Goal: Task Accomplishment & Management: Manage account settings

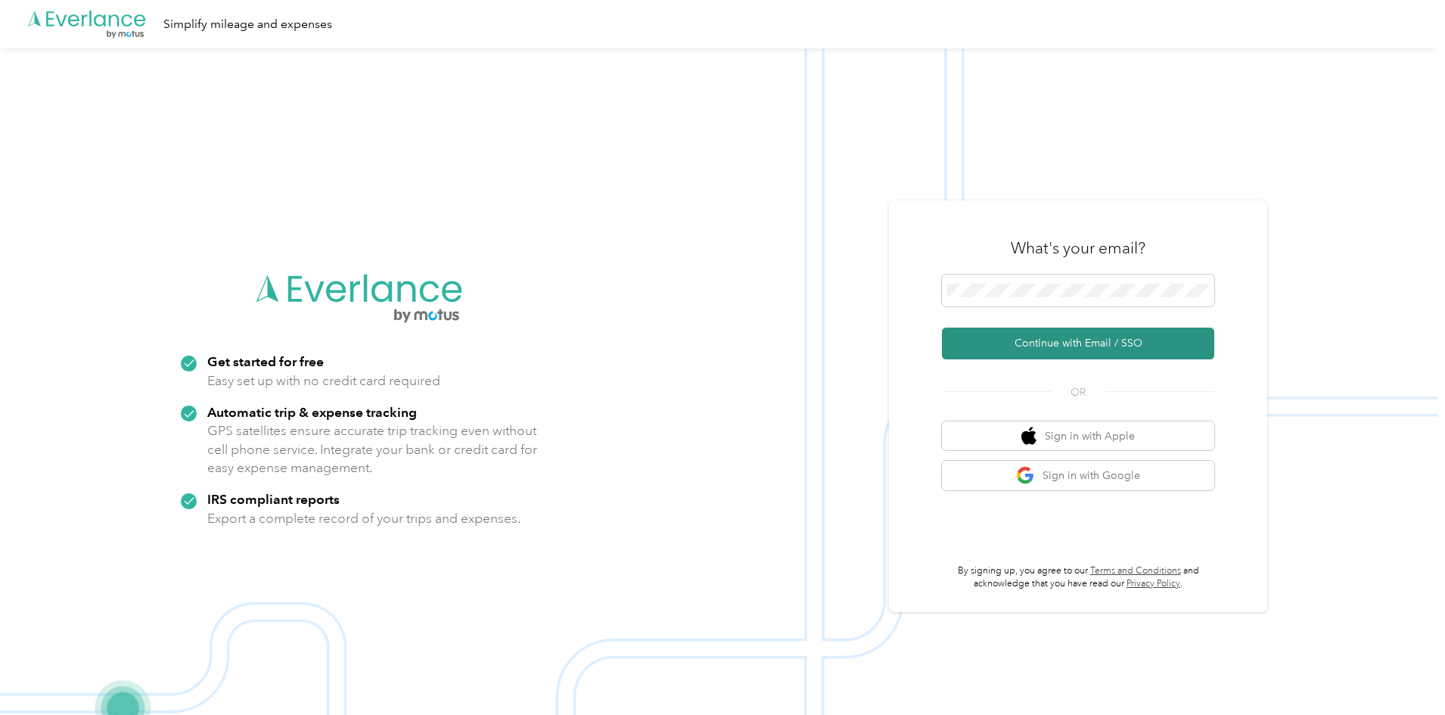
click at [1091, 352] on button "Continue with Email / SSO" at bounding box center [1078, 343] width 272 height 32
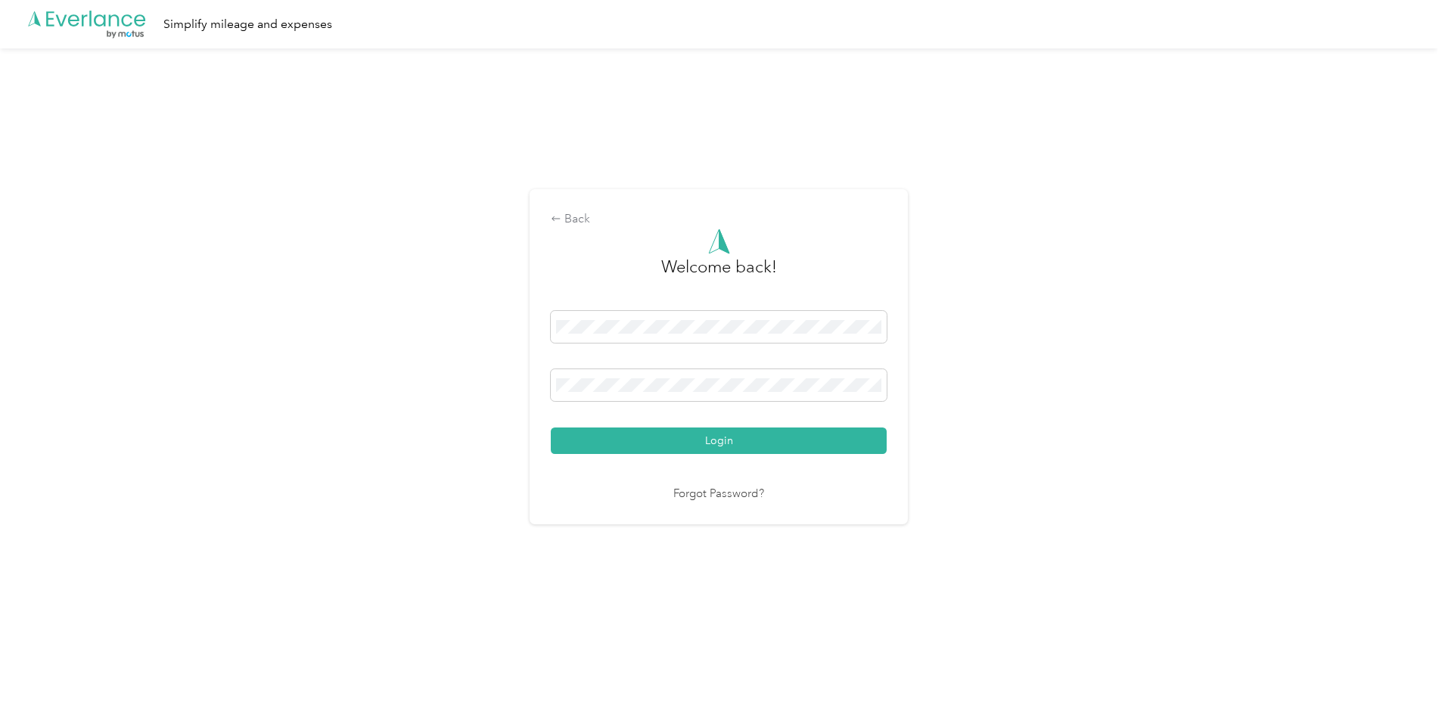
click at [729, 436] on button "Login" at bounding box center [719, 440] width 336 height 26
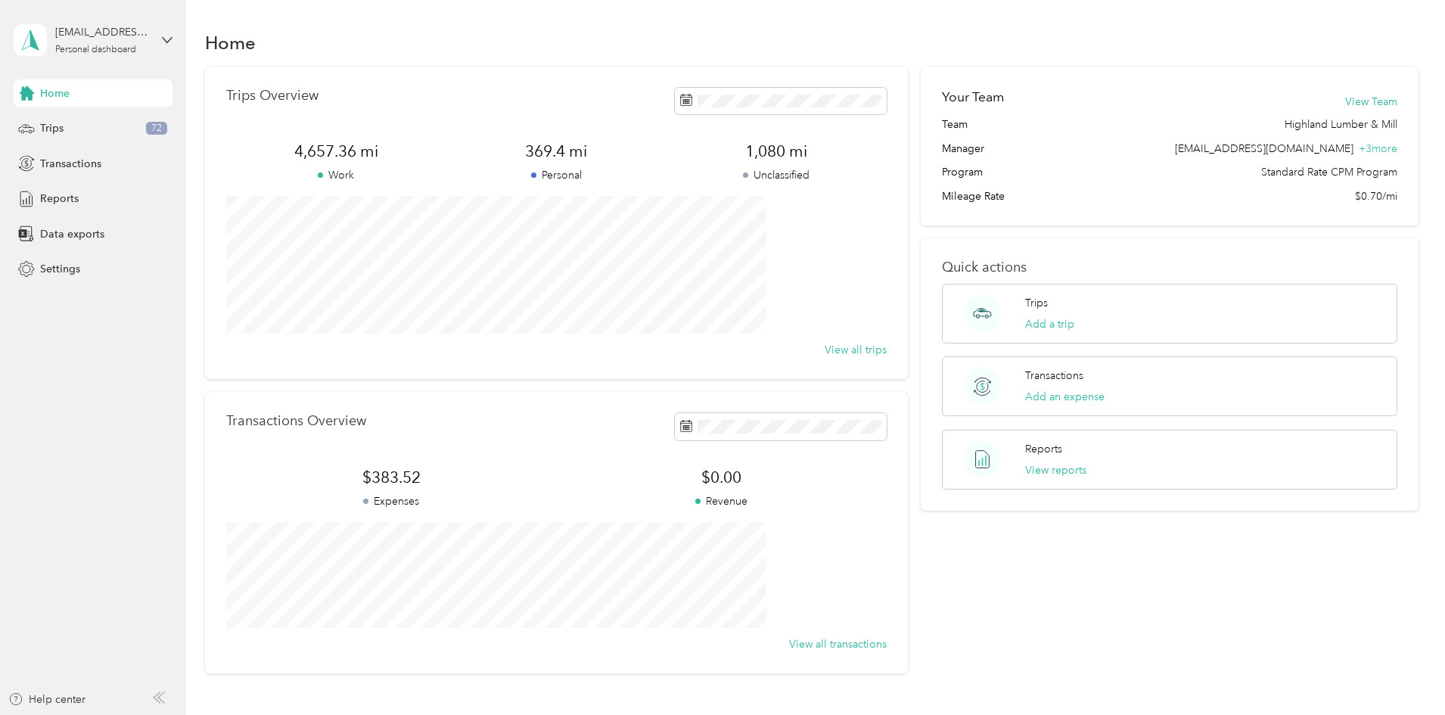
click at [1437, 172] on html "[EMAIL_ADDRESS][DOMAIN_NAME] Personal dashboard Home Trips 72 Transactions Repo…" at bounding box center [718, 357] width 1437 height 715
click at [954, 714] on html "[EMAIL_ADDRESS][DOMAIN_NAME] Personal dashboard Home Trips 72 Transactions Repo…" at bounding box center [718, 357] width 1437 height 715
click at [92, 130] on div "Trips 72" at bounding box center [93, 128] width 159 height 27
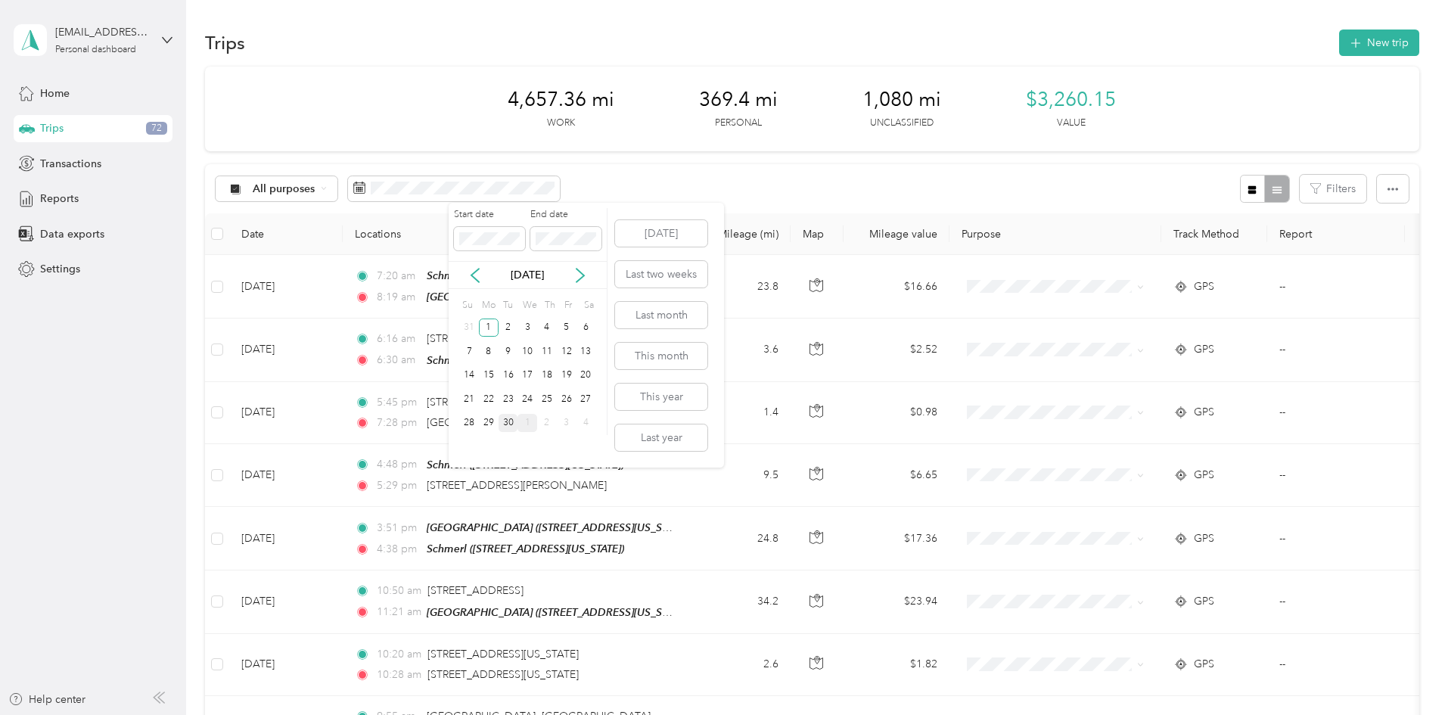
click at [508, 424] on div "30" at bounding box center [508, 423] width 20 height 19
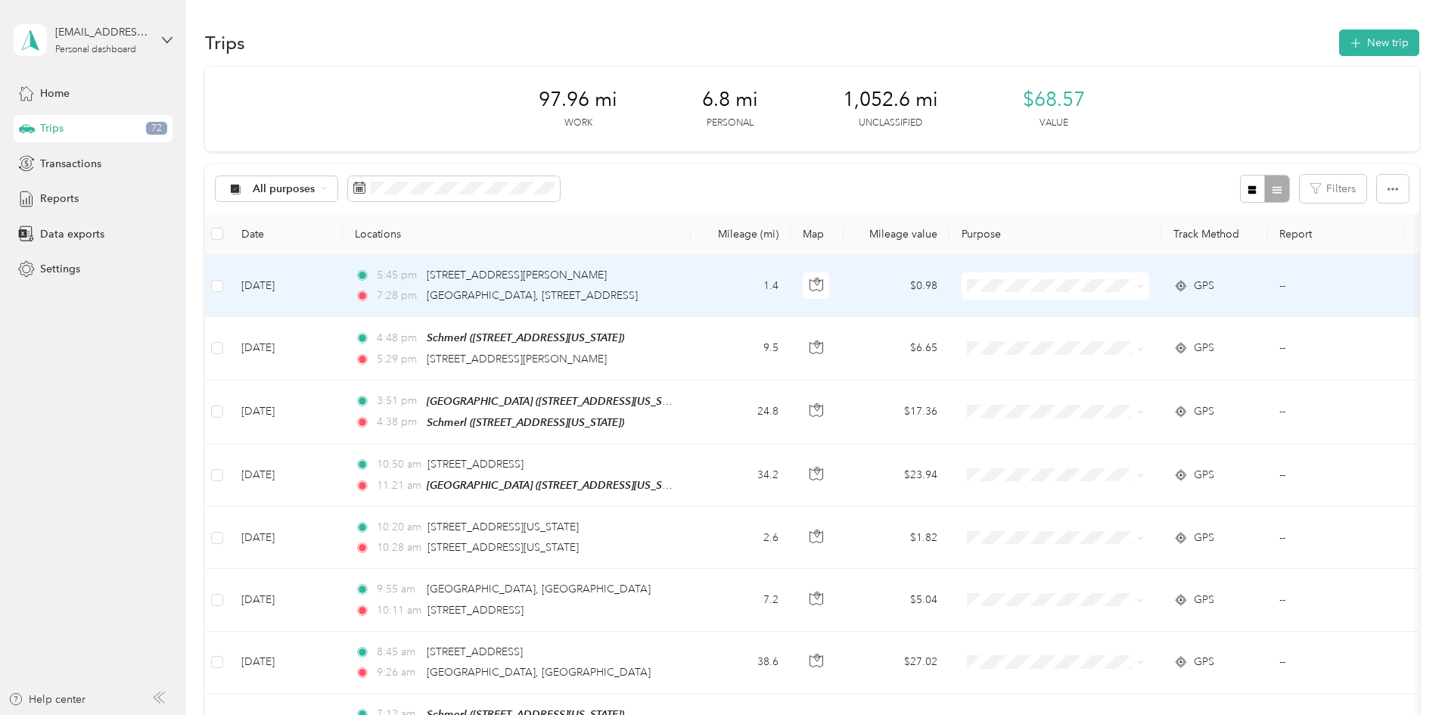
click at [1144, 288] on icon at bounding box center [1140, 286] width 7 height 7
click at [1118, 336] on span "Personal" at bounding box center [1170, 341] width 140 height 16
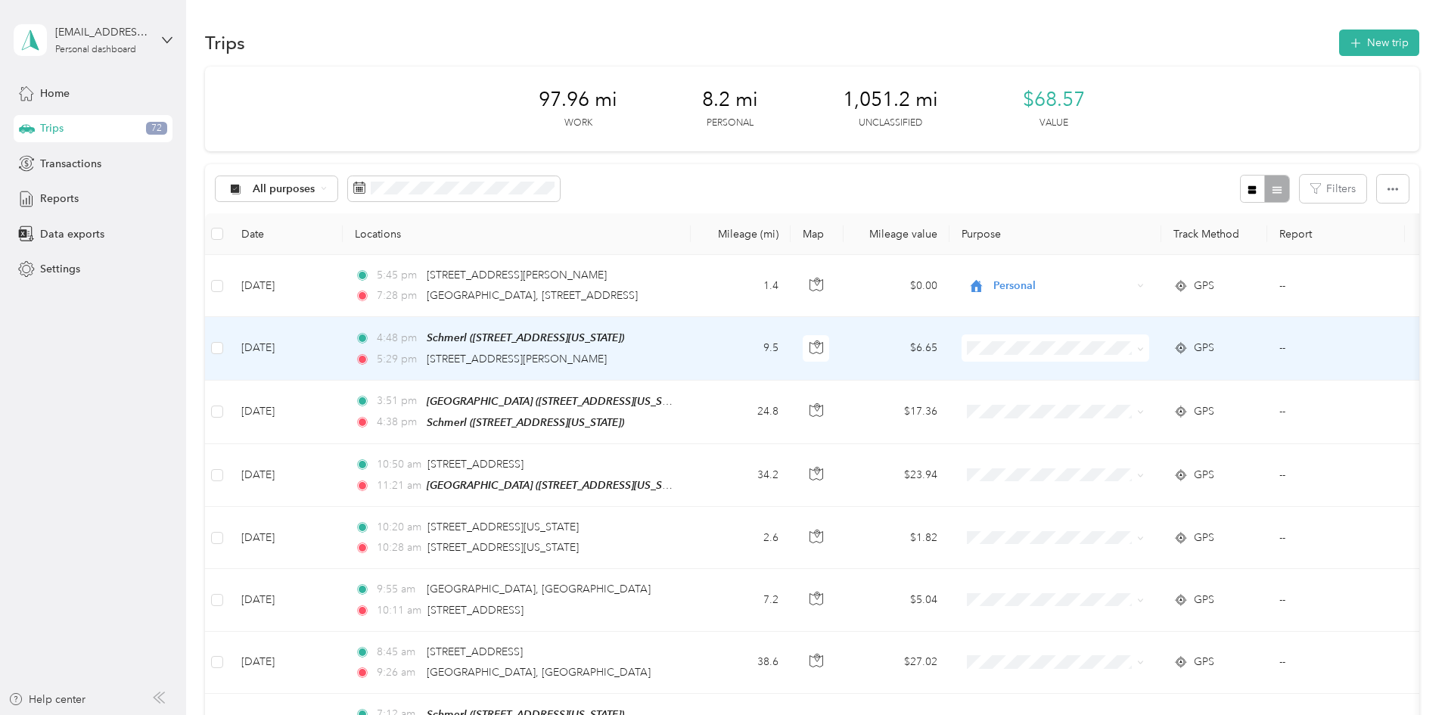
click at [1144, 344] on span at bounding box center [1140, 347] width 7 height 13
click at [1144, 347] on icon at bounding box center [1140, 349] width 7 height 7
click at [1107, 404] on span "Personal" at bounding box center [1170, 403] width 140 height 16
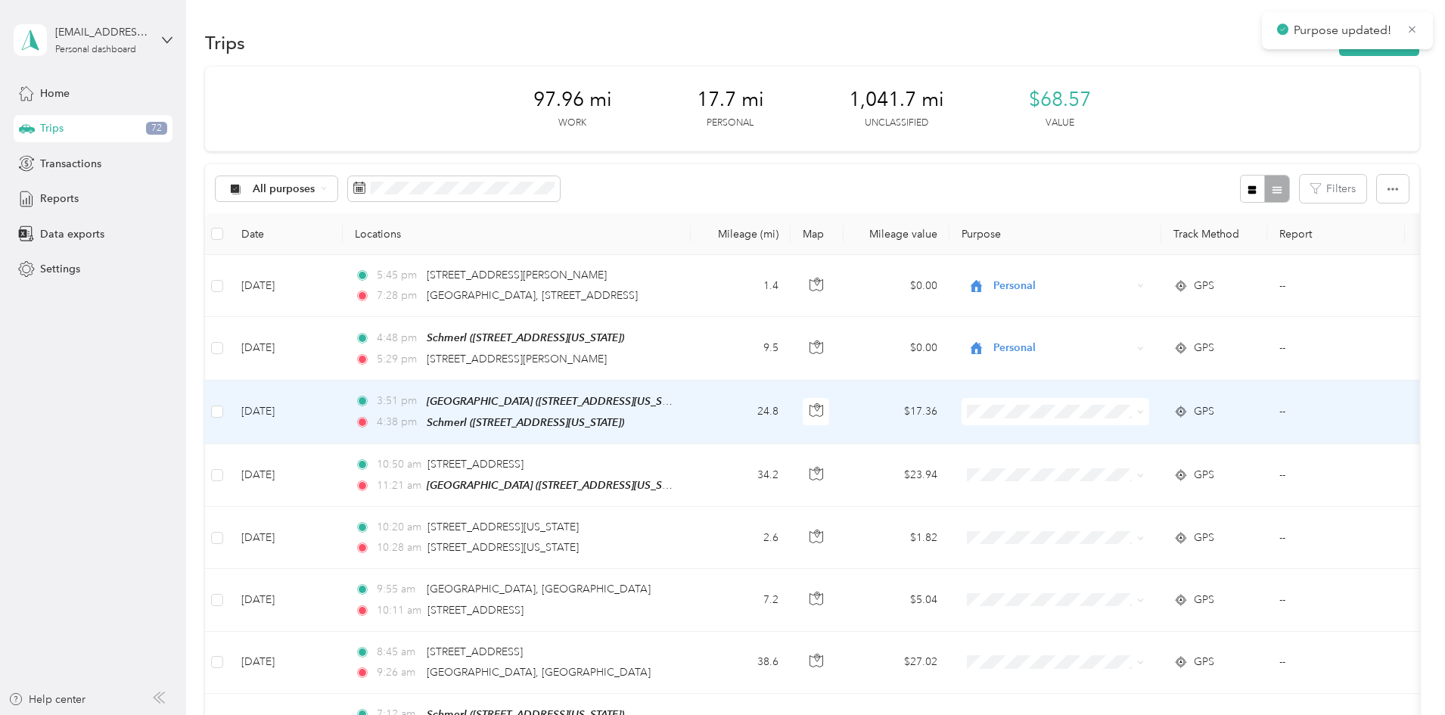
click at [1144, 405] on span at bounding box center [1140, 411] width 7 height 13
click at [1142, 411] on icon at bounding box center [1140, 412] width 5 height 3
click at [1147, 439] on span "Highland Lumber Company" at bounding box center [1170, 438] width 140 height 16
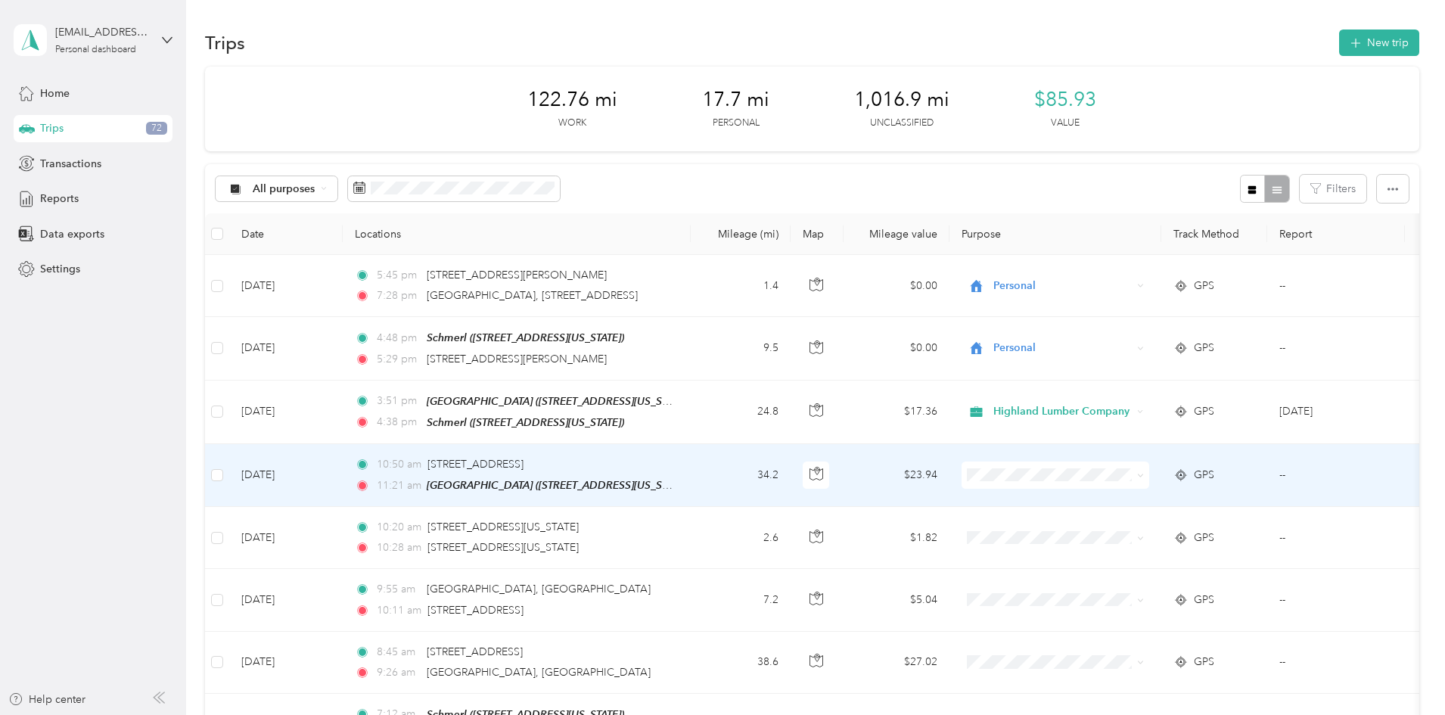
click at [1144, 473] on icon at bounding box center [1140, 475] width 7 height 7
click at [1125, 520] on span "Personal" at bounding box center [1170, 527] width 140 height 16
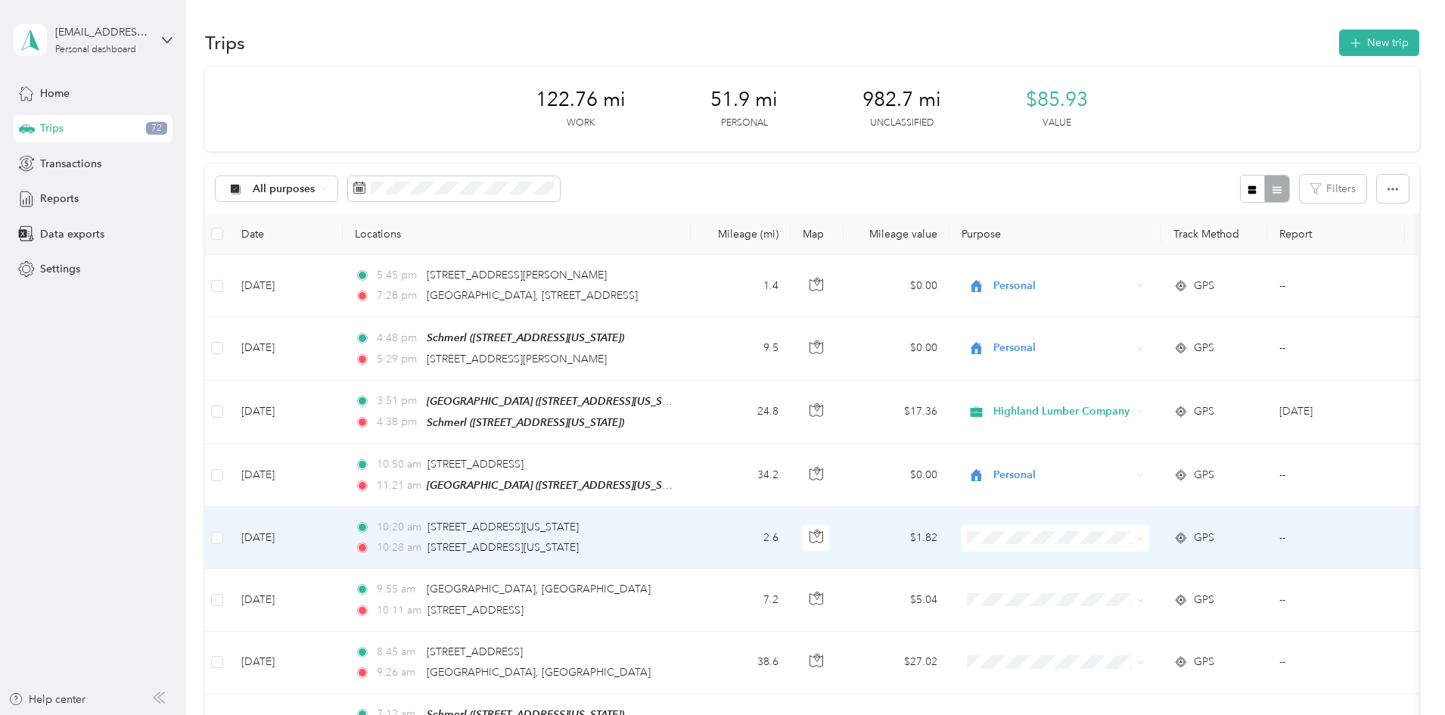
click at [1144, 531] on span at bounding box center [1140, 537] width 7 height 13
click at [1144, 538] on icon at bounding box center [1140, 538] width 7 height 7
click at [1160, 582] on span "Personal" at bounding box center [1170, 588] width 140 height 16
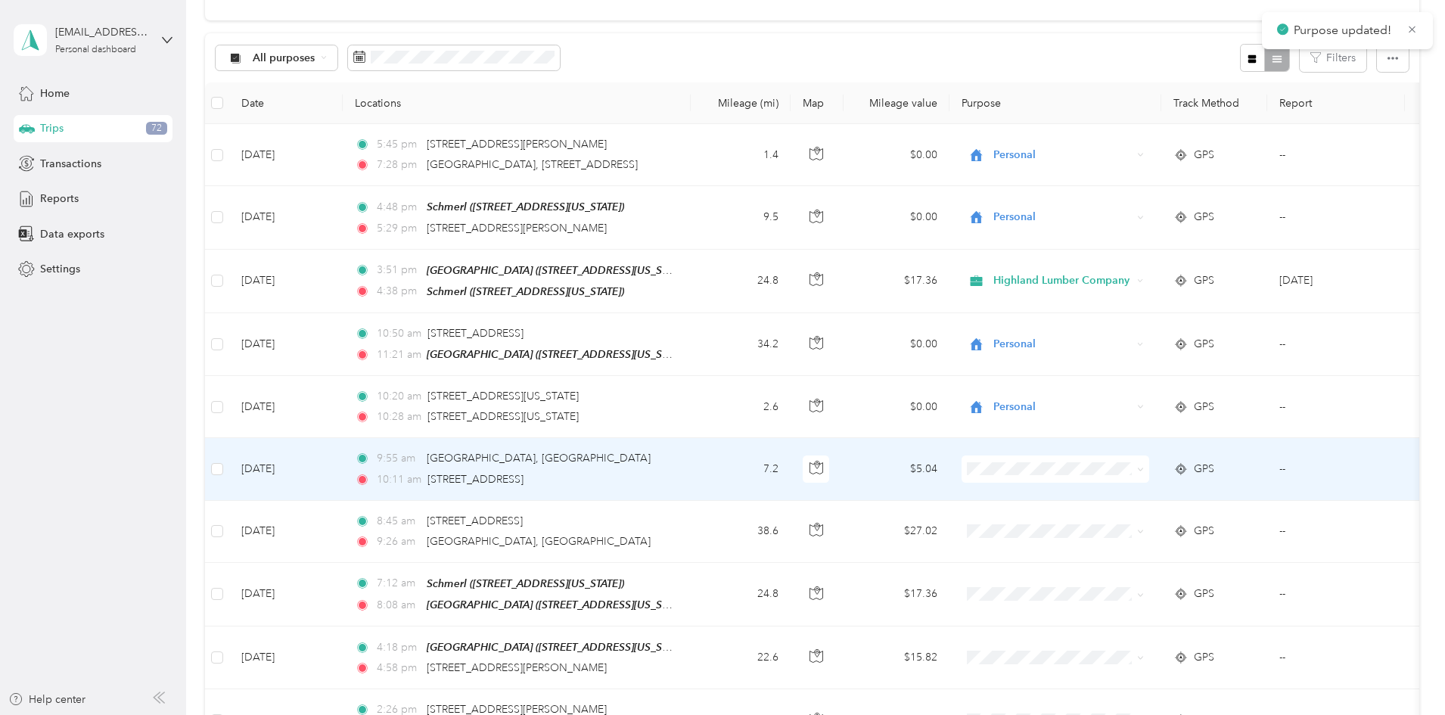
scroll to position [151, 0]
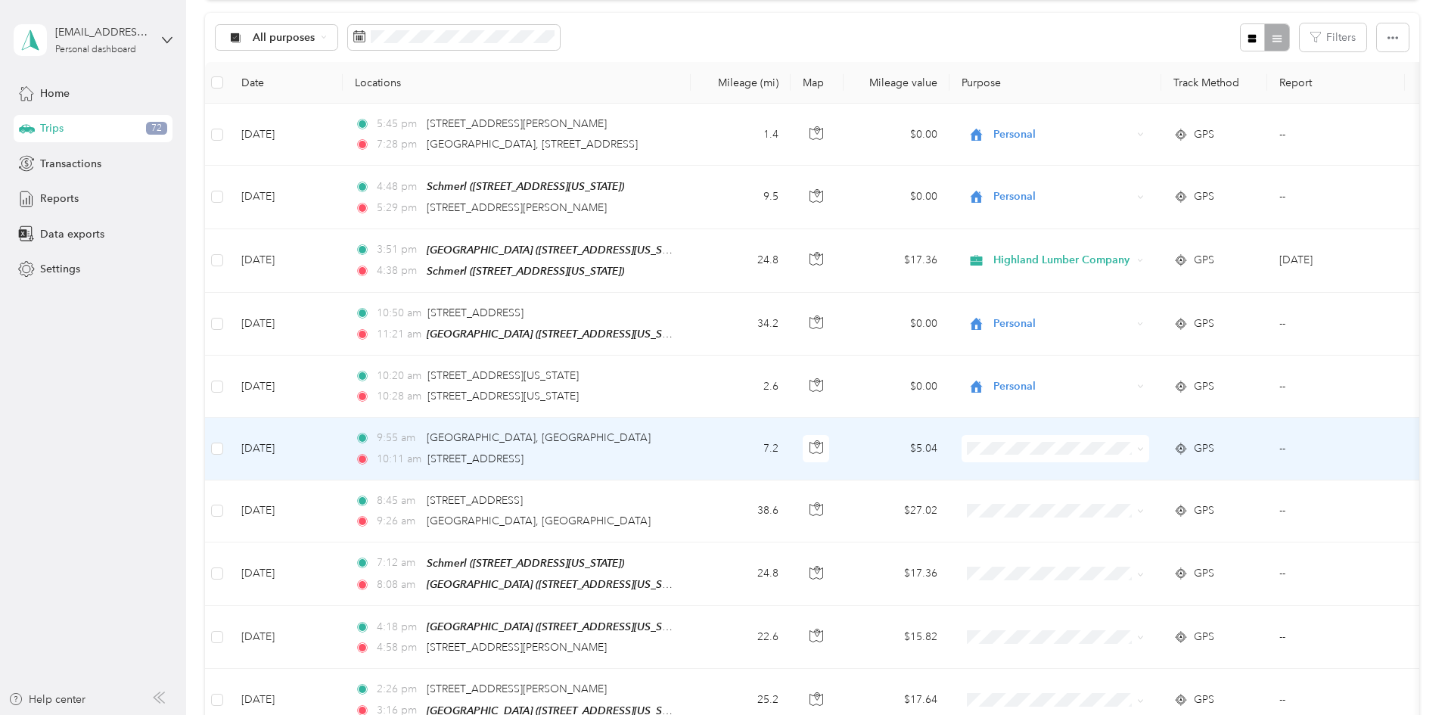
click at [1144, 448] on icon at bounding box center [1140, 448] width 7 height 7
click at [1146, 501] on span "Personal" at bounding box center [1170, 500] width 140 height 16
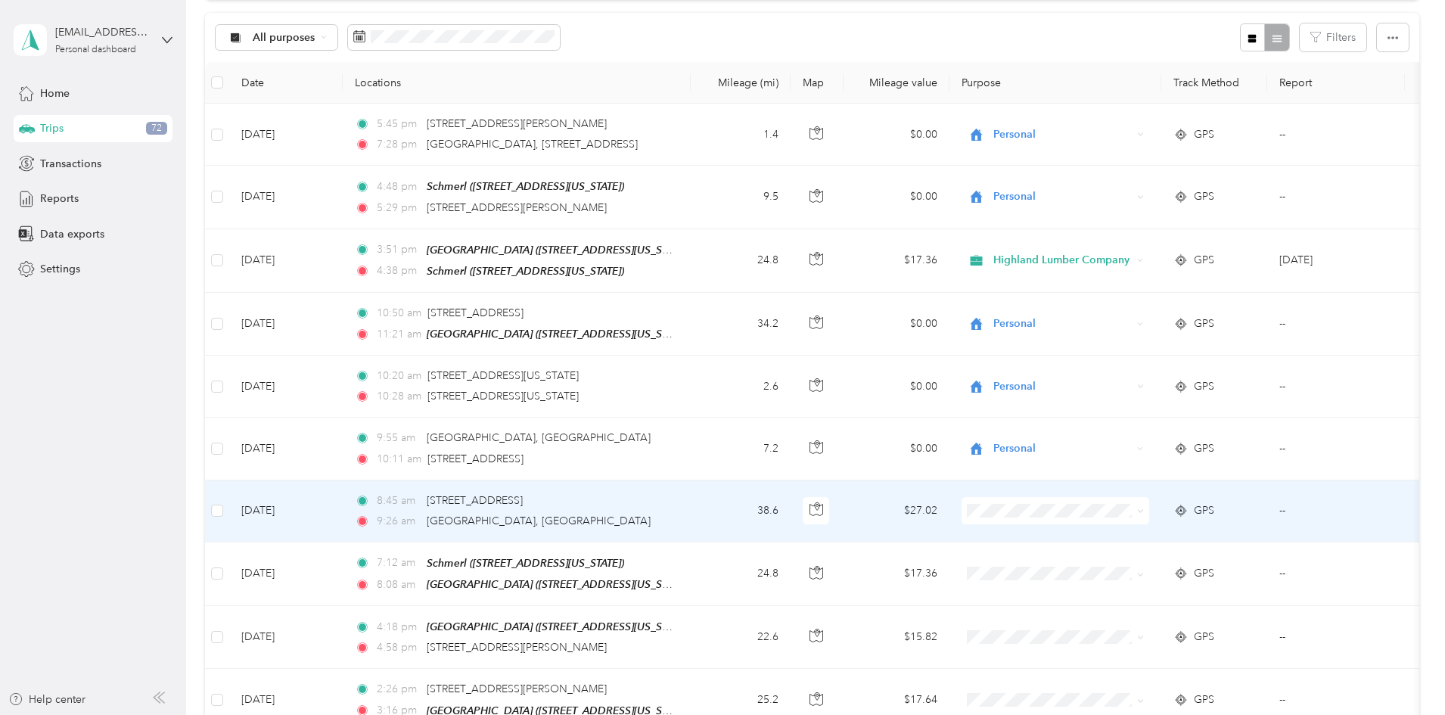
click at [1144, 511] on icon at bounding box center [1140, 511] width 7 height 7
click at [1172, 565] on span "Personal" at bounding box center [1170, 562] width 140 height 16
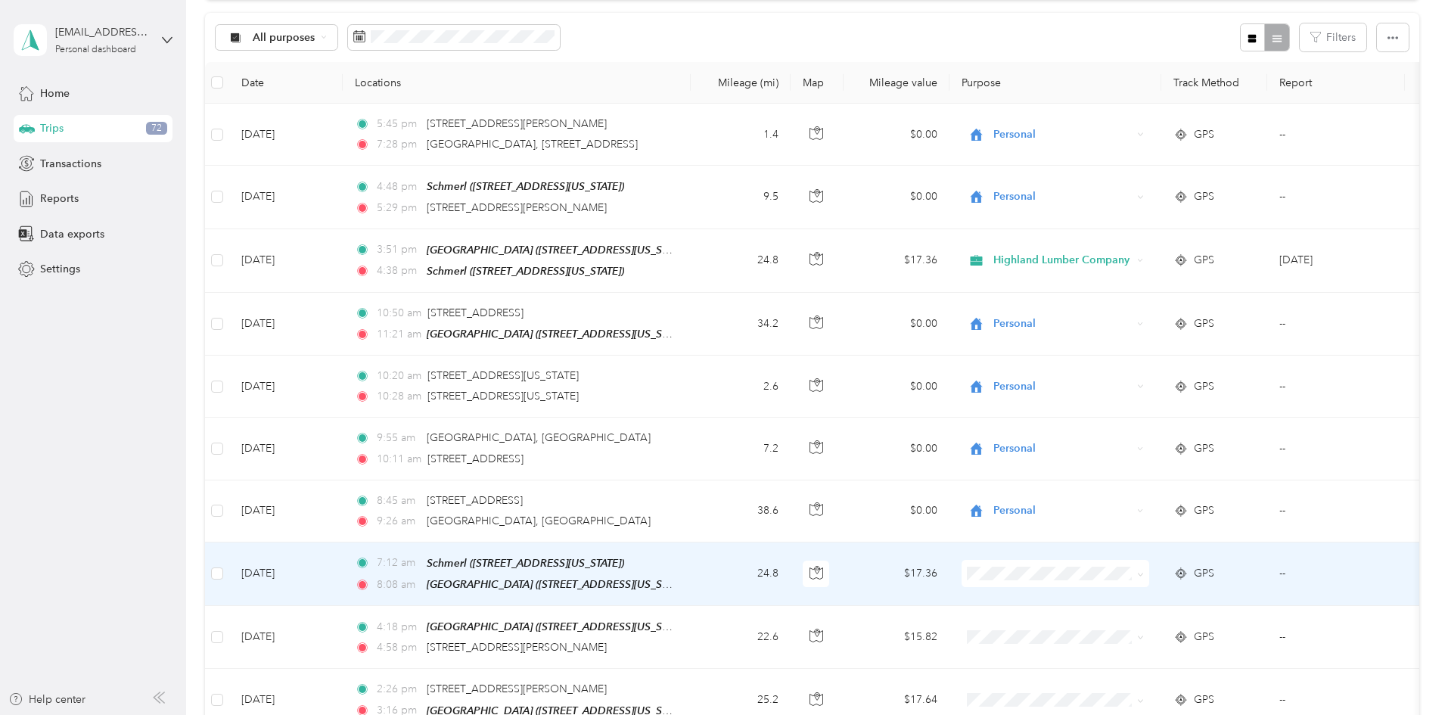
click at [1144, 571] on icon at bounding box center [1140, 574] width 7 height 7
click at [1201, 598] on span "Highland Lumber Company" at bounding box center [1170, 597] width 140 height 16
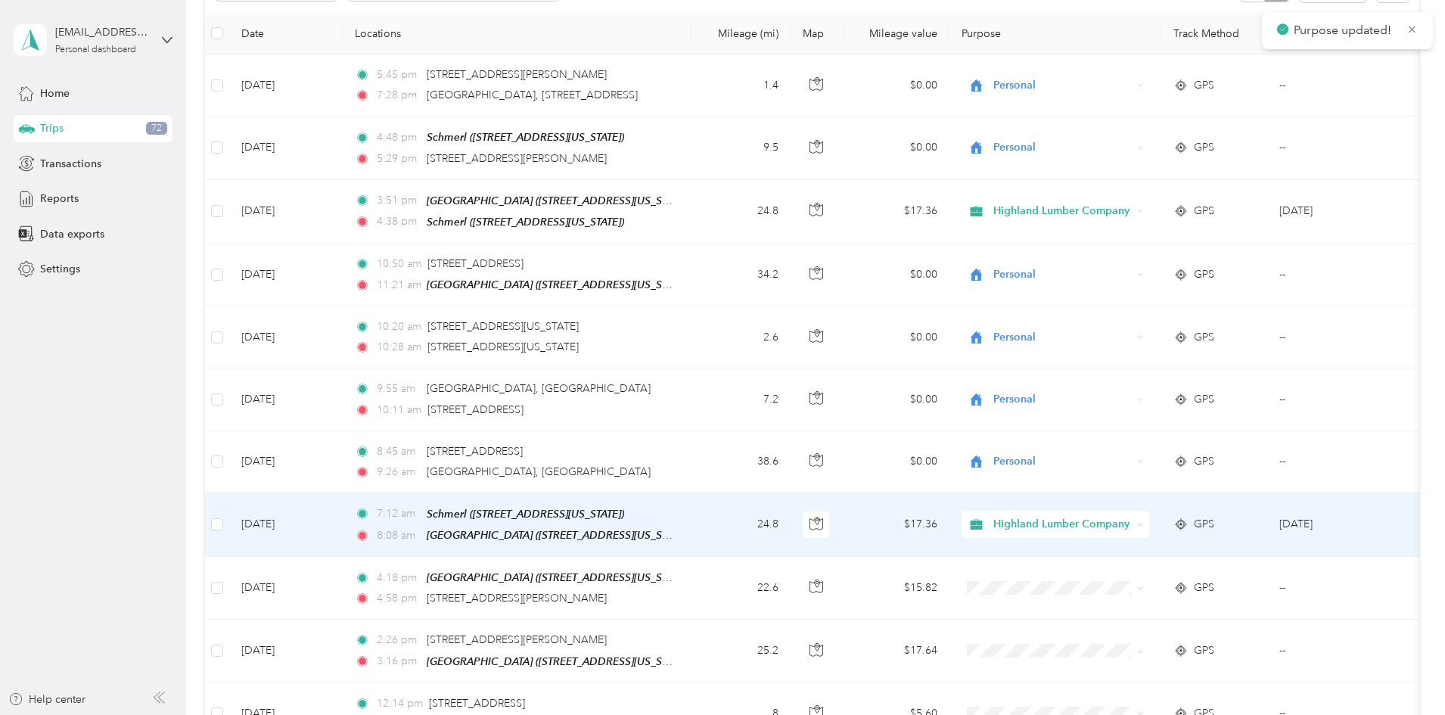
scroll to position [227, 0]
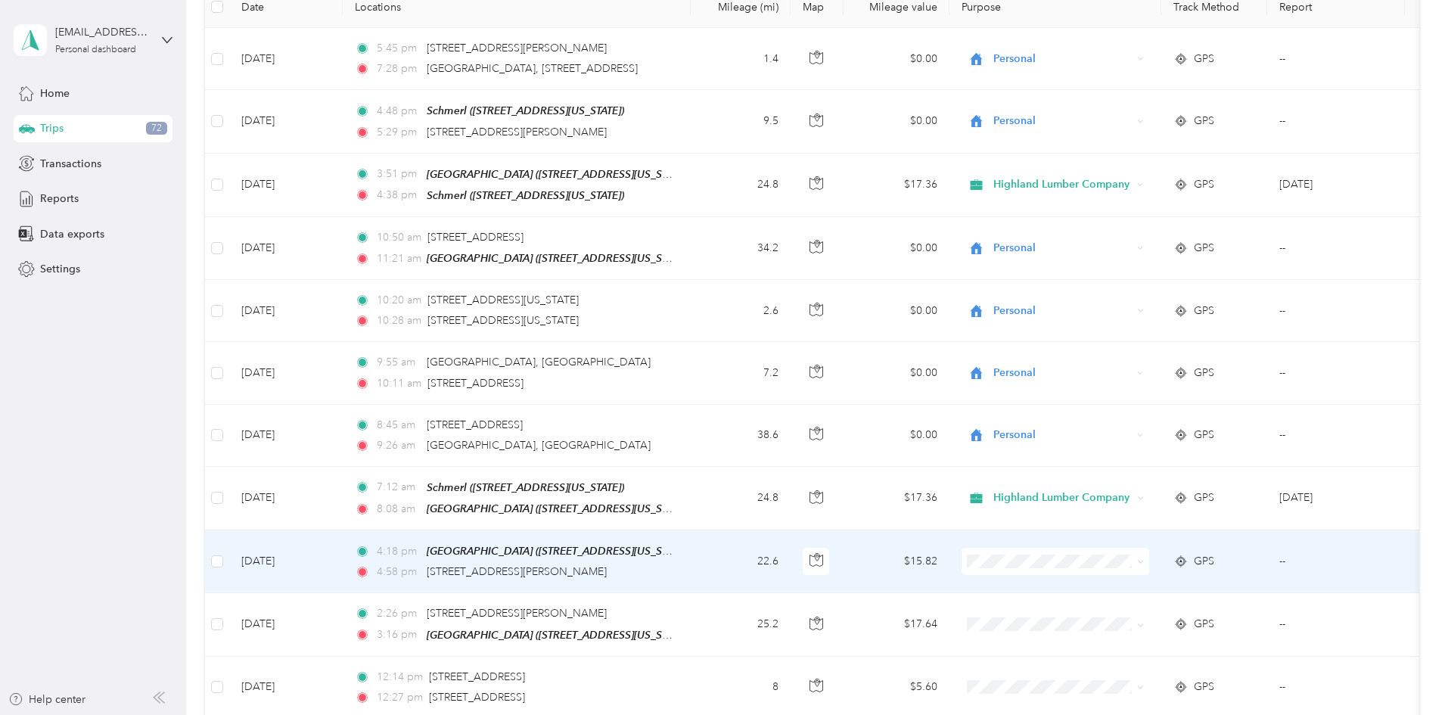
click at [1144, 558] on icon at bounding box center [1140, 561] width 7 height 7
click at [1206, 591] on li "Highland Lumber Company" at bounding box center [1156, 585] width 188 height 26
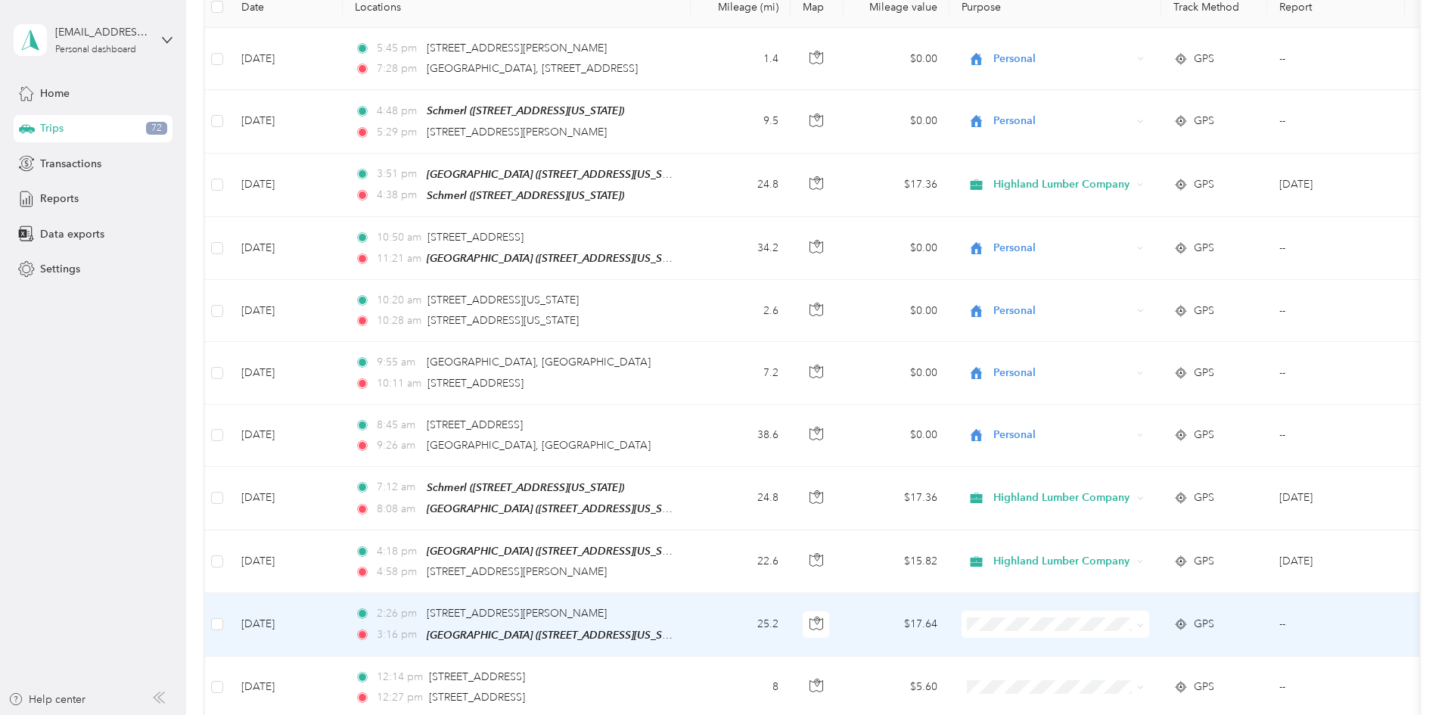
click at [1144, 622] on icon at bounding box center [1140, 625] width 7 height 7
click at [1190, 651] on li "Highland Lumber Company" at bounding box center [1156, 644] width 188 height 26
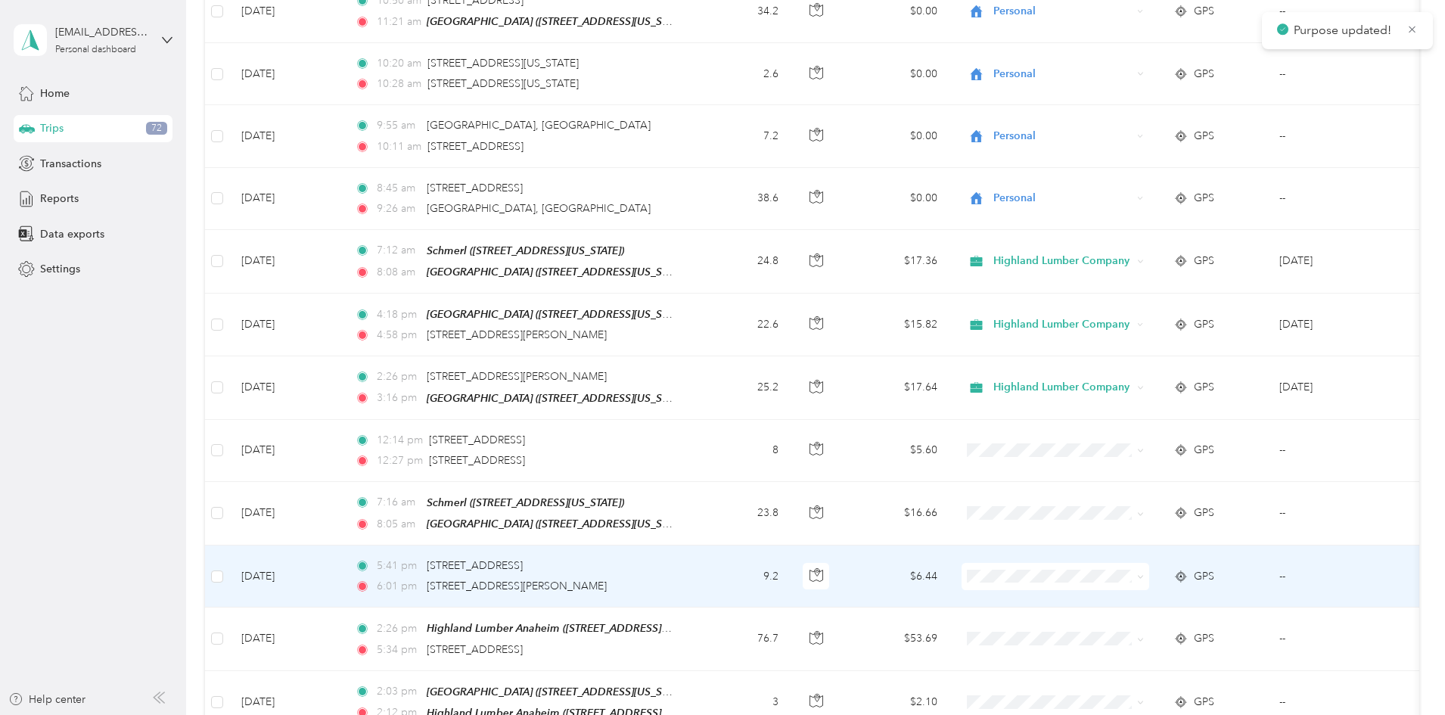
scroll to position [529, 0]
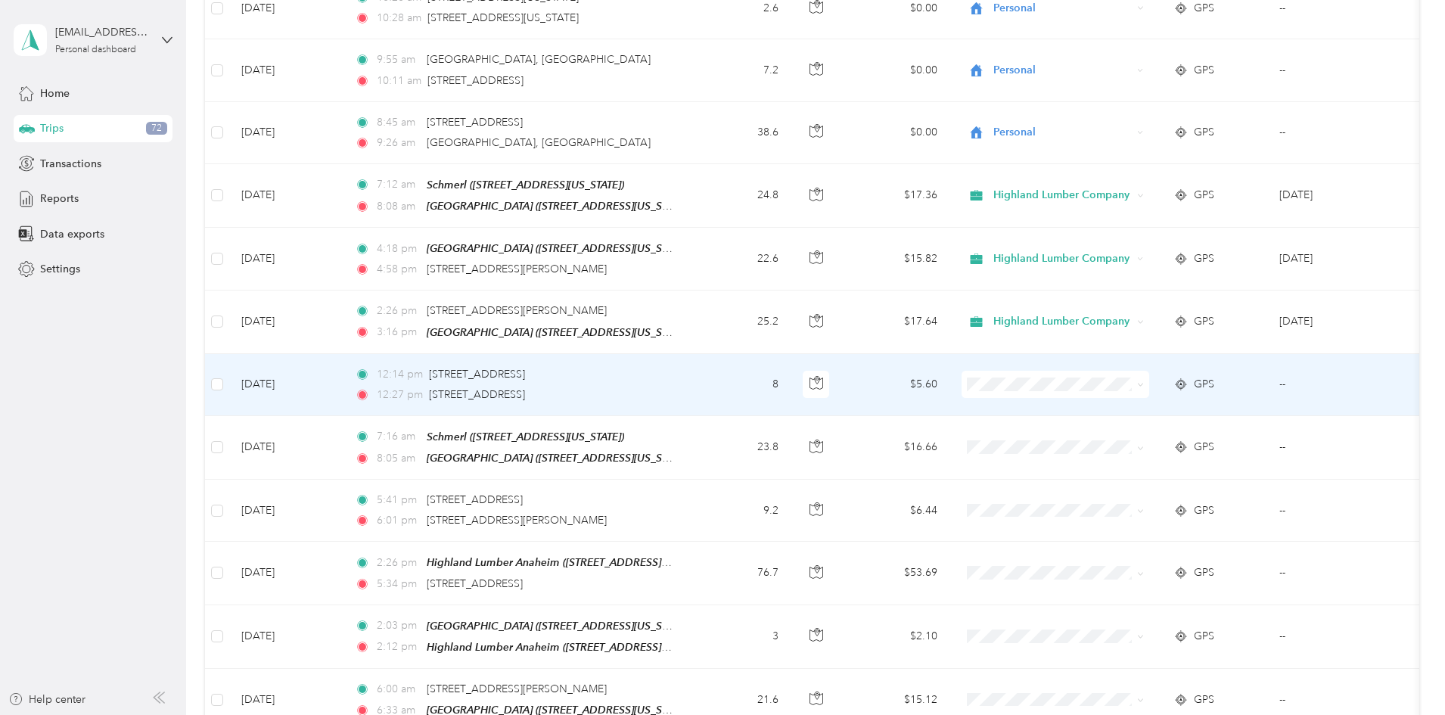
click at [1144, 381] on icon at bounding box center [1140, 384] width 7 height 7
click at [1178, 410] on li "Highland Lumber Company" at bounding box center [1156, 406] width 188 height 26
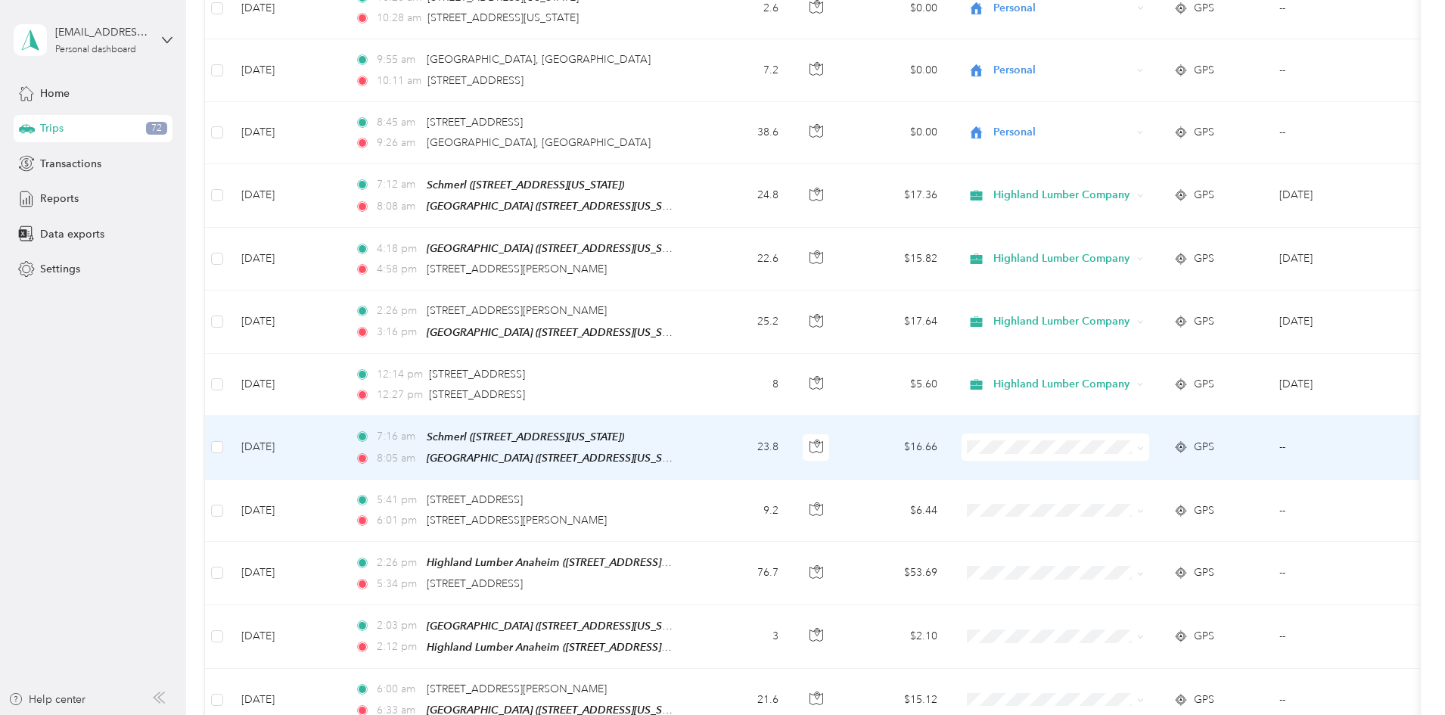
click at [1144, 445] on icon at bounding box center [1140, 448] width 7 height 7
click at [1182, 473] on span "Highland Lumber Company" at bounding box center [1170, 469] width 140 height 16
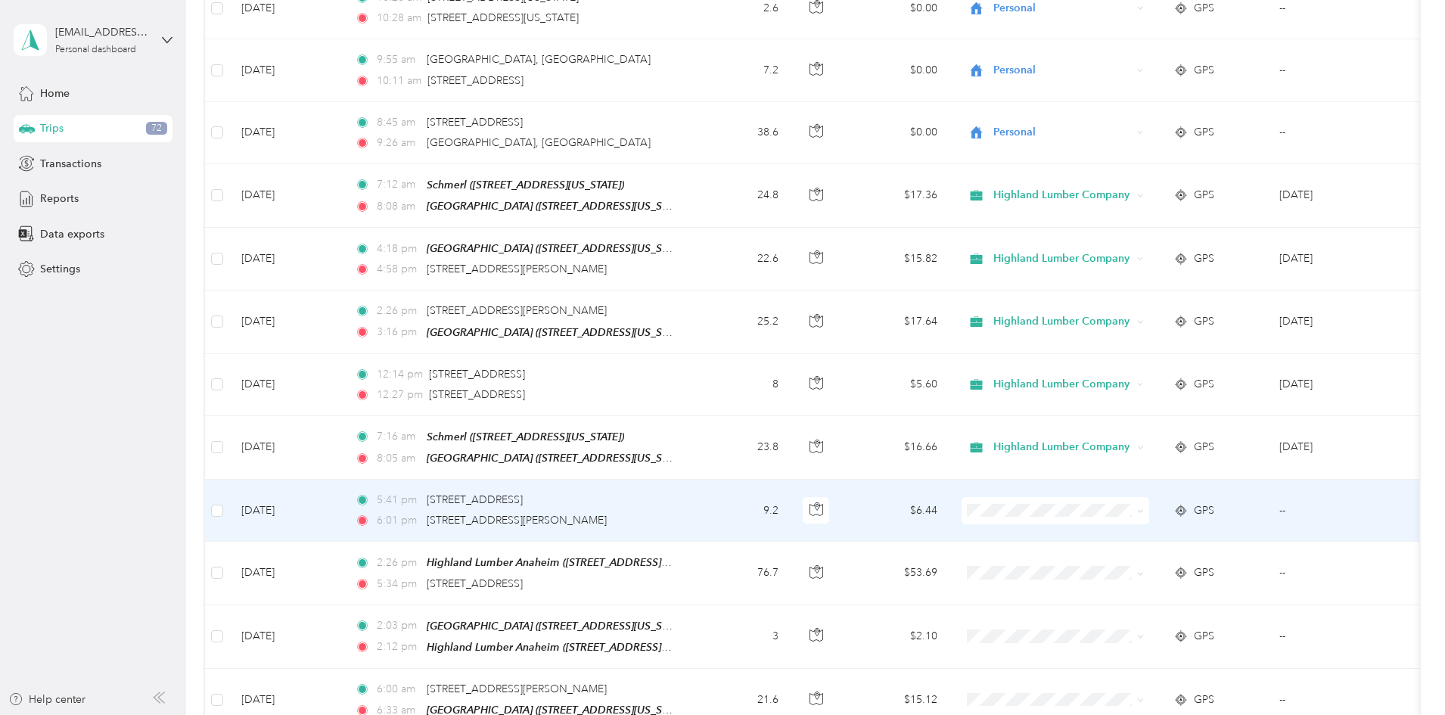
click at [1144, 508] on icon at bounding box center [1140, 511] width 7 height 7
click at [1144, 550] on span "Personal" at bounding box center [1170, 558] width 140 height 16
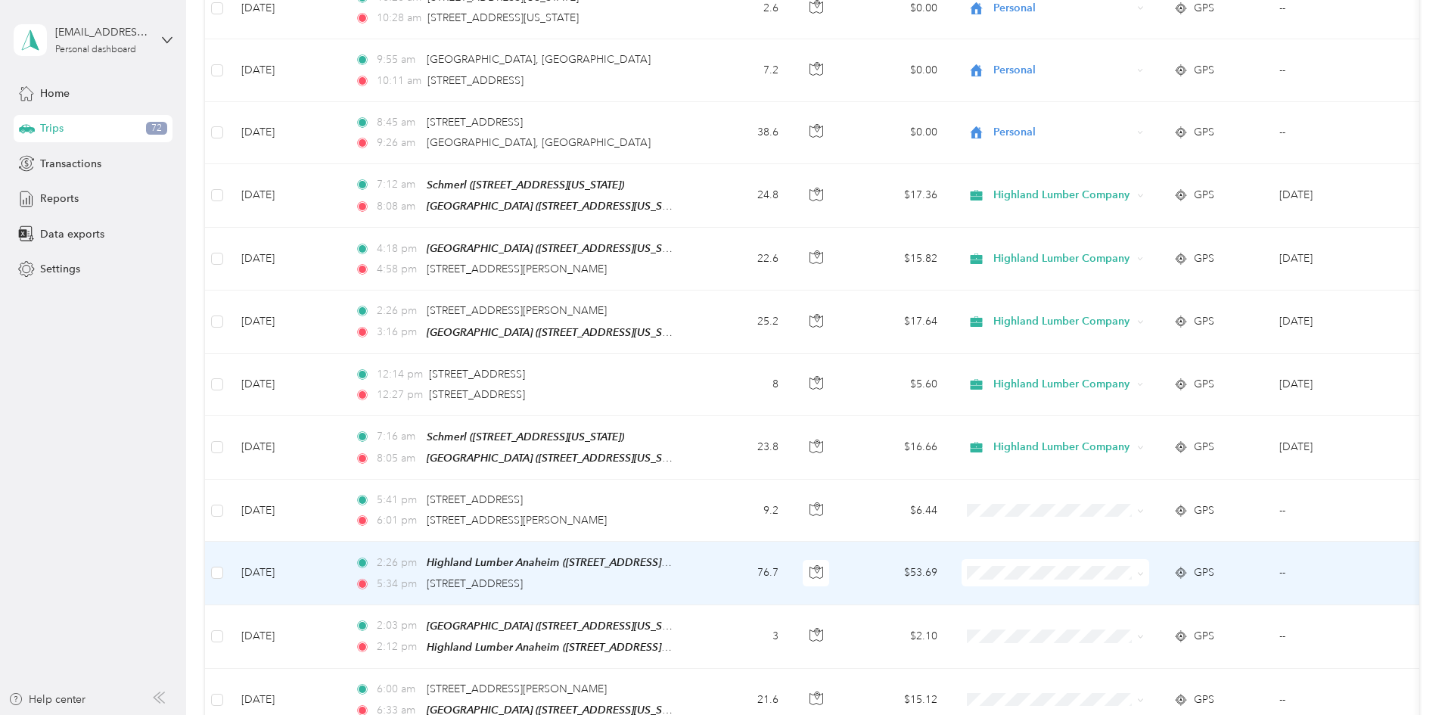
click at [1144, 570] on icon at bounding box center [1140, 573] width 7 height 7
click at [1159, 592] on span "Highland Lumber Company" at bounding box center [1170, 589] width 140 height 16
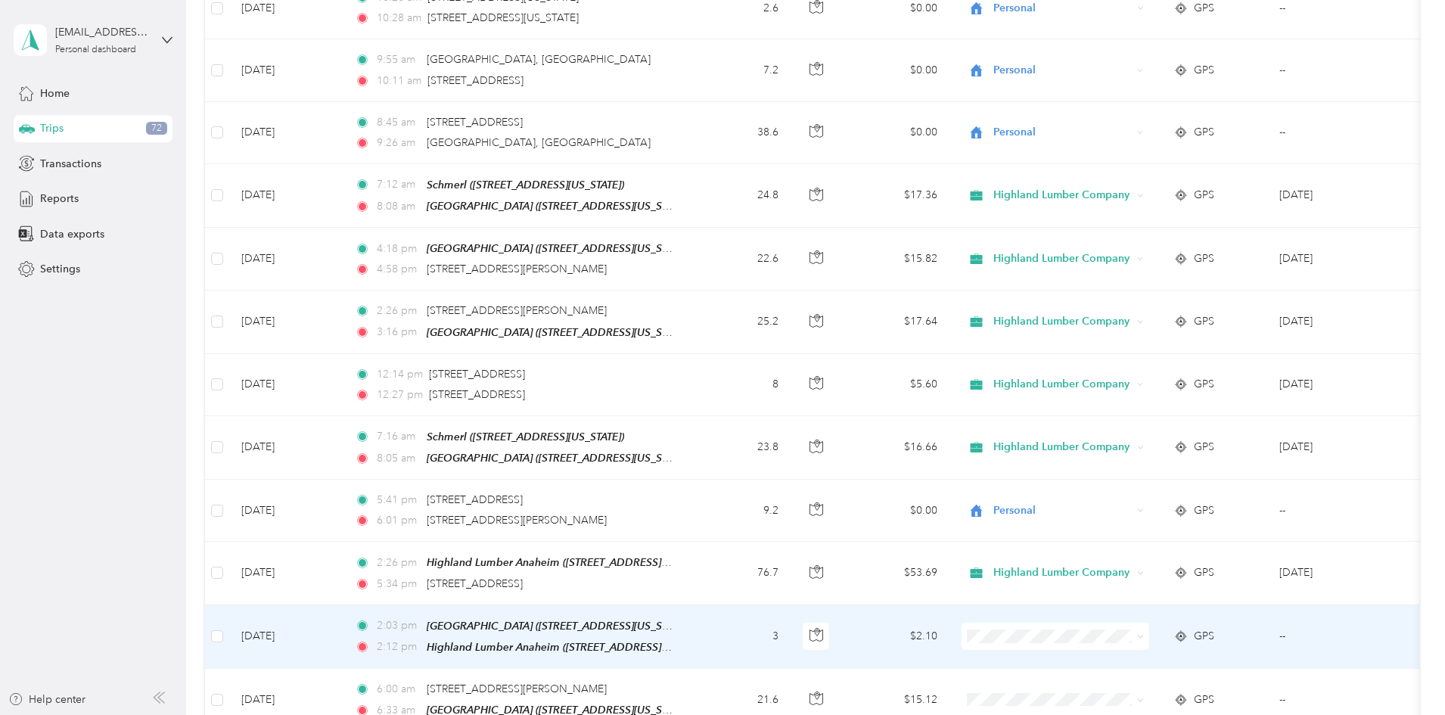
click at [1144, 633] on icon at bounding box center [1140, 636] width 7 height 7
click at [1195, 653] on span "Highland Lumber Company" at bounding box center [1170, 654] width 140 height 16
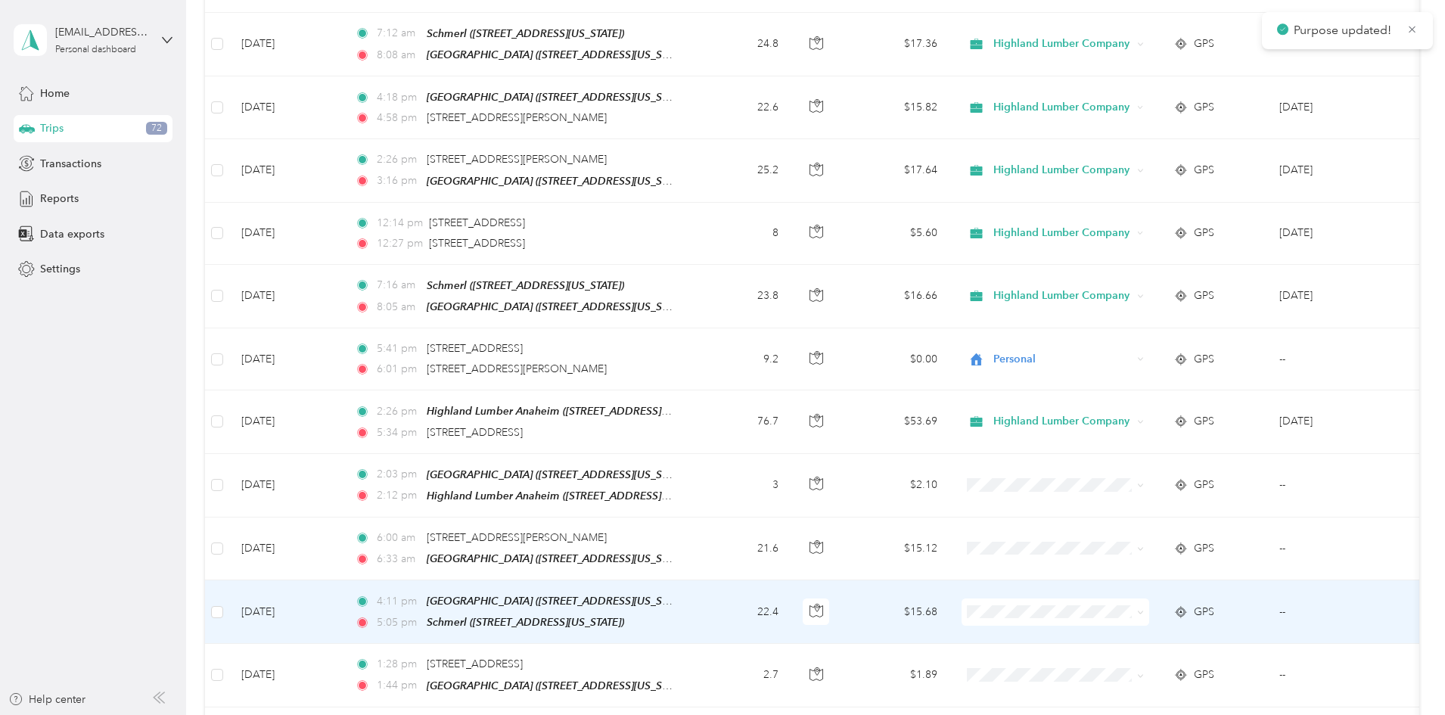
scroll to position [756, 0]
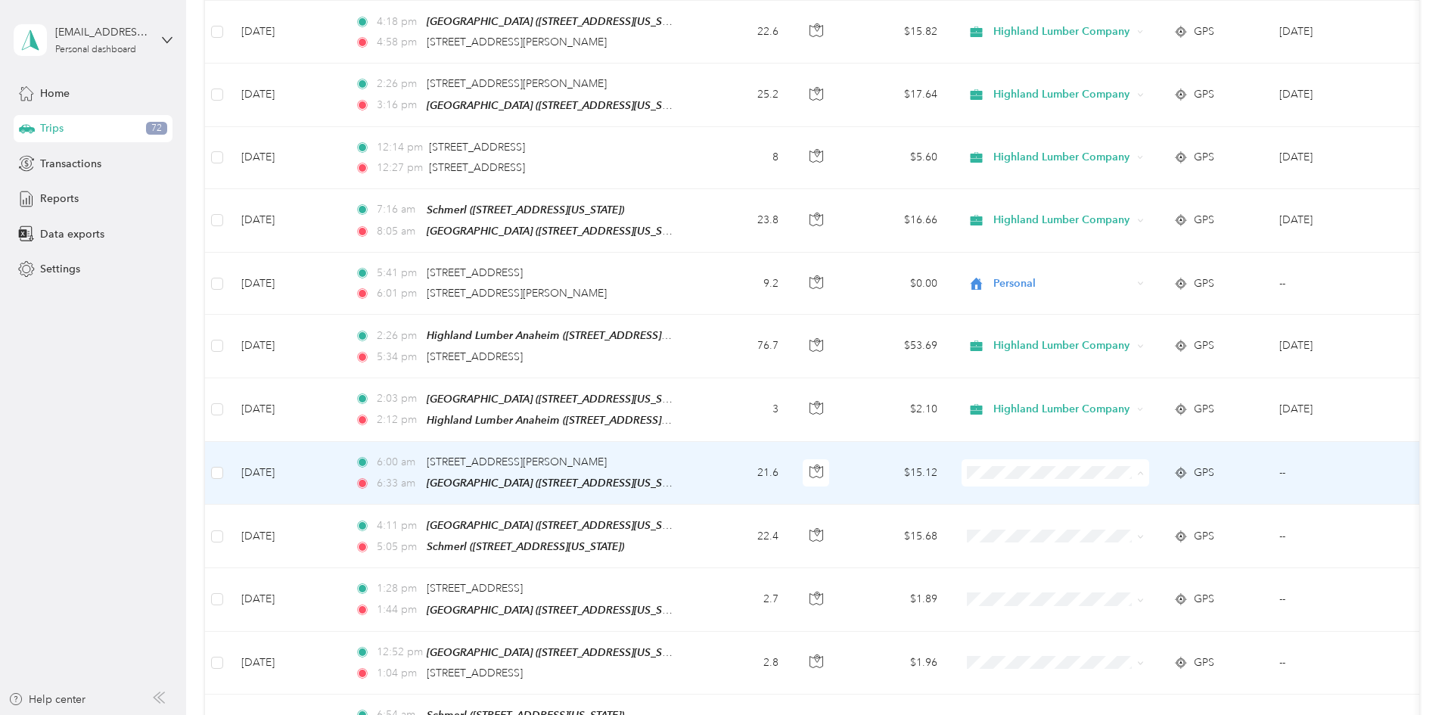
click at [1180, 479] on li "Highland Lumber Company" at bounding box center [1156, 490] width 188 height 26
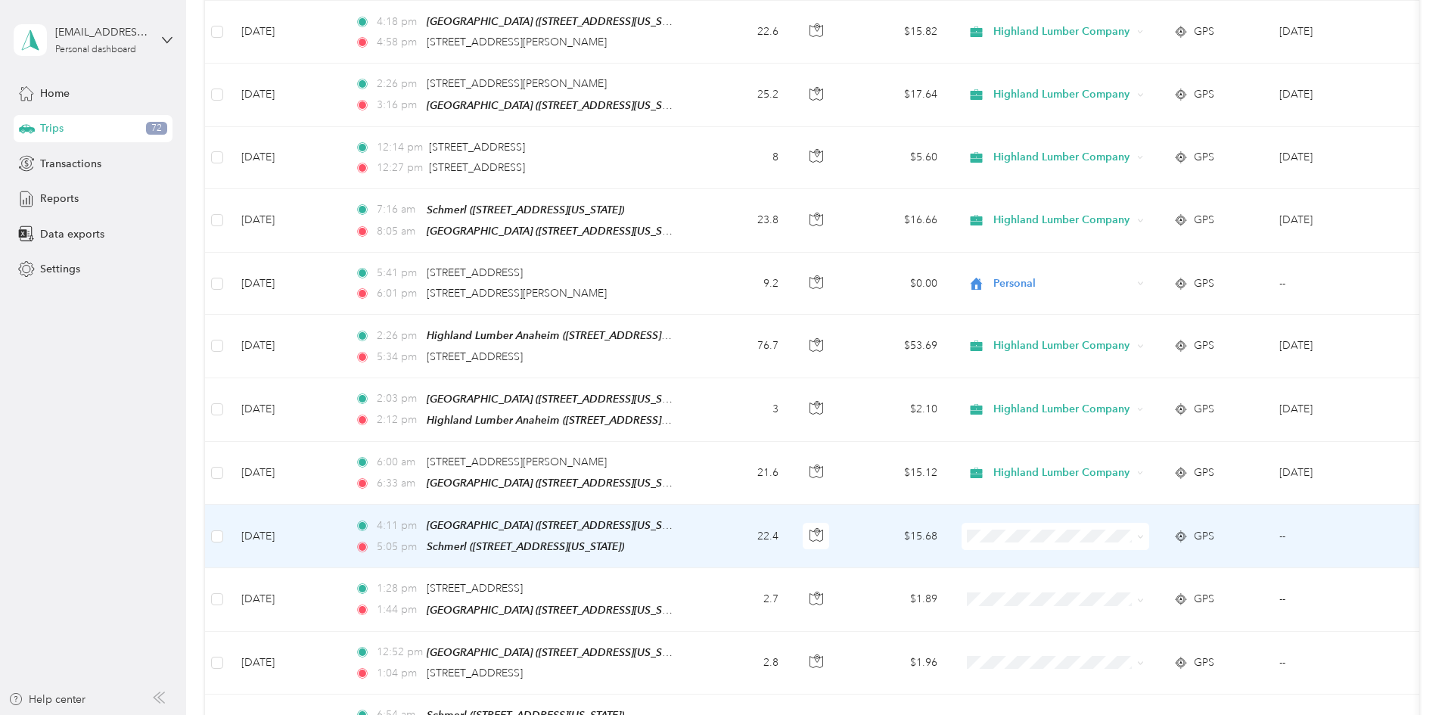
click at [1144, 533] on icon at bounding box center [1140, 536] width 7 height 7
click at [1199, 549] on span "Highland Lumber Company" at bounding box center [1170, 553] width 140 height 16
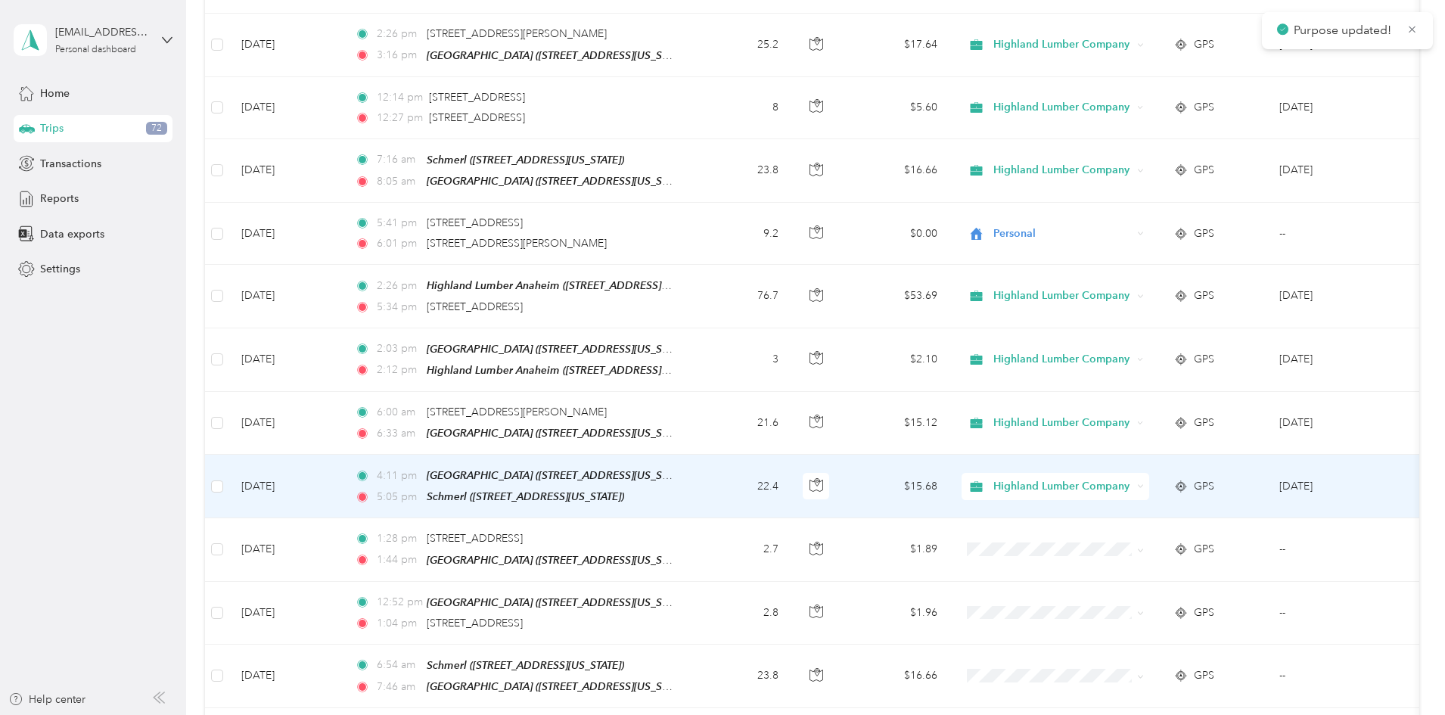
scroll to position [832, 0]
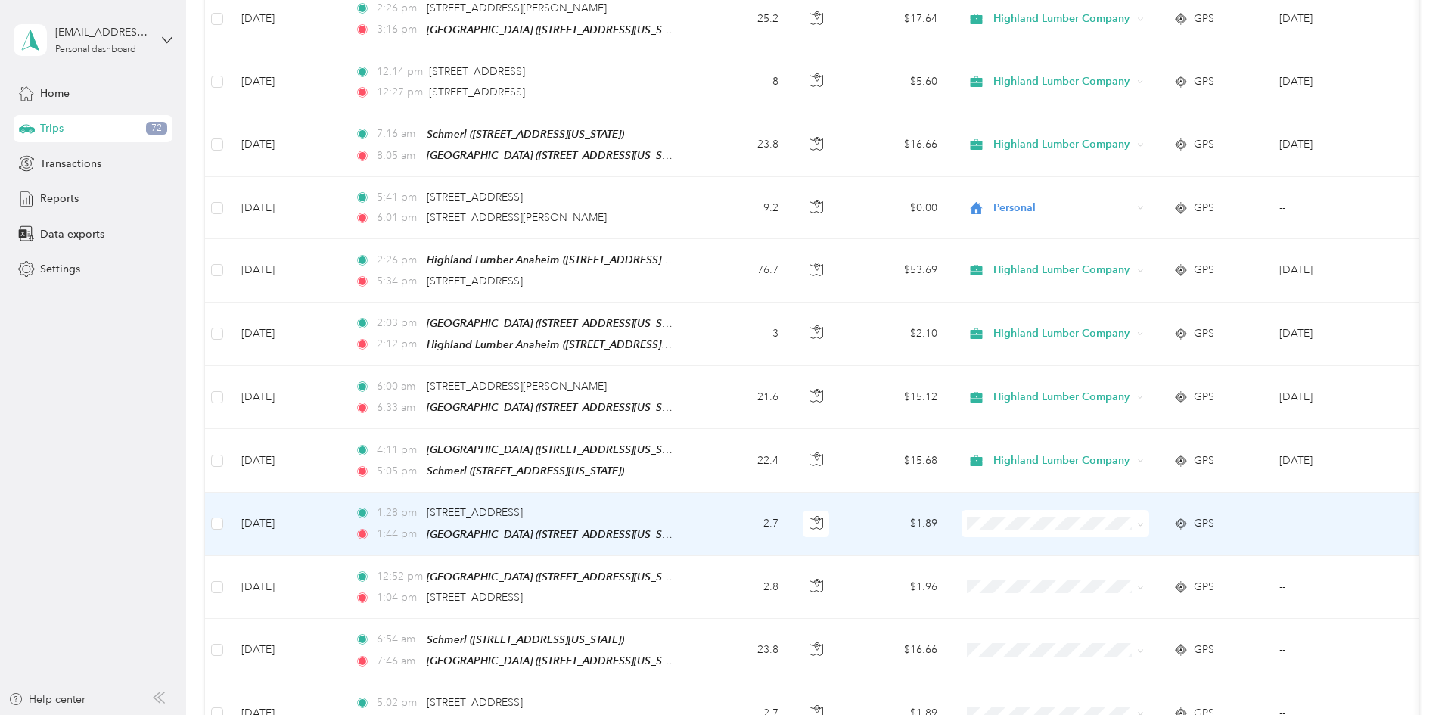
click at [1149, 514] on span at bounding box center [1055, 523] width 188 height 27
click at [1144, 521] on icon at bounding box center [1140, 524] width 7 height 7
click at [1181, 540] on span "Highland Lumber Company" at bounding box center [1170, 540] width 140 height 16
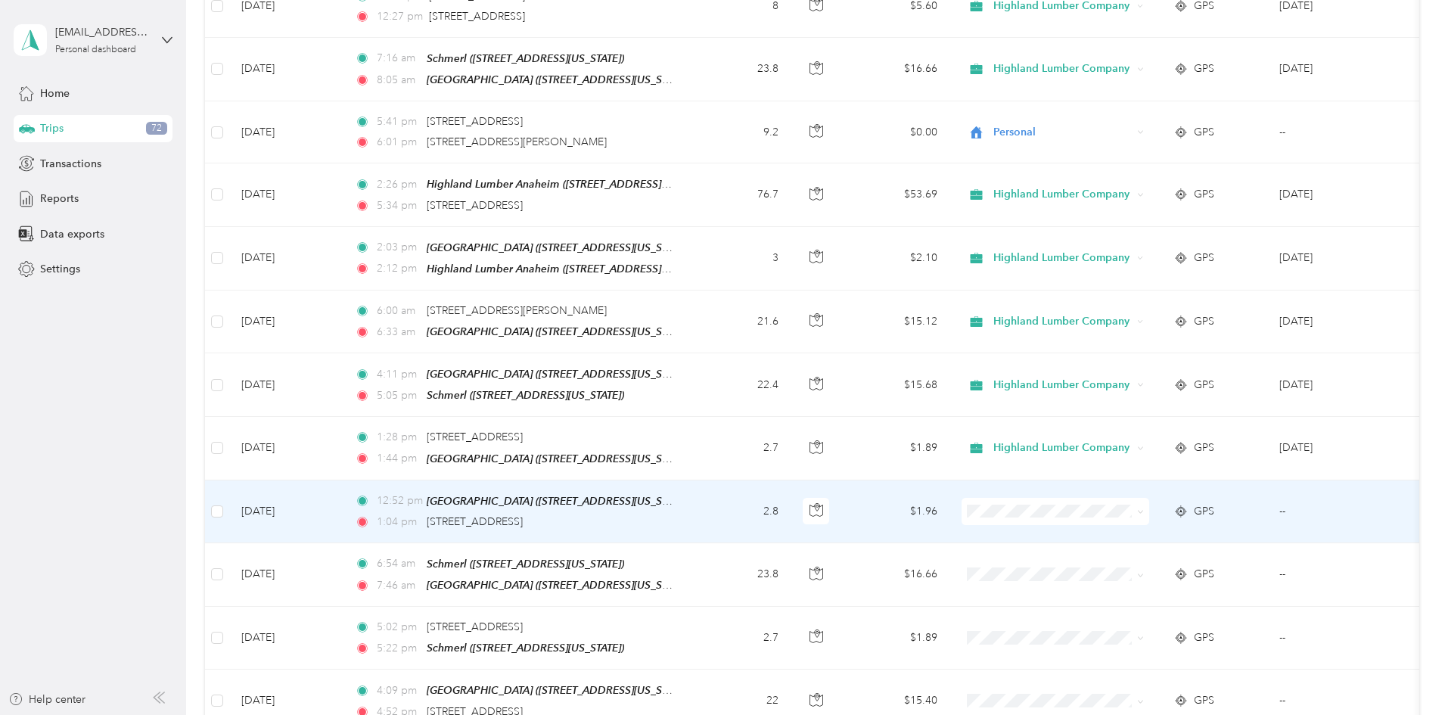
click at [1142, 511] on icon at bounding box center [1140, 512] width 5 height 3
click at [1155, 525] on span "Highland Lumber Company" at bounding box center [1170, 526] width 140 height 16
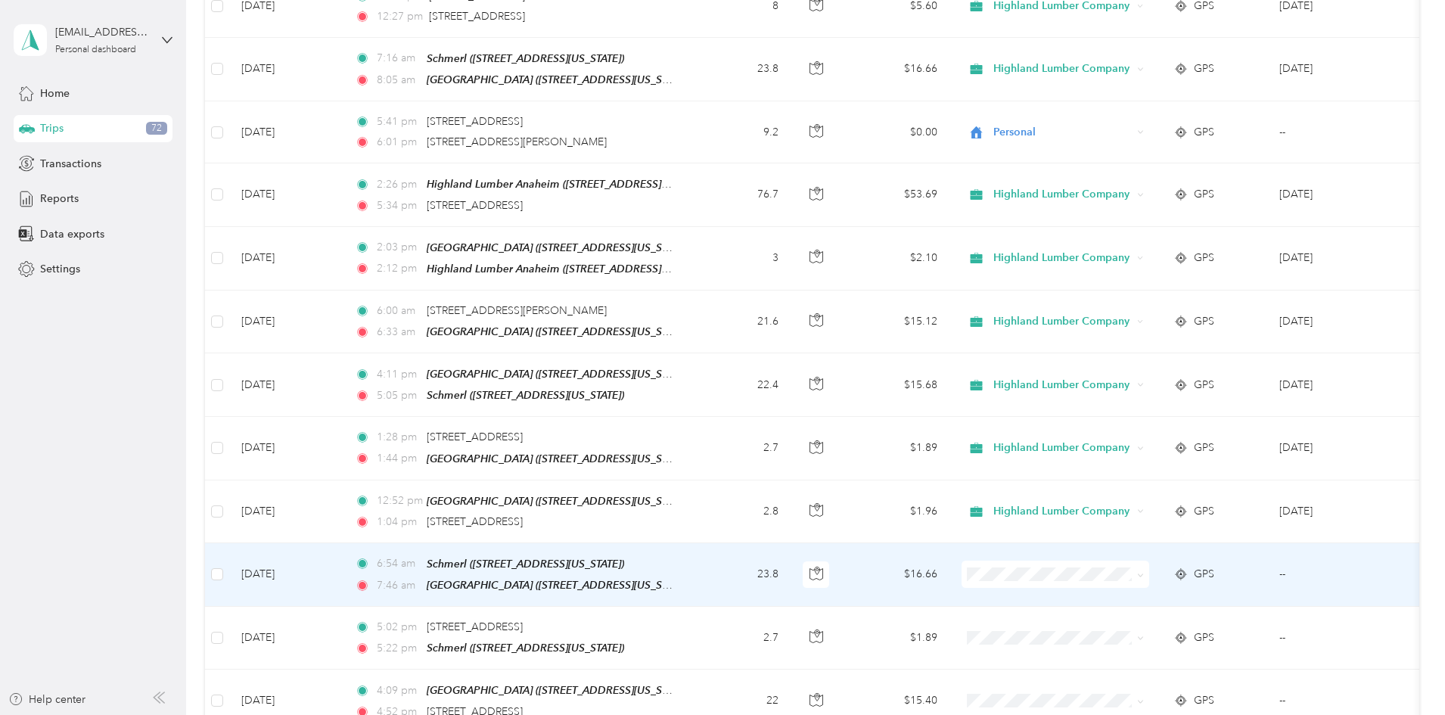
scroll to position [983, 0]
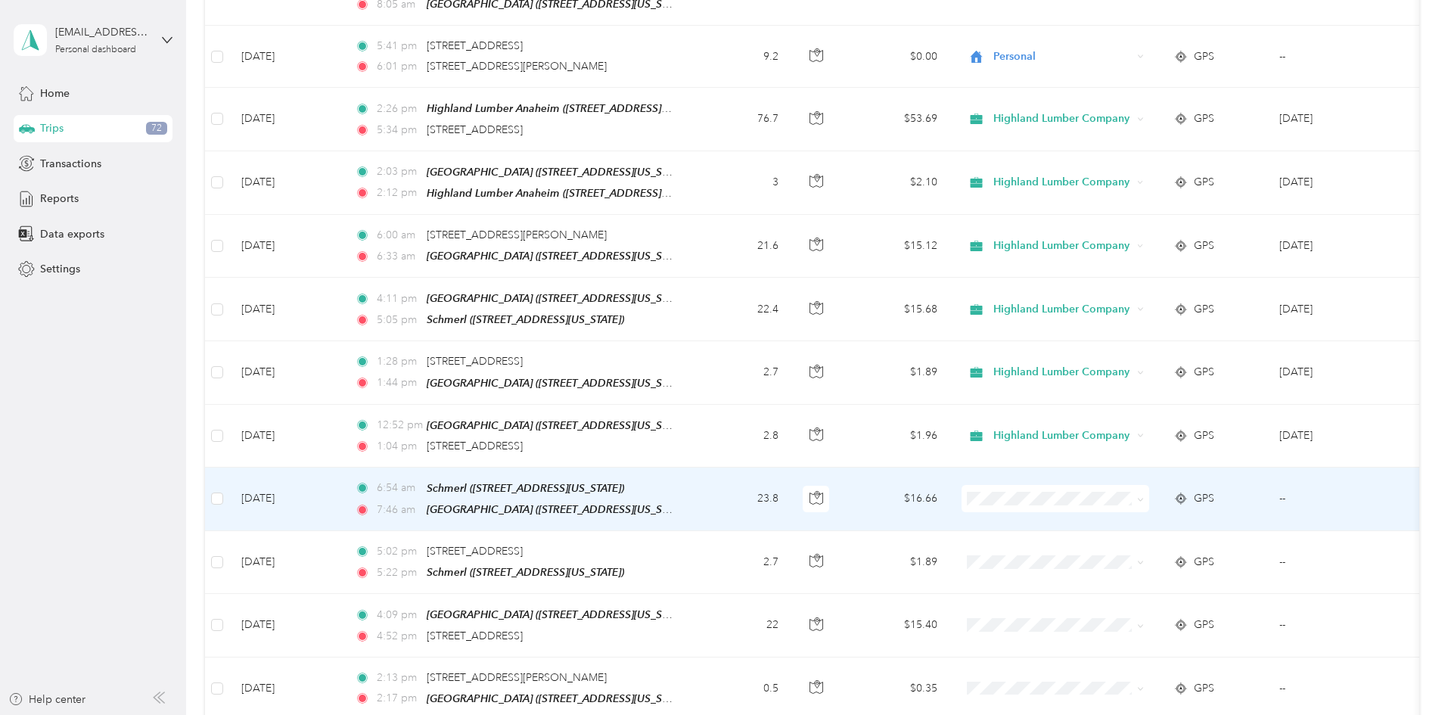
click at [1144, 496] on icon at bounding box center [1140, 499] width 7 height 7
click at [1174, 510] on span "Highland Lumber Company" at bounding box center [1170, 510] width 140 height 16
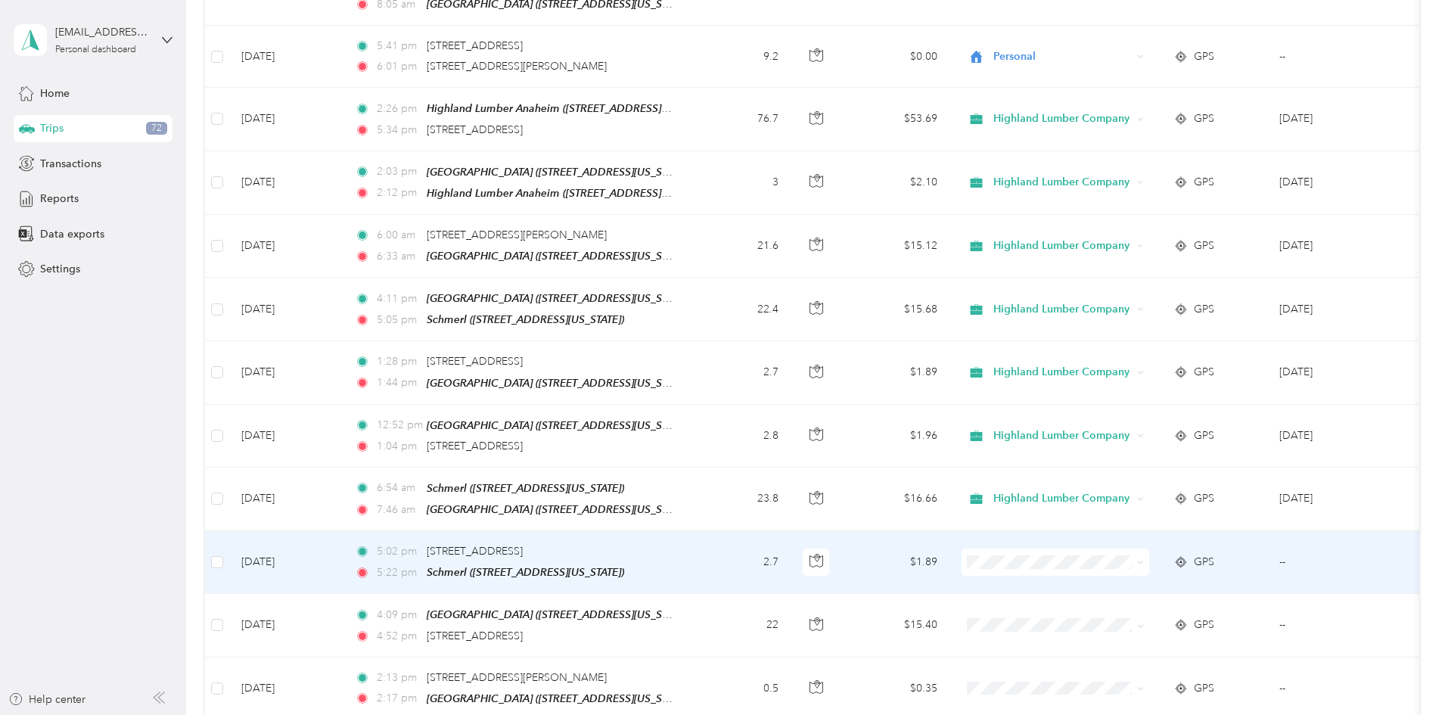
click at [1144, 559] on icon at bounding box center [1140, 562] width 7 height 7
click at [1180, 576] on span "Highland Lumber Company" at bounding box center [1170, 575] width 140 height 16
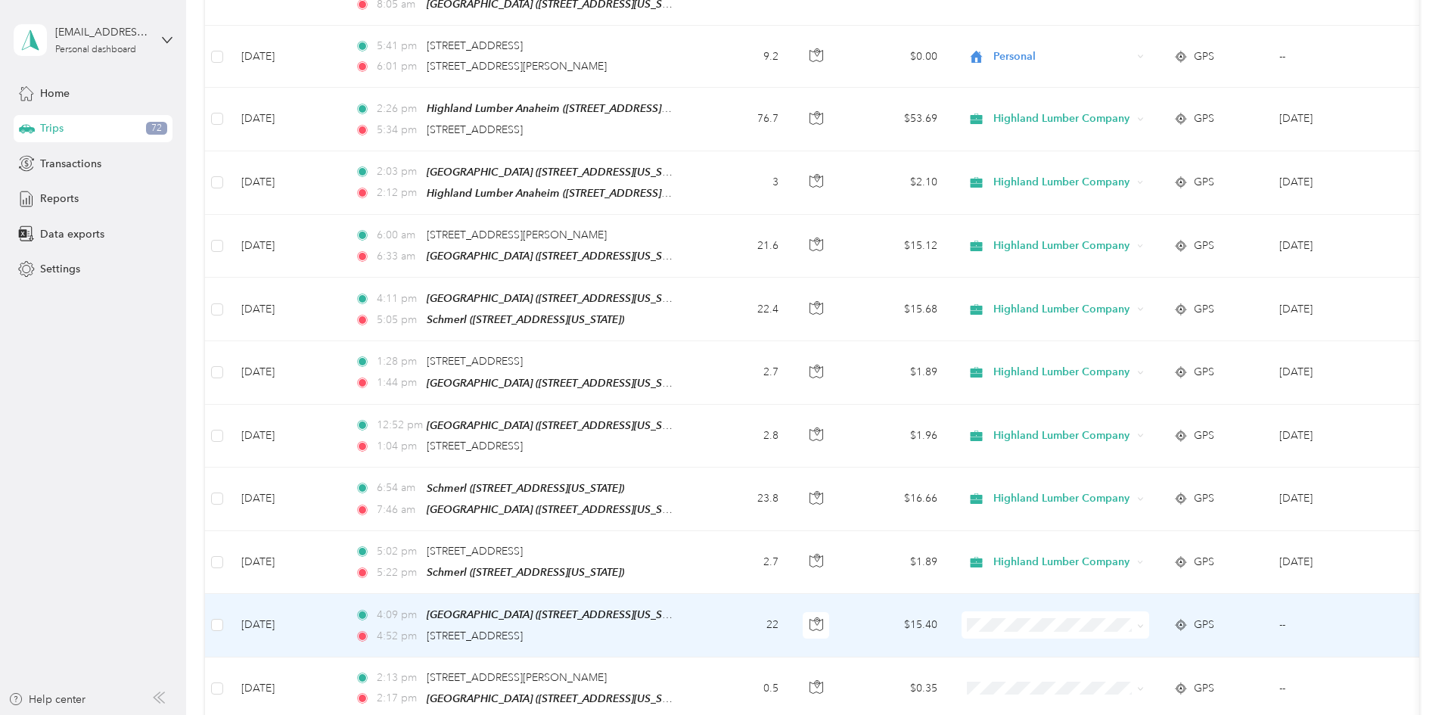
click at [1144, 622] on icon at bounding box center [1140, 625] width 7 height 7
click at [1182, 637] on span "Highland Lumber Company" at bounding box center [1170, 637] width 140 height 16
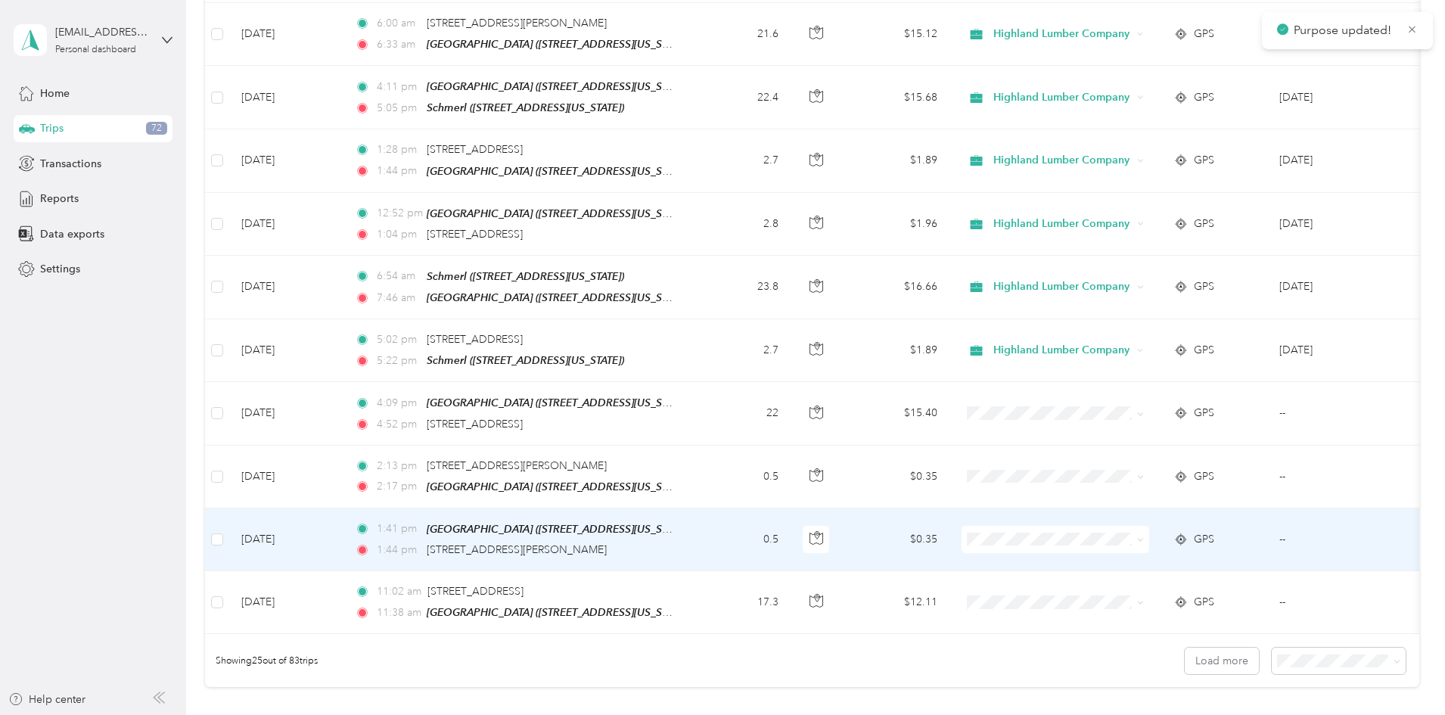
scroll to position [1210, 0]
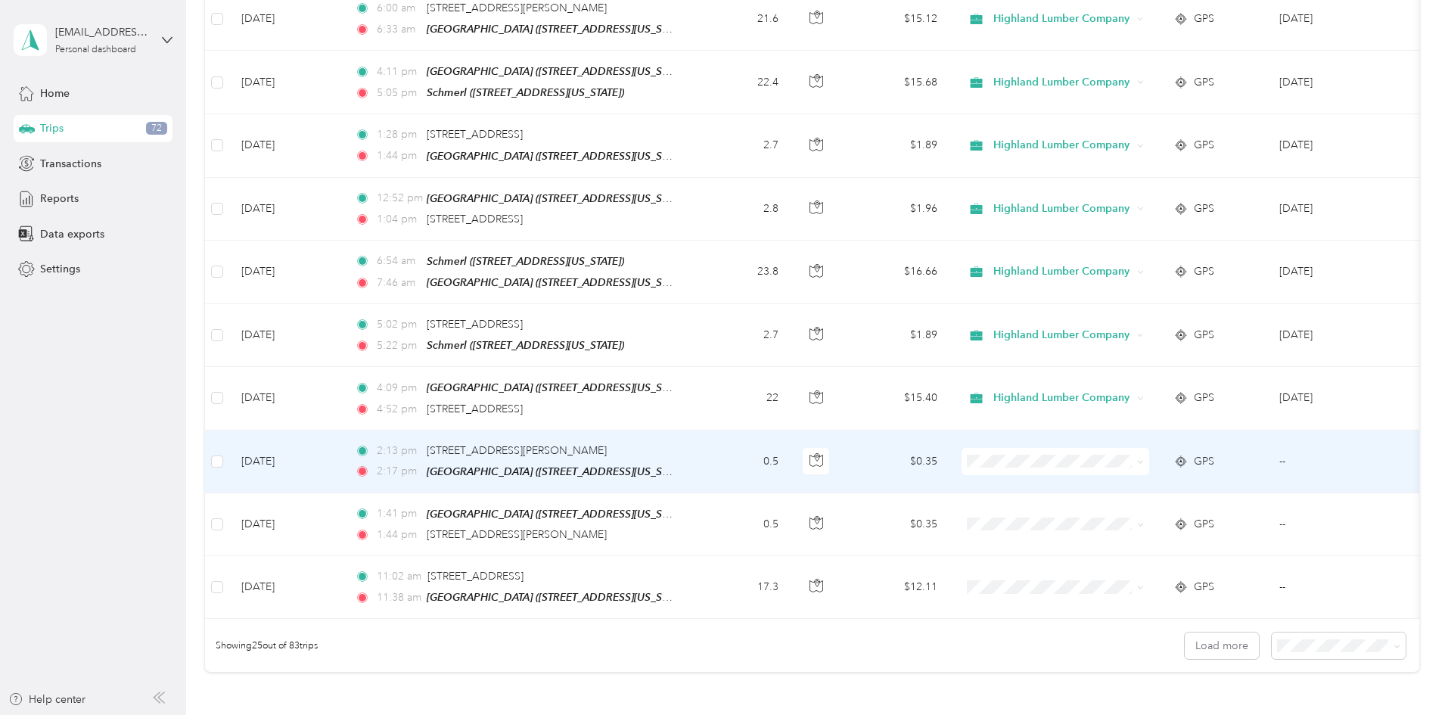
click at [1149, 448] on span at bounding box center [1055, 461] width 188 height 27
click at [1144, 458] on icon at bounding box center [1140, 461] width 7 height 7
click at [1194, 470] on span "Highland Lumber Company" at bounding box center [1170, 472] width 140 height 16
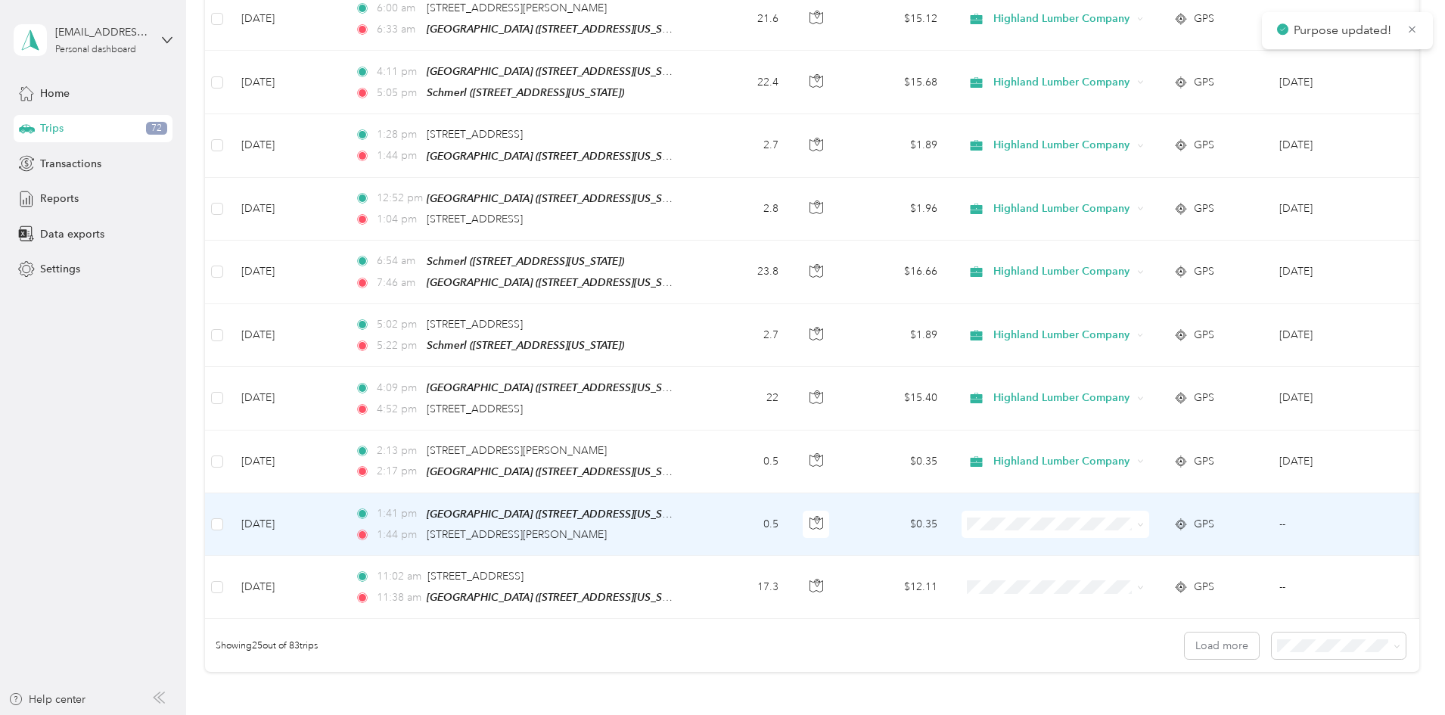
click at [1144, 516] on span at bounding box center [1137, 524] width 12 height 17
click at [1144, 521] on icon at bounding box center [1140, 524] width 7 height 7
click at [1122, 528] on span "Highland Lumber Company" at bounding box center [1170, 534] width 140 height 16
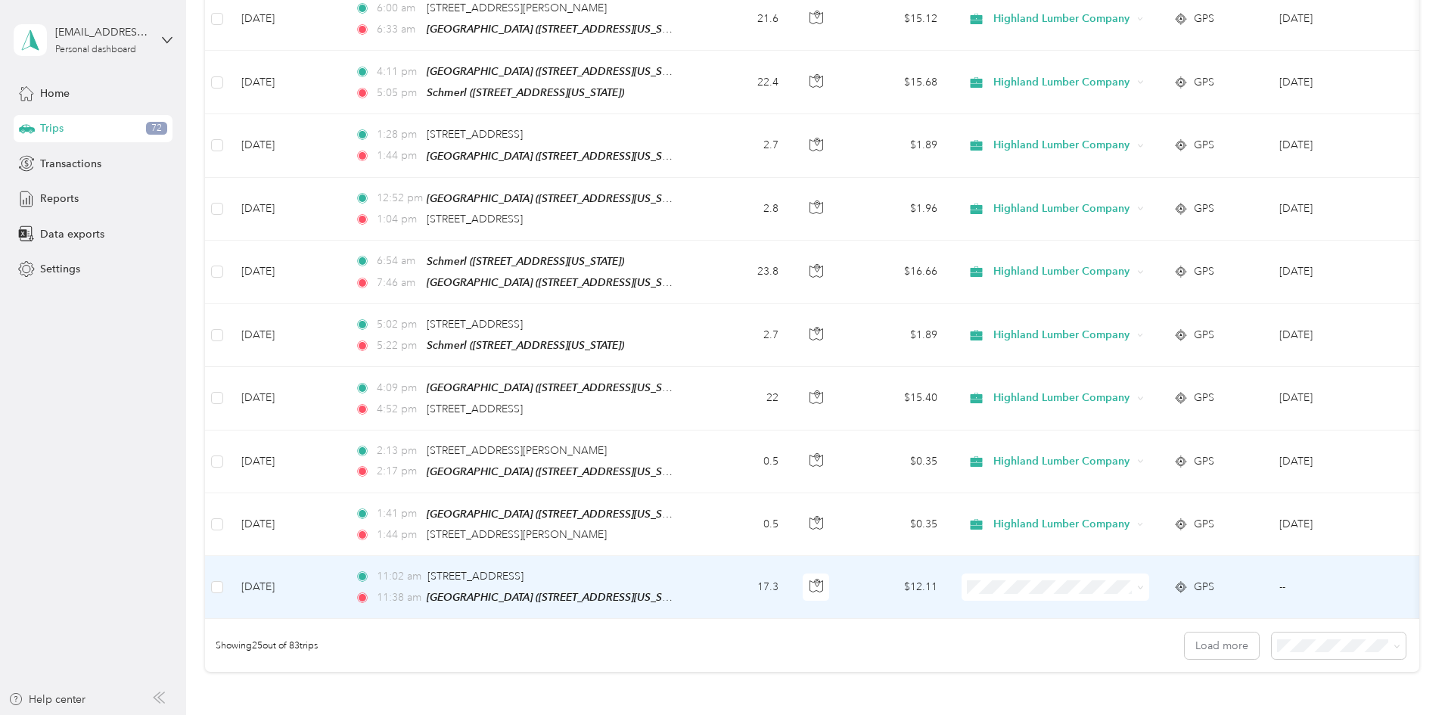
click at [1144, 584] on icon at bounding box center [1140, 587] width 7 height 7
click at [1200, 588] on li "Highland Lumber Company" at bounding box center [1156, 597] width 188 height 26
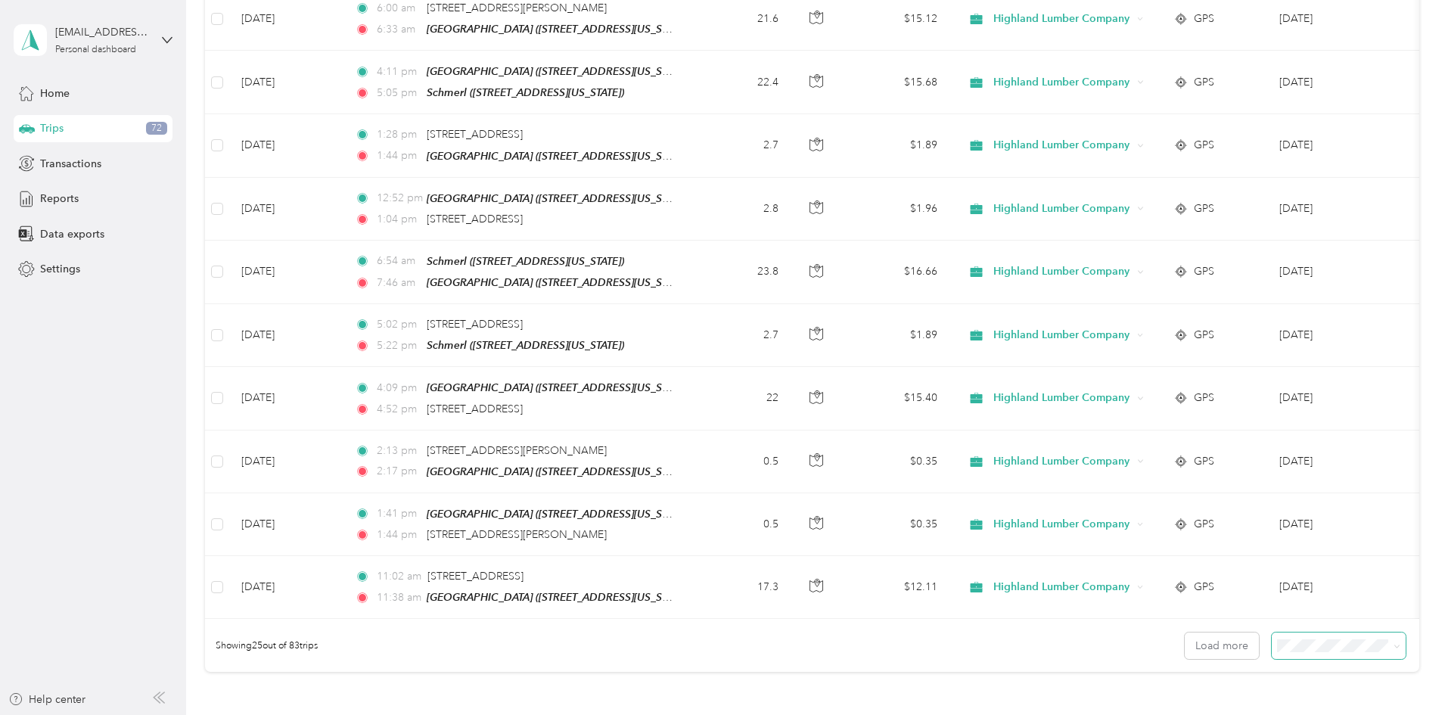
click at [1393, 643] on icon at bounding box center [1396, 646] width 7 height 7
click at [1237, 614] on span "100 per load" at bounding box center [1209, 610] width 62 height 13
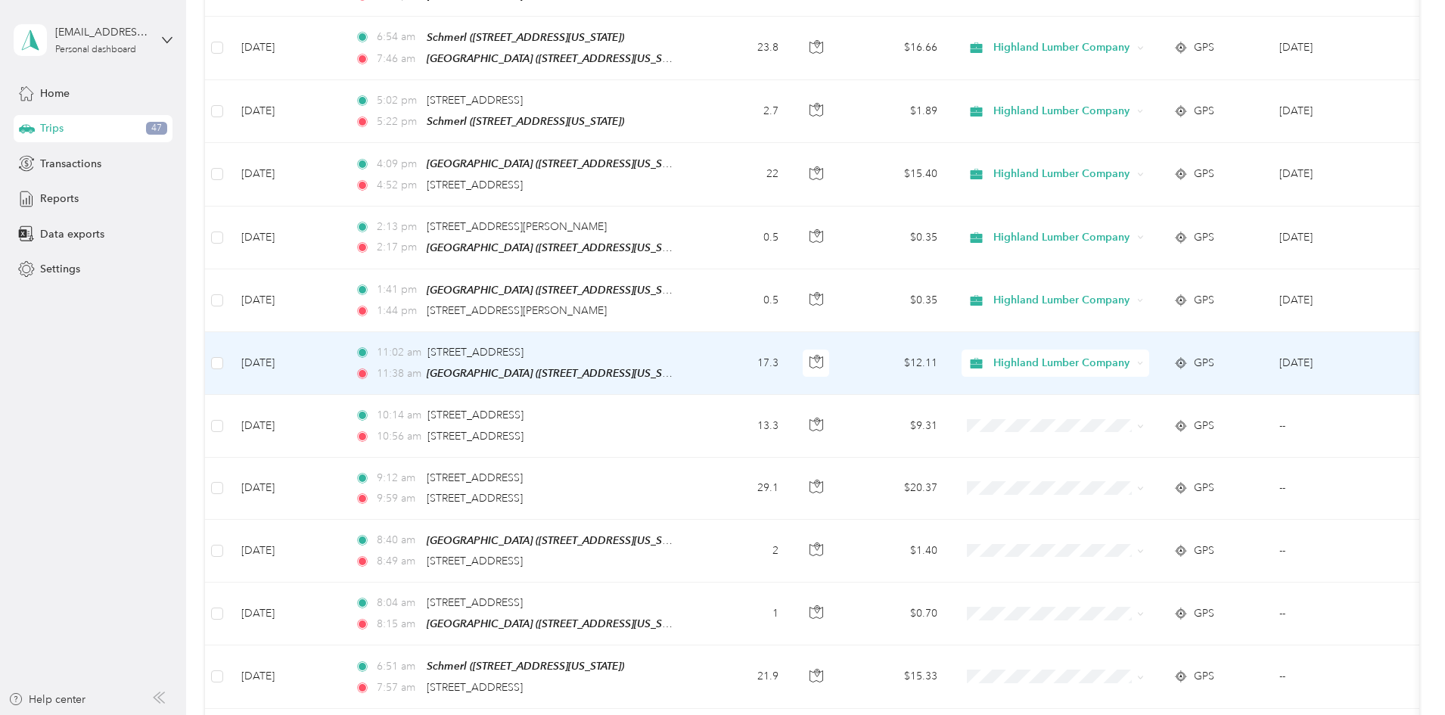
scroll to position [1437, 0]
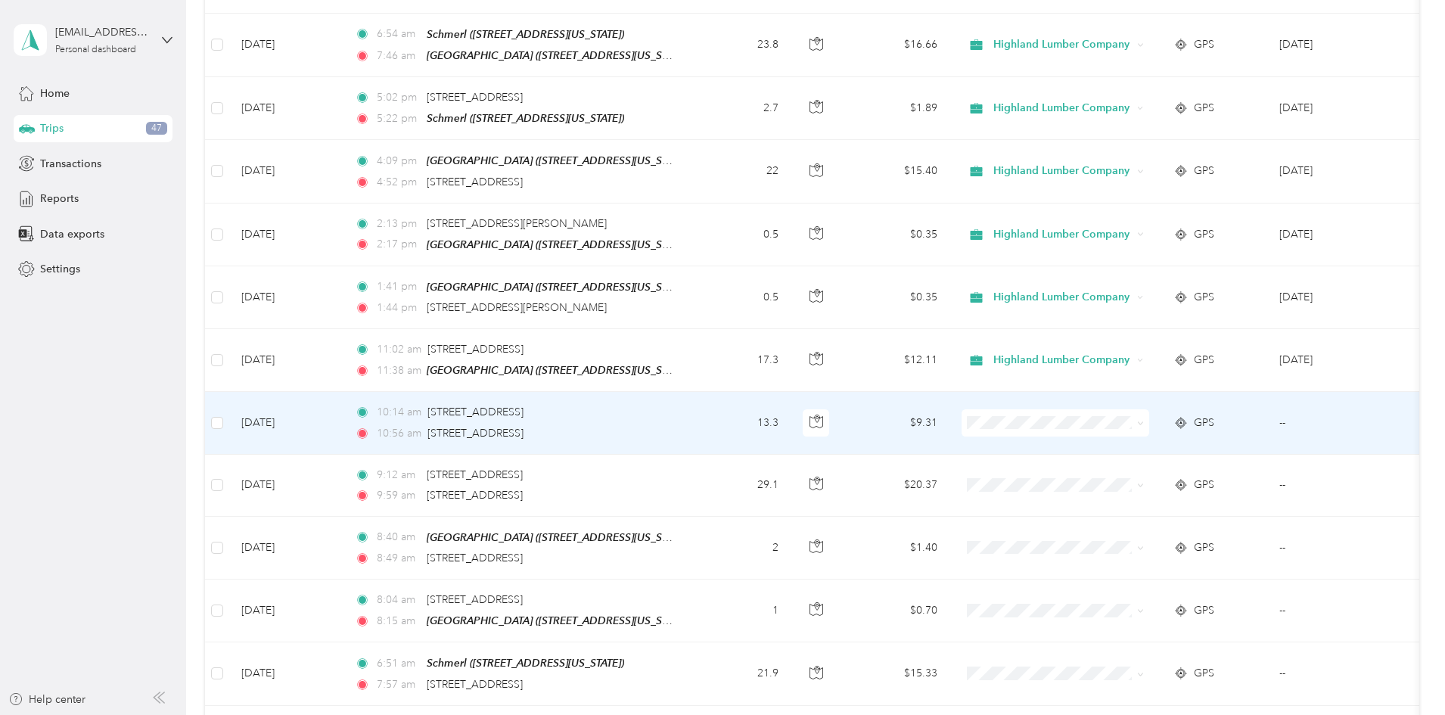
click at [1144, 420] on icon at bounding box center [1140, 423] width 7 height 7
click at [1156, 430] on span "Highland Lumber Company" at bounding box center [1170, 429] width 140 height 16
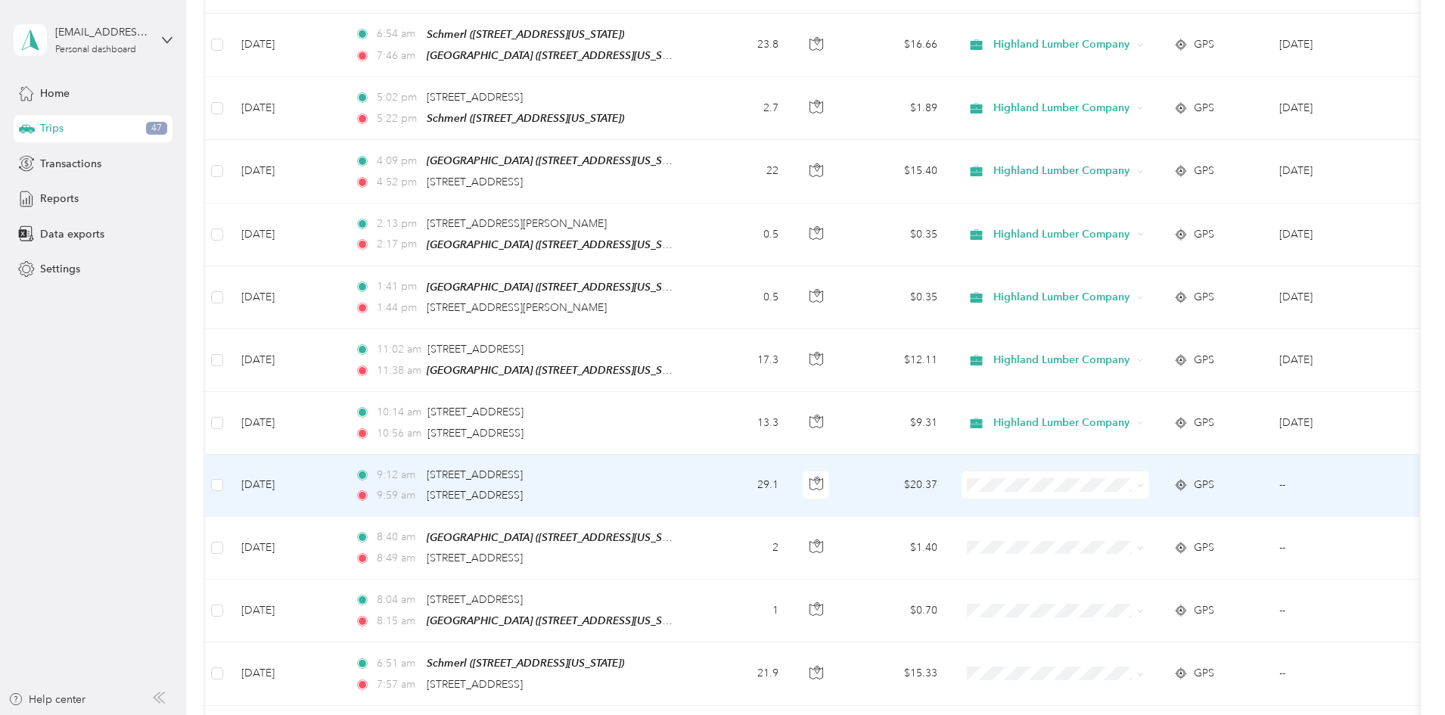
click at [1144, 482] on icon at bounding box center [1140, 485] width 7 height 7
click at [1185, 500] on li "Highland Lumber Company" at bounding box center [1156, 494] width 188 height 26
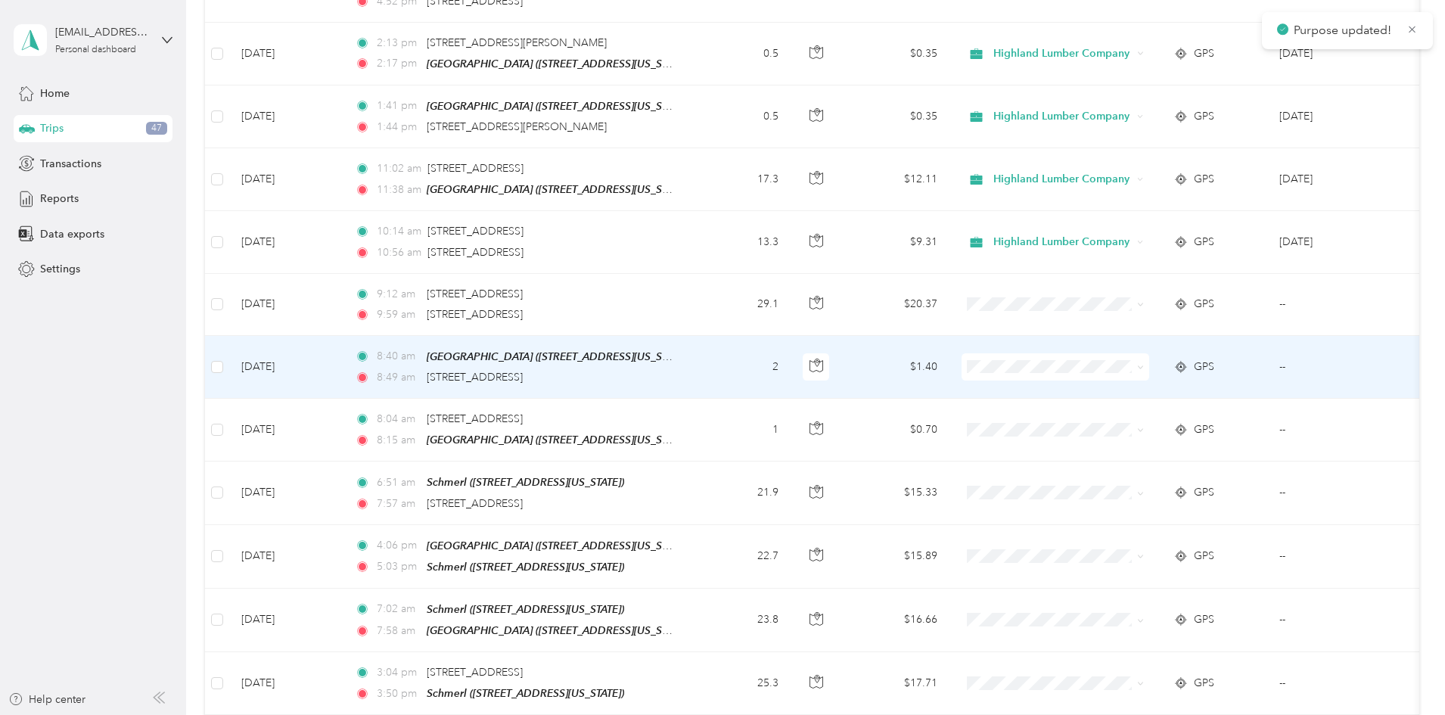
scroll to position [1664, 0]
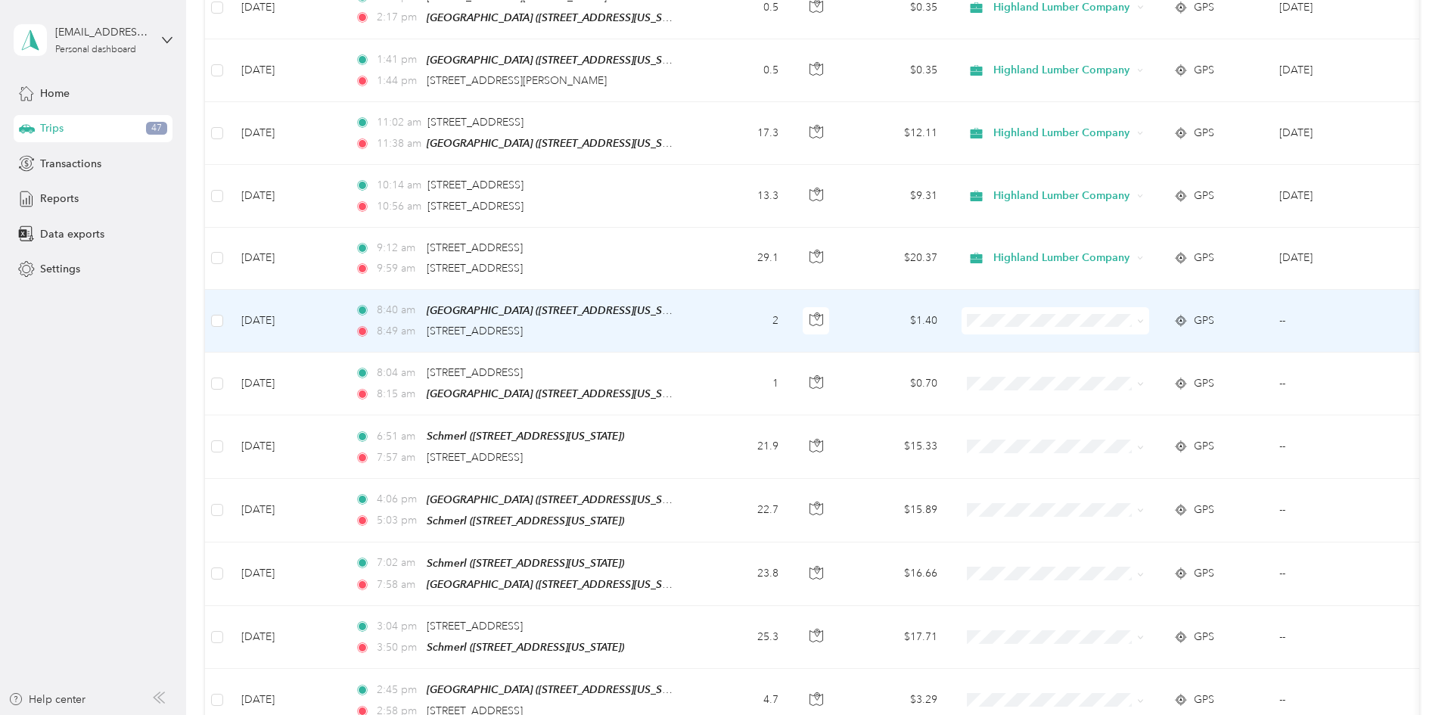
click at [1144, 312] on span at bounding box center [1137, 320] width 12 height 17
click at [1144, 318] on icon at bounding box center [1140, 321] width 7 height 7
click at [1225, 324] on span "Highland Lumber Company" at bounding box center [1170, 329] width 140 height 16
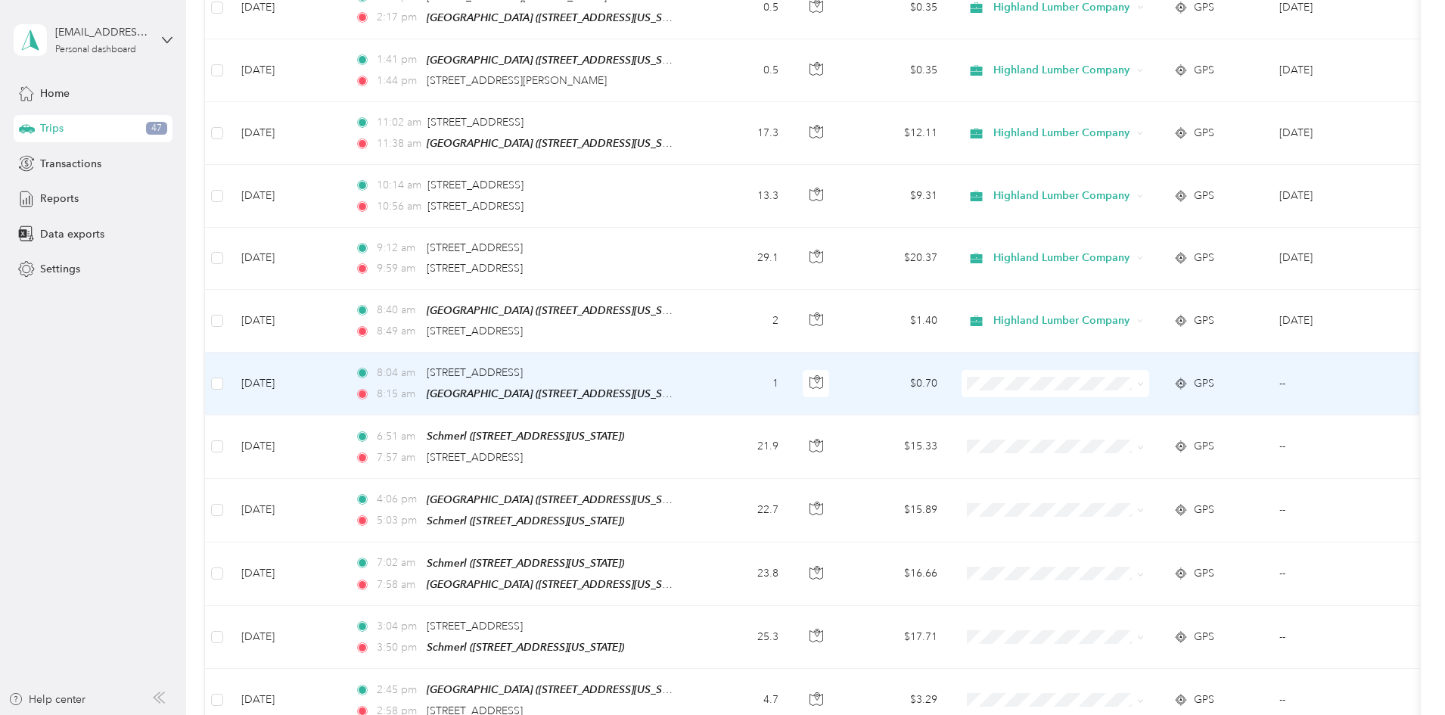
click at [1144, 377] on span at bounding box center [1140, 383] width 7 height 13
click at [1144, 380] on icon at bounding box center [1140, 383] width 7 height 7
click at [1182, 389] on span "Highland Lumber Company" at bounding box center [1170, 392] width 140 height 16
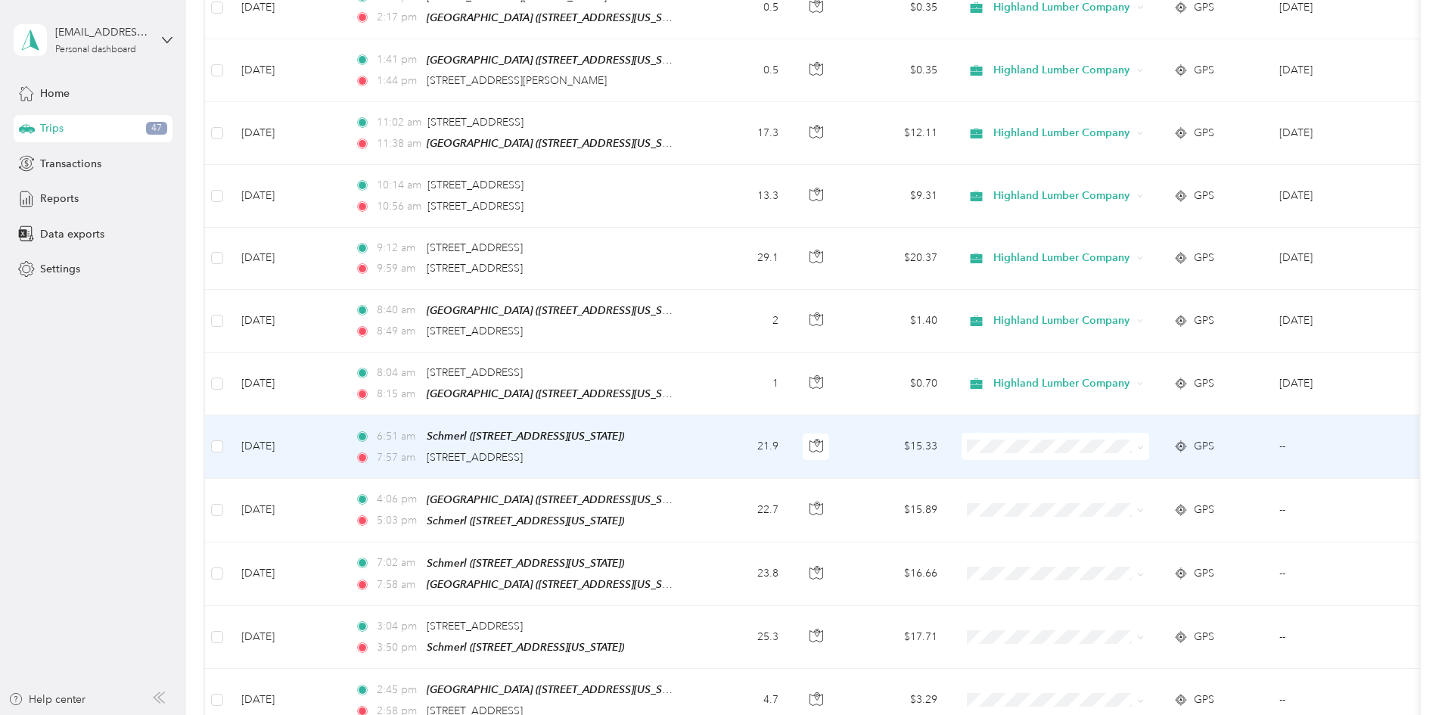
click at [1144, 438] on span at bounding box center [1137, 446] width 12 height 17
click at [1142, 445] on icon at bounding box center [1140, 446] width 5 height 3
click at [1214, 447] on span "Highland Lumber Company" at bounding box center [1170, 454] width 140 height 16
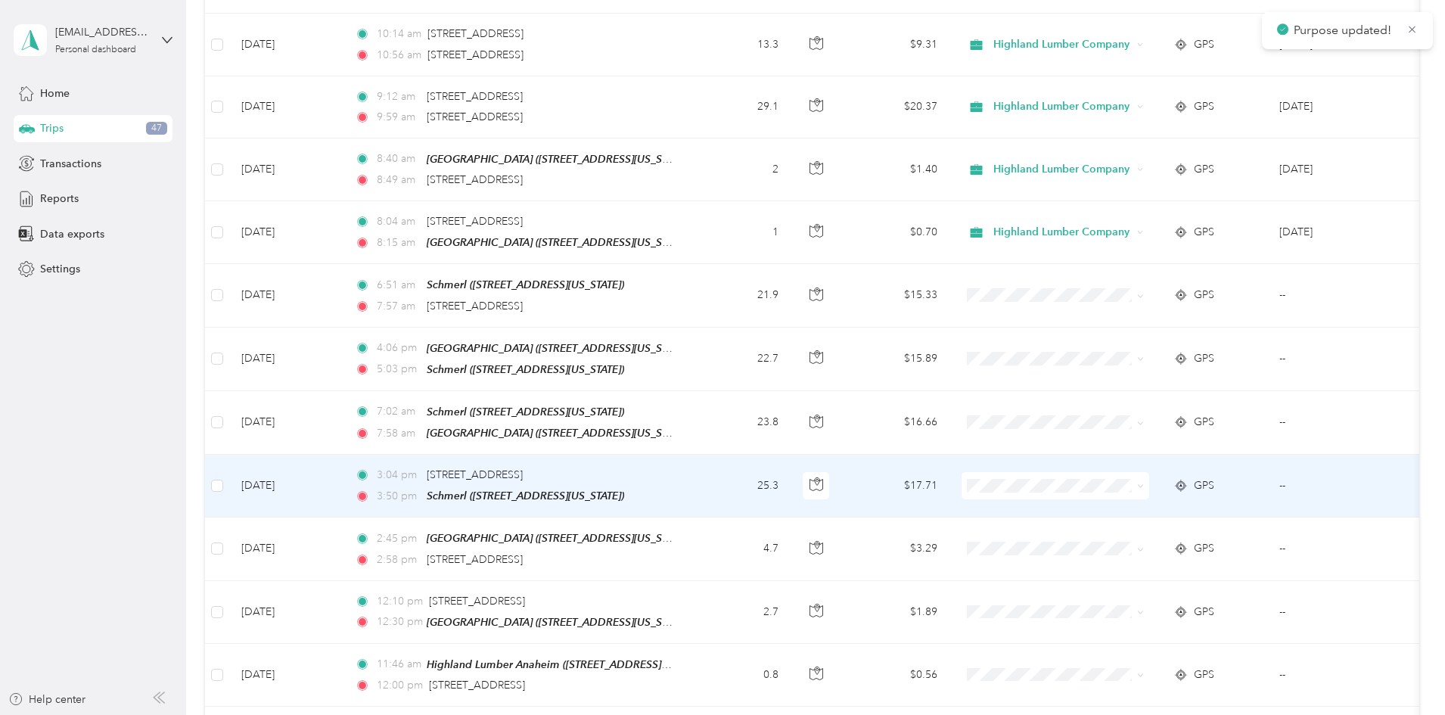
scroll to position [1891, 0]
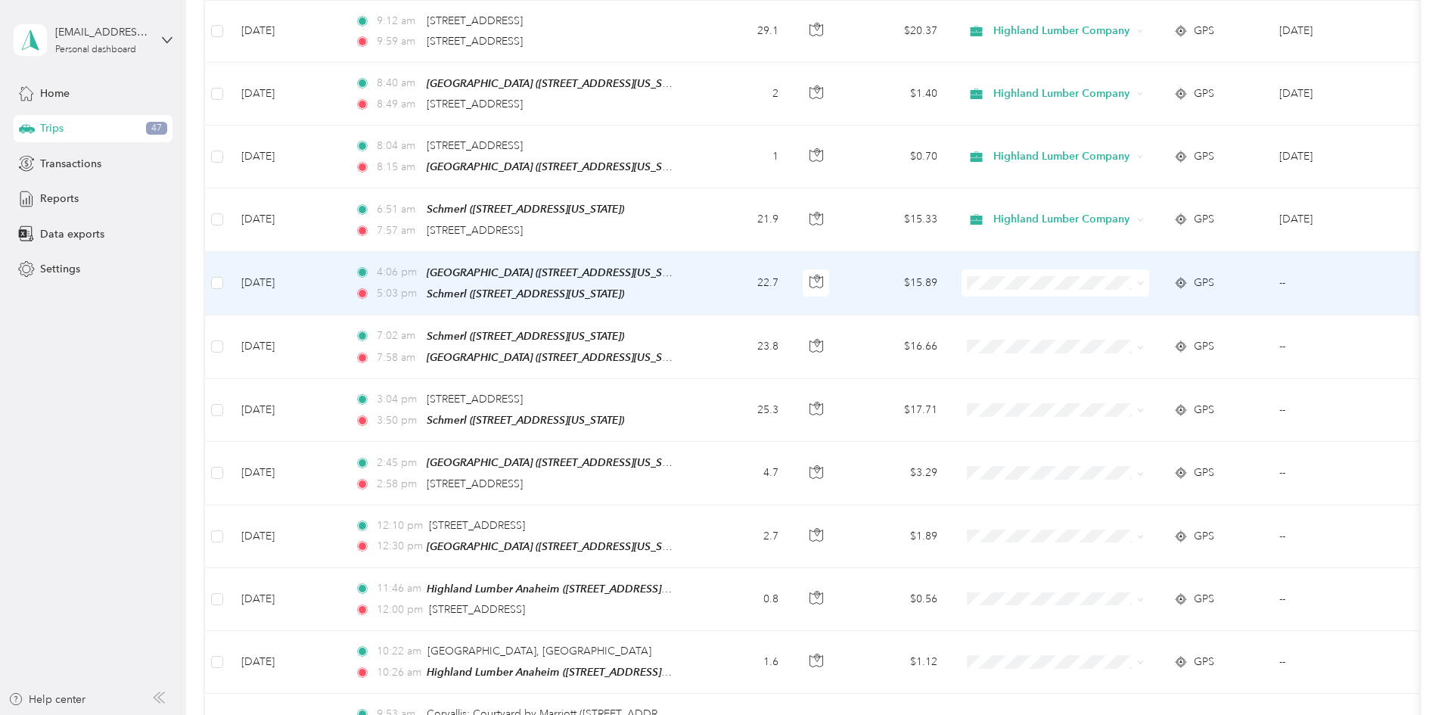
click at [1142, 282] on icon at bounding box center [1140, 283] width 5 height 3
click at [1200, 292] on li "Highland Lumber Company" at bounding box center [1156, 289] width 188 height 26
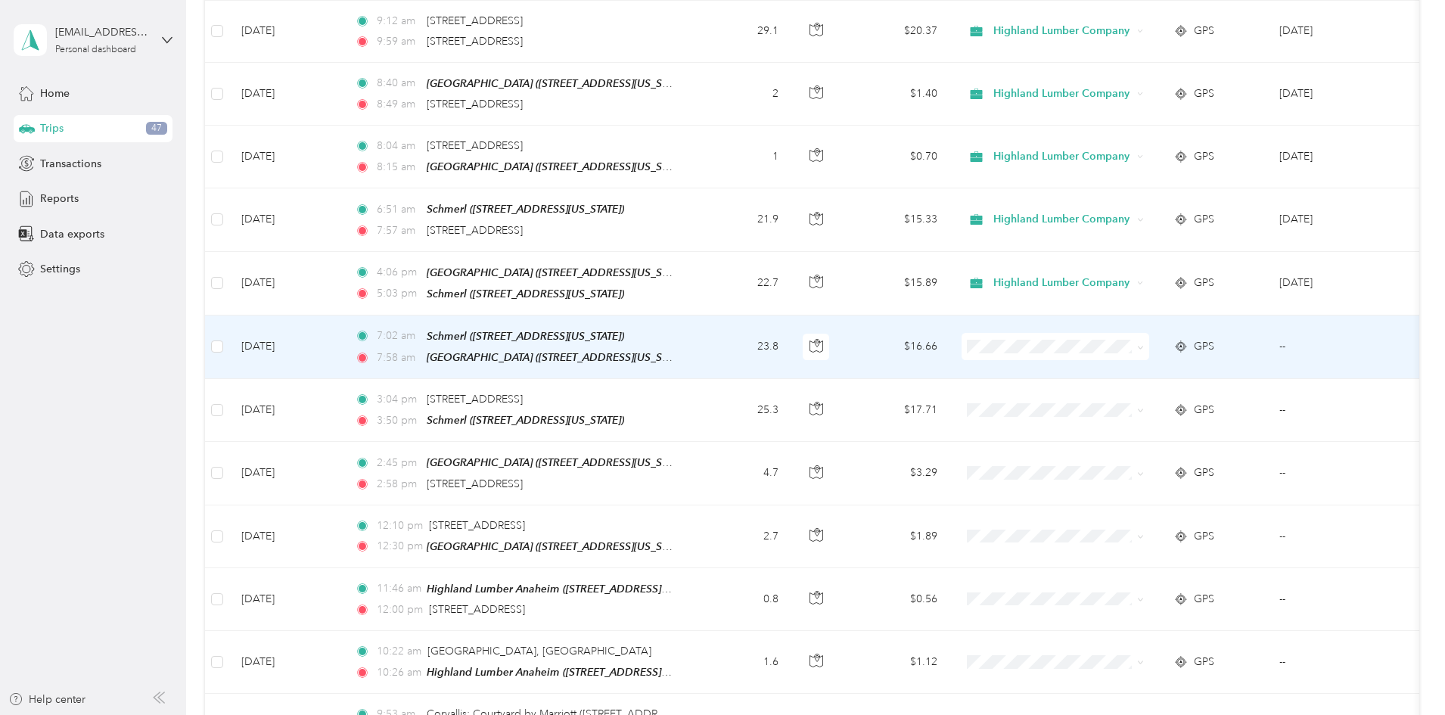
click at [1144, 344] on icon at bounding box center [1140, 347] width 7 height 7
click at [1161, 353] on span "Highland Lumber Company" at bounding box center [1170, 351] width 140 height 16
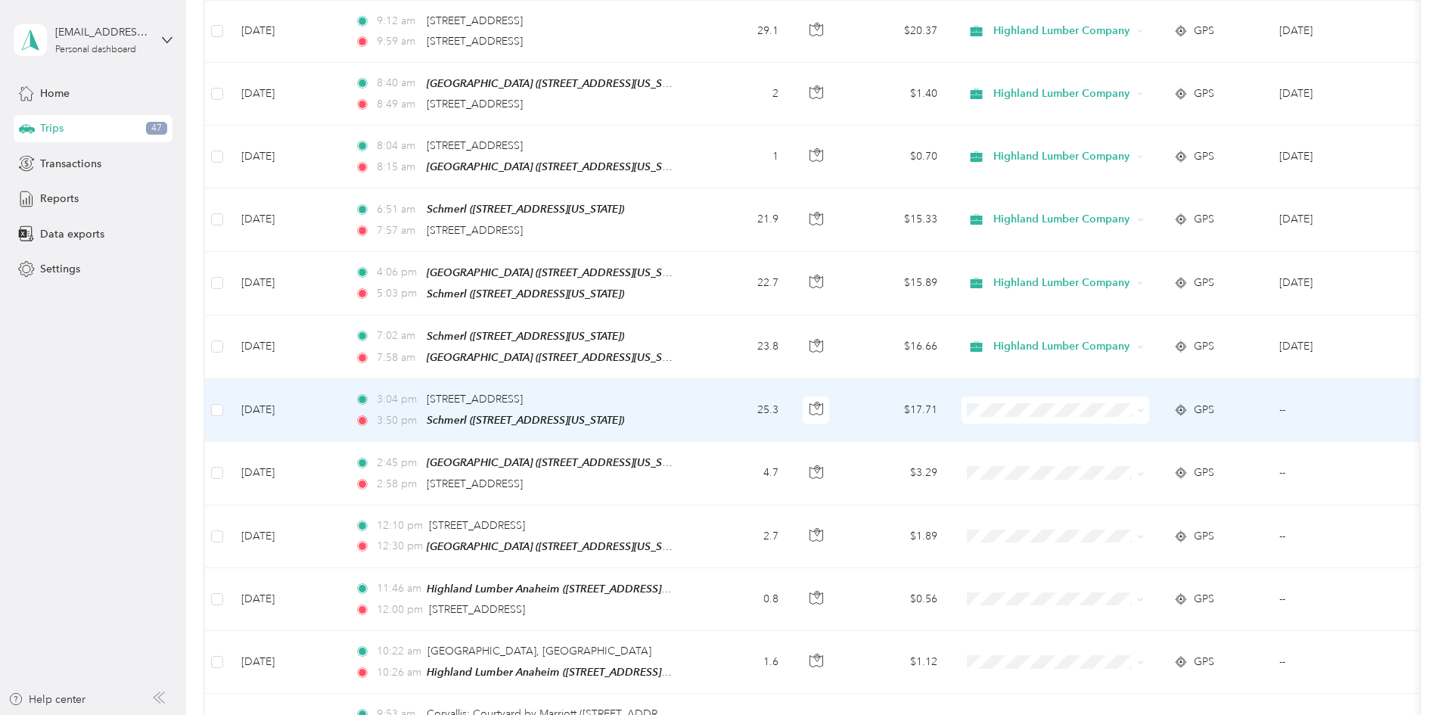
click at [1144, 407] on icon at bounding box center [1140, 410] width 7 height 7
click at [1177, 410] on span "Highland Lumber Company" at bounding box center [1170, 410] width 140 height 16
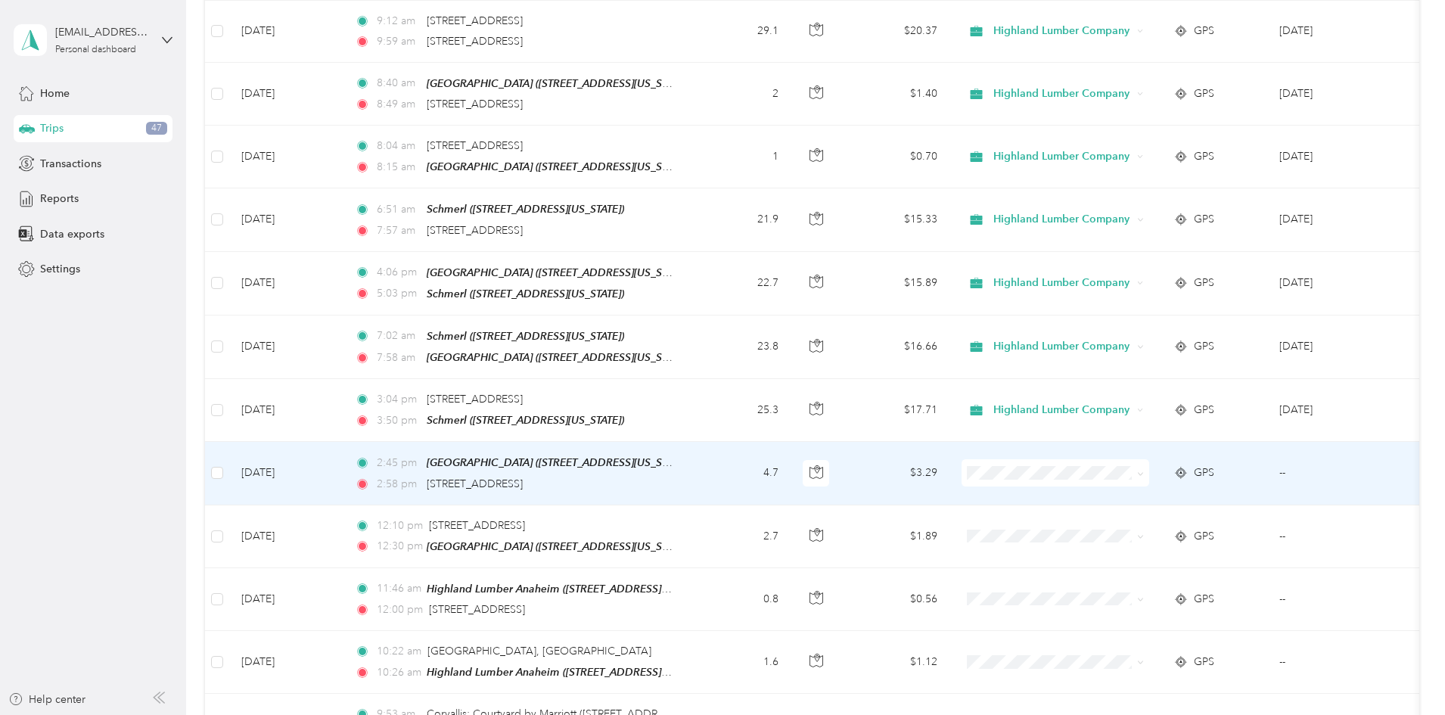
click at [1144, 464] on span at bounding box center [1137, 472] width 12 height 17
click at [1144, 470] on icon at bounding box center [1140, 473] width 7 height 7
click at [1199, 473] on span "Highland Lumber Company" at bounding box center [1170, 476] width 140 height 16
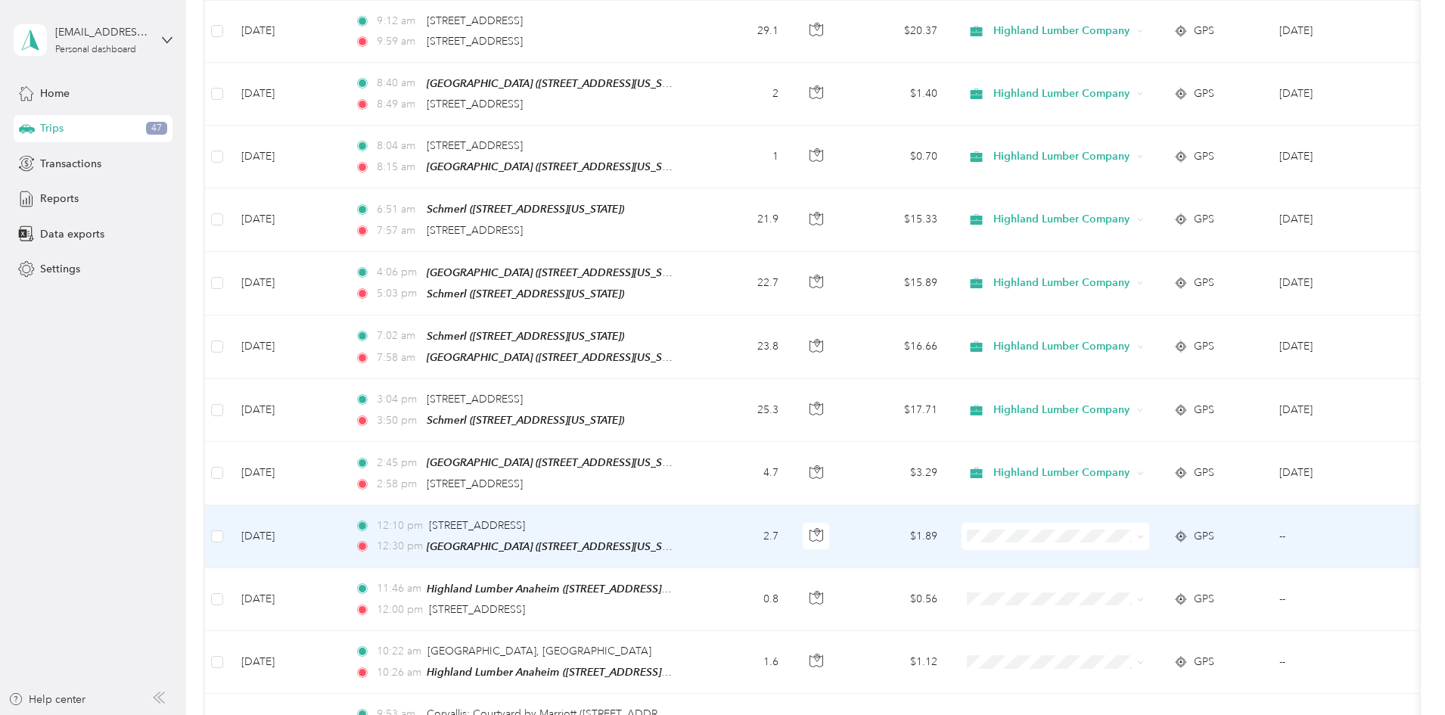
click at [1144, 528] on span at bounding box center [1137, 536] width 12 height 17
click at [1144, 533] on icon at bounding box center [1140, 536] width 7 height 7
click at [1216, 529] on li "Highland Lumber Company" at bounding box center [1156, 538] width 188 height 26
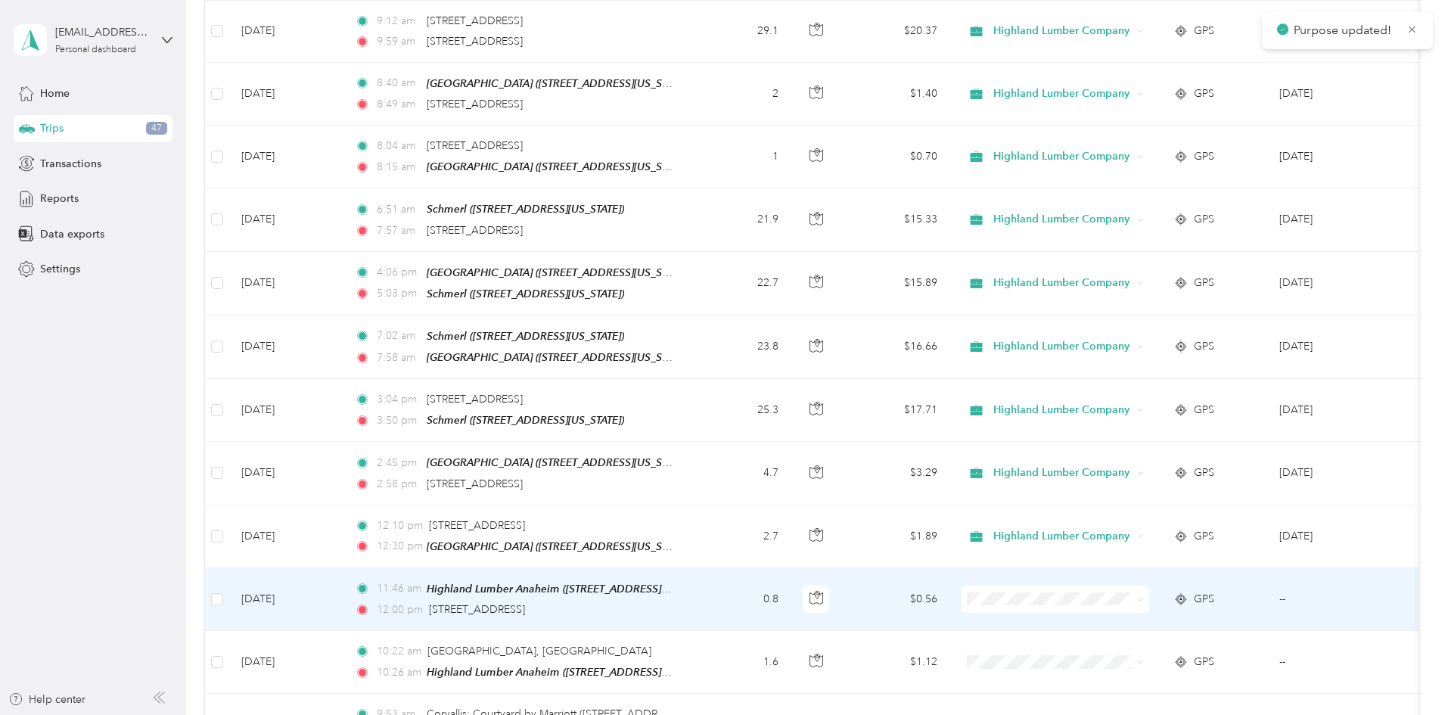
click at [1144, 596] on icon at bounding box center [1140, 599] width 7 height 7
click at [1190, 600] on span "Highland Lumber Company" at bounding box center [1170, 596] width 140 height 16
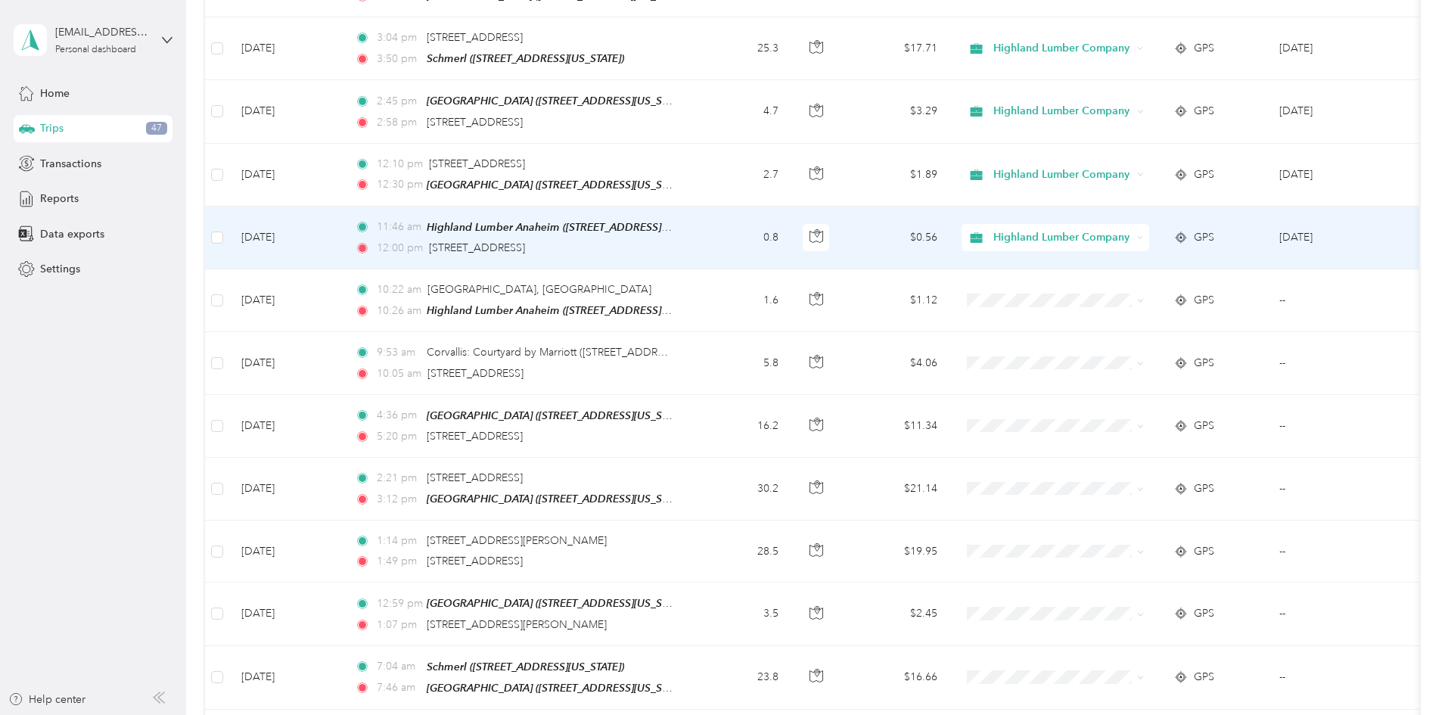
scroll to position [2269, 0]
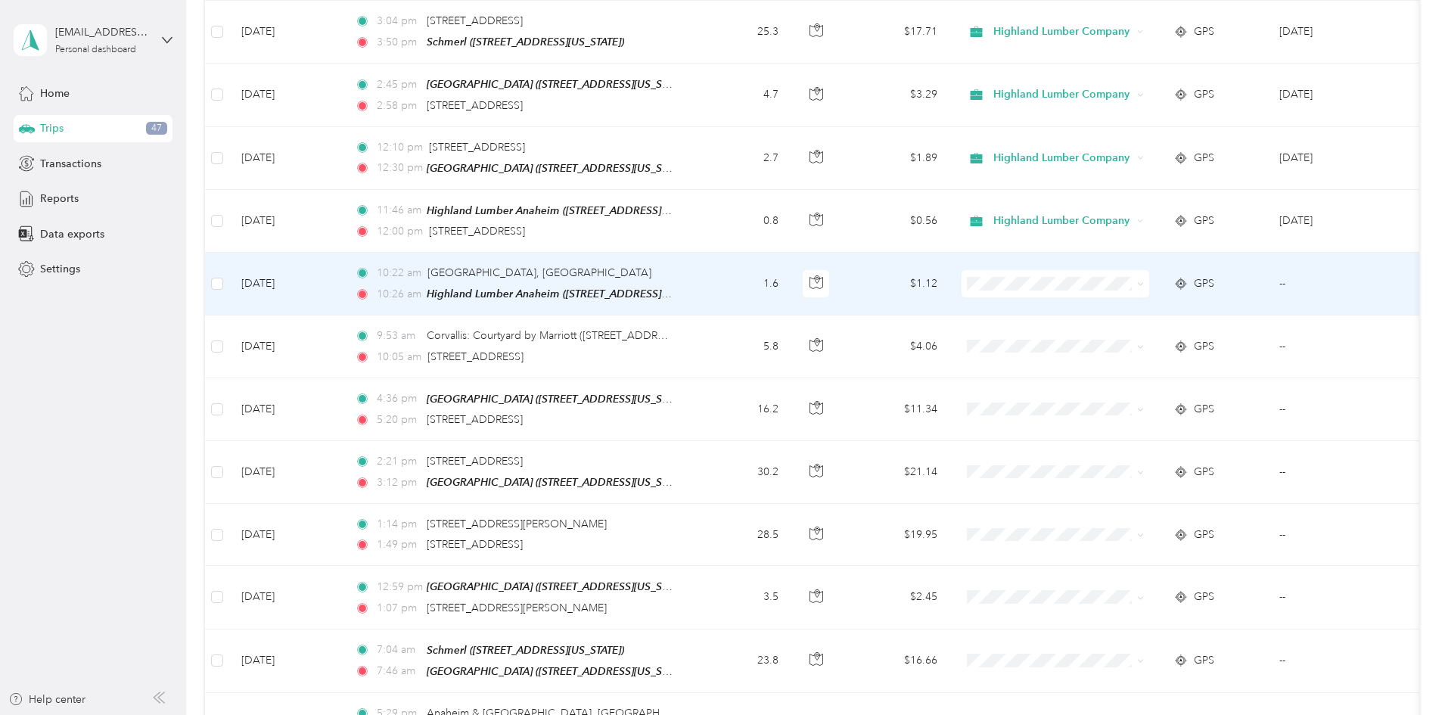
click at [1144, 281] on icon at bounding box center [1140, 284] width 7 height 7
click at [1195, 287] on span "Highland Lumber Company" at bounding box center [1170, 285] width 140 height 16
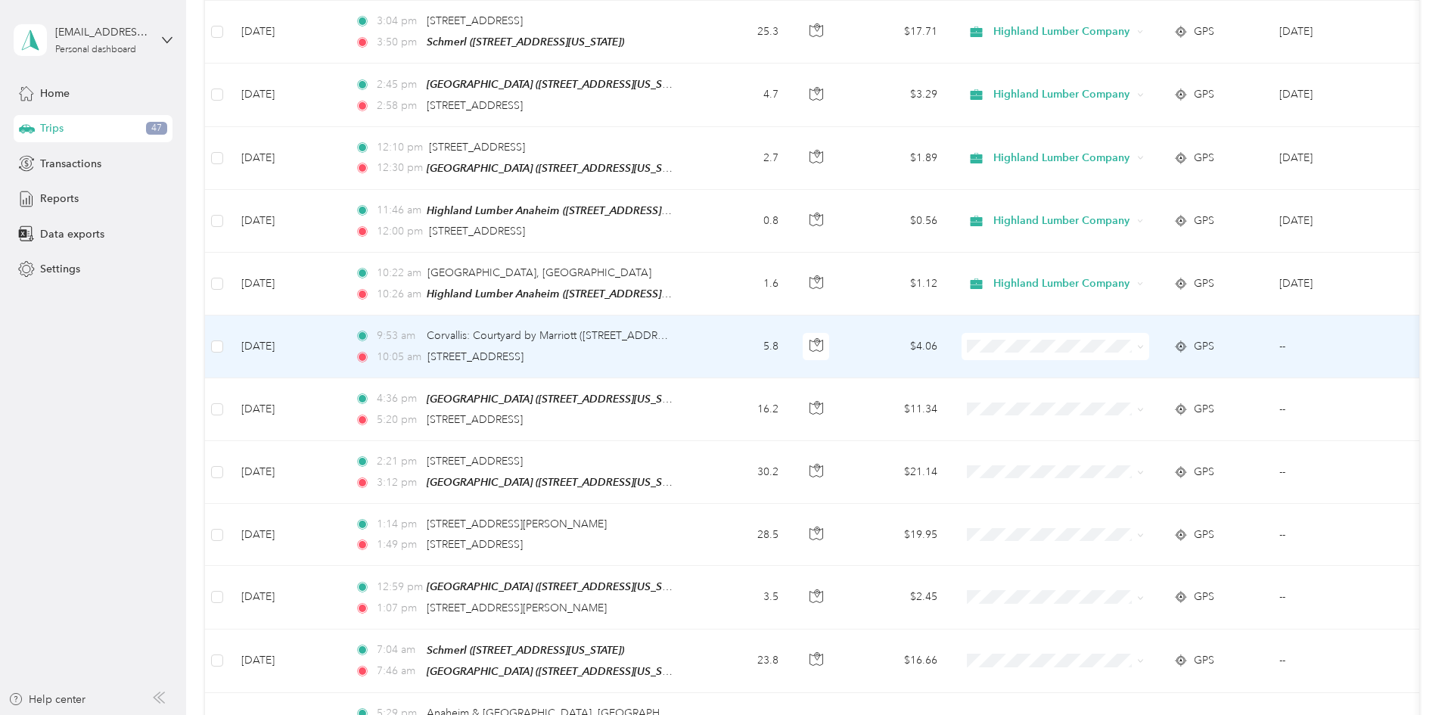
click at [1144, 343] on icon at bounding box center [1140, 346] width 7 height 7
click at [1147, 368] on span "Personal" at bounding box center [1170, 373] width 140 height 16
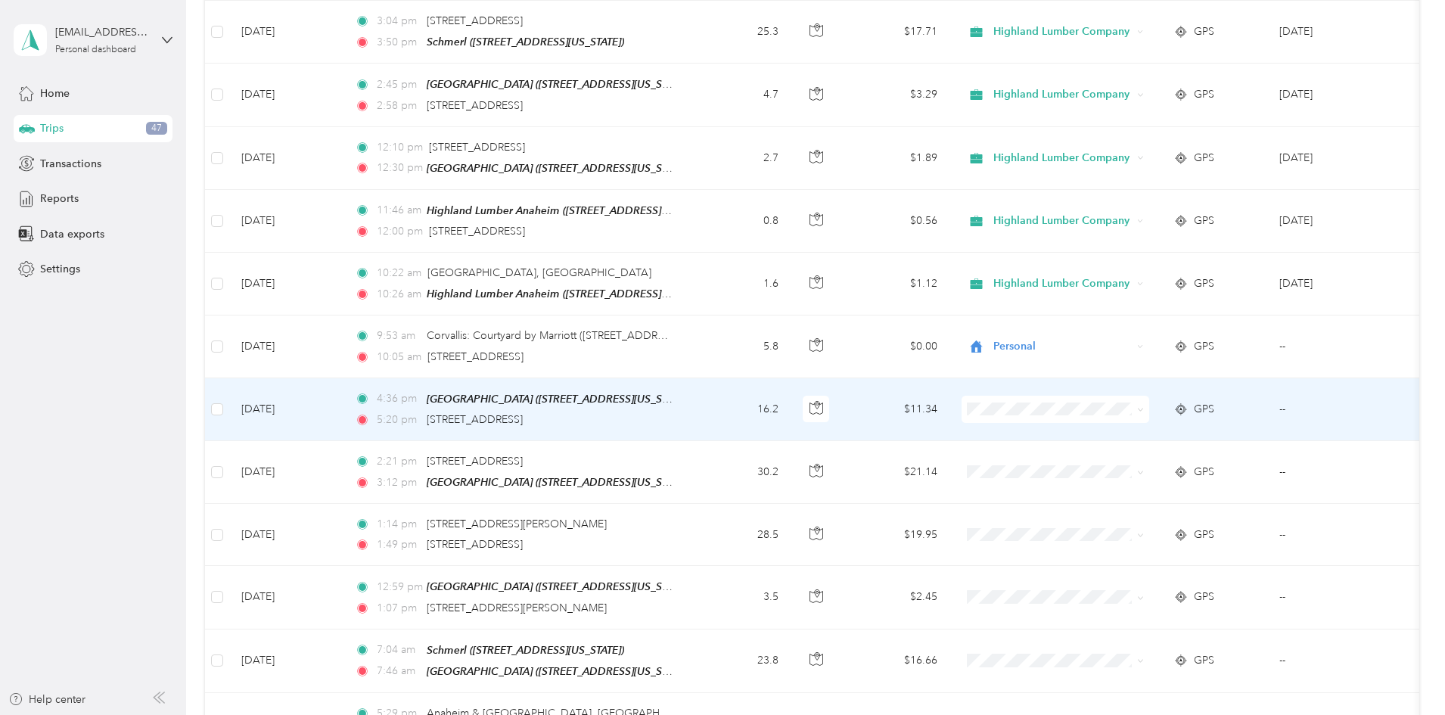
click at [1144, 406] on icon at bounding box center [1140, 409] width 7 height 7
click at [1201, 407] on span "Highland Lumber Company" at bounding box center [1170, 409] width 140 height 16
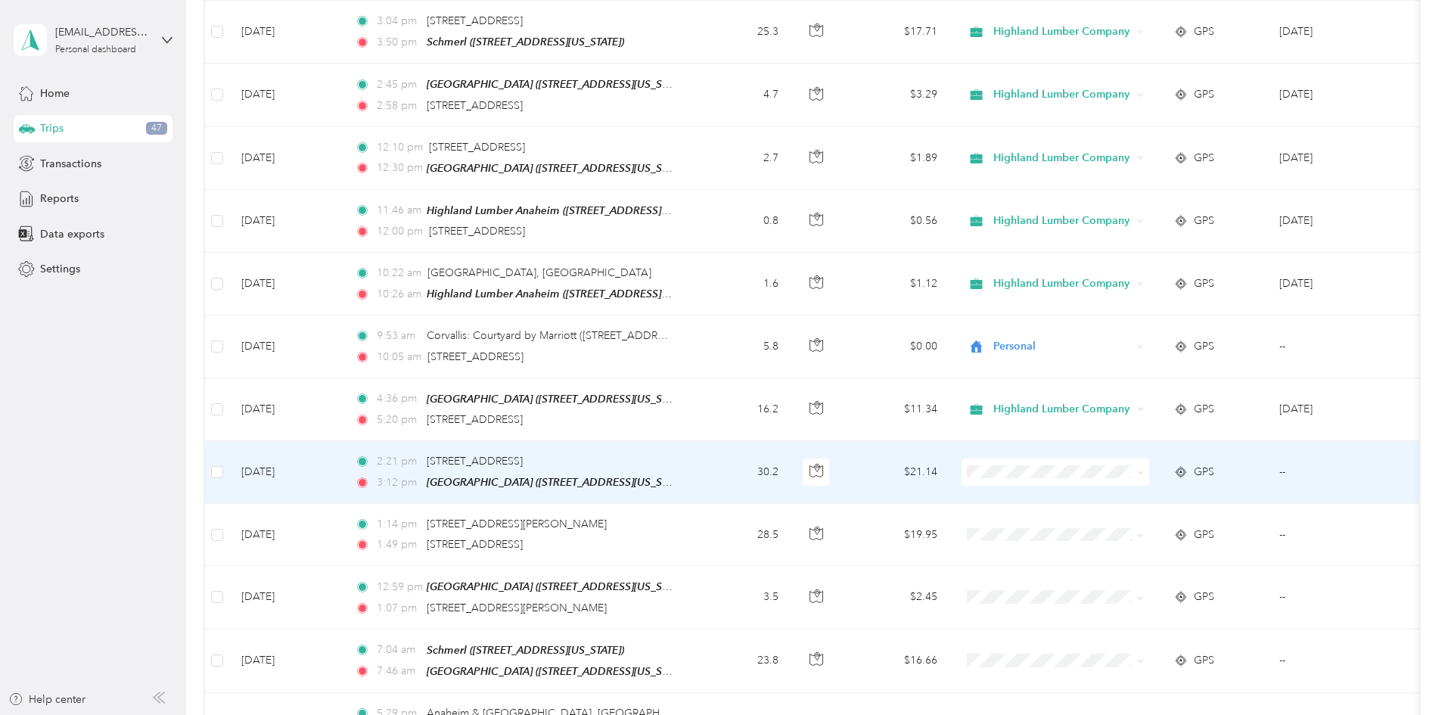
click at [1144, 469] on icon at bounding box center [1140, 472] width 7 height 7
click at [1192, 468] on span "Highland Lumber Company" at bounding box center [1170, 471] width 140 height 16
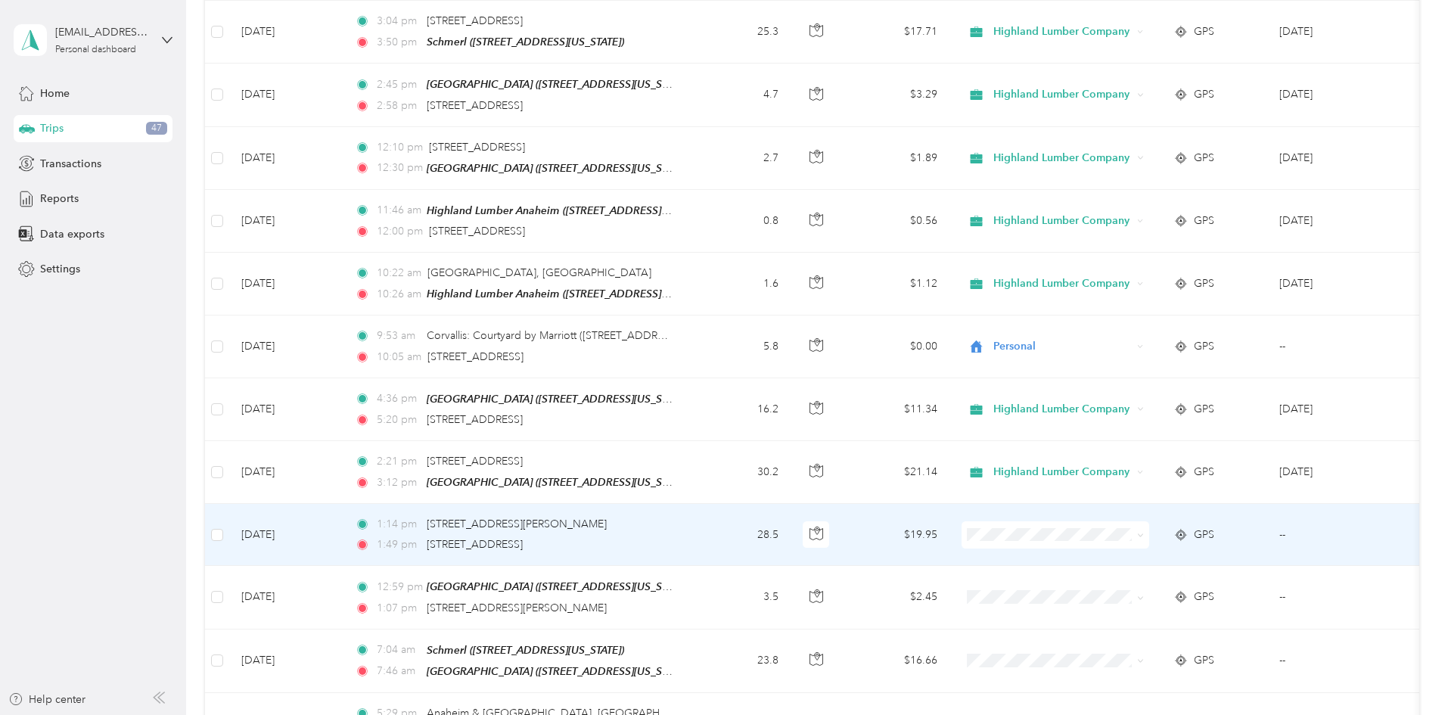
click at [1144, 532] on icon at bounding box center [1140, 535] width 7 height 7
click at [1181, 533] on span "Highland Lumber Company" at bounding box center [1170, 534] width 140 height 16
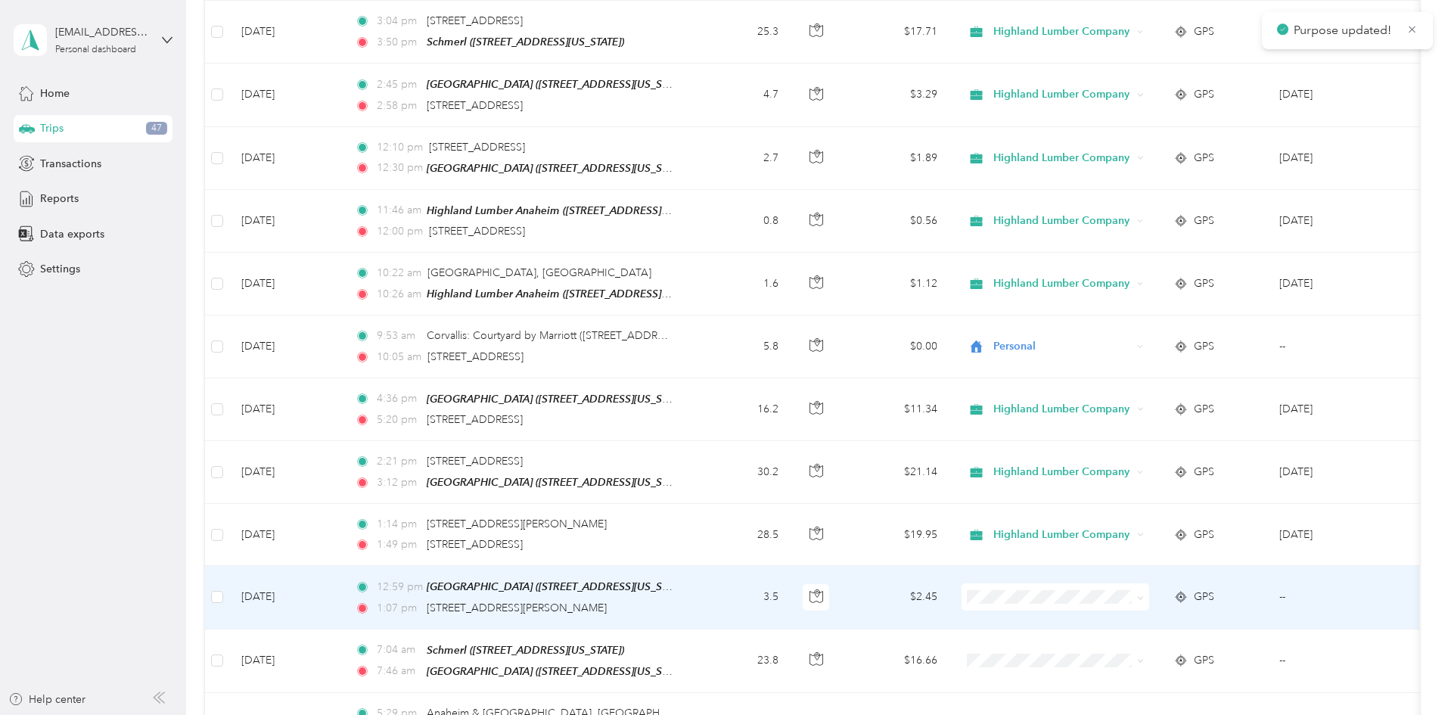
click at [1144, 594] on icon at bounding box center [1140, 597] width 7 height 7
click at [1153, 591] on span "Highland Lumber Company" at bounding box center [1170, 596] width 140 height 16
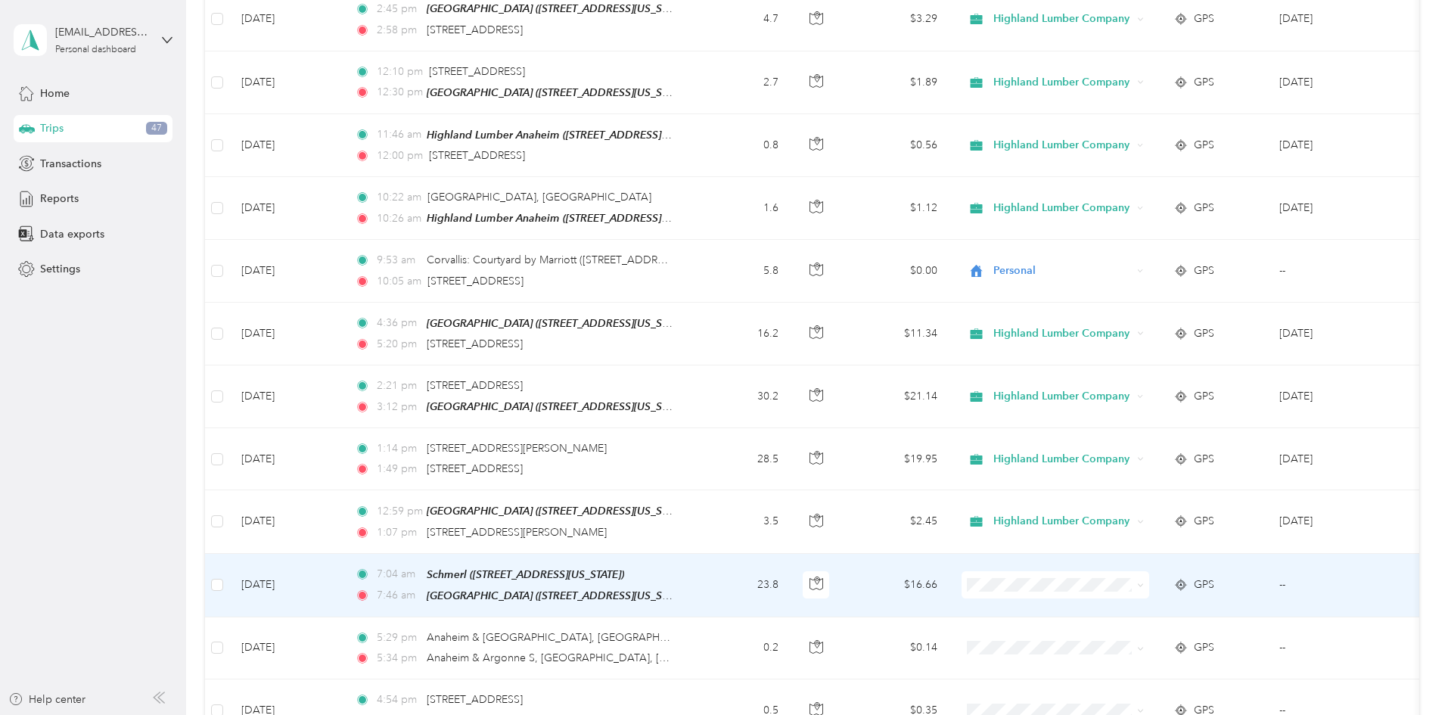
click at [1144, 578] on span at bounding box center [1140, 584] width 7 height 13
click at [1144, 576] on span at bounding box center [1137, 584] width 12 height 17
click at [1144, 582] on icon at bounding box center [1140, 585] width 7 height 7
click at [1204, 579] on span "Highland Lumber Company" at bounding box center [1170, 582] width 140 height 16
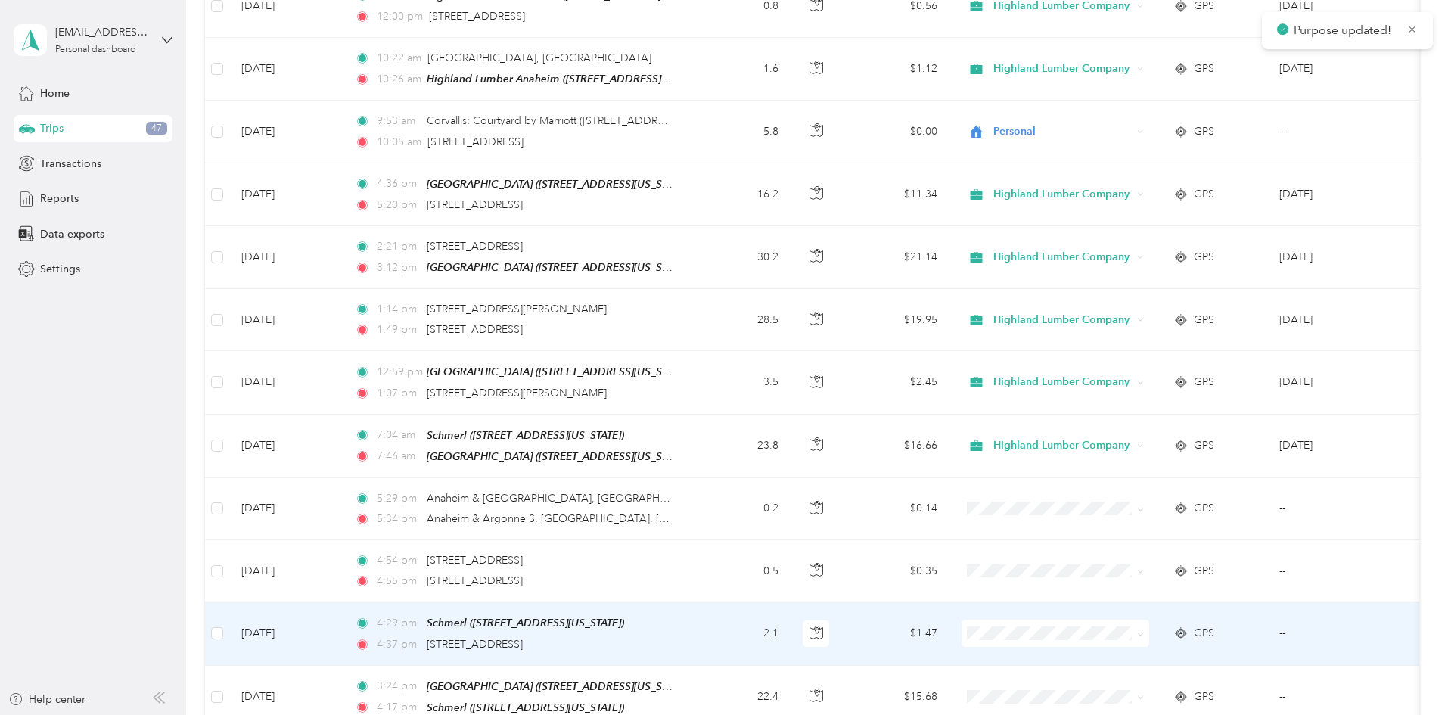
scroll to position [2496, 0]
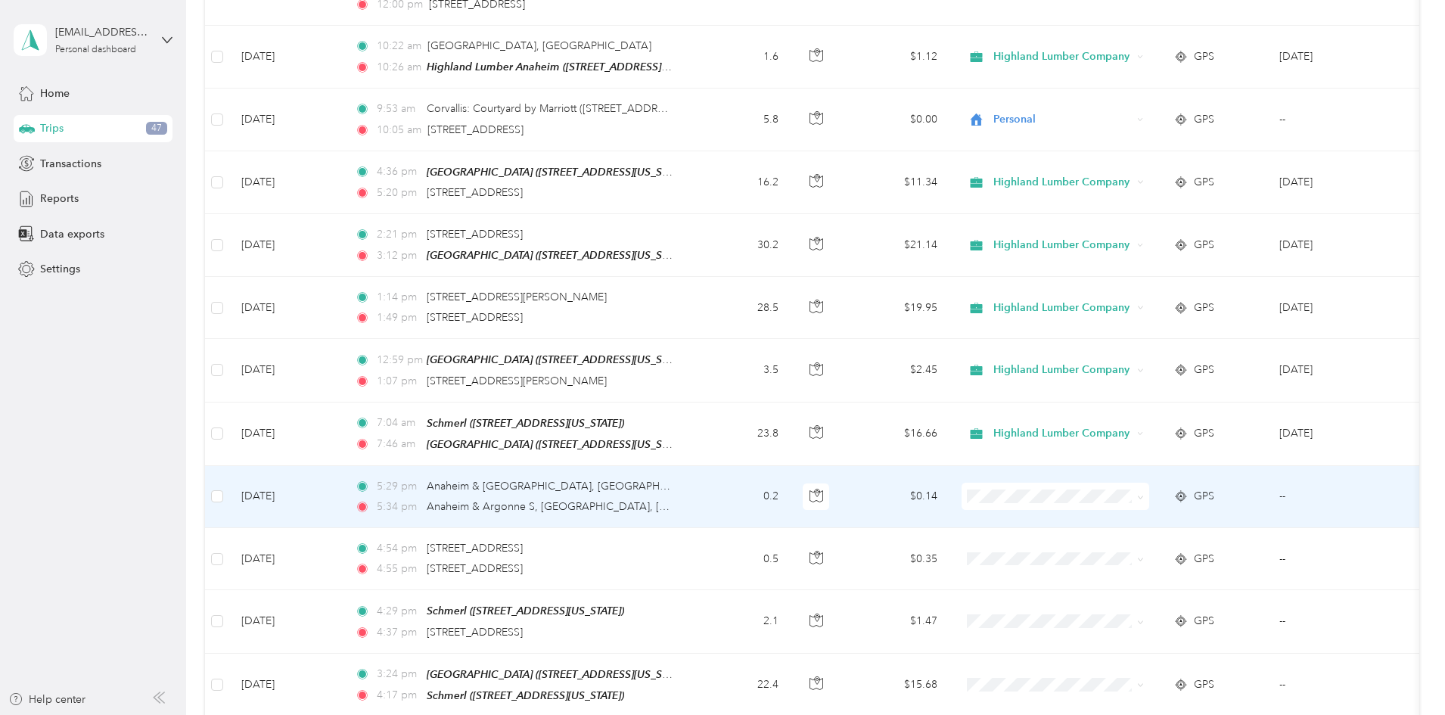
click at [1144, 494] on icon at bounding box center [1140, 497] width 7 height 7
click at [1137, 509] on li "Personal" at bounding box center [1156, 519] width 188 height 26
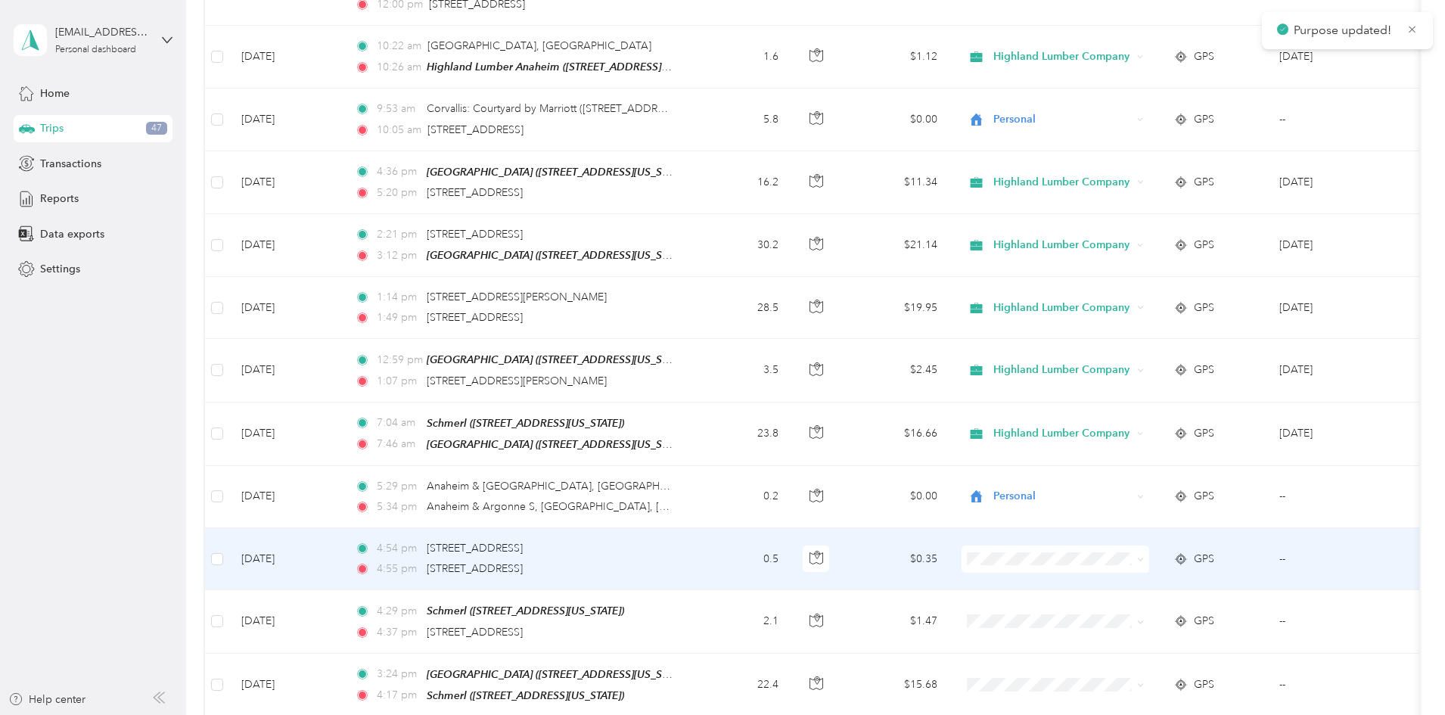
click at [1144, 556] on icon at bounding box center [1140, 559] width 7 height 7
click at [1155, 579] on span "Personal" at bounding box center [1170, 582] width 140 height 16
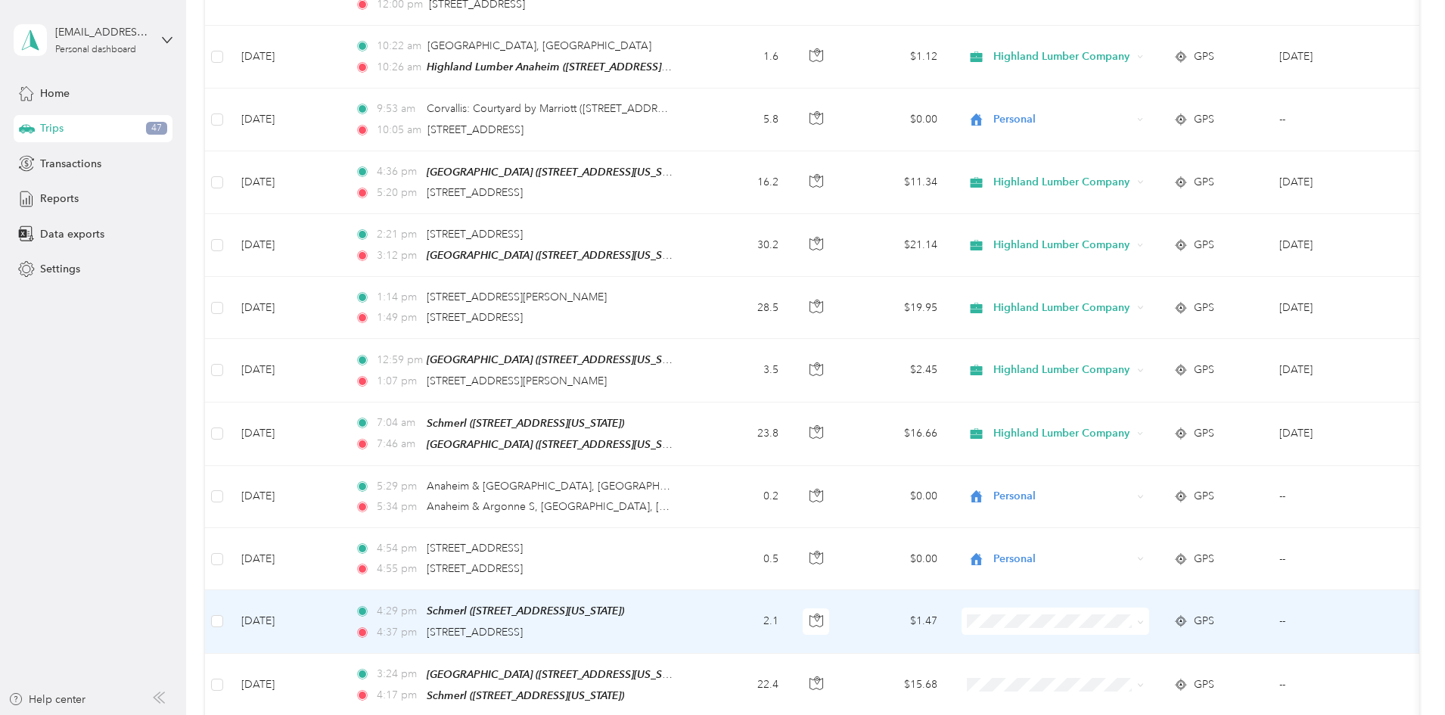
click at [1144, 619] on icon at bounding box center [1140, 622] width 7 height 7
click at [1139, 638] on span "Personal" at bounding box center [1170, 644] width 140 height 16
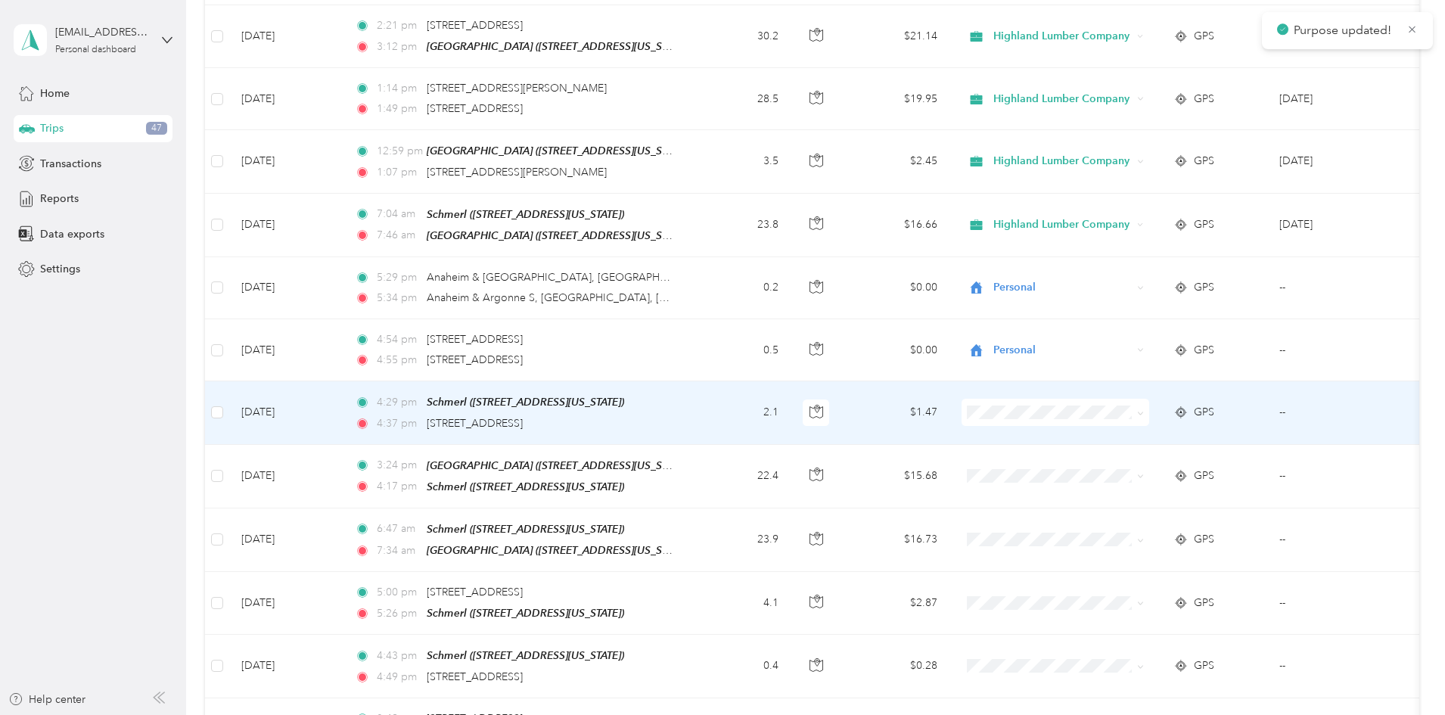
scroll to position [2723, 0]
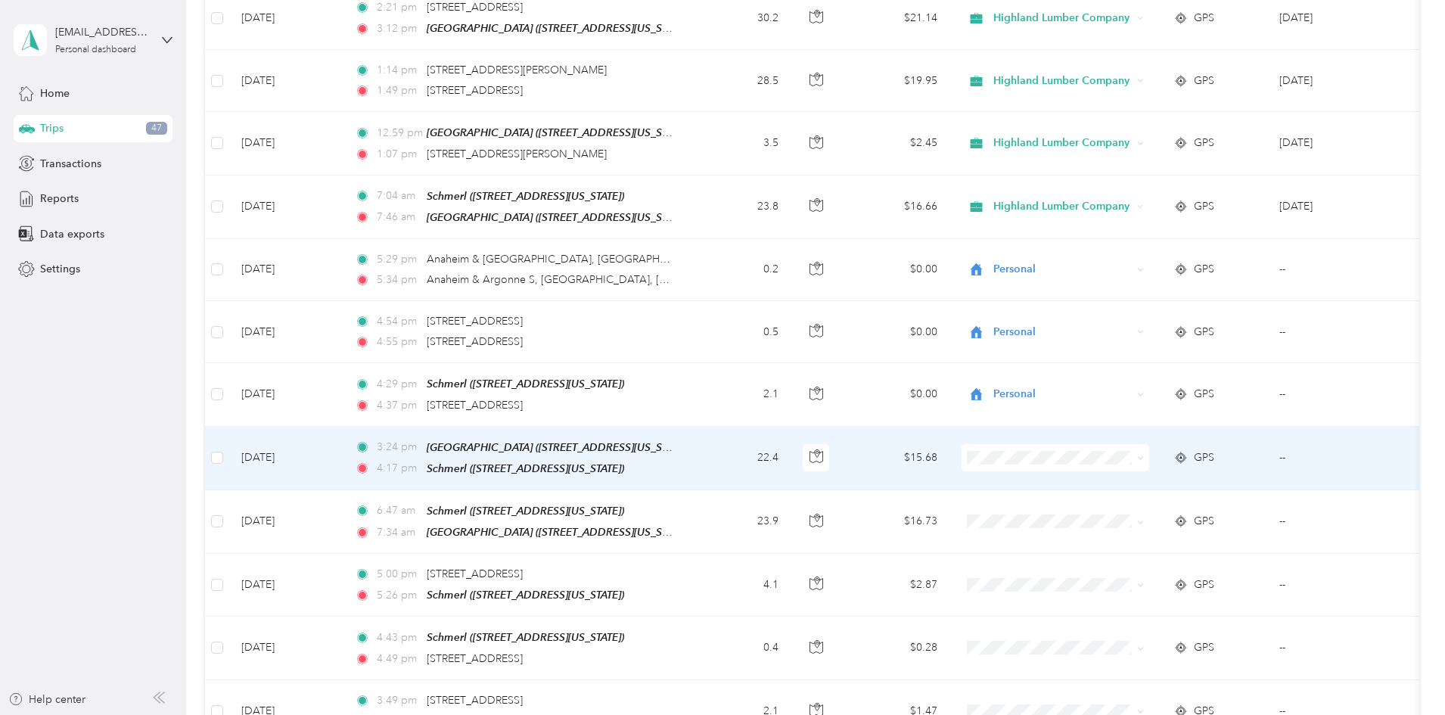
click at [1149, 444] on span at bounding box center [1055, 457] width 188 height 27
click at [1144, 451] on span at bounding box center [1140, 457] width 7 height 13
click at [1144, 455] on icon at bounding box center [1140, 458] width 7 height 7
click at [1187, 454] on span "Highland Lumber Company" at bounding box center [1170, 448] width 140 height 16
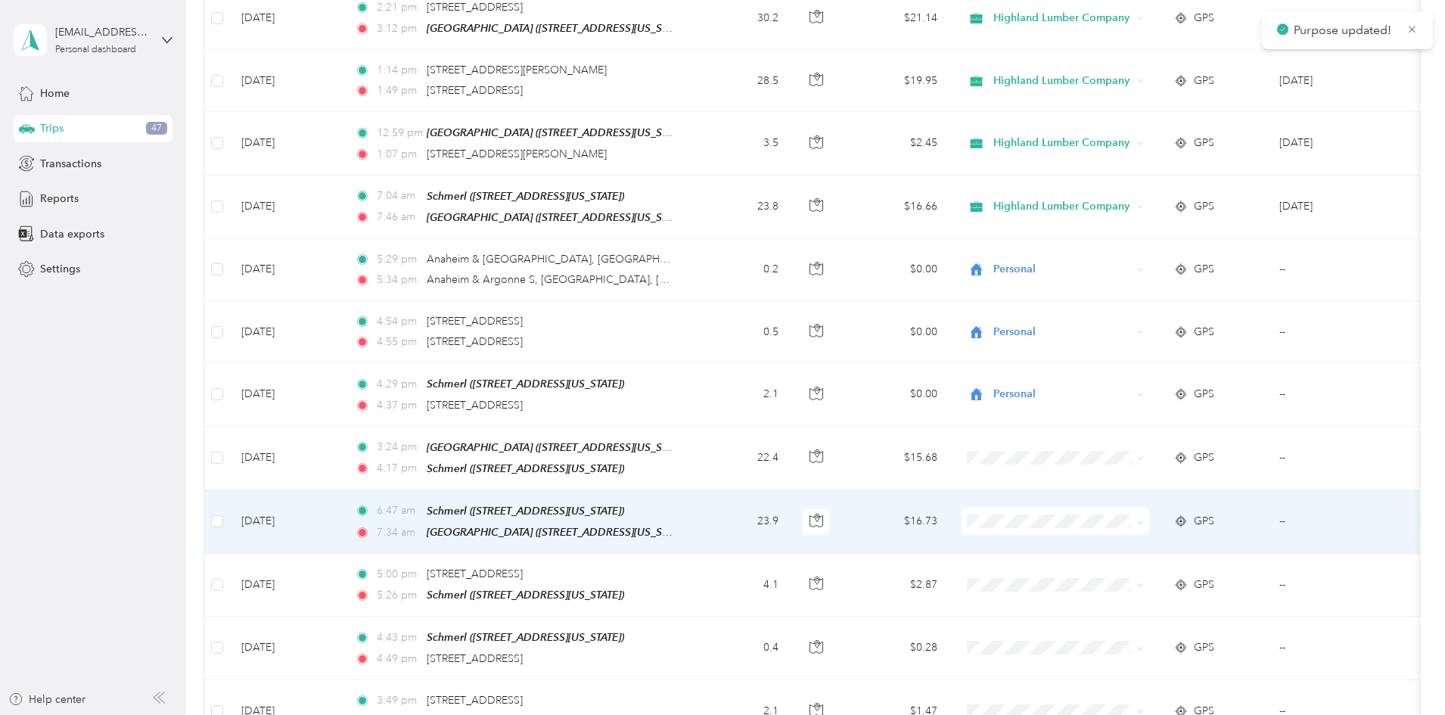
click at [1144, 519] on icon at bounding box center [1140, 522] width 7 height 7
click at [1206, 511] on span "Highland Lumber Company" at bounding box center [1170, 515] width 140 height 16
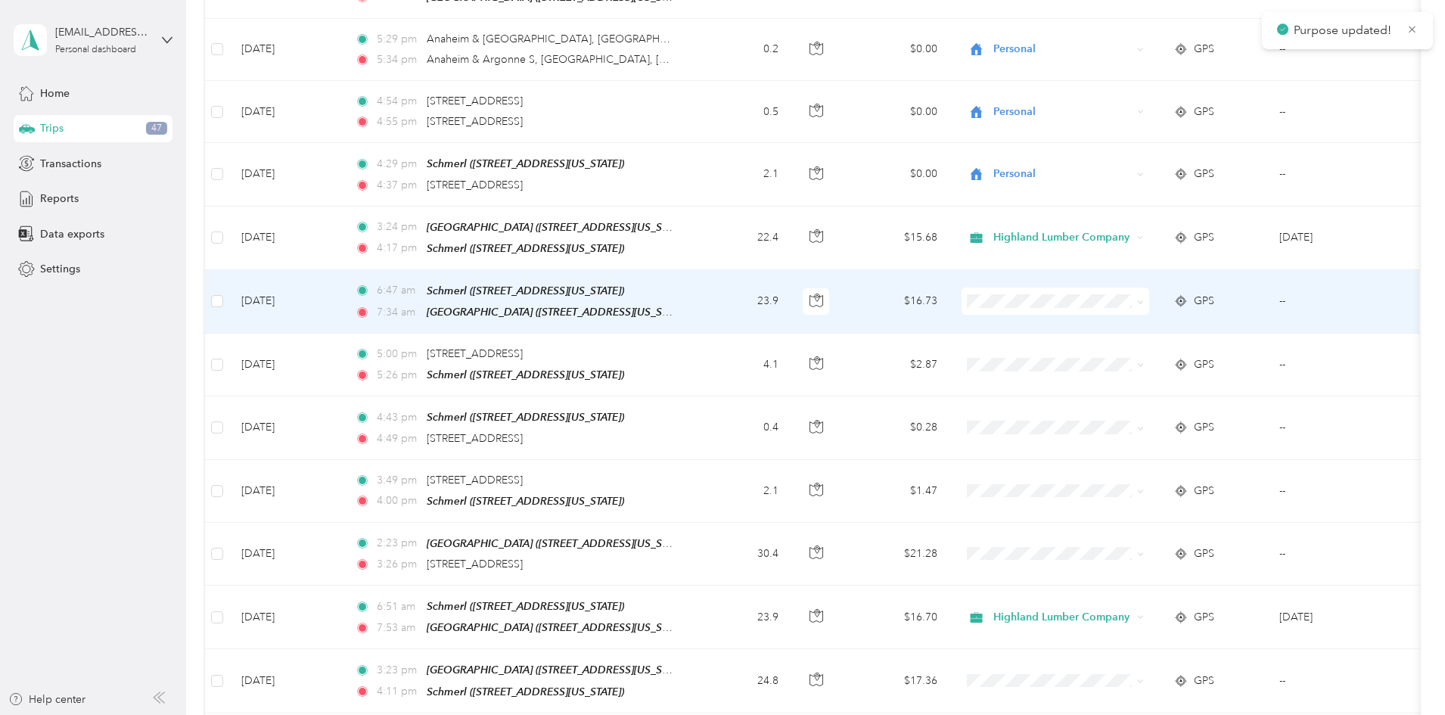
scroll to position [2950, 0]
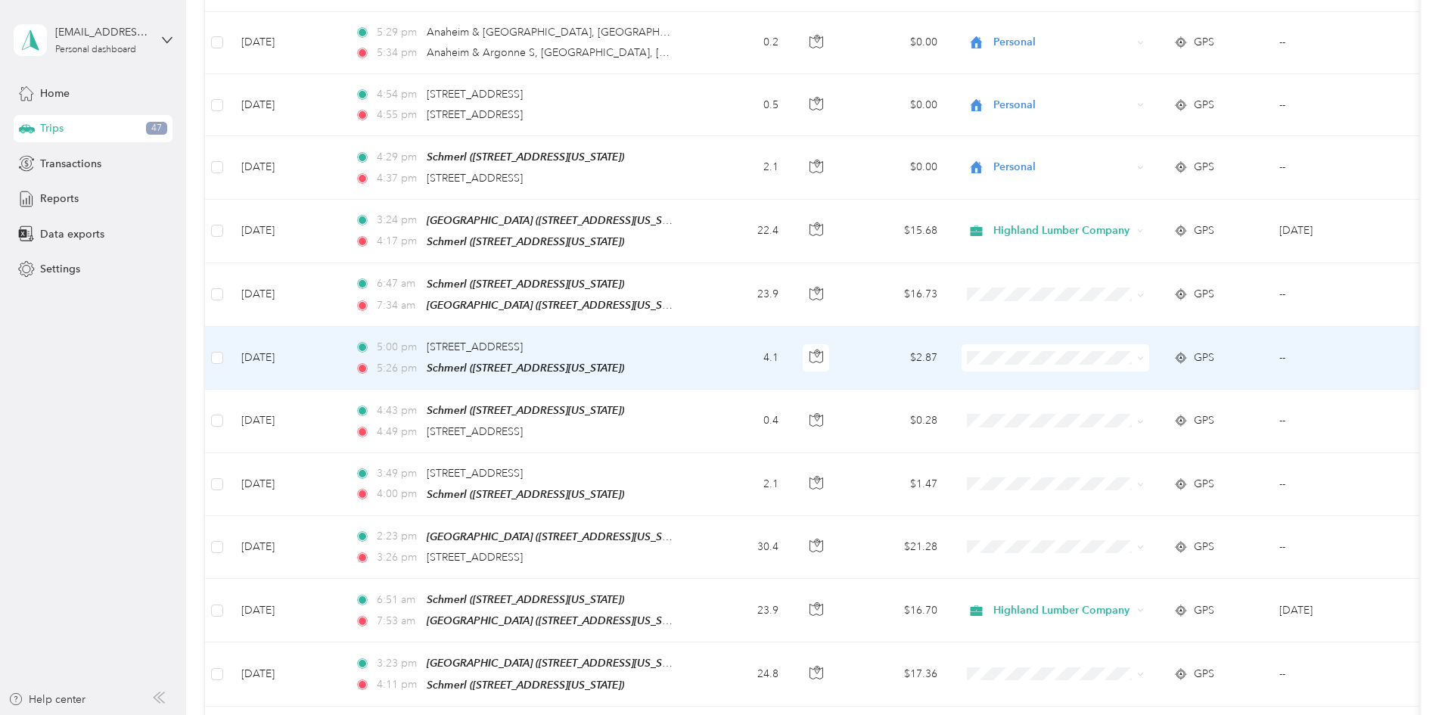
click at [1144, 349] on span at bounding box center [1137, 357] width 12 height 17
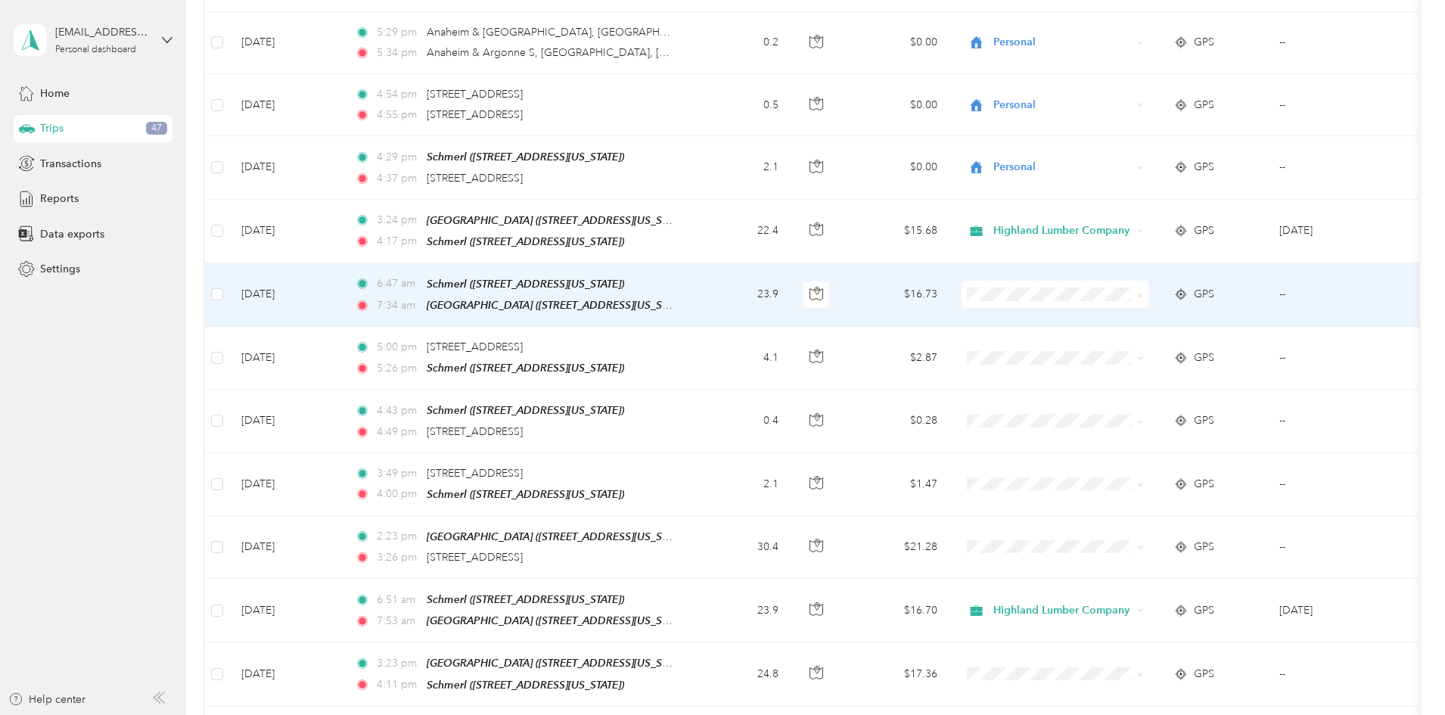
click at [1144, 292] on icon at bounding box center [1140, 295] width 7 height 7
click at [1194, 286] on span "Highland Lumber Company" at bounding box center [1170, 288] width 140 height 16
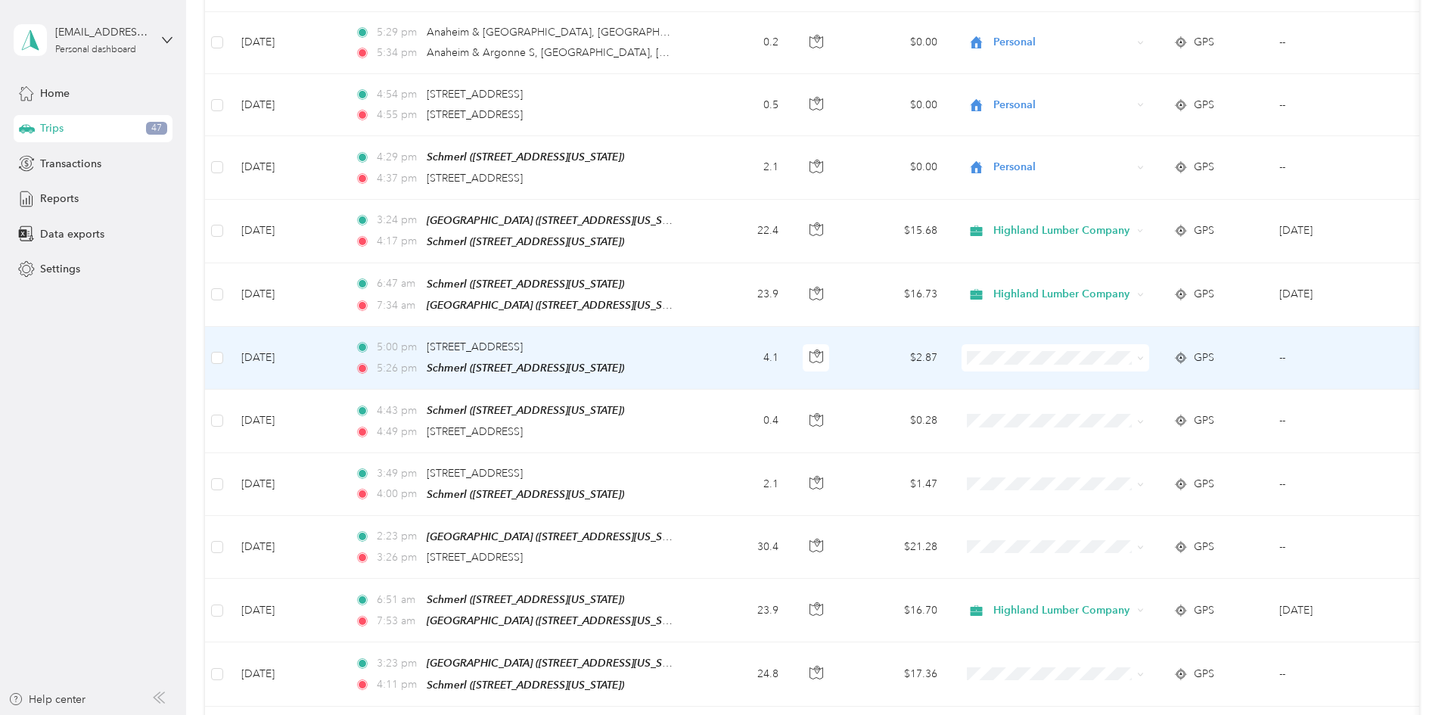
click at [1144, 351] on span at bounding box center [1140, 357] width 7 height 13
click at [1144, 349] on span at bounding box center [1137, 357] width 12 height 17
click at [1149, 344] on span at bounding box center [1055, 357] width 188 height 27
click at [1144, 351] on span at bounding box center [1140, 357] width 7 height 13
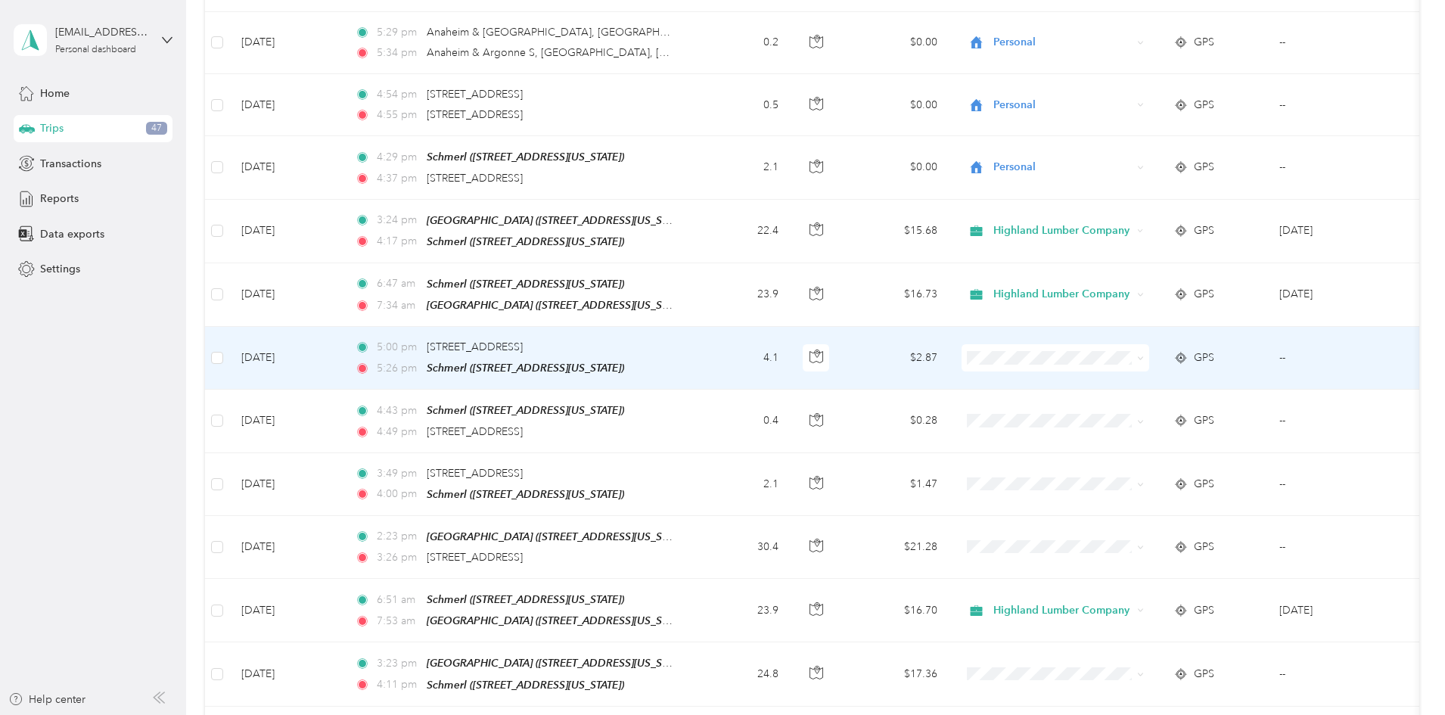
click at [1144, 355] on icon at bounding box center [1140, 358] width 7 height 7
click at [1194, 347] on span "Highland Lumber Company" at bounding box center [1170, 351] width 140 height 16
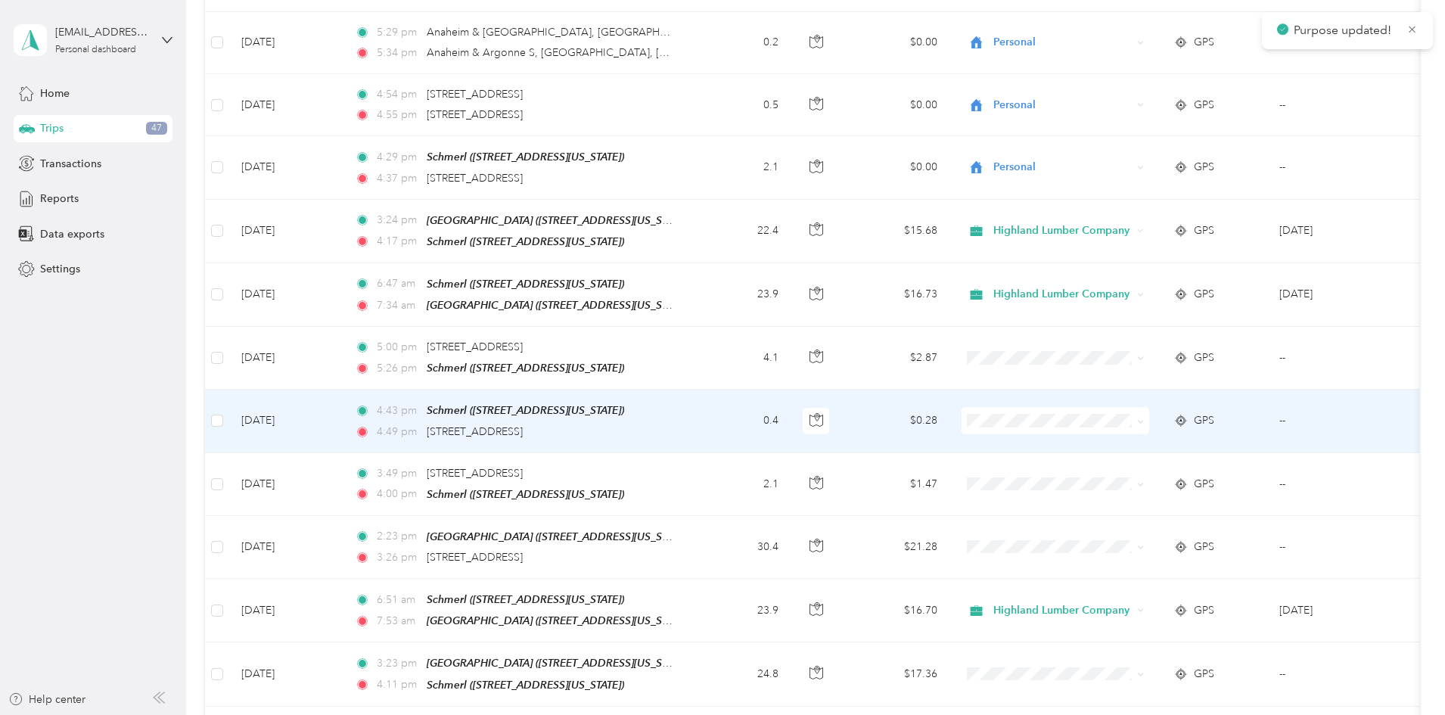
click at [1144, 418] on icon at bounding box center [1140, 421] width 7 height 7
click at [1211, 420] on li "Highland Lumber Company" at bounding box center [1156, 412] width 188 height 26
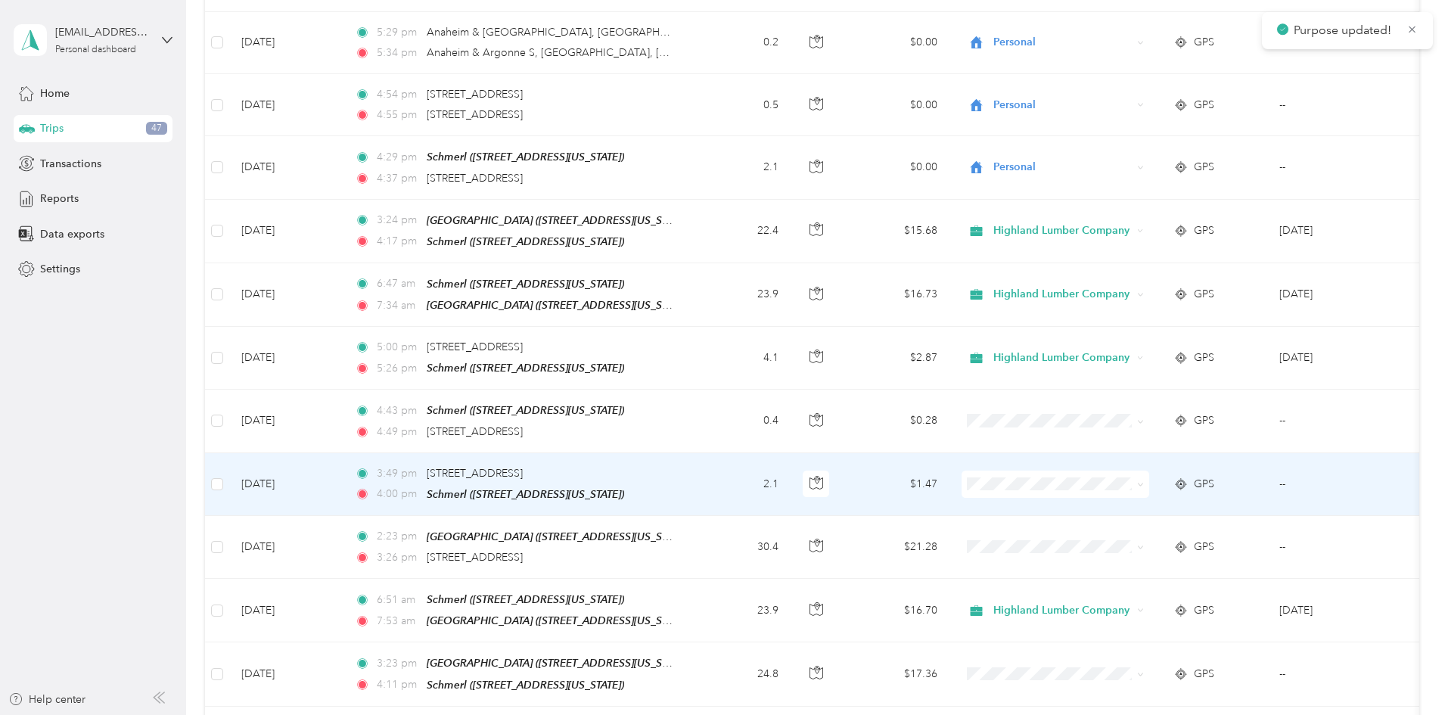
click at [1149, 470] on span at bounding box center [1055, 483] width 188 height 27
click at [1162, 472] on span "Highland Lumber Company" at bounding box center [1170, 475] width 140 height 16
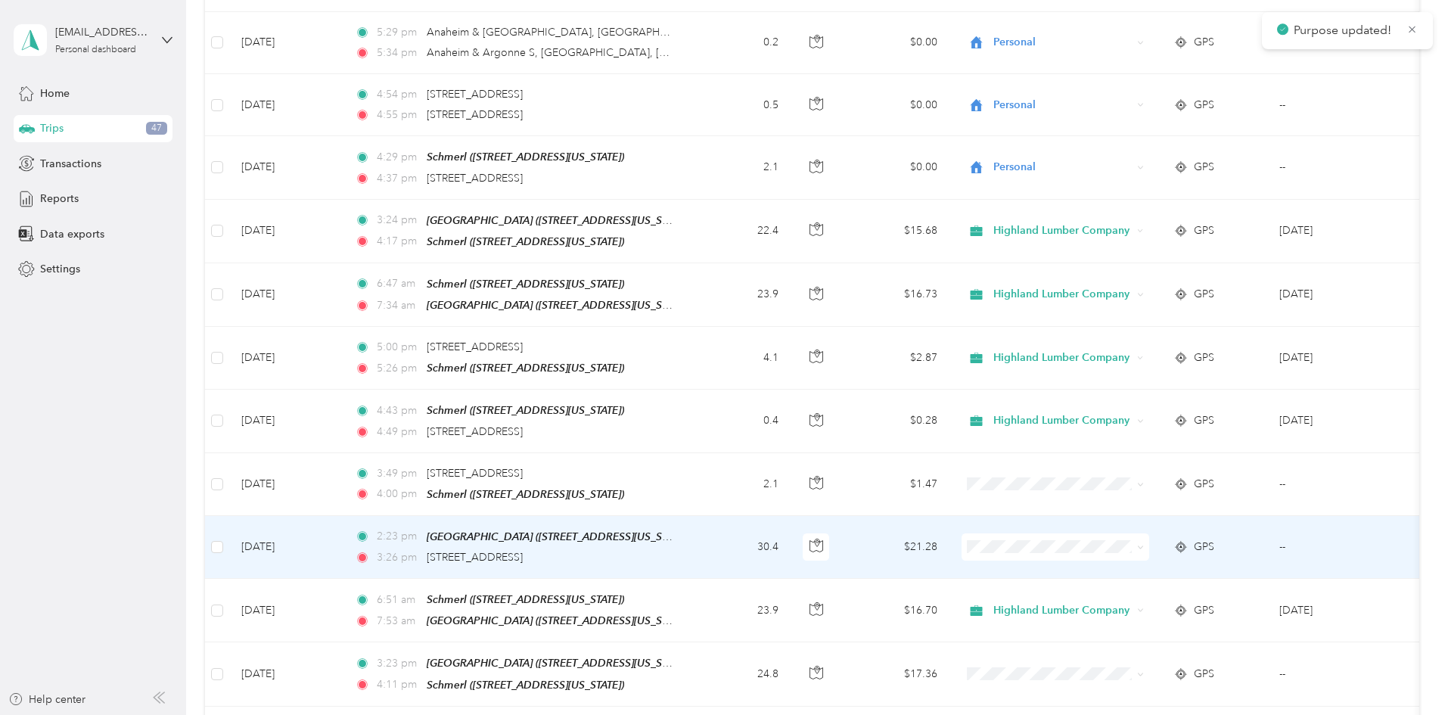
click at [1142, 533] on span "Highland Lumber Company" at bounding box center [1170, 528] width 140 height 16
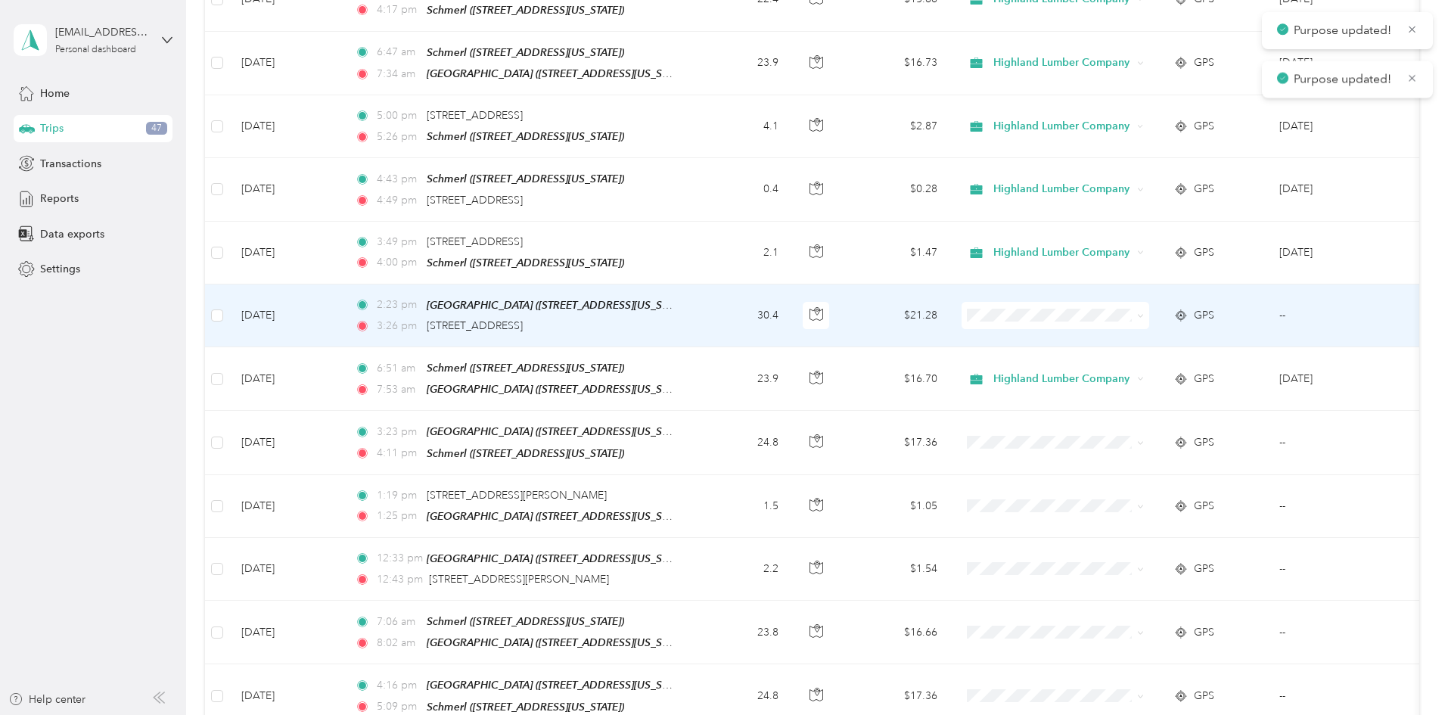
scroll to position [3252, 0]
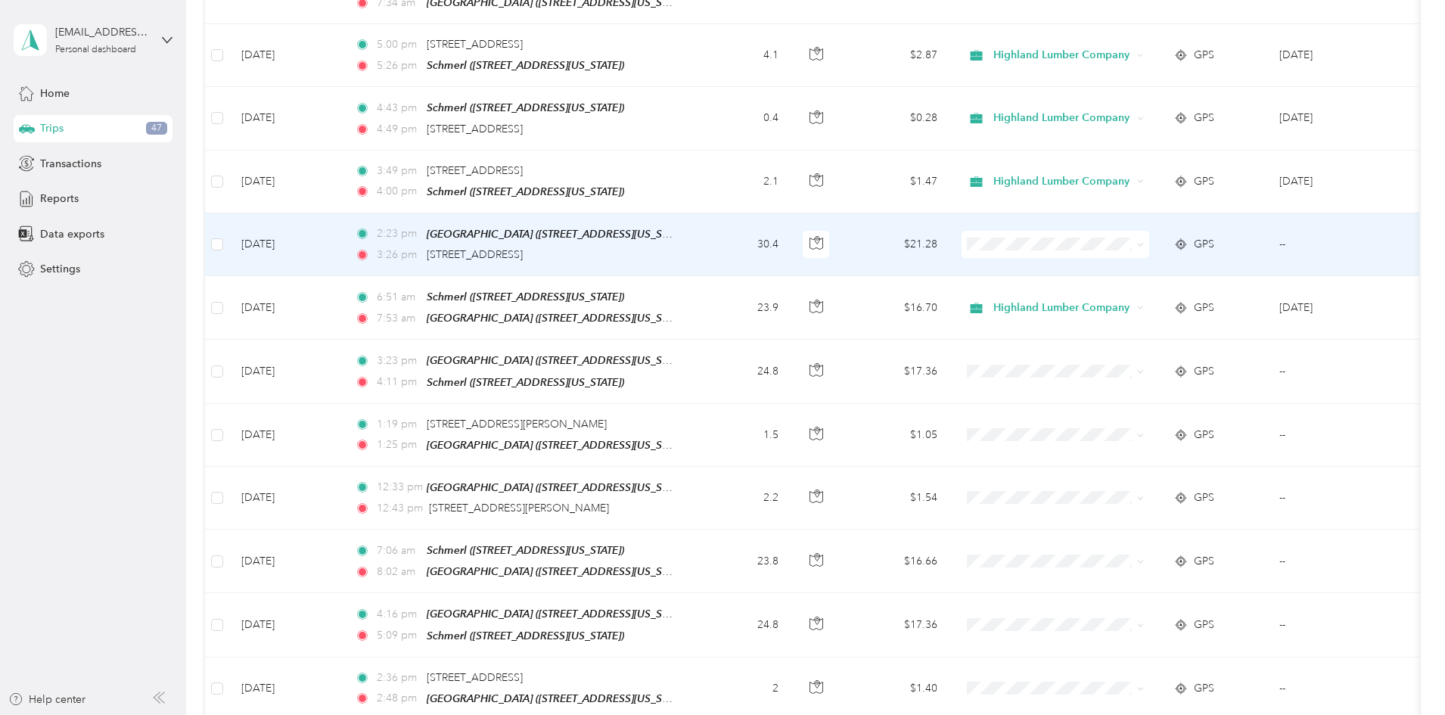
click at [1149, 231] on span at bounding box center [1055, 244] width 188 height 27
click at [1125, 231] on span "Highland Lumber Company" at bounding box center [1170, 234] width 140 height 16
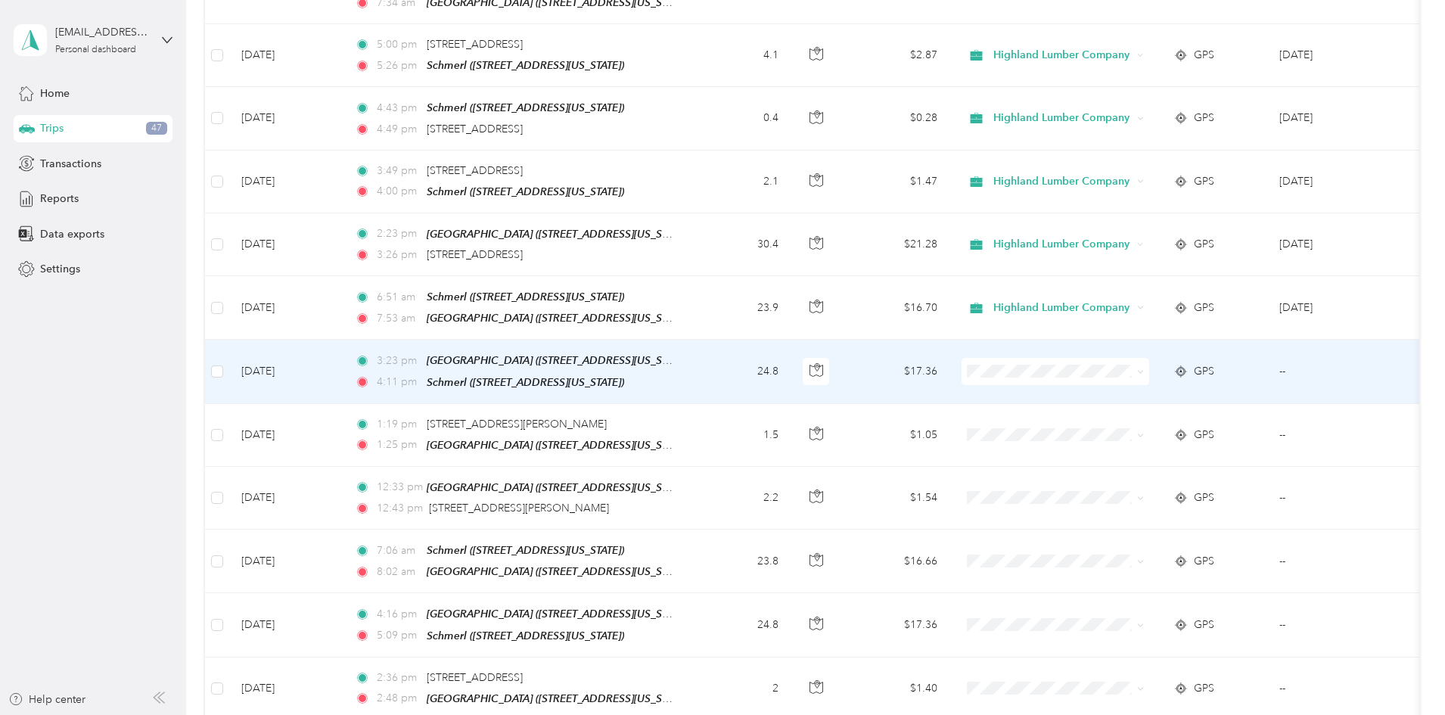
click at [1144, 363] on span at bounding box center [1137, 371] width 12 height 17
click at [1144, 368] on icon at bounding box center [1140, 371] width 7 height 7
click at [1181, 362] on span "Highland Lumber Company" at bounding box center [1170, 357] width 140 height 16
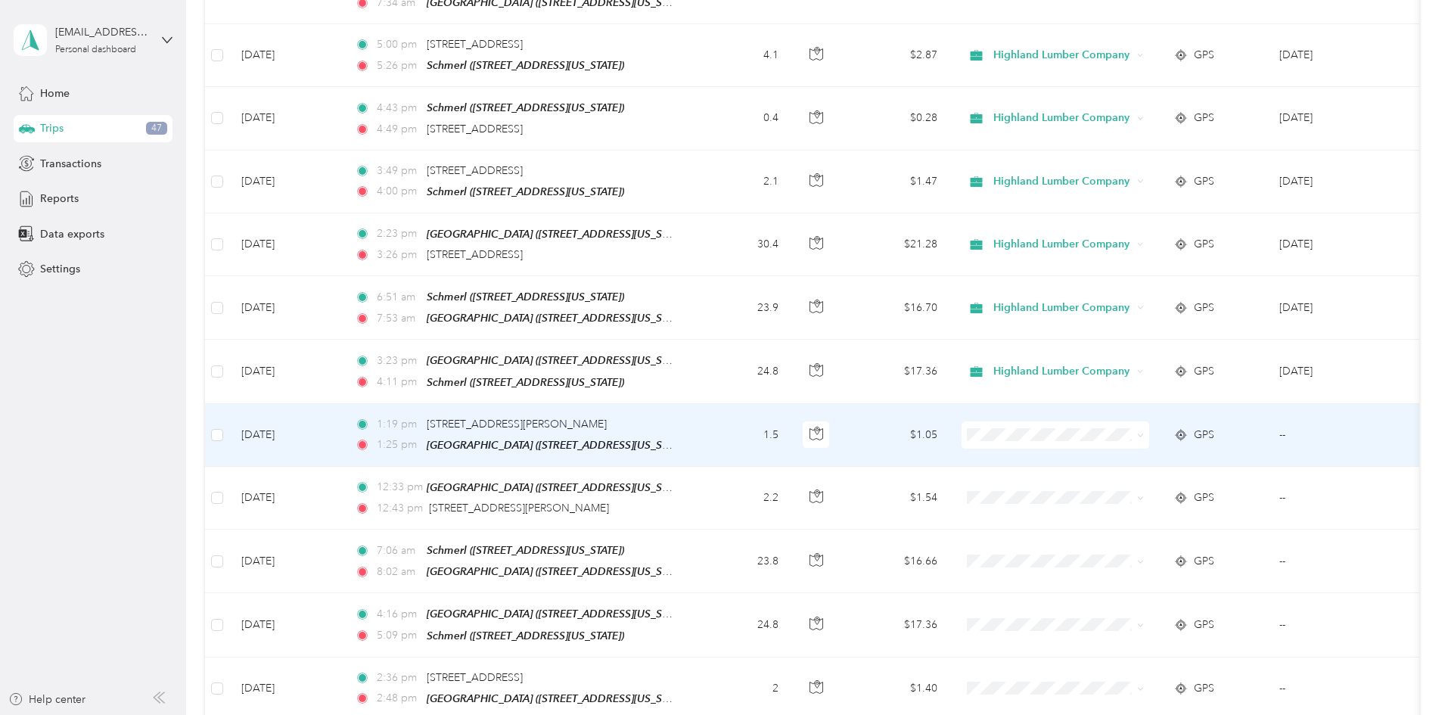
click at [1144, 432] on icon at bounding box center [1140, 435] width 7 height 7
click at [1158, 427] on li "Highland Lumber Company" at bounding box center [1156, 421] width 188 height 26
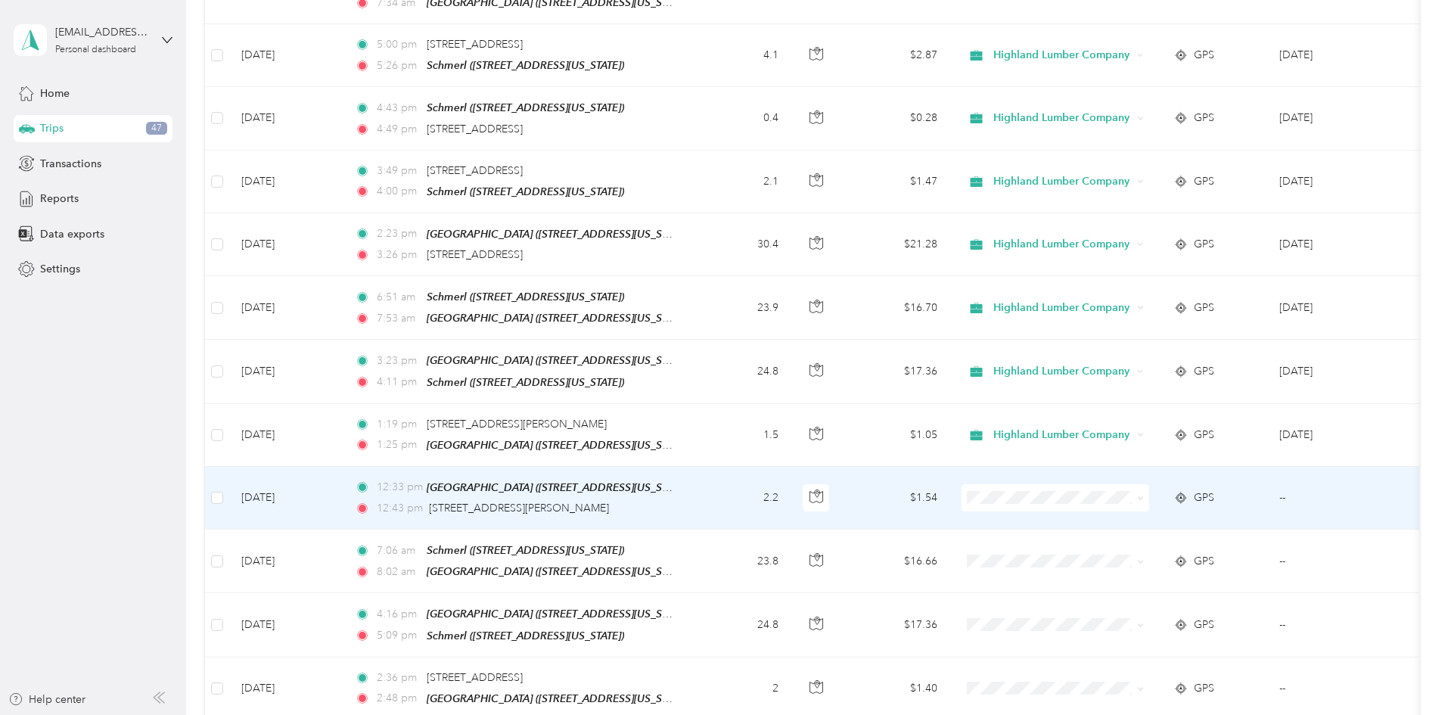
click at [1144, 495] on icon at bounding box center [1140, 498] width 7 height 7
click at [1203, 480] on span "Highland Lumber Company" at bounding box center [1170, 483] width 140 height 16
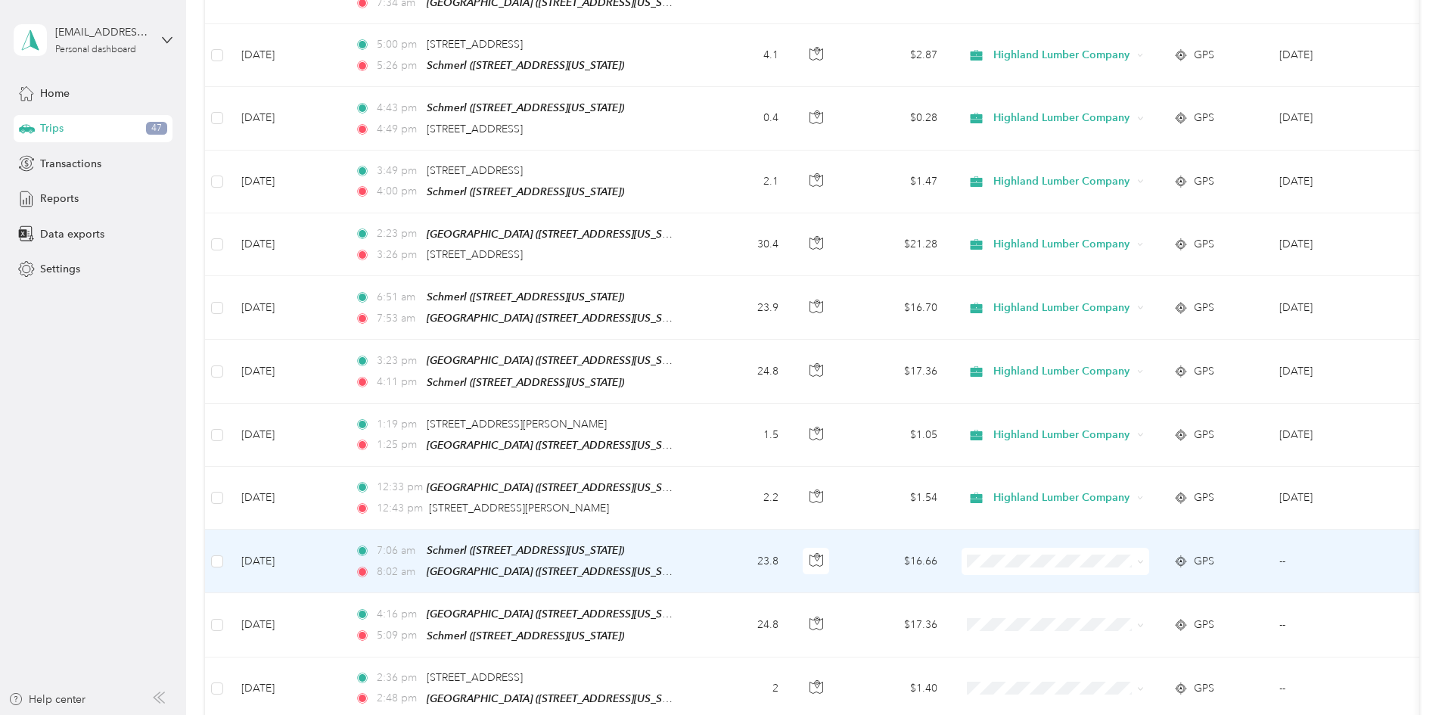
click at [1149, 548] on span at bounding box center [1055, 561] width 188 height 27
click at [1144, 558] on icon at bounding box center [1140, 561] width 7 height 7
click at [1178, 539] on span "Highland Lumber Company" at bounding box center [1170, 544] width 140 height 16
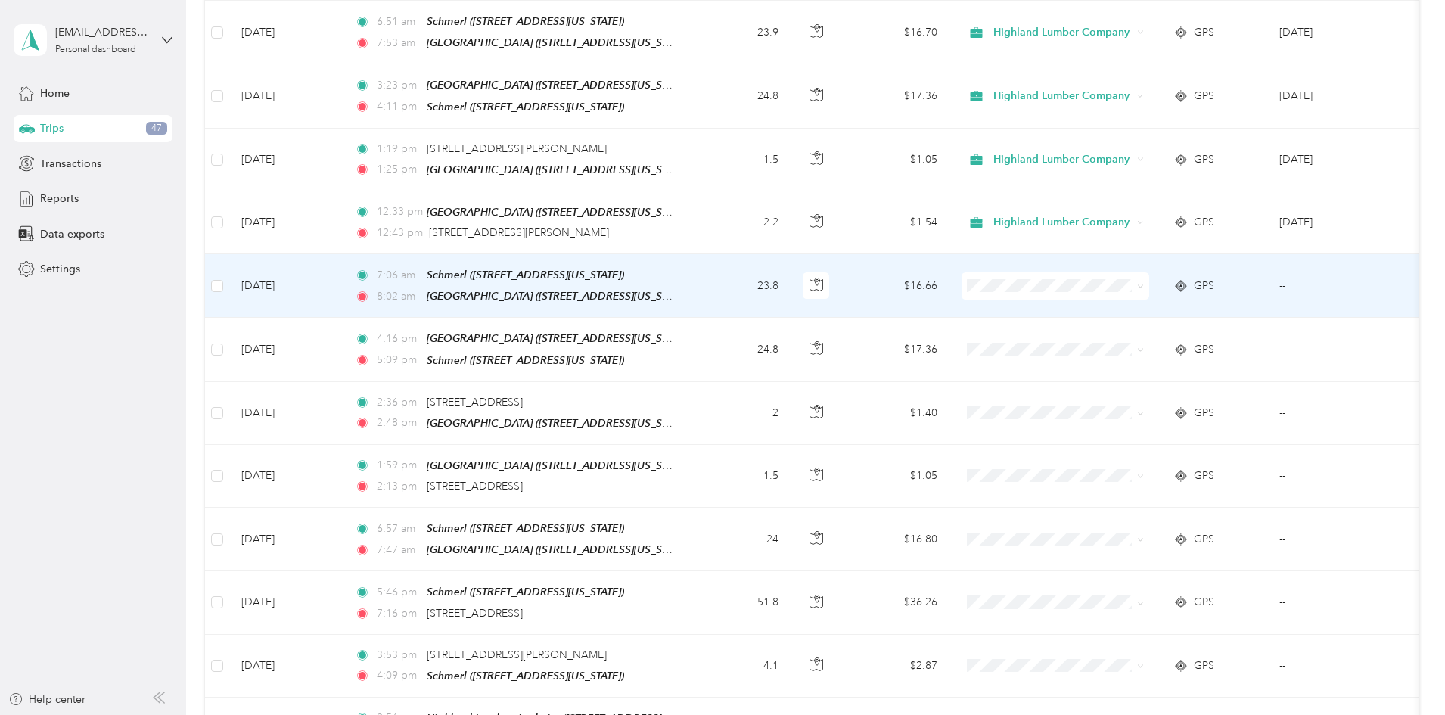
scroll to position [3555, 0]
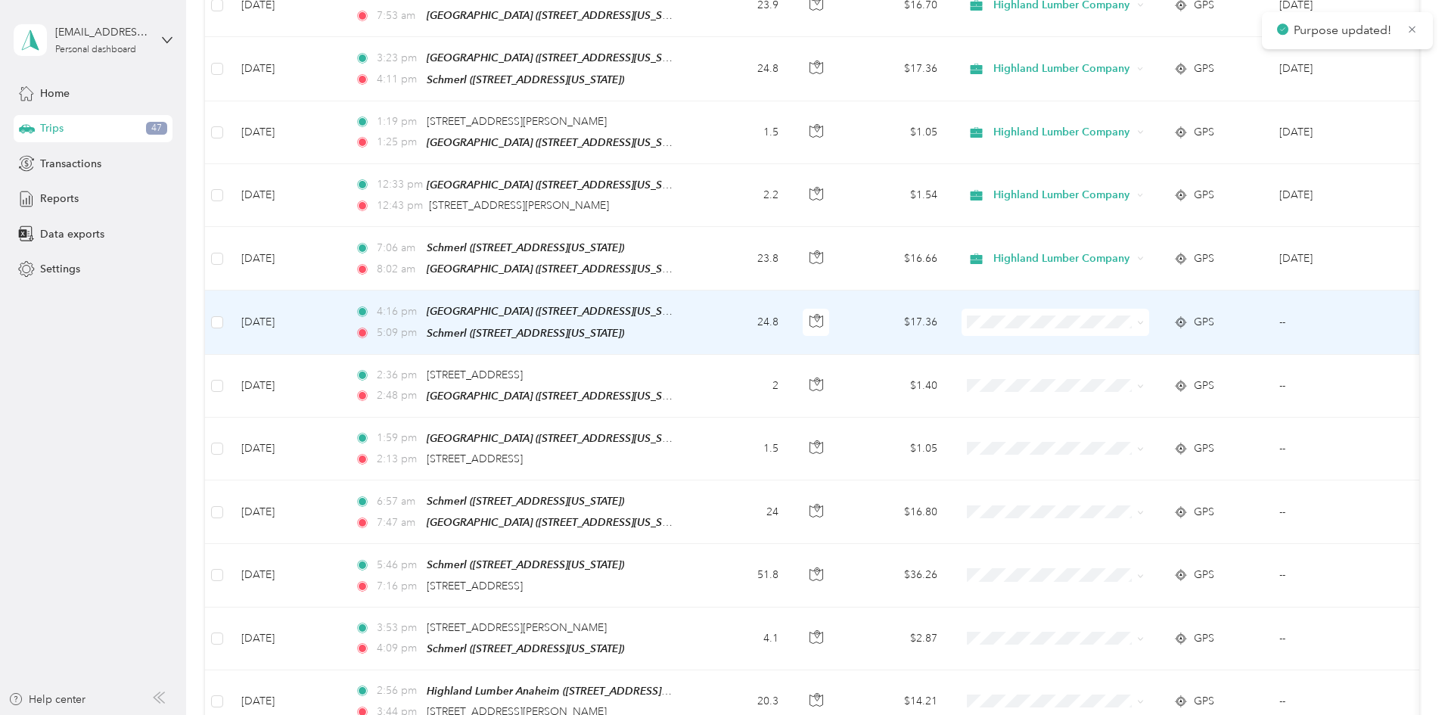
click at [1144, 319] on icon at bounding box center [1140, 322] width 7 height 7
click at [1193, 297] on span "Highland Lumber Company" at bounding box center [1170, 305] width 140 height 16
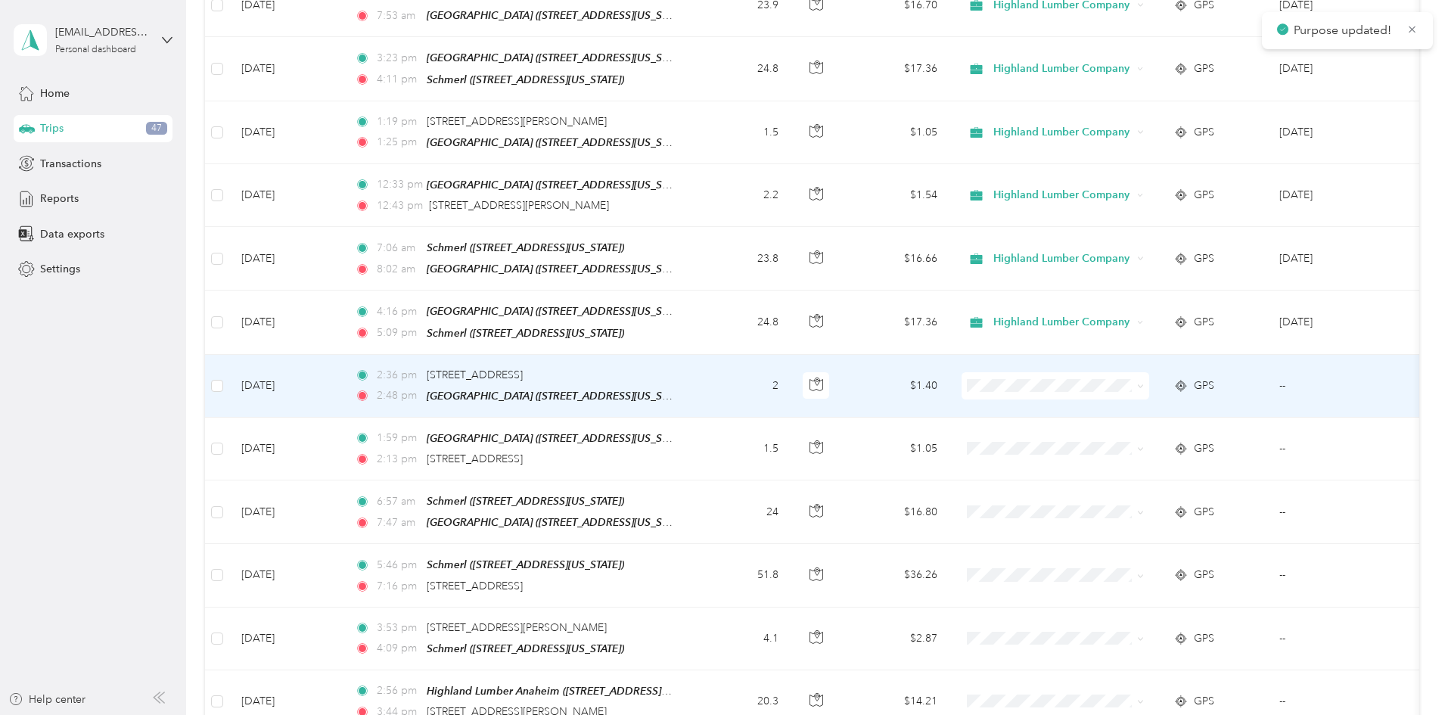
click at [1144, 383] on icon at bounding box center [1140, 386] width 7 height 7
click at [1184, 368] on span "Highland Lumber Company" at bounding box center [1170, 367] width 140 height 16
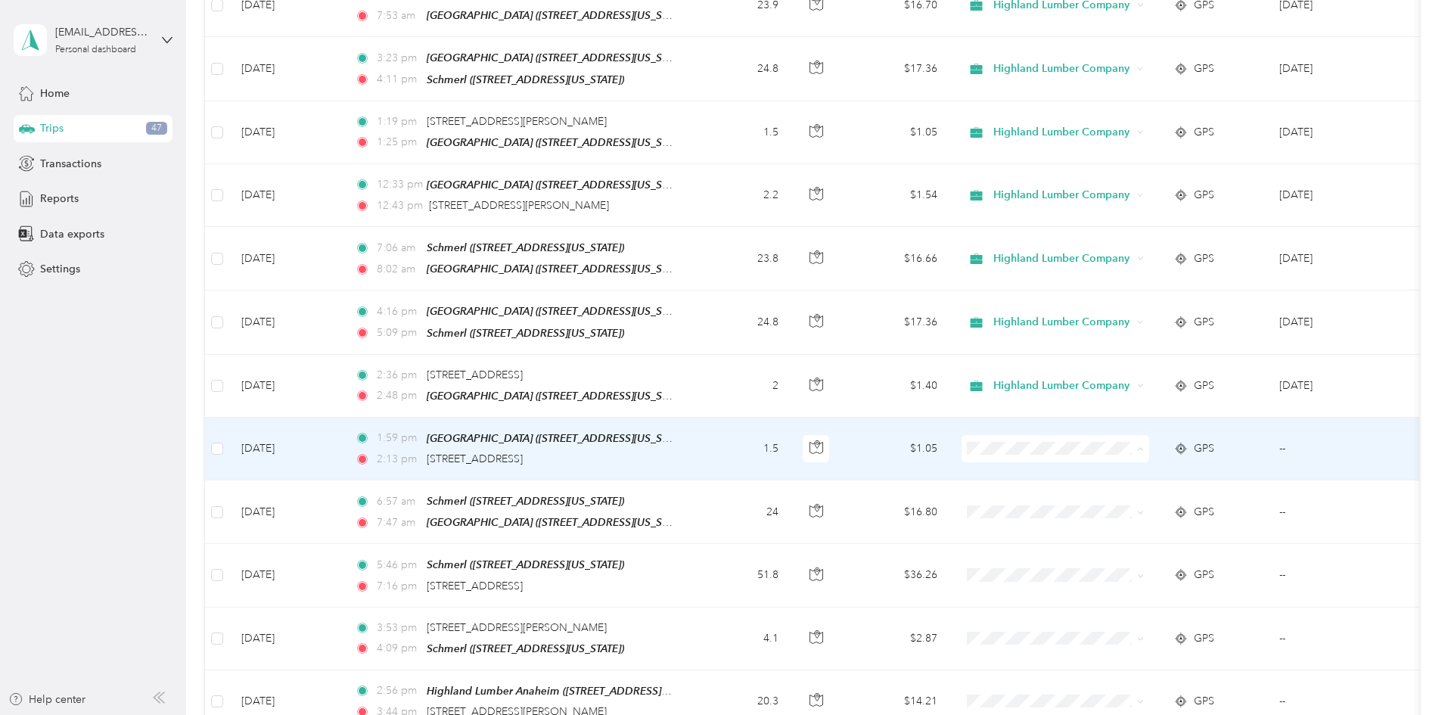
click at [1146, 430] on span "Highland Lumber Company" at bounding box center [1170, 429] width 140 height 16
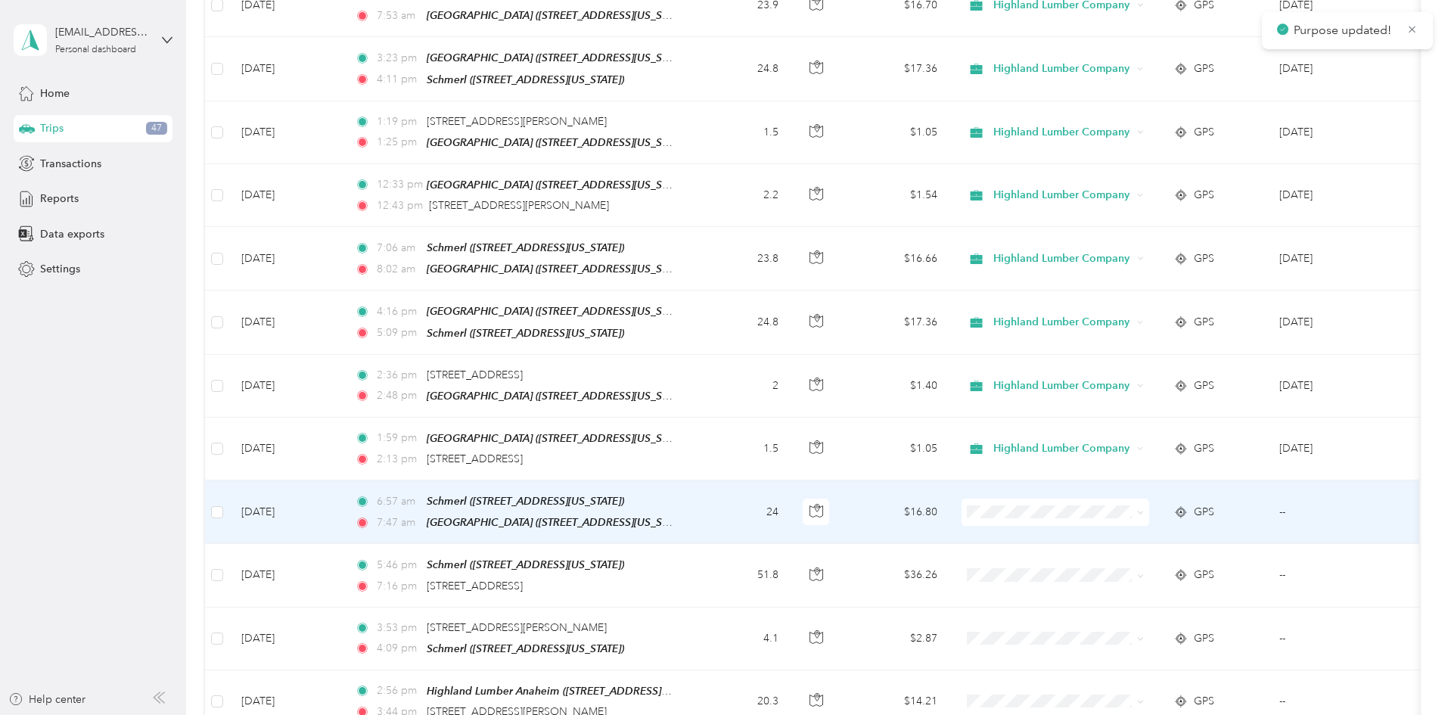
click at [1144, 509] on icon at bounding box center [1140, 512] width 7 height 7
click at [1183, 492] on span "Highland Lumber Company" at bounding box center [1170, 492] width 140 height 16
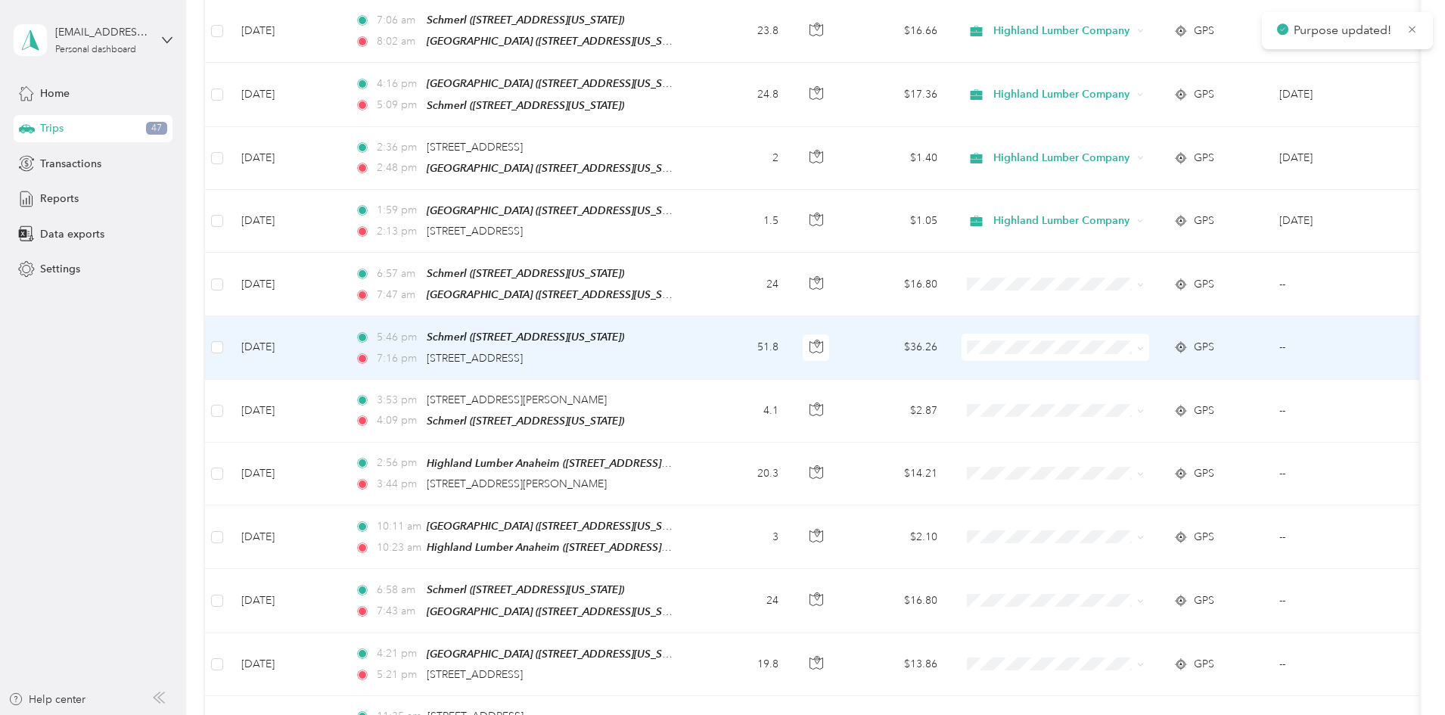
scroll to position [3857, 0]
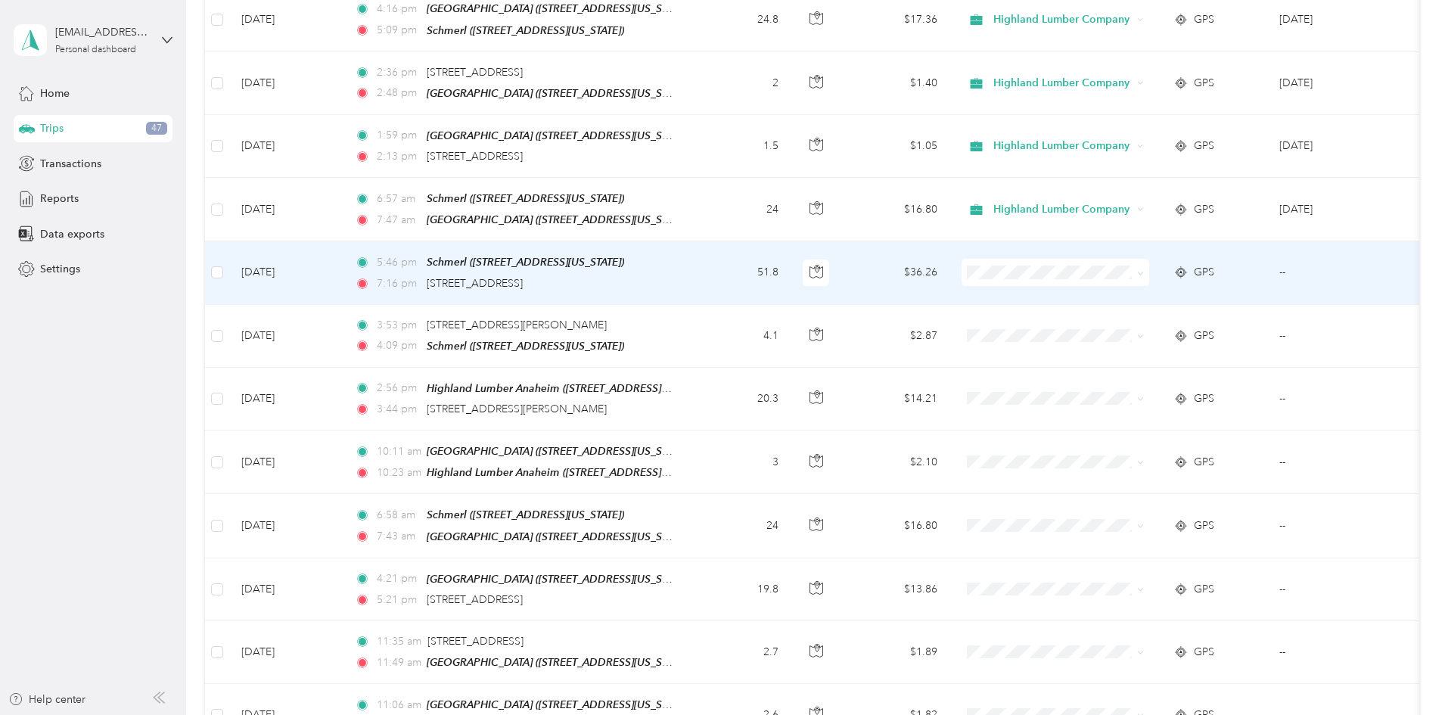
click at [1144, 270] on icon at bounding box center [1140, 273] width 7 height 7
click at [1190, 247] on span "Highland Lumber Company" at bounding box center [1170, 252] width 140 height 16
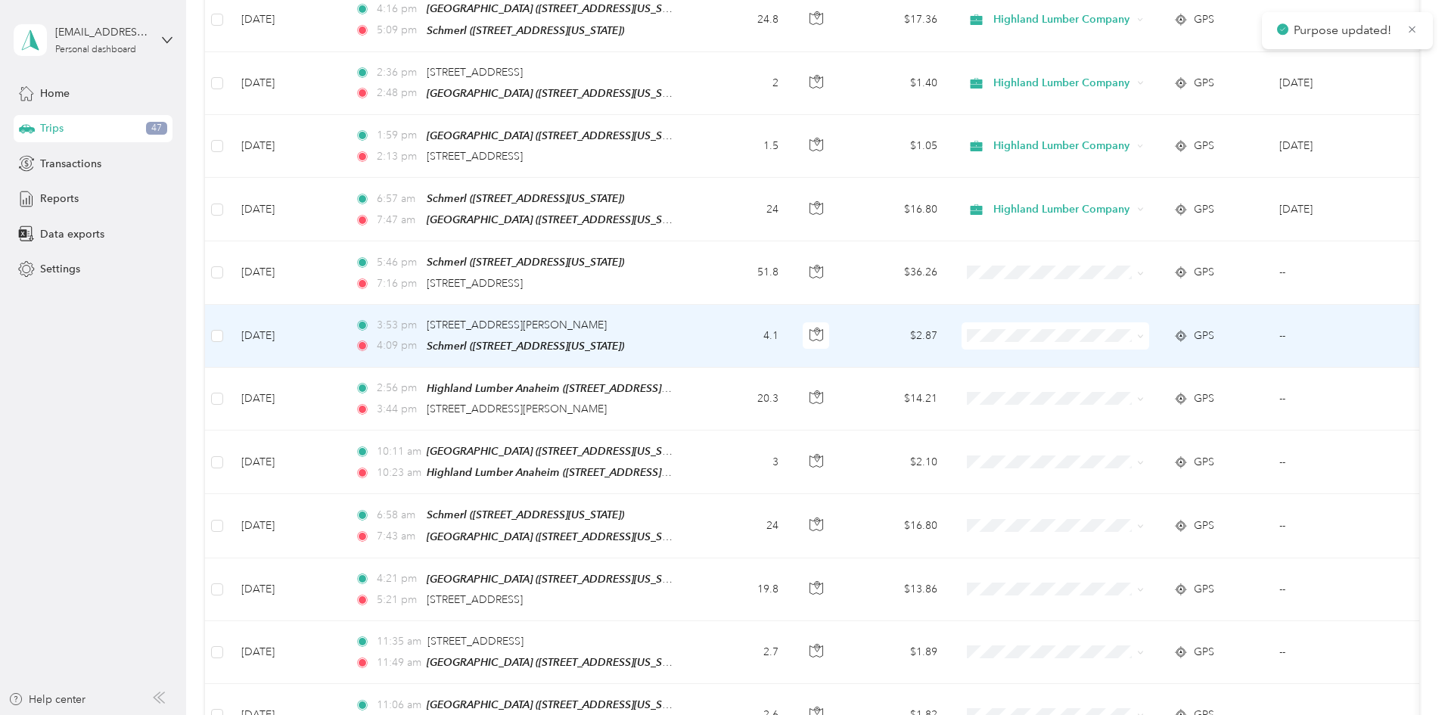
click at [1144, 333] on icon at bounding box center [1140, 336] width 7 height 7
click at [1145, 309] on span "Highland Lumber Company" at bounding box center [1170, 312] width 140 height 16
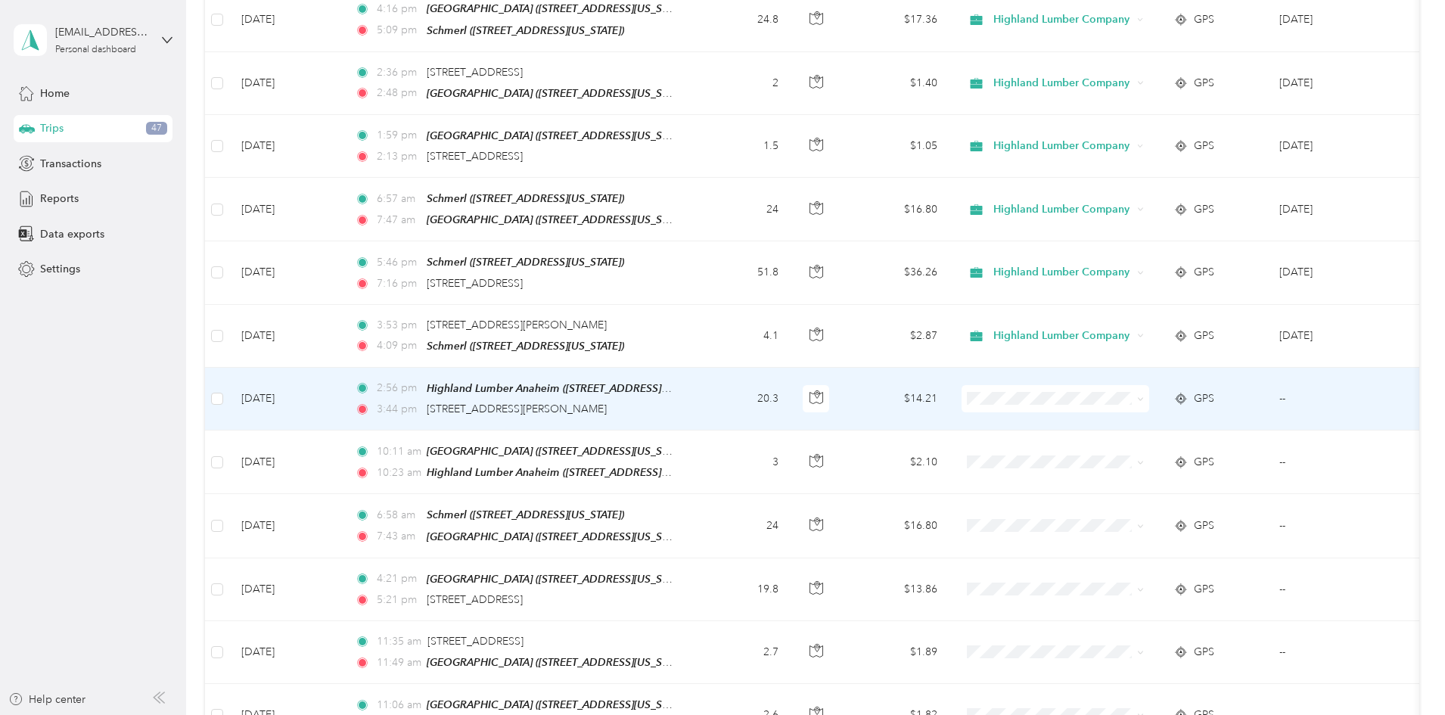
click at [1144, 396] on icon at bounding box center [1140, 399] width 7 height 7
click at [1182, 374] on span "Highland Lumber Company" at bounding box center [1170, 376] width 140 height 16
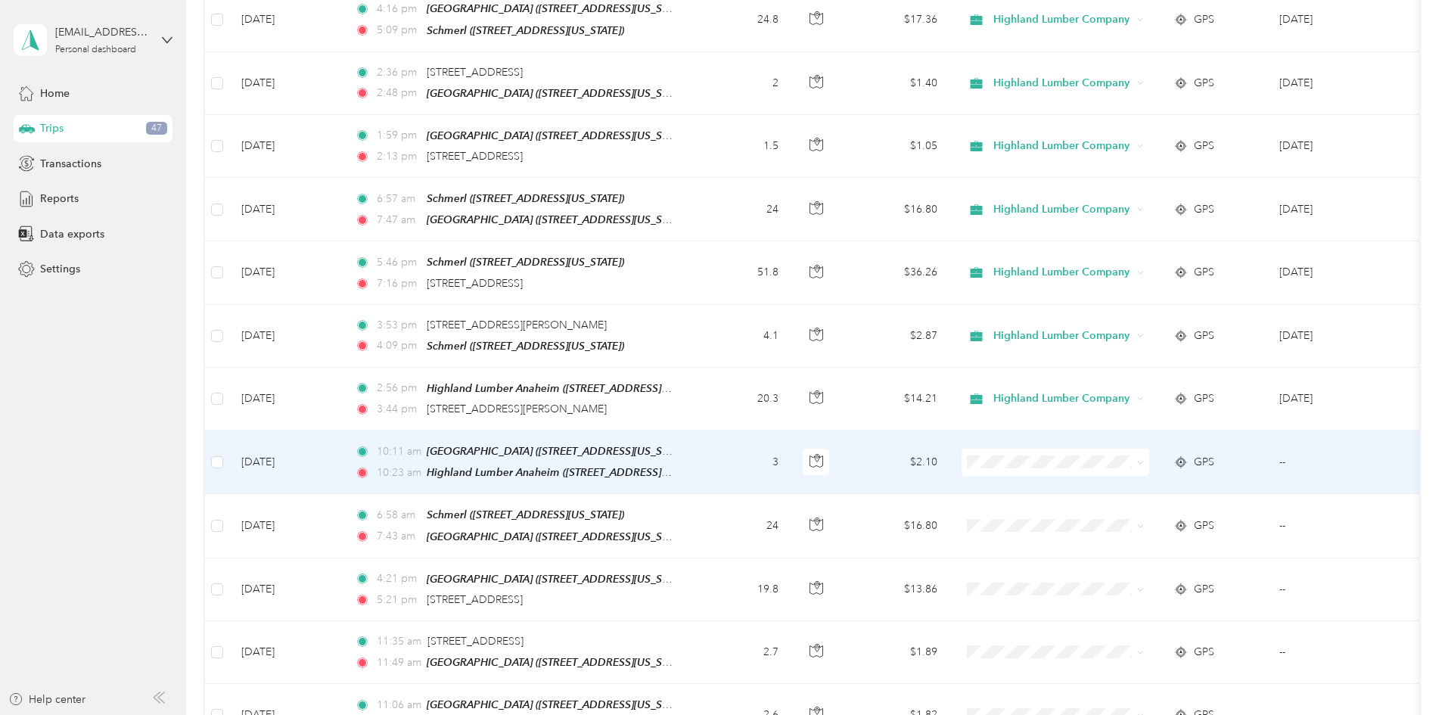
click at [1144, 459] on icon at bounding box center [1140, 462] width 7 height 7
click at [1170, 431] on span "Highland Lumber Company" at bounding box center [1170, 432] width 140 height 16
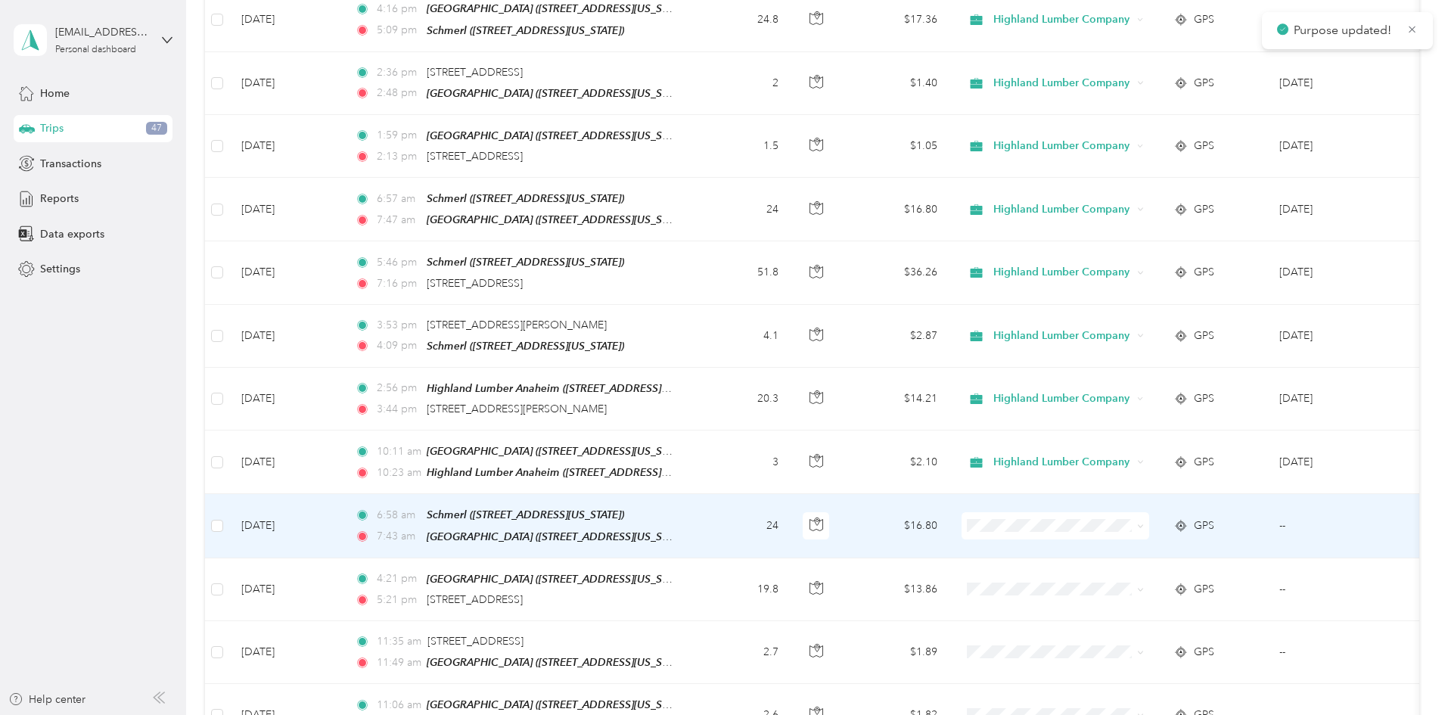
click at [1144, 523] on icon at bounding box center [1140, 526] width 7 height 7
click at [1139, 500] on span "Highland Lumber Company" at bounding box center [1170, 494] width 140 height 16
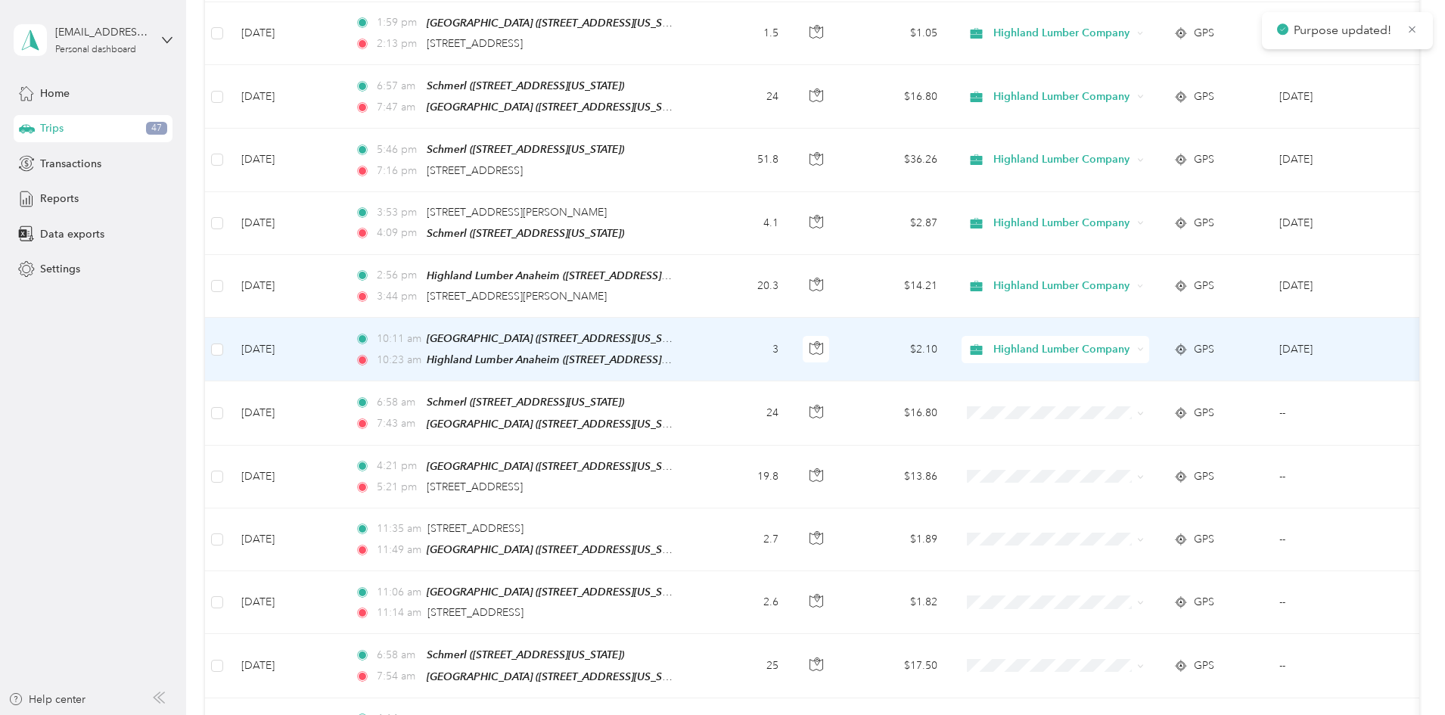
scroll to position [4009, 0]
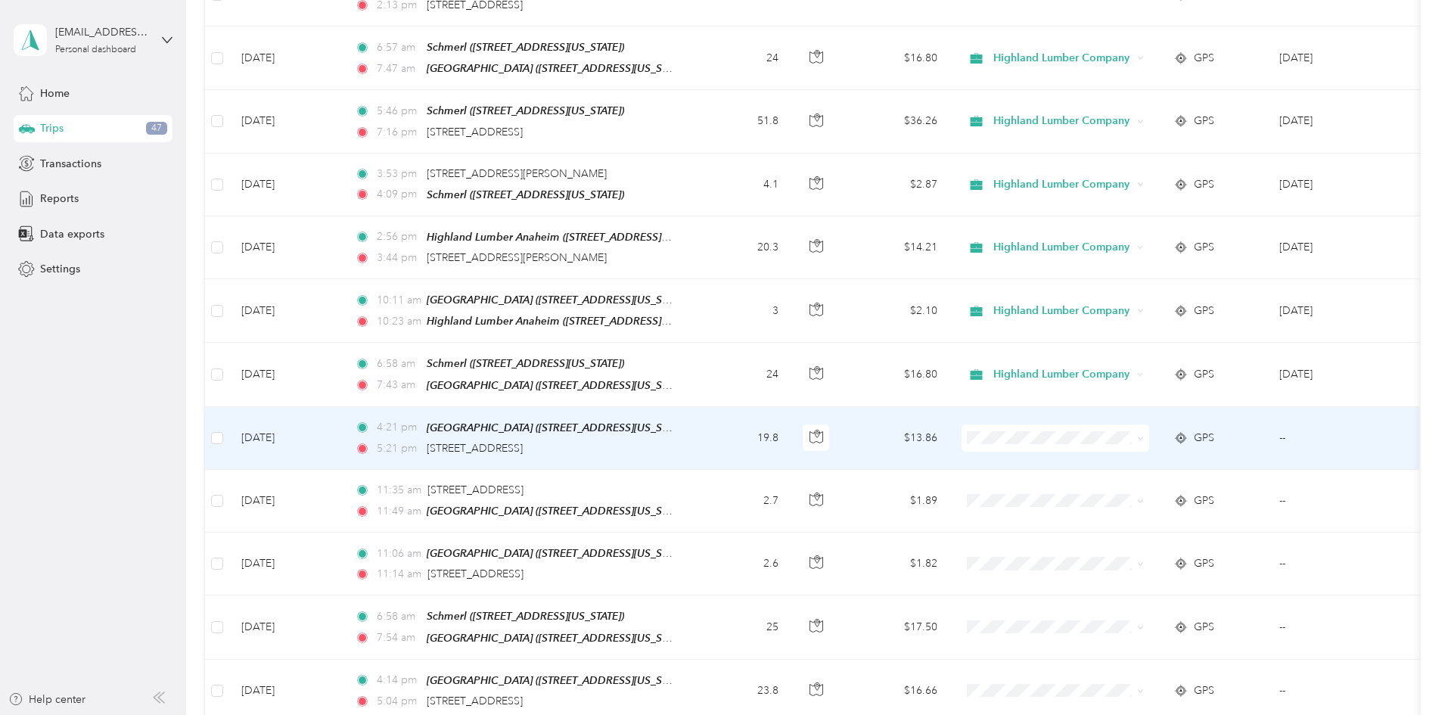
click at [1142, 437] on icon at bounding box center [1140, 438] width 5 height 3
click at [1192, 405] on span "Highland Lumber Company" at bounding box center [1170, 410] width 140 height 16
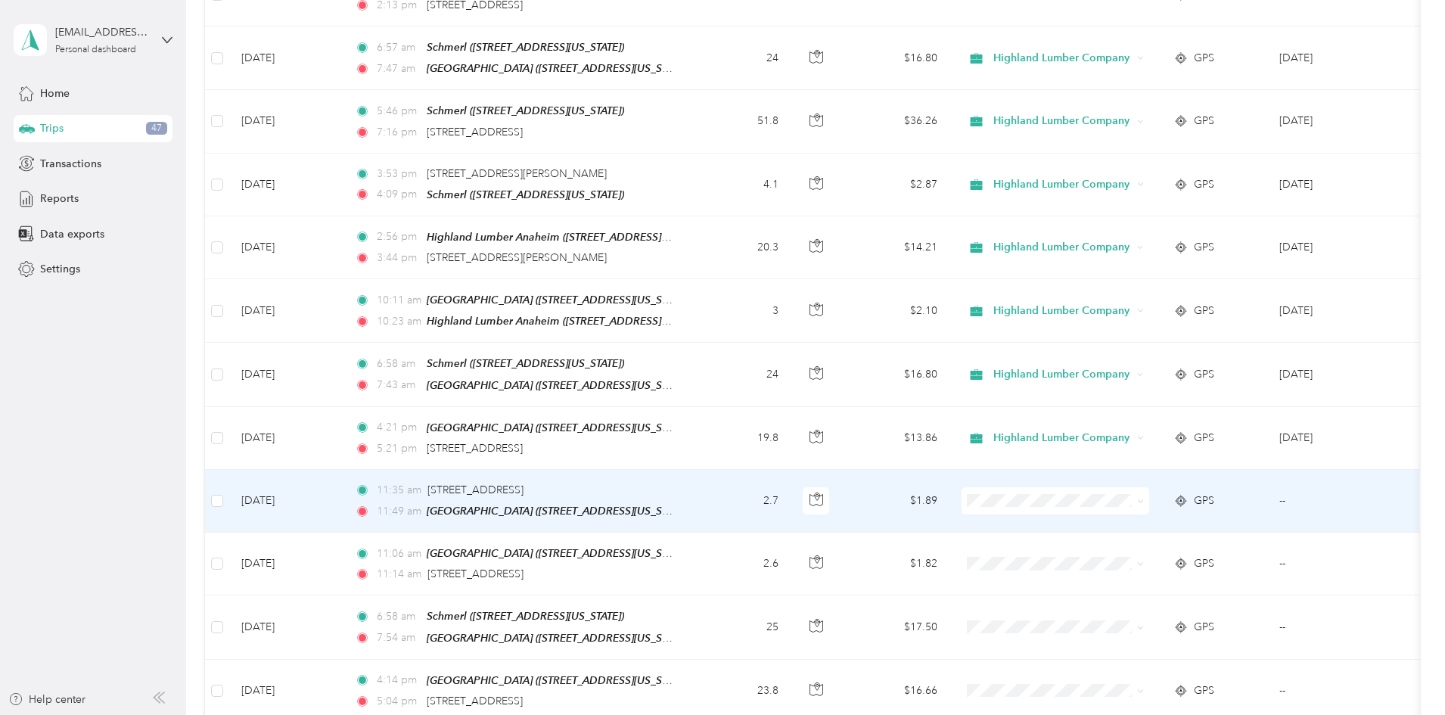
click at [1144, 498] on icon at bounding box center [1140, 501] width 7 height 7
click at [1184, 470] on span "Highland Lumber Company" at bounding box center [1170, 473] width 140 height 16
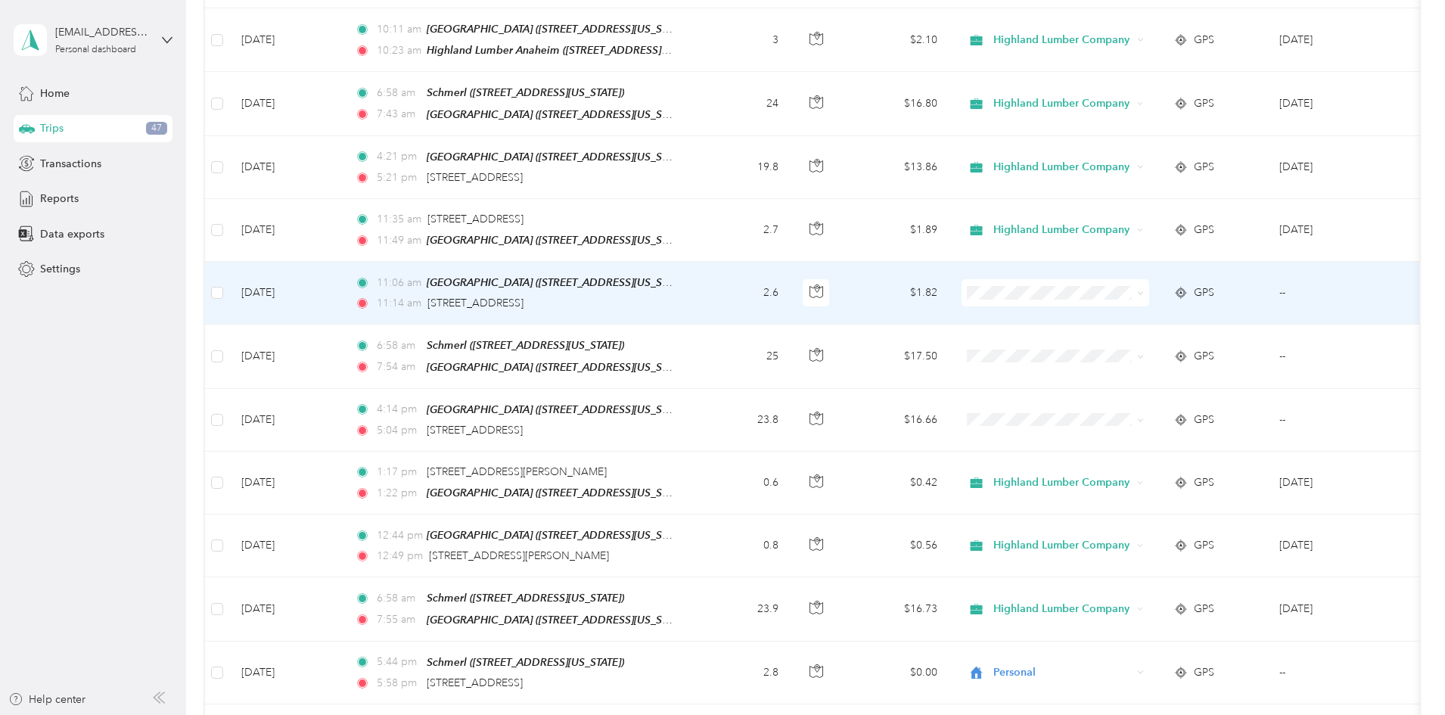
scroll to position [4311, 0]
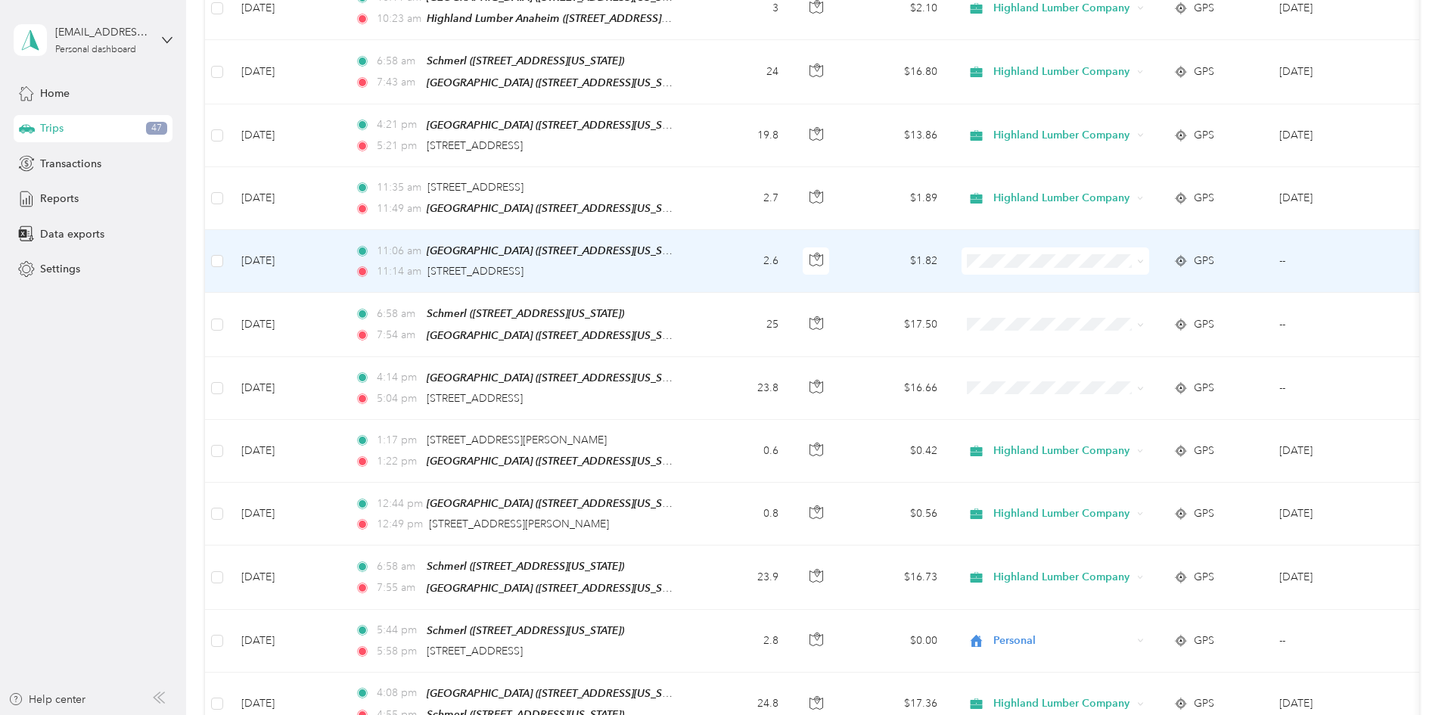
click at [1142, 260] on icon at bounding box center [1140, 261] width 5 height 3
click at [1158, 229] on span "Highland Lumber Company" at bounding box center [1170, 233] width 140 height 16
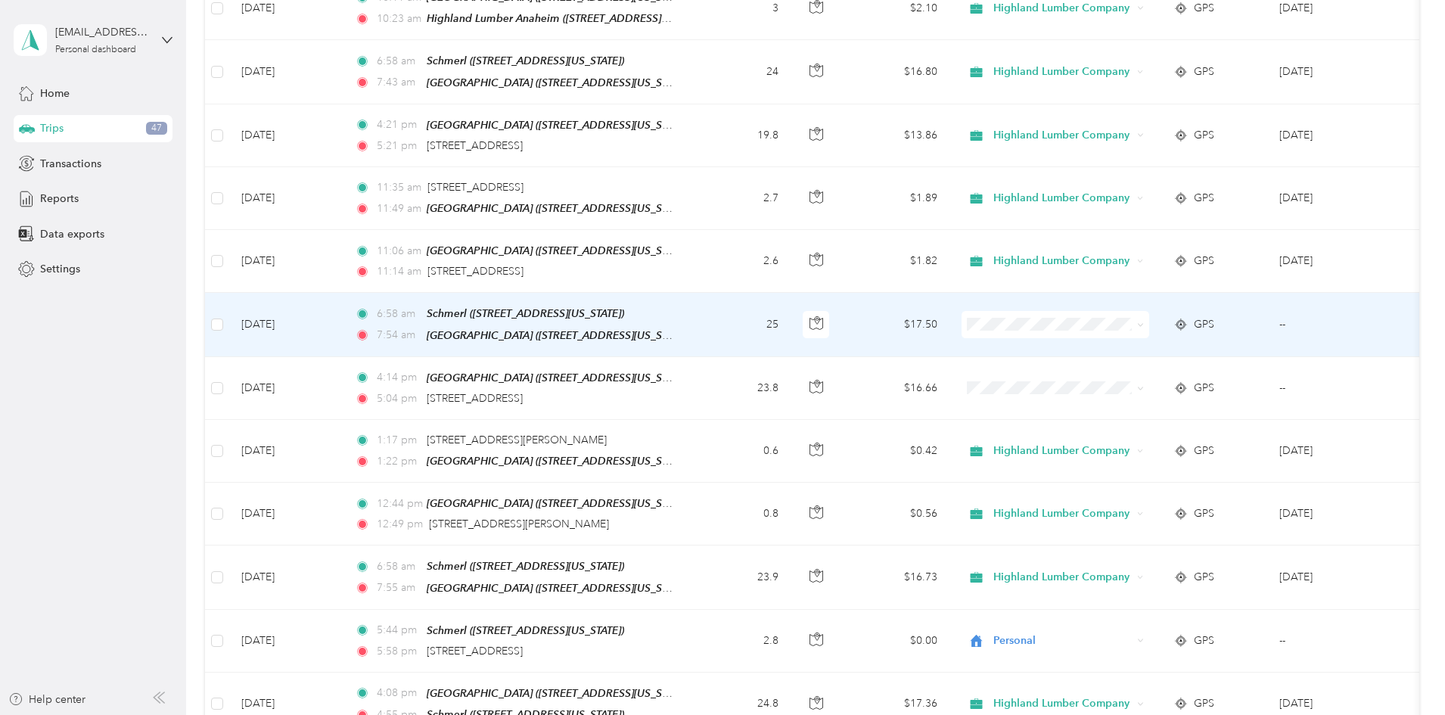
click at [1144, 316] on span at bounding box center [1137, 324] width 12 height 17
click at [1144, 318] on span at bounding box center [1140, 324] width 7 height 13
click at [1144, 321] on icon at bounding box center [1140, 324] width 7 height 7
click at [1189, 299] on span "Highland Lumber Company" at bounding box center [1170, 295] width 140 height 16
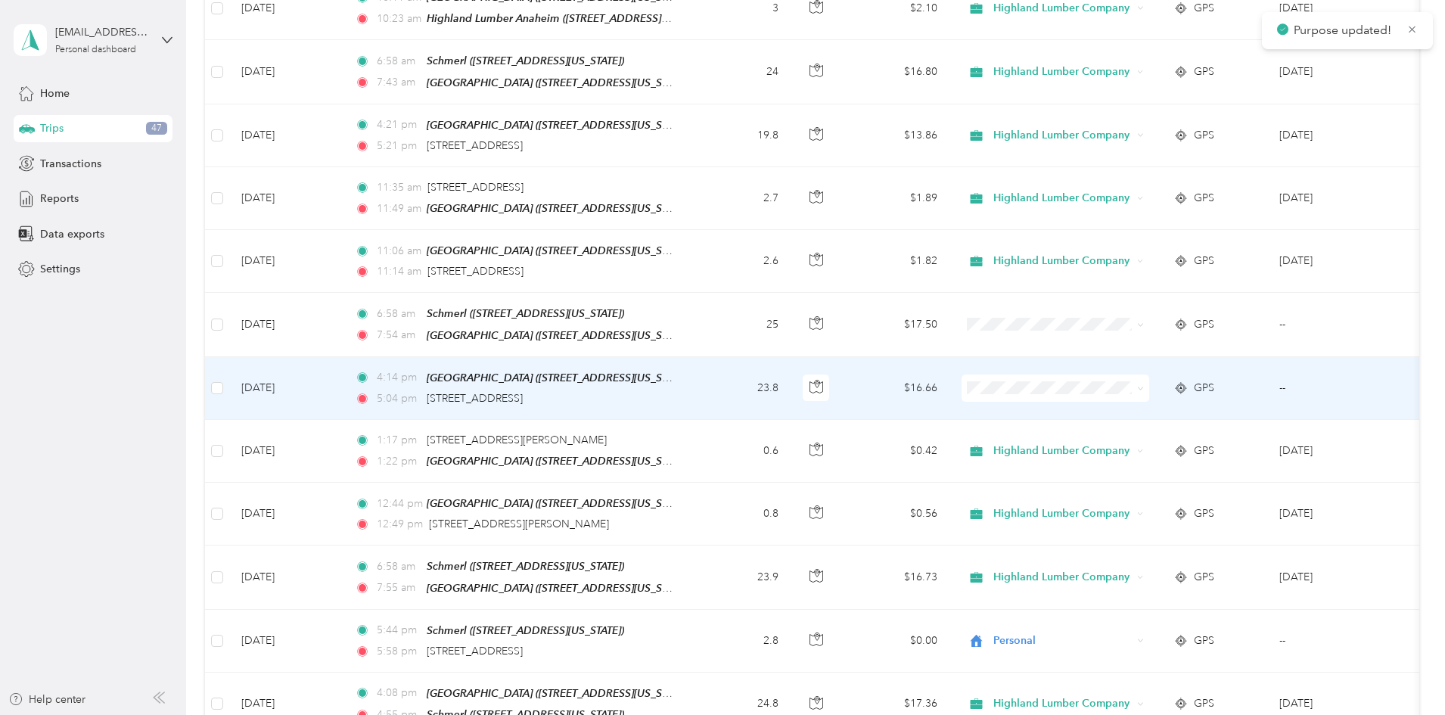
click at [1144, 385] on icon at bounding box center [1140, 388] width 7 height 7
click at [1152, 355] on span "Highland Lumber Company" at bounding box center [1170, 357] width 140 height 16
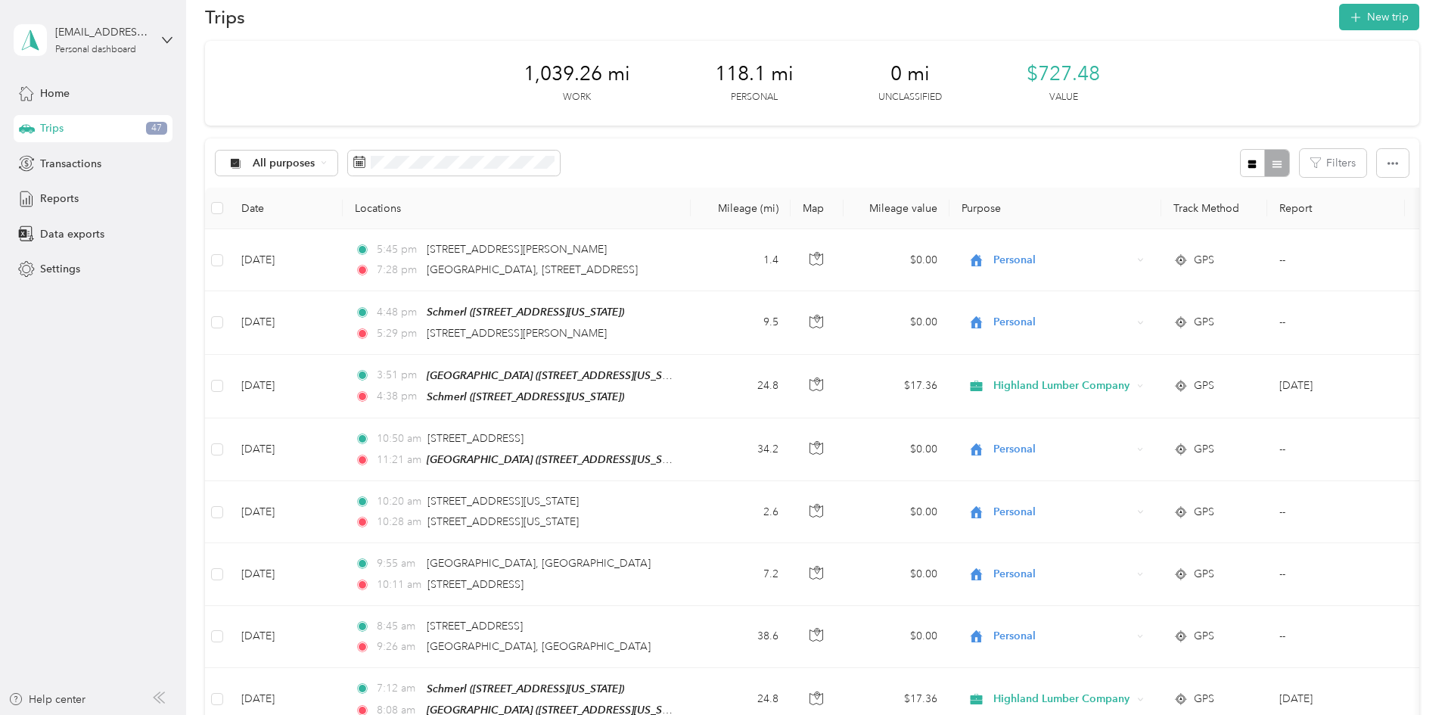
scroll to position [0, 0]
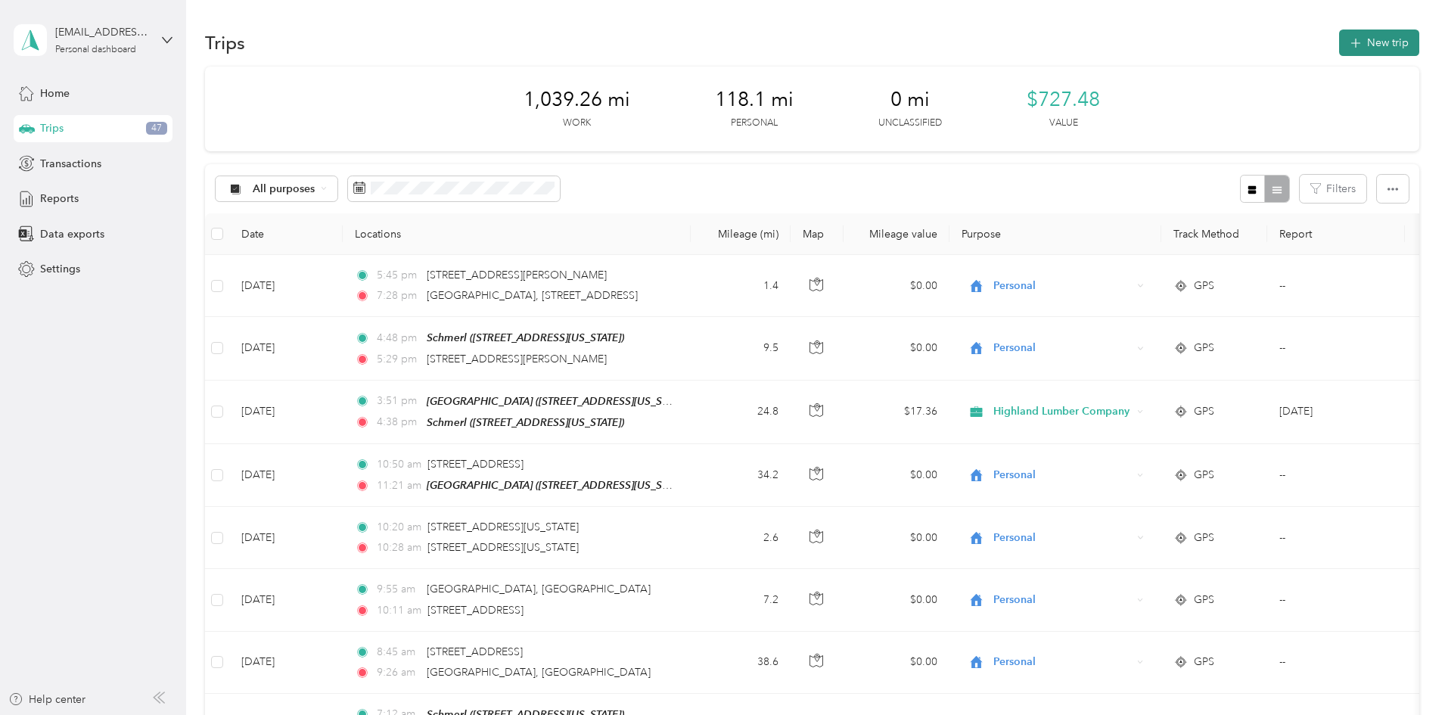
click at [1339, 38] on button "New trip" at bounding box center [1379, 42] width 80 height 26
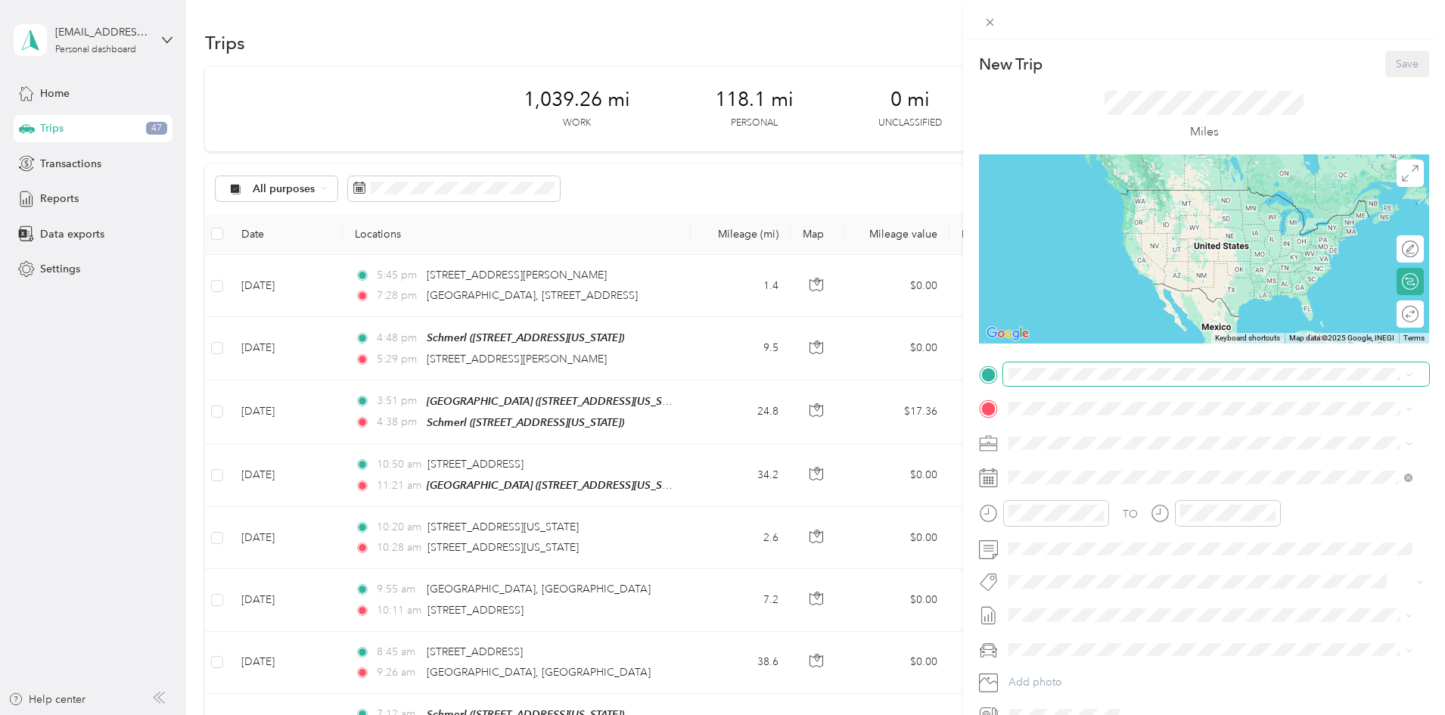
click at [1038, 382] on span at bounding box center [1216, 374] width 426 height 24
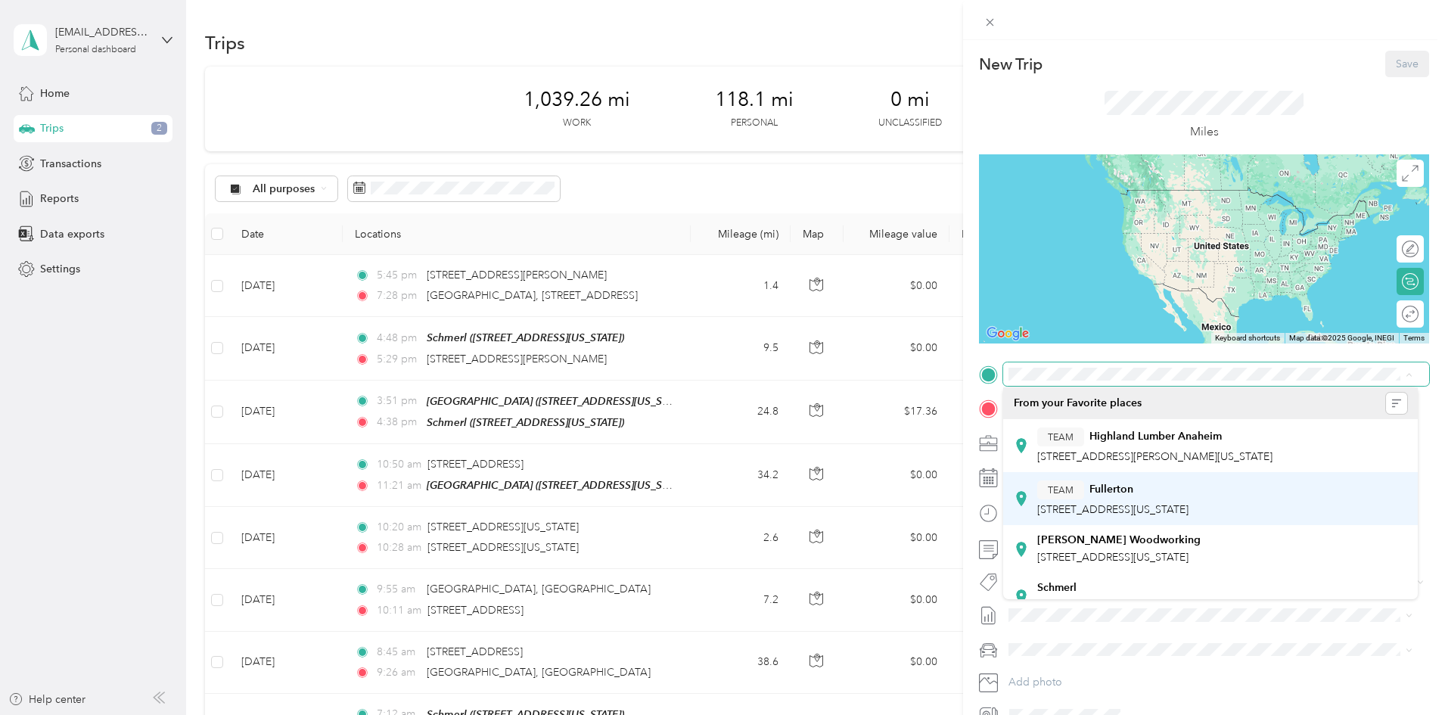
scroll to position [21, 0]
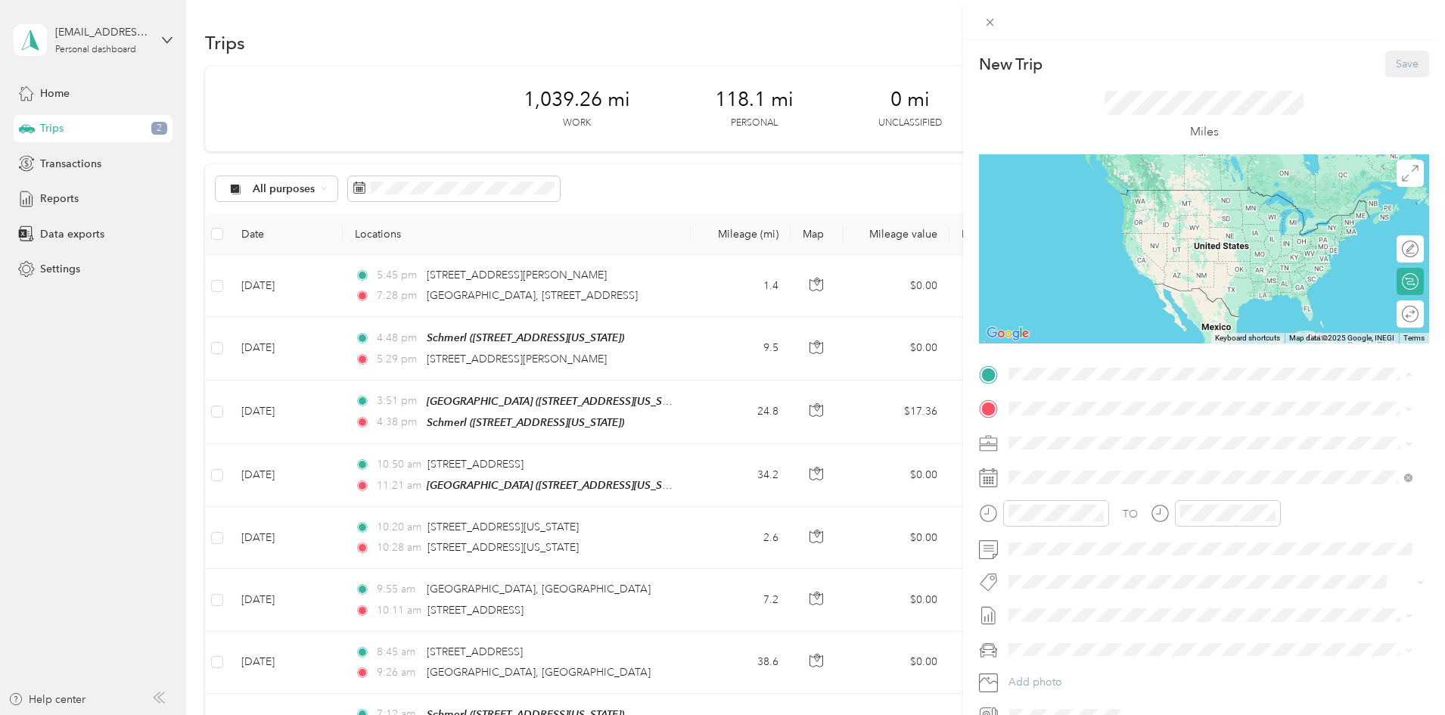
click at [1142, 569] on div "Schmerl" at bounding box center [1112, 567] width 151 height 14
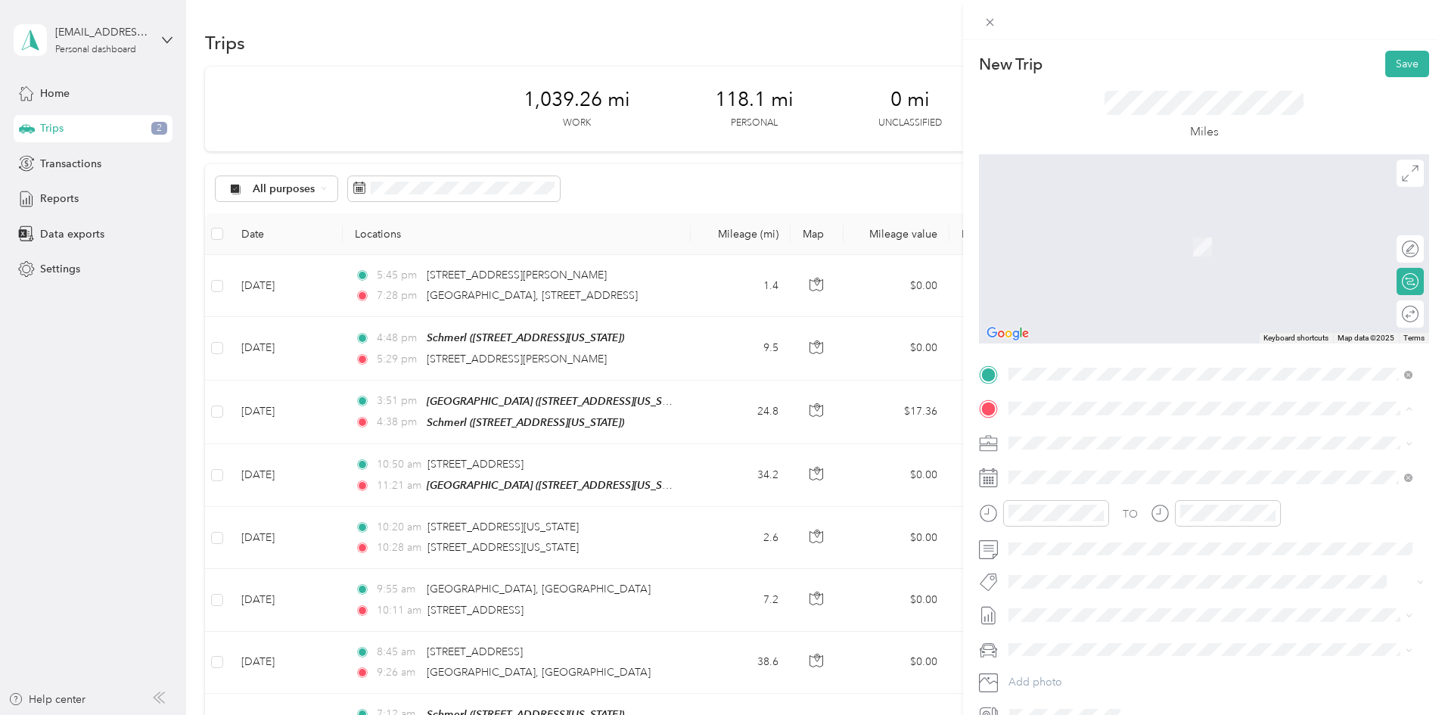
click at [1082, 530] on button "TEAM" at bounding box center [1060, 523] width 47 height 19
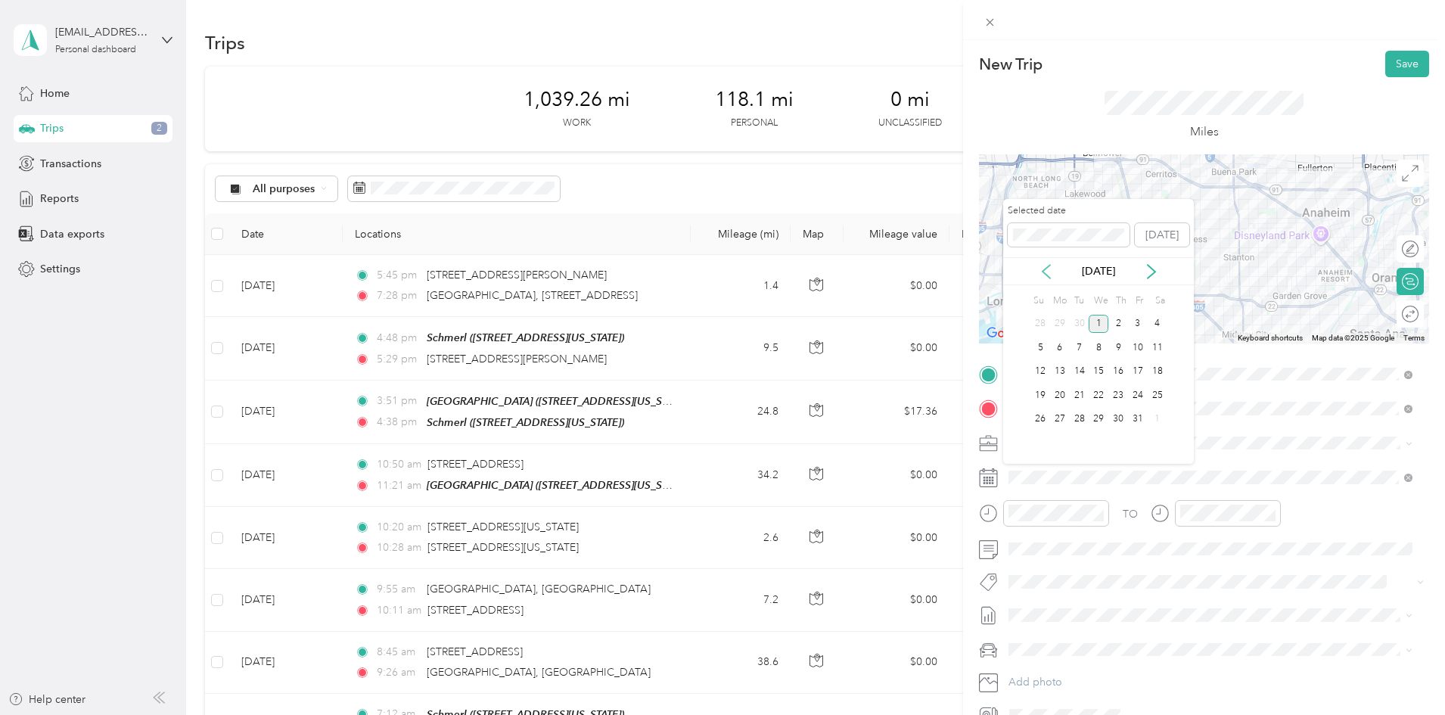
click at [1049, 275] on icon at bounding box center [1045, 271] width 15 height 15
click at [1060, 388] on div "22" at bounding box center [1060, 395] width 20 height 19
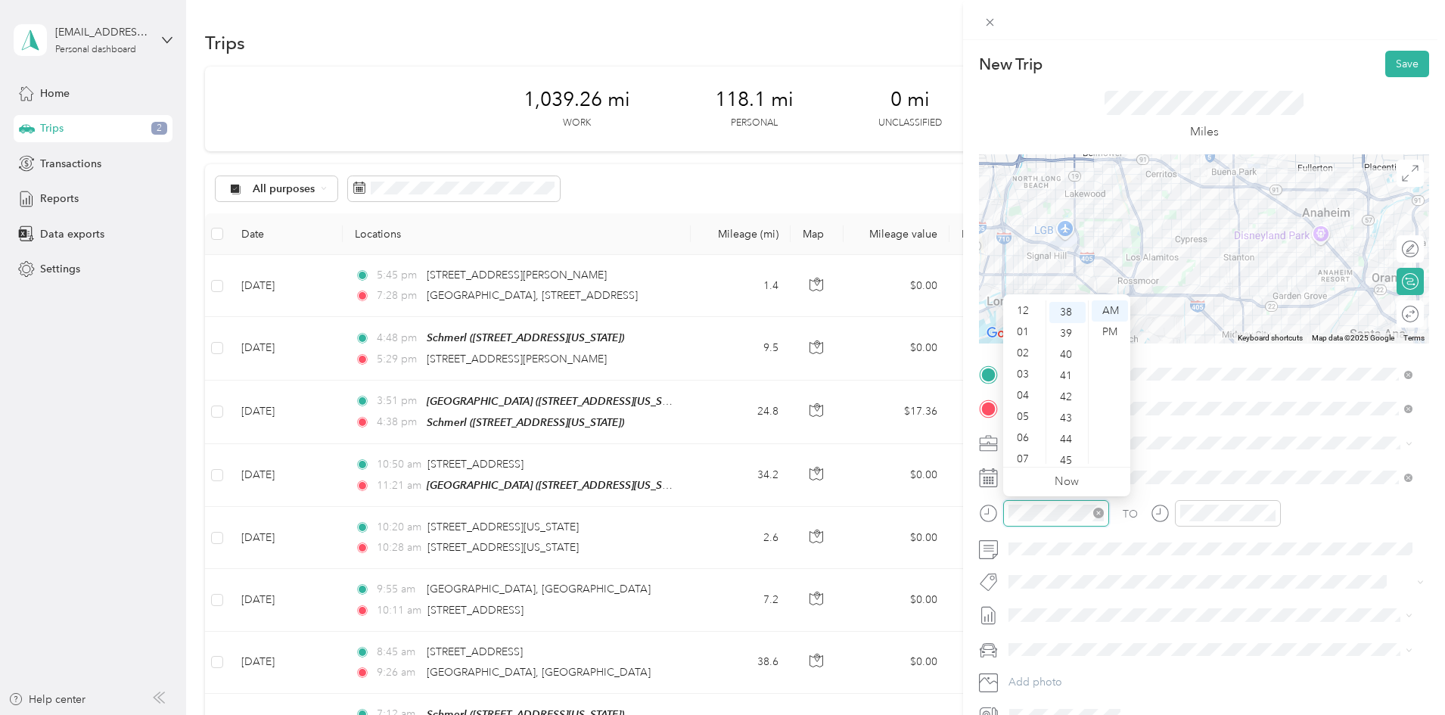
scroll to position [91, 0]
click at [1029, 350] on div "06" at bounding box center [1024, 347] width 36 height 21
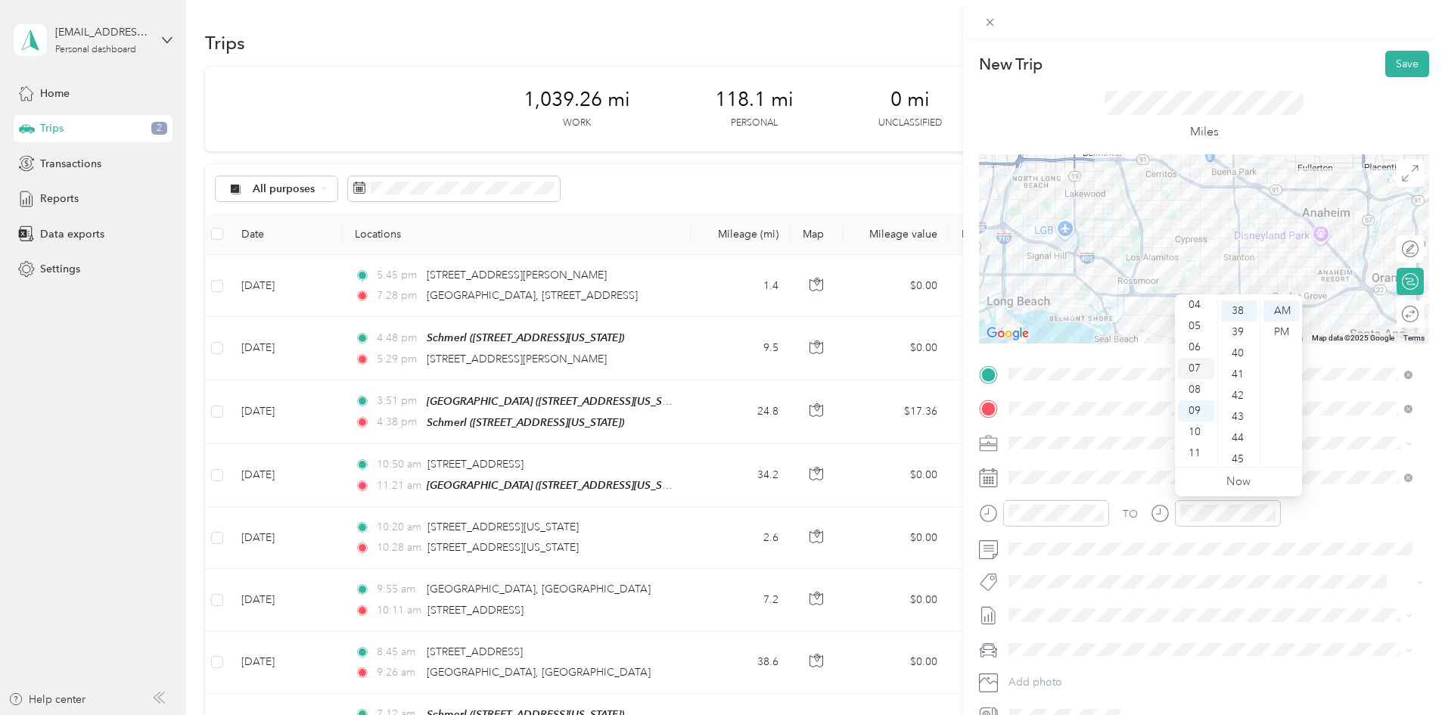
click at [1190, 361] on div "07" at bounding box center [1196, 368] width 36 height 21
click at [1239, 458] on div "45" at bounding box center [1239, 459] width 36 height 21
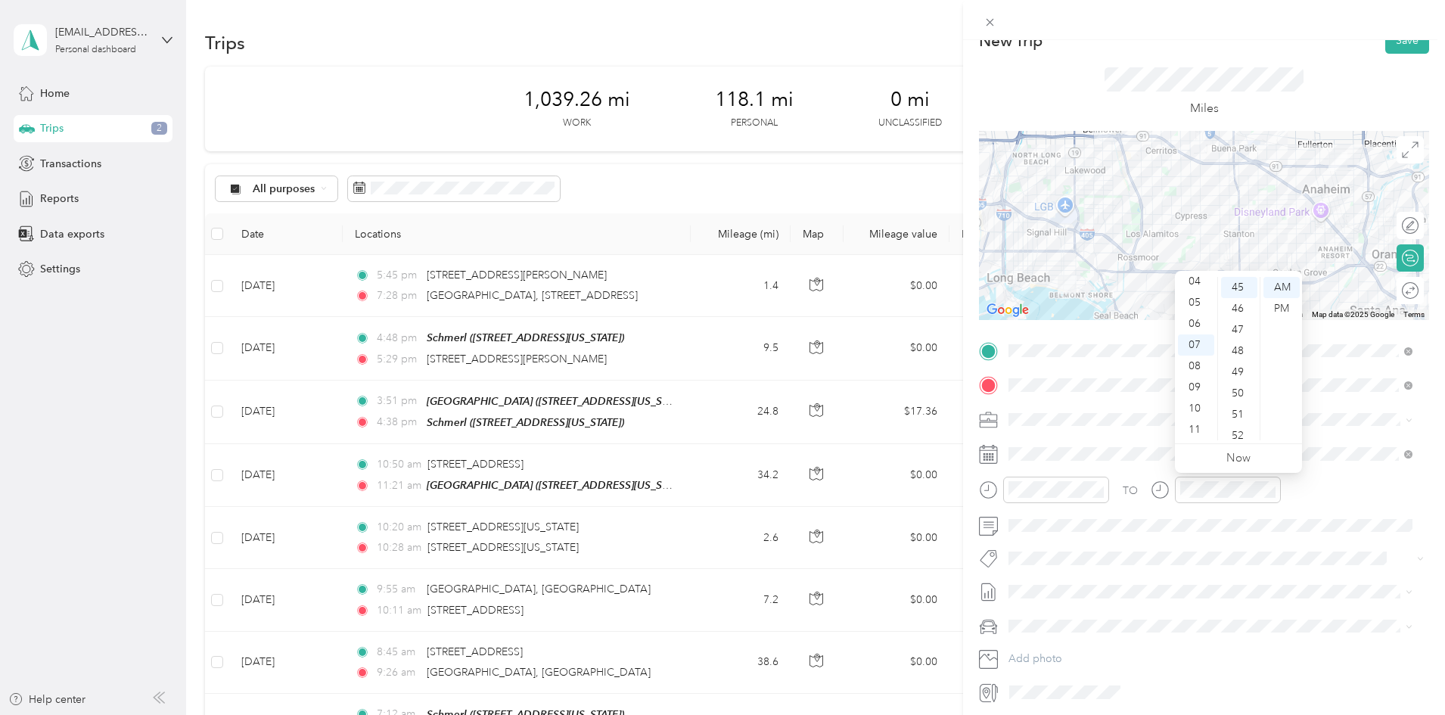
scroll to position [0, 0]
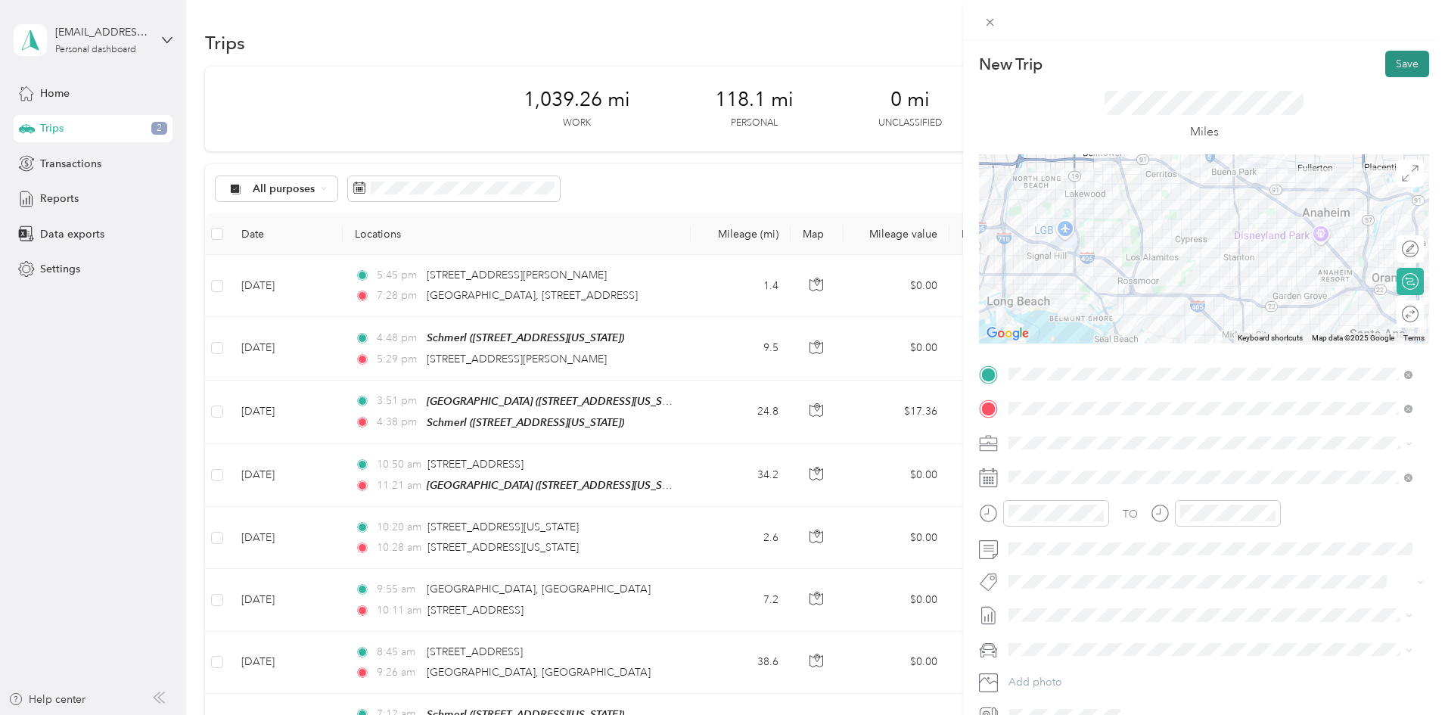
click at [1405, 60] on button "Save" at bounding box center [1407, 64] width 44 height 26
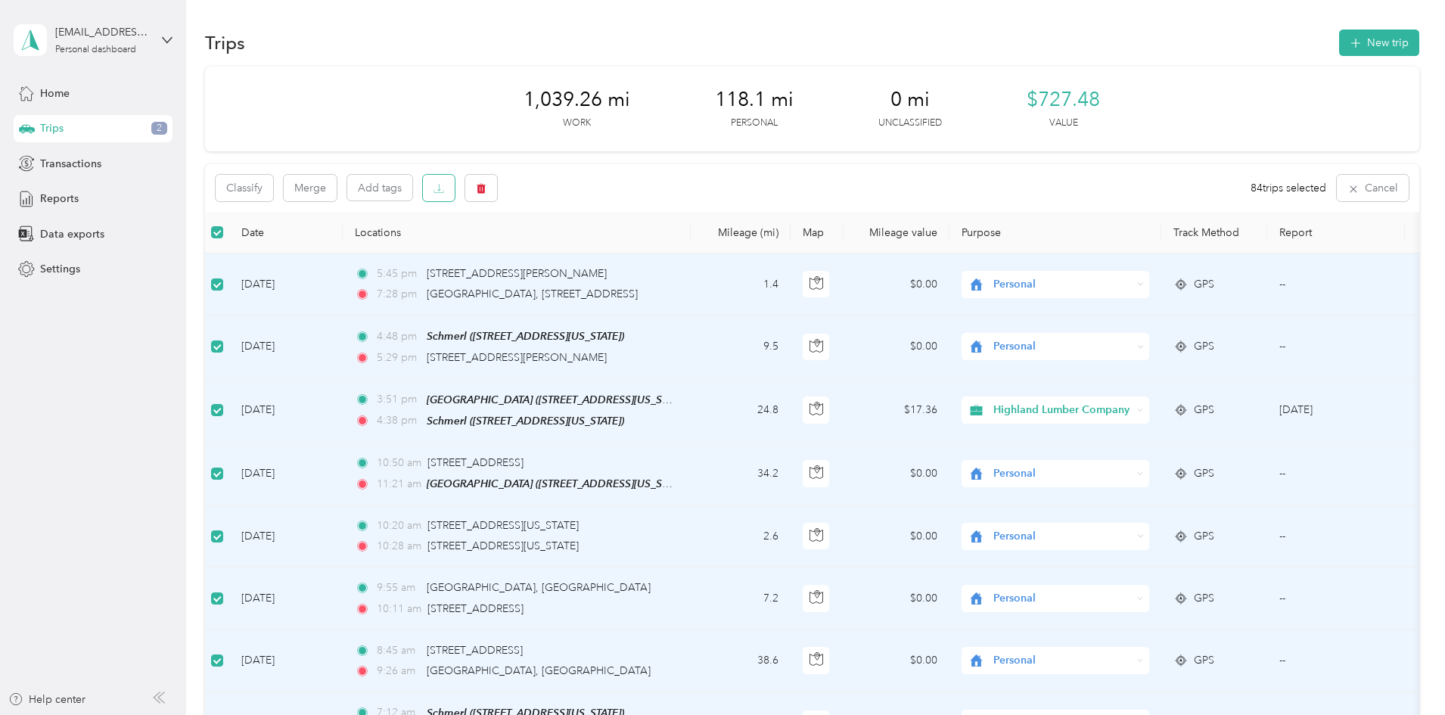
click at [455, 188] on button "button" at bounding box center [439, 188] width 32 height 26
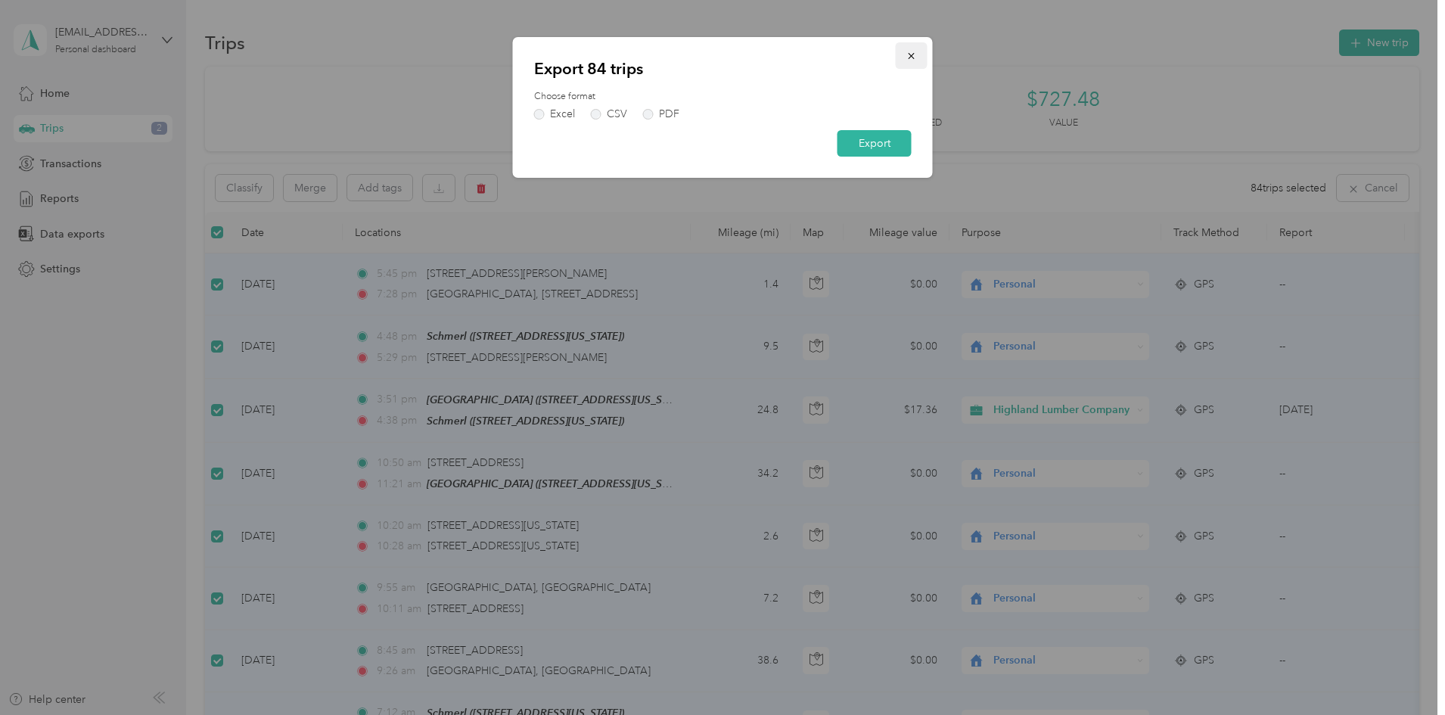
click at [906, 57] on icon "button" at bounding box center [911, 56] width 11 height 11
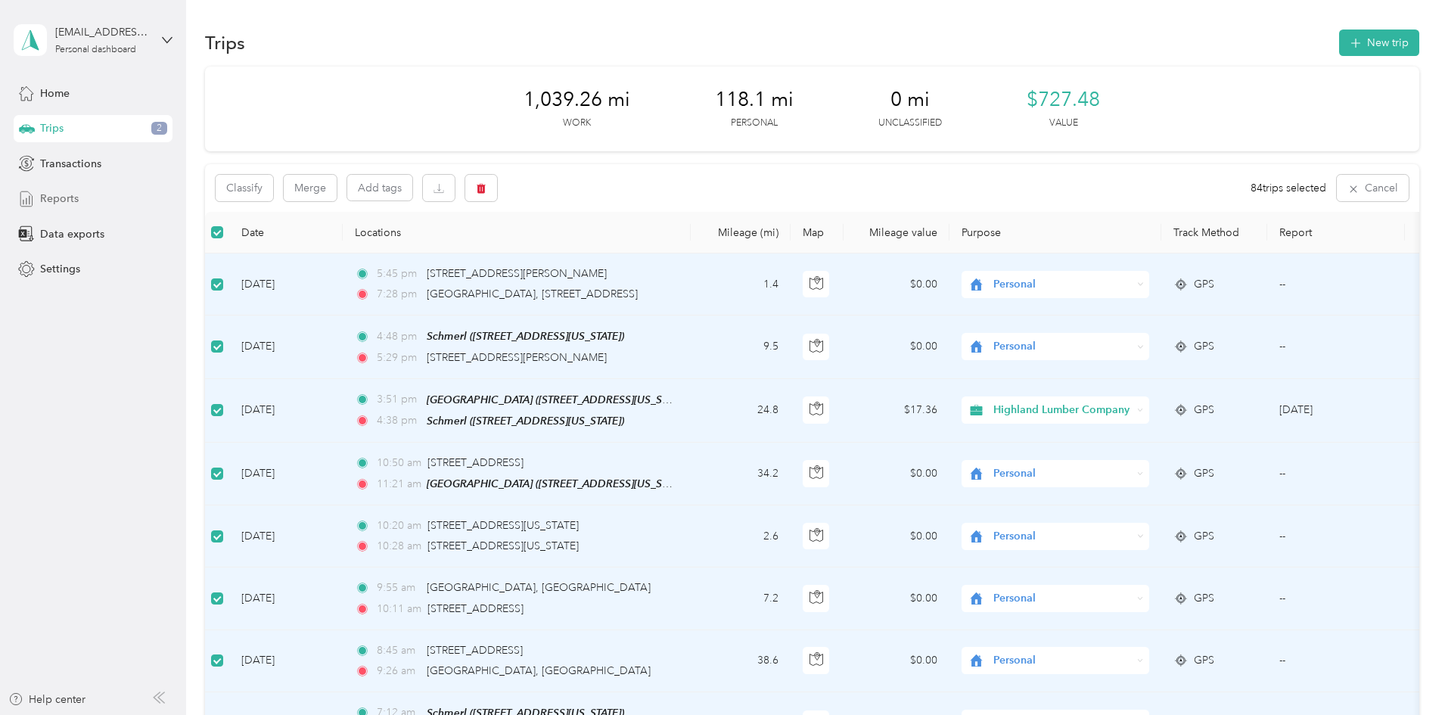
click at [54, 194] on span "Reports" at bounding box center [59, 199] width 39 height 16
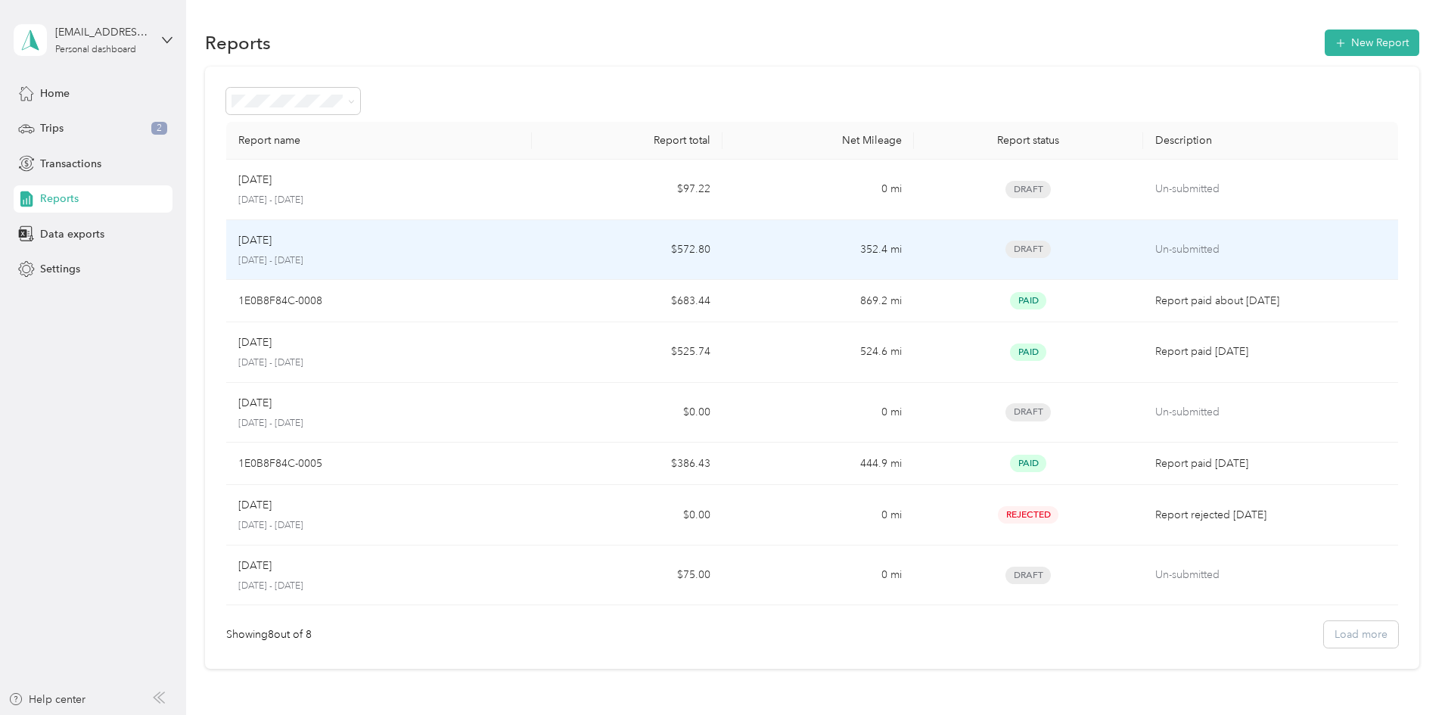
click at [520, 244] on div "[DATE]" at bounding box center [378, 240] width 281 height 17
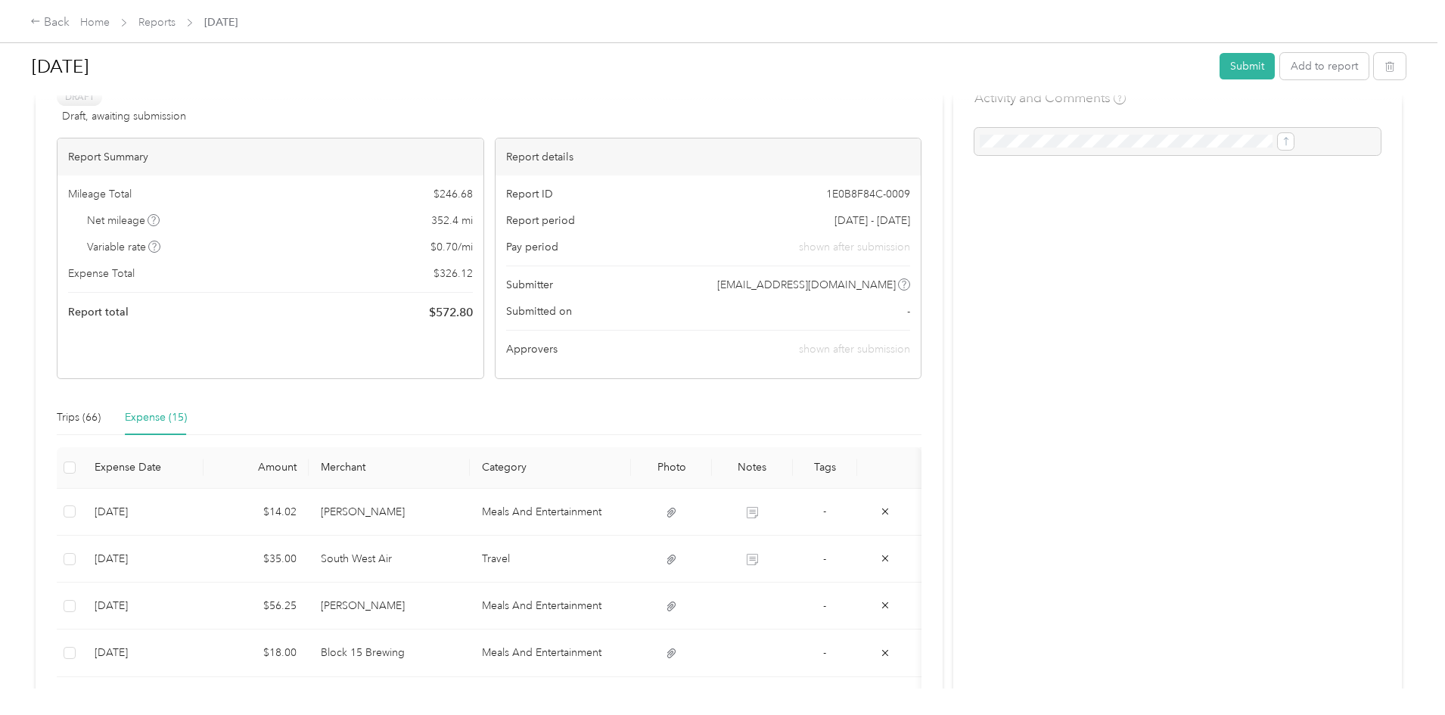
scroll to position [76, 0]
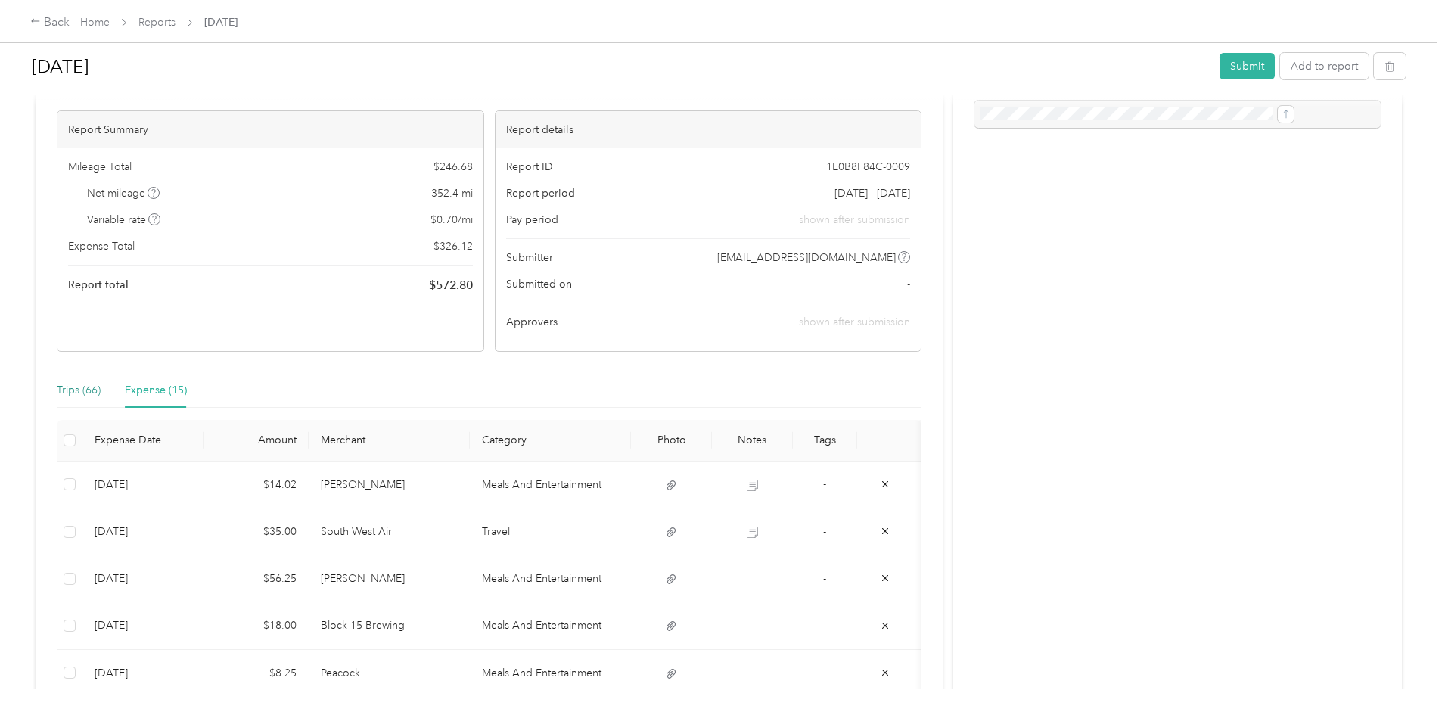
click at [101, 390] on div "Trips (66)" at bounding box center [79, 390] width 44 height 17
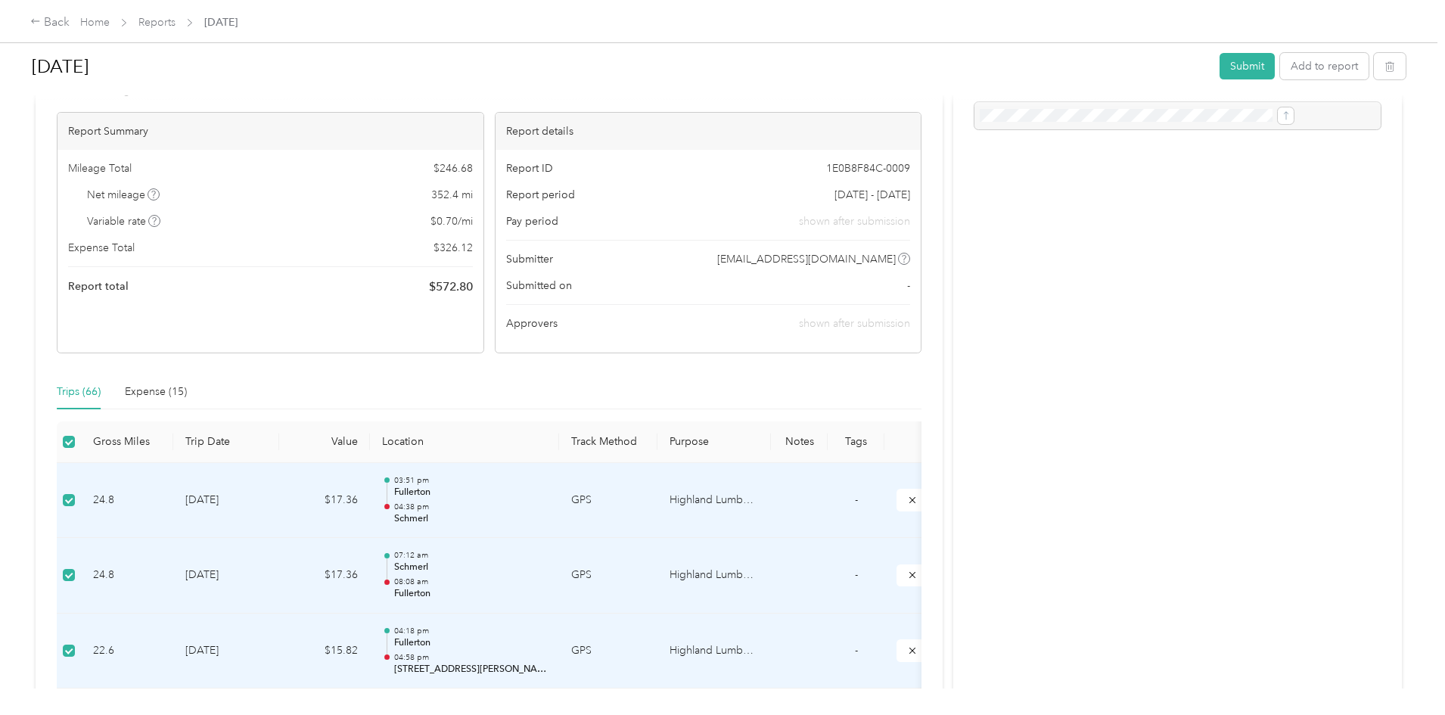
scroll to position [0, 0]
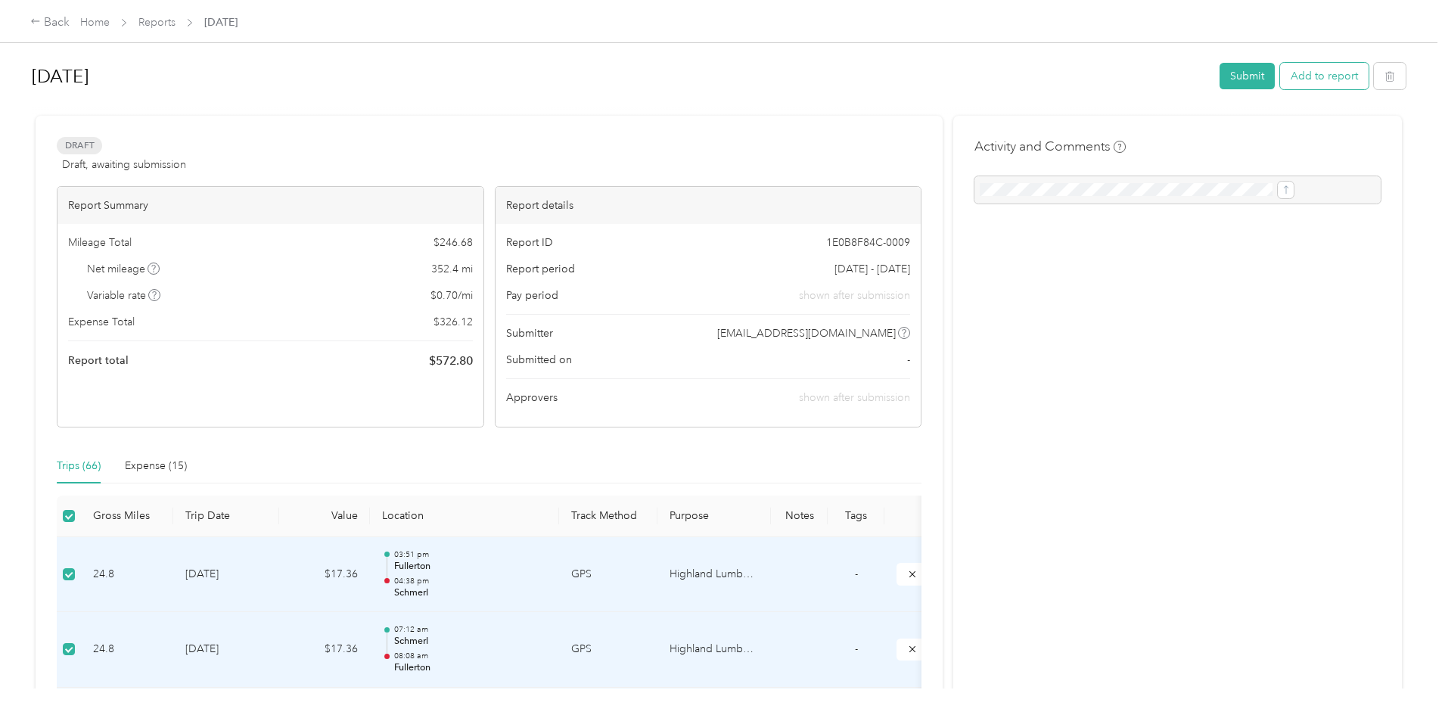
click at [1280, 74] on button "Add to report" at bounding box center [1324, 76] width 88 height 26
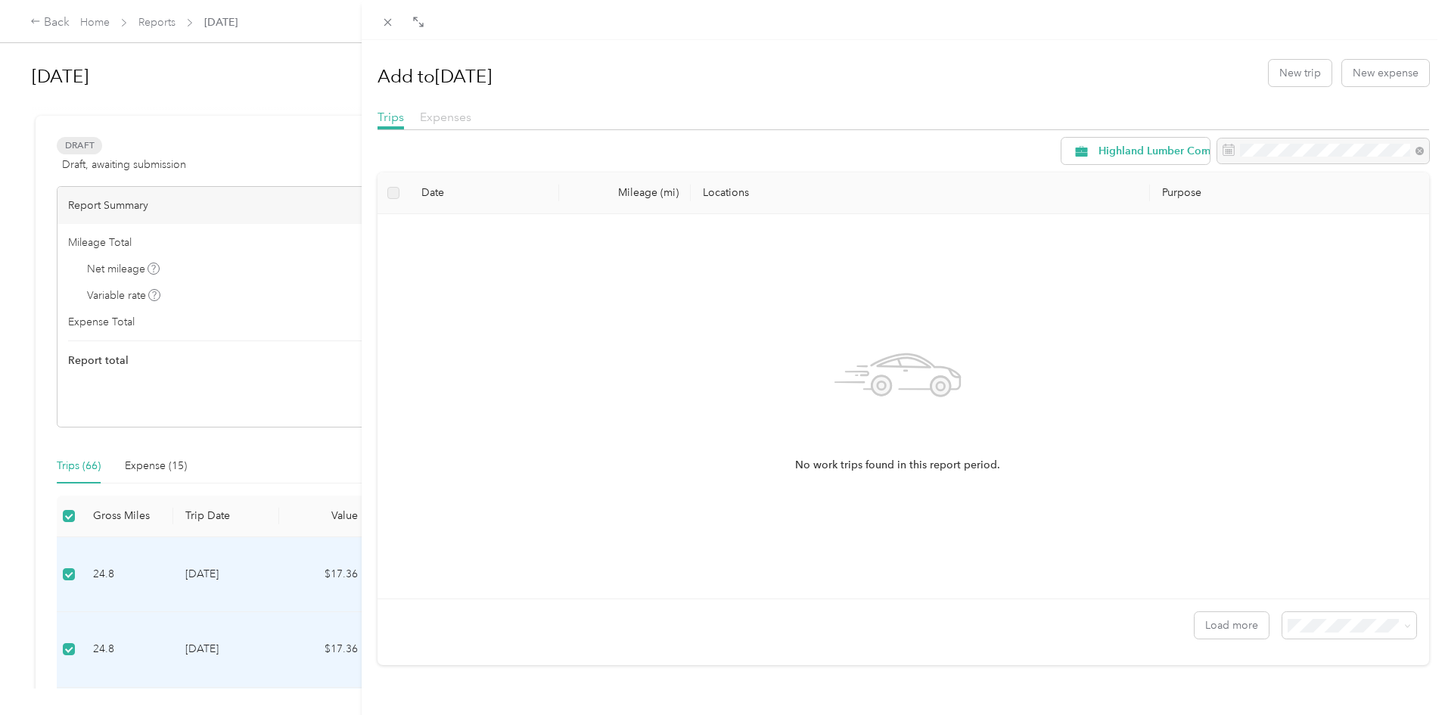
click at [432, 119] on span "Expenses" at bounding box center [445, 117] width 51 height 14
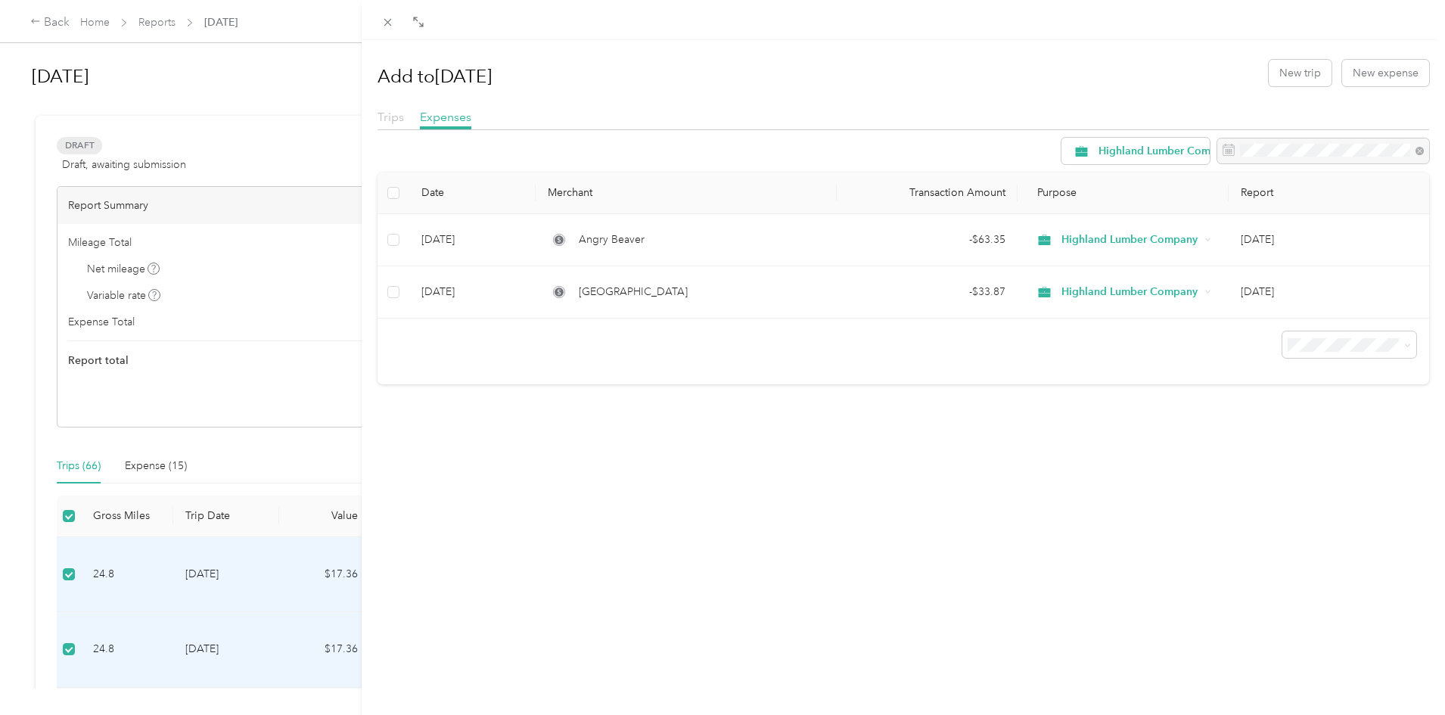
click at [401, 118] on span "Trips" at bounding box center [390, 117] width 26 height 14
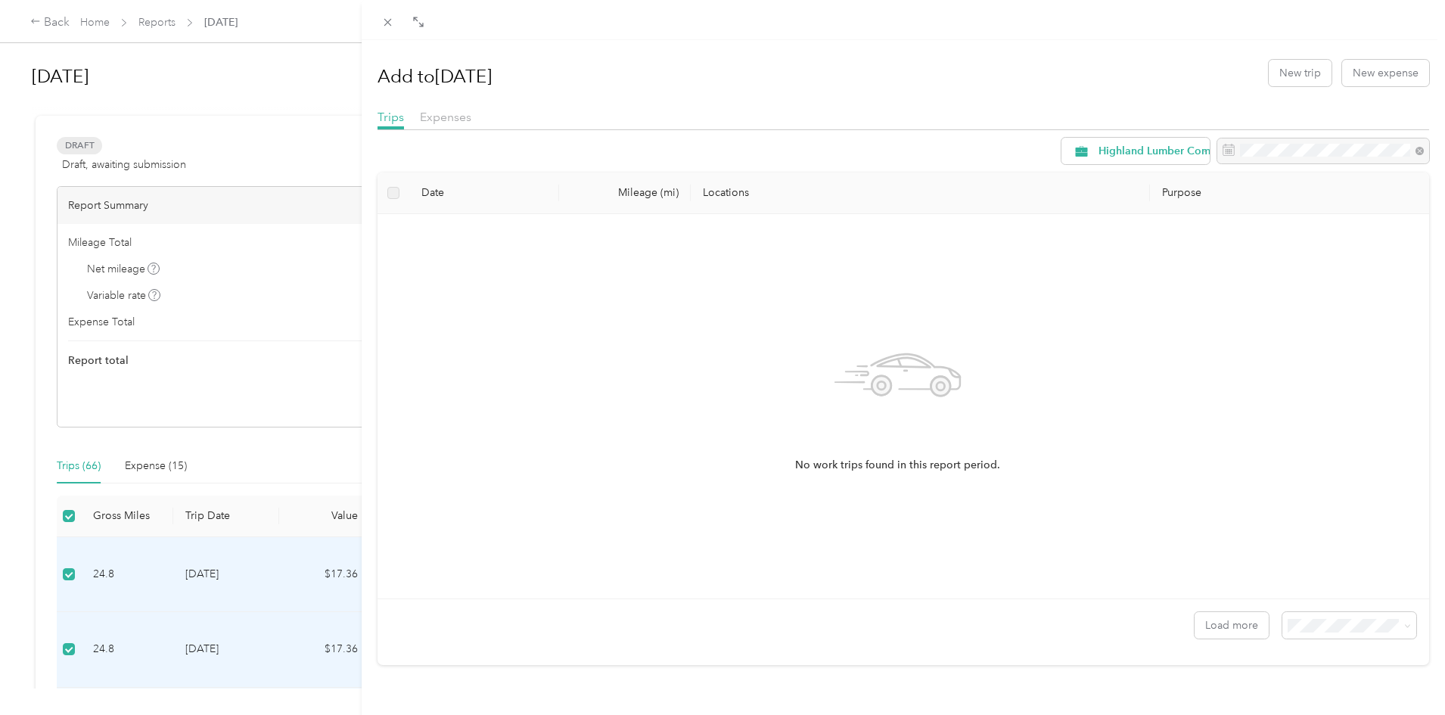
click at [319, 103] on div "Add to [DATE] New trip New expense Trips Expenses Highland Lumber Company Date …" at bounding box center [722, 357] width 1445 height 715
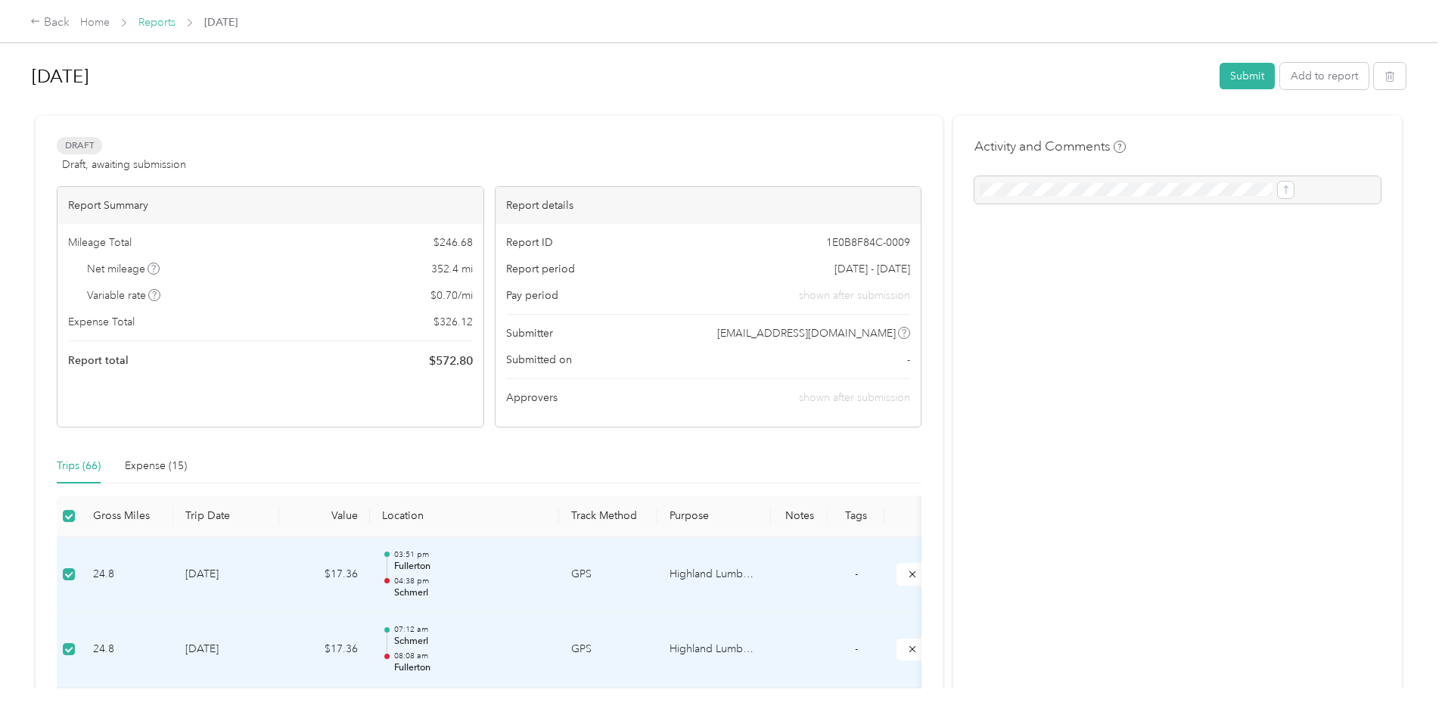
click at [175, 26] on link "Reports" at bounding box center [156, 22] width 37 height 13
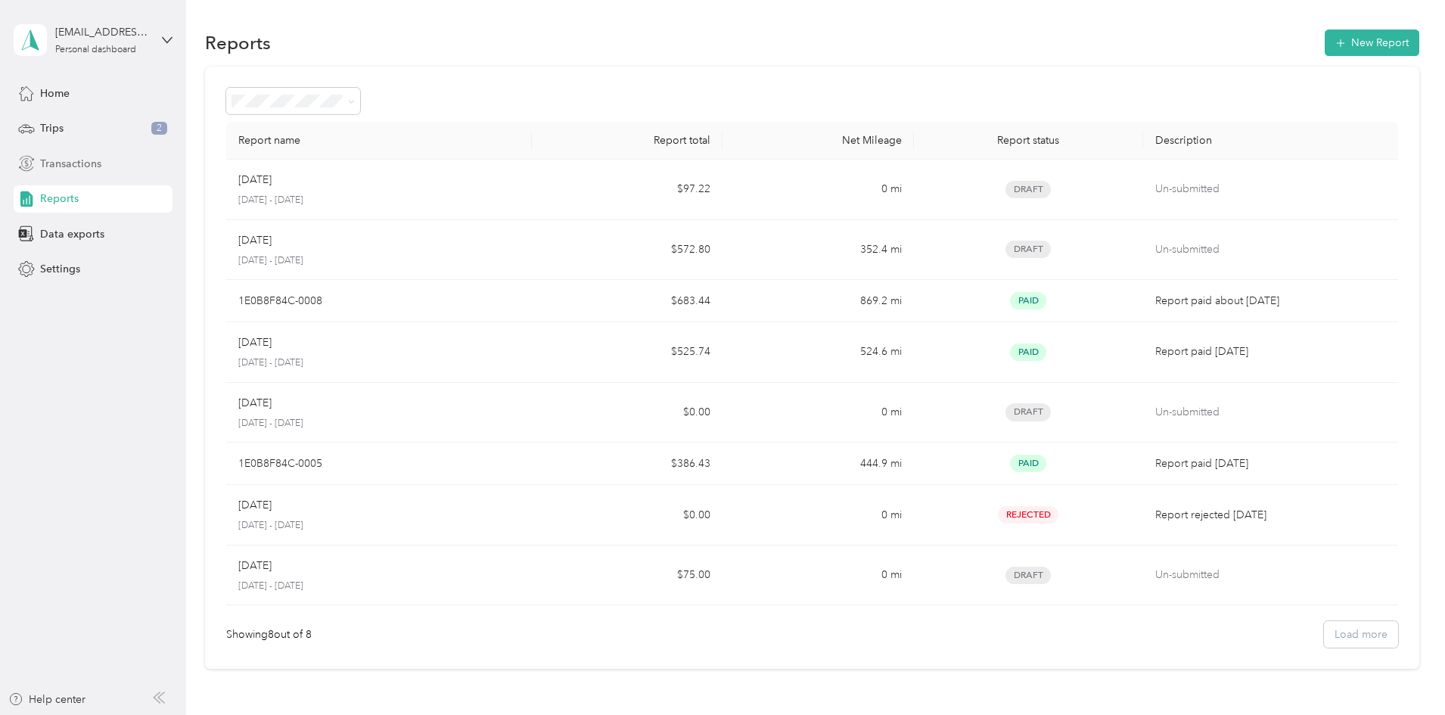
click at [60, 166] on span "Transactions" at bounding box center [70, 164] width 61 height 16
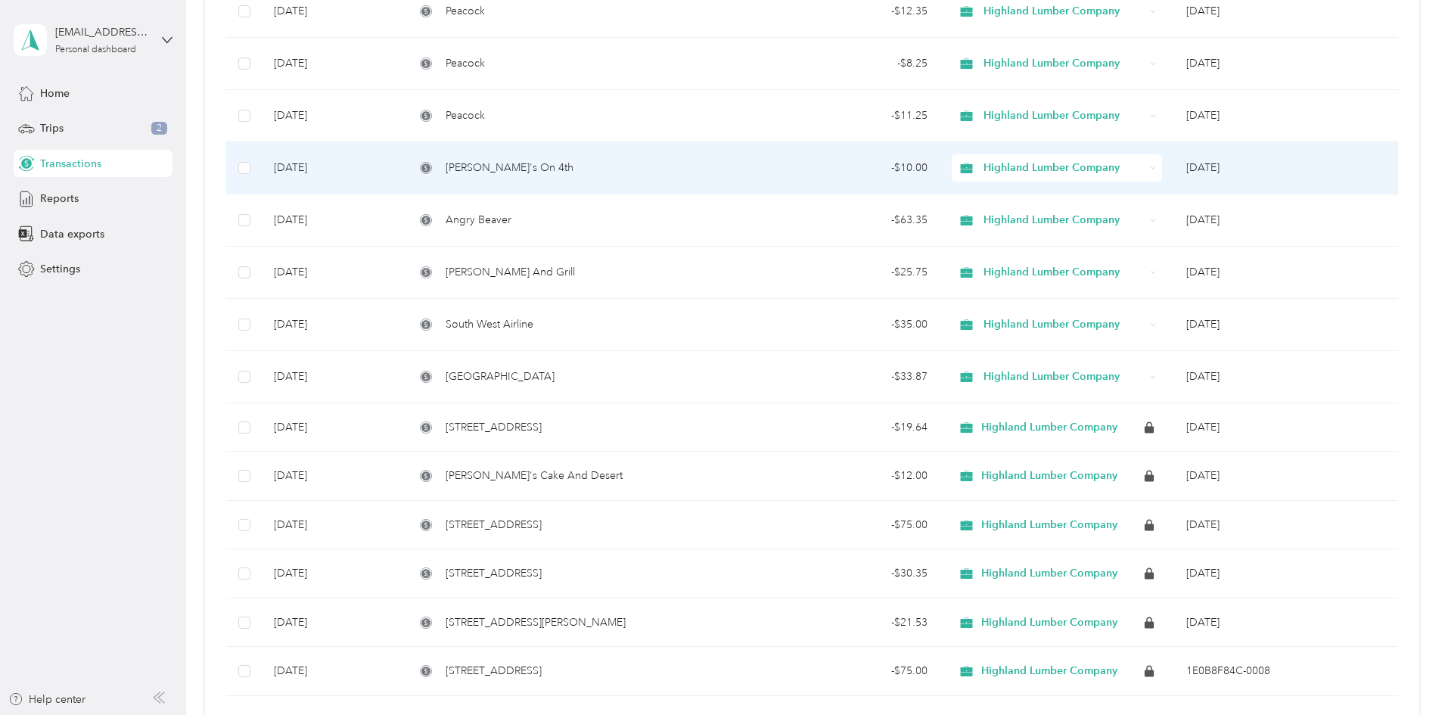
scroll to position [756, 0]
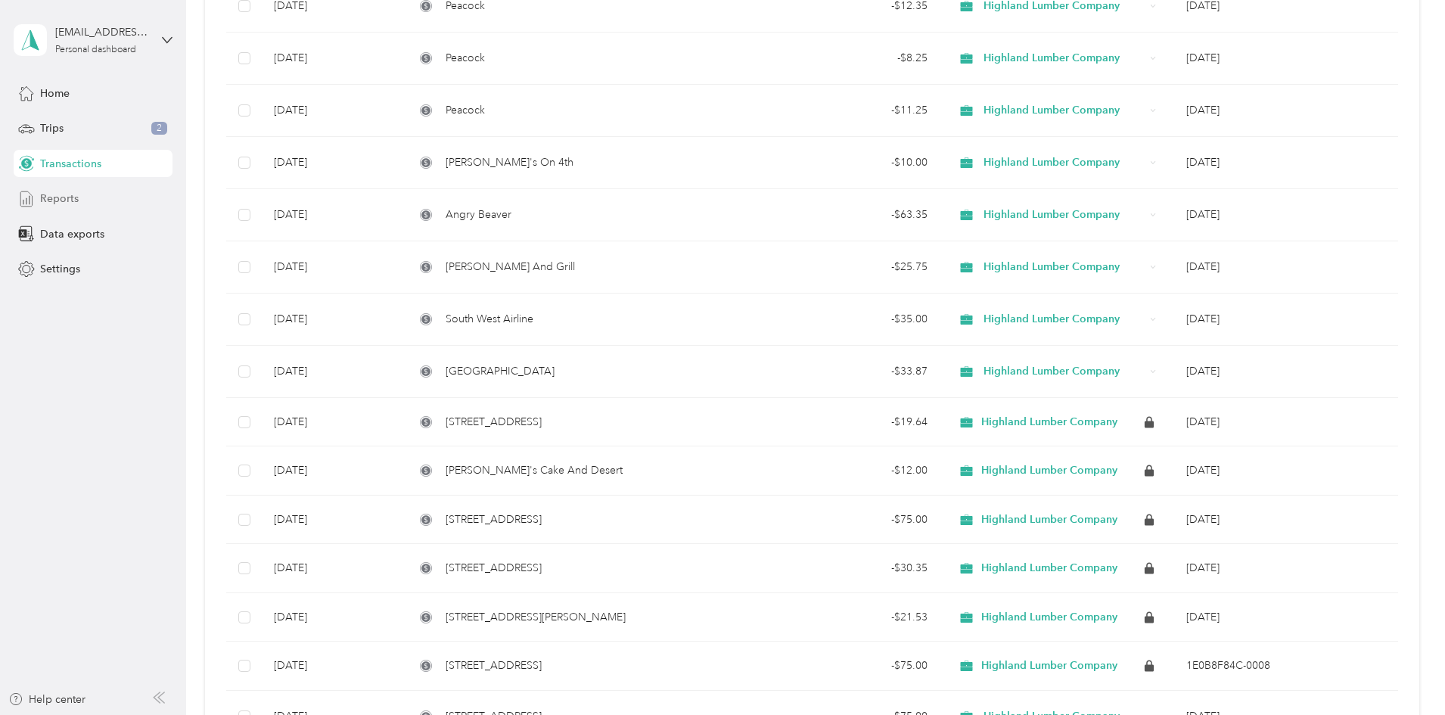
click at [72, 193] on span "Reports" at bounding box center [59, 199] width 39 height 16
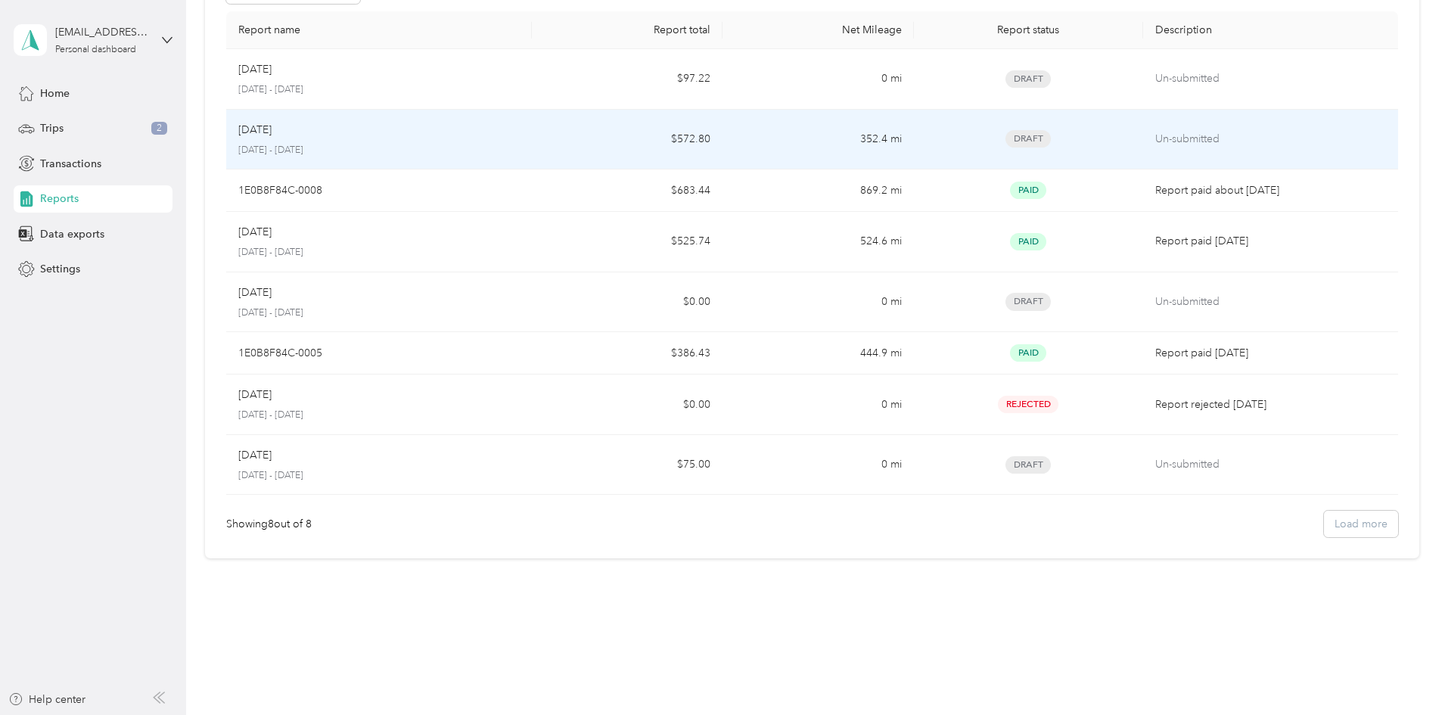
click at [508, 123] on div "[DATE]" at bounding box center [378, 130] width 281 height 17
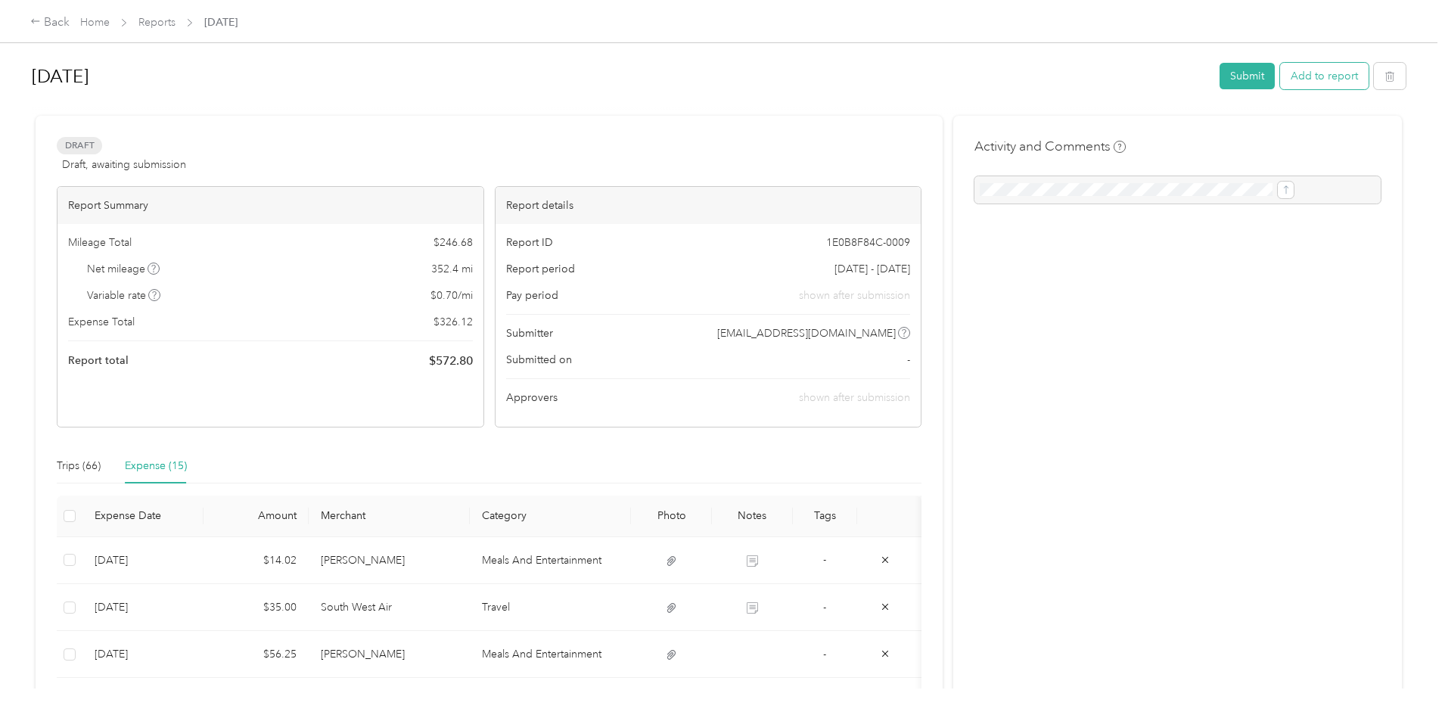
click at [1280, 78] on button "Add to report" at bounding box center [1324, 76] width 88 height 26
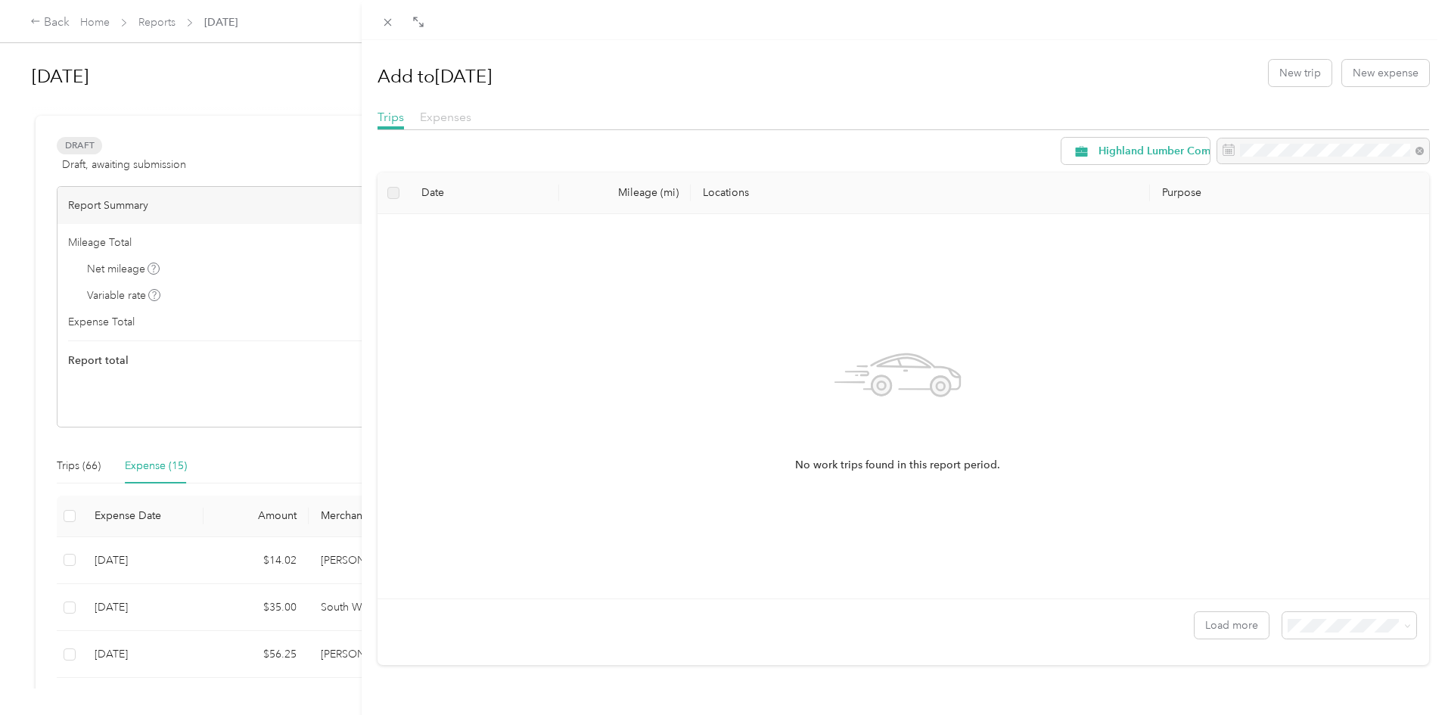
click at [464, 121] on span "Expenses" at bounding box center [445, 117] width 51 height 14
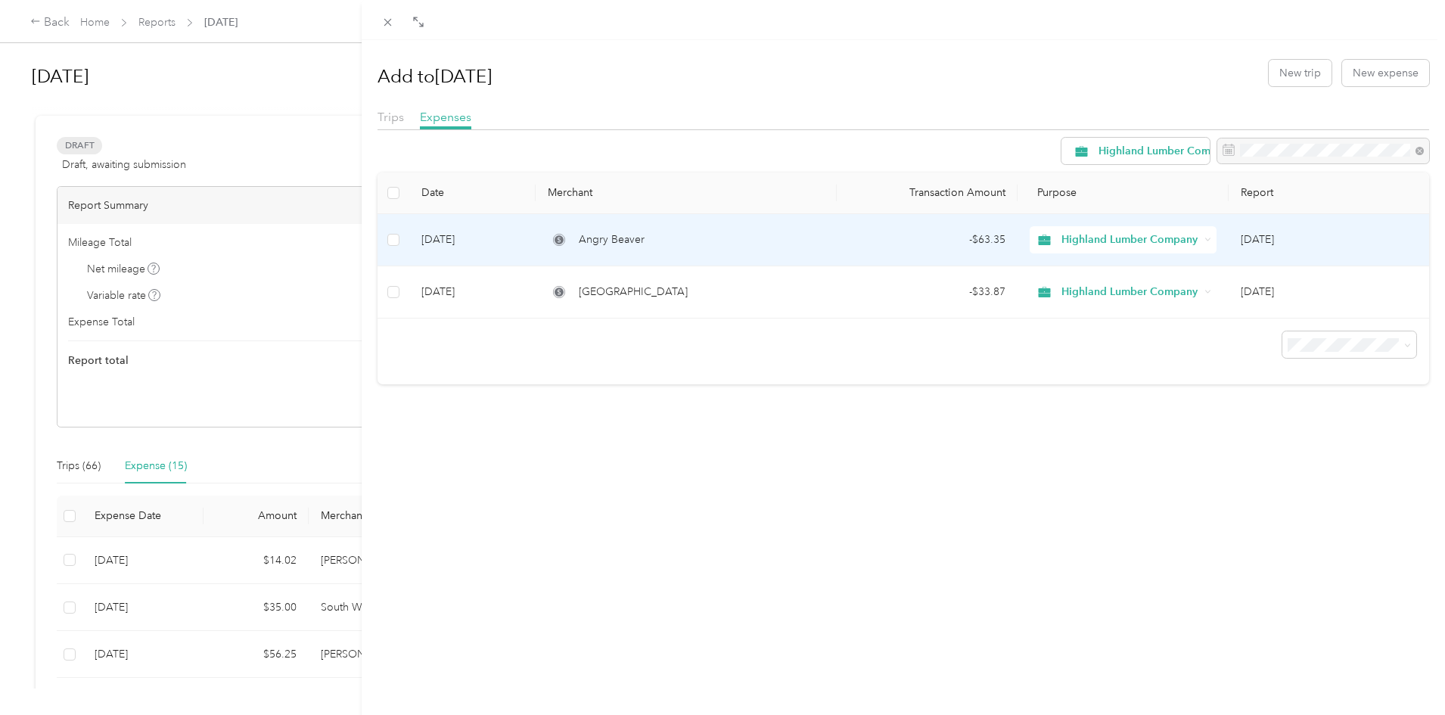
click at [1267, 240] on td "[DATE]" at bounding box center [1328, 240] width 200 height 52
click at [1247, 237] on td "[DATE]" at bounding box center [1328, 240] width 200 height 52
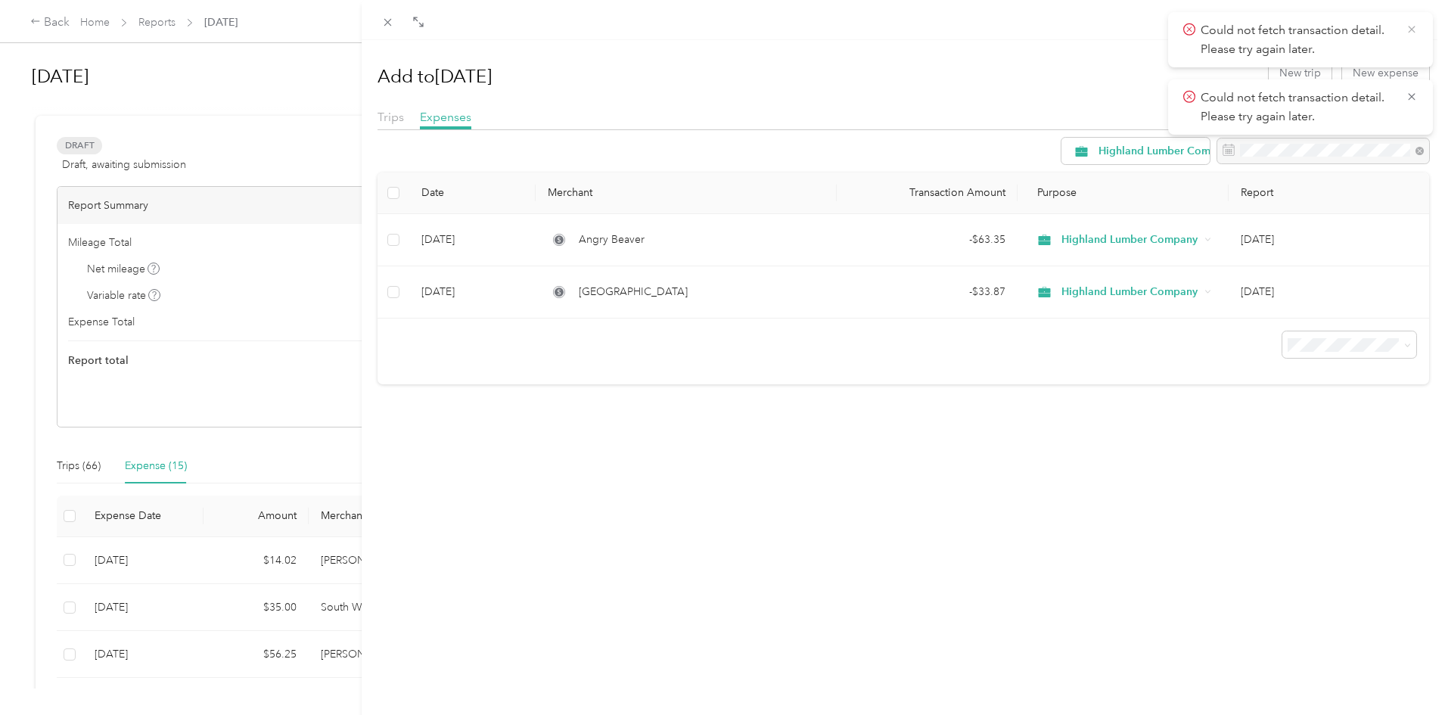
click at [1406, 24] on icon at bounding box center [1411, 30] width 12 height 14
click at [1409, 29] on icon at bounding box center [1411, 30] width 12 height 14
click at [296, 119] on div "Add to [DATE] New trip New expense Trips Expenses Highland Lumber Company Date …" at bounding box center [722, 357] width 1445 height 715
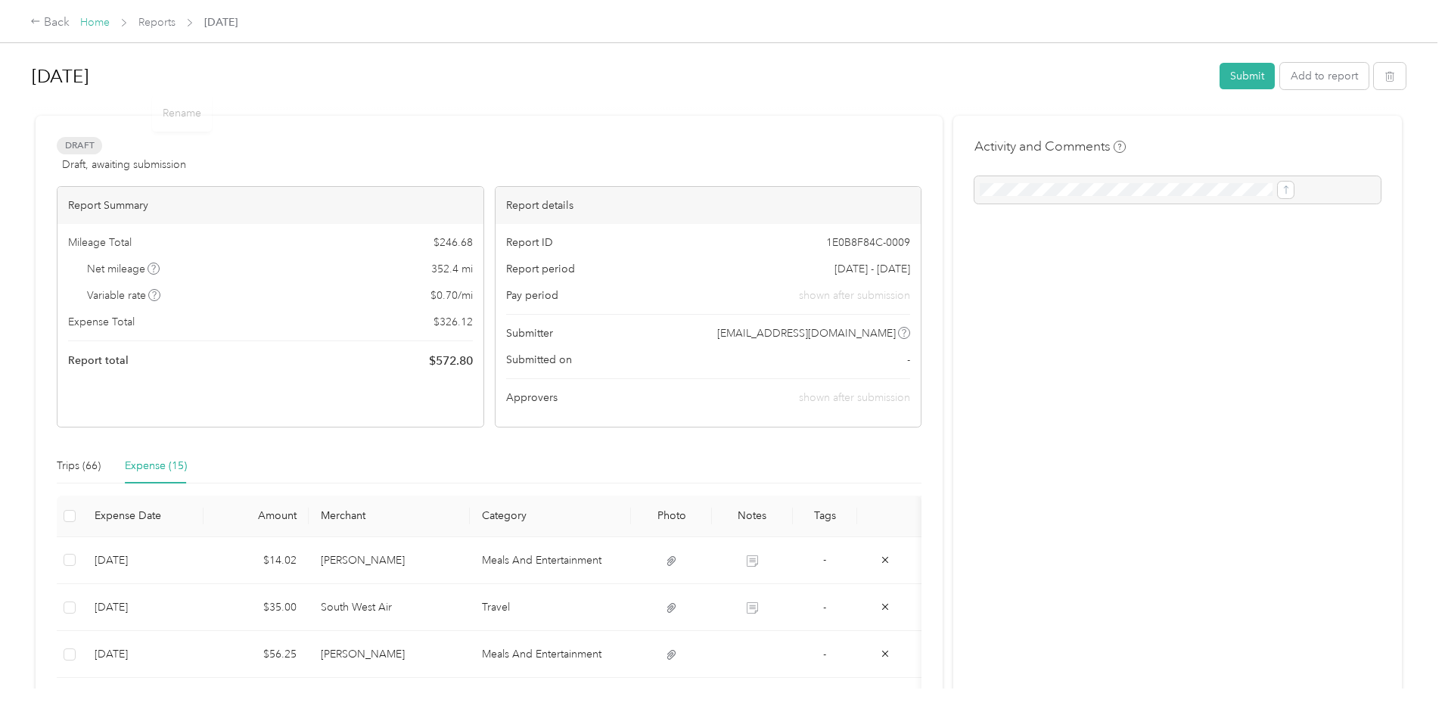
click at [110, 17] on link "Home" at bounding box center [94, 22] width 29 height 13
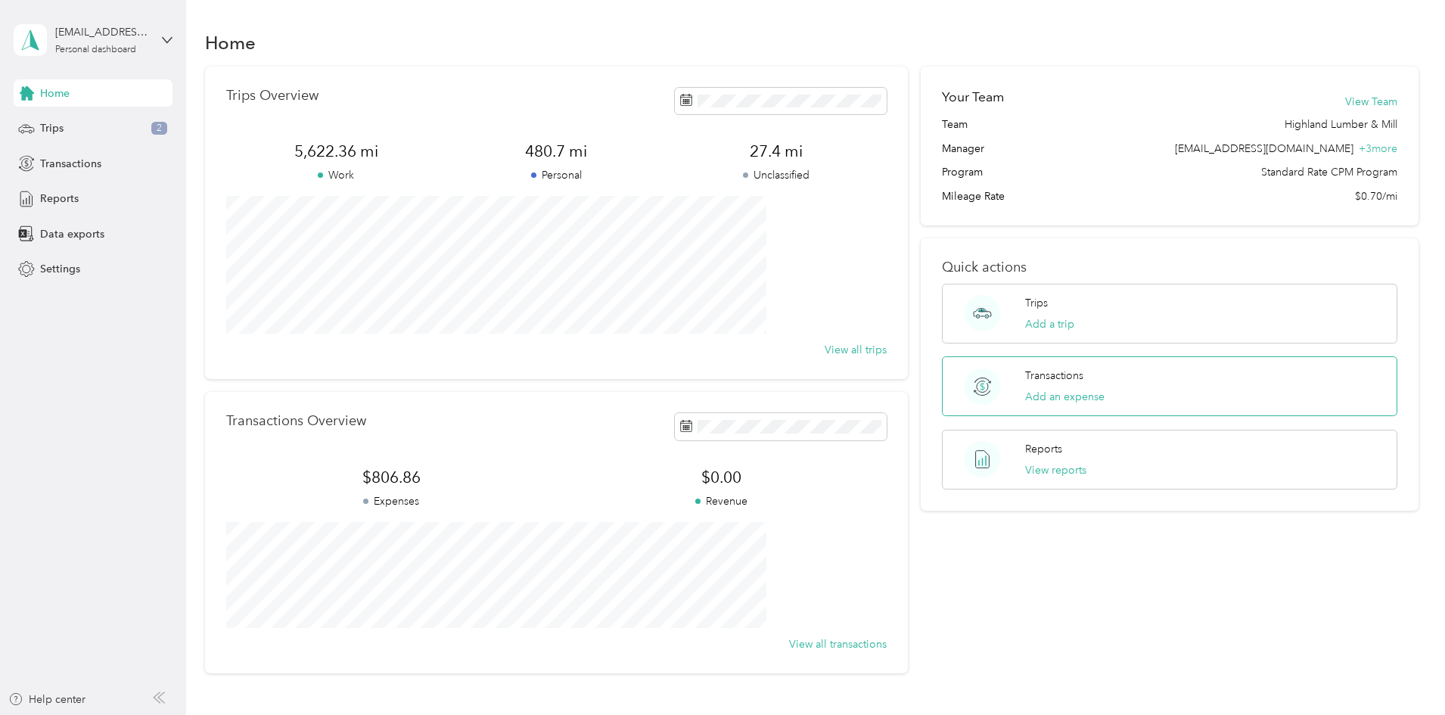
click at [1047, 375] on p "Transactions" at bounding box center [1054, 376] width 58 height 16
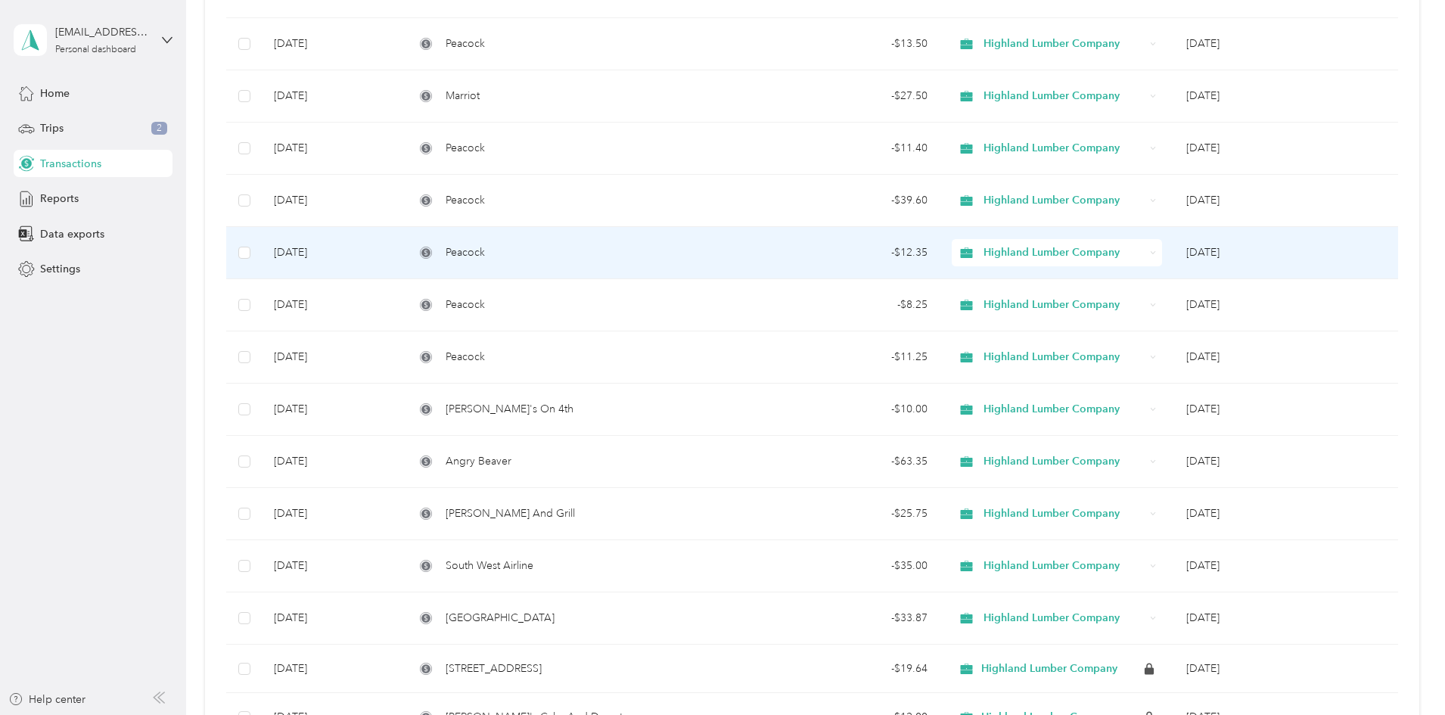
scroll to position [605, 0]
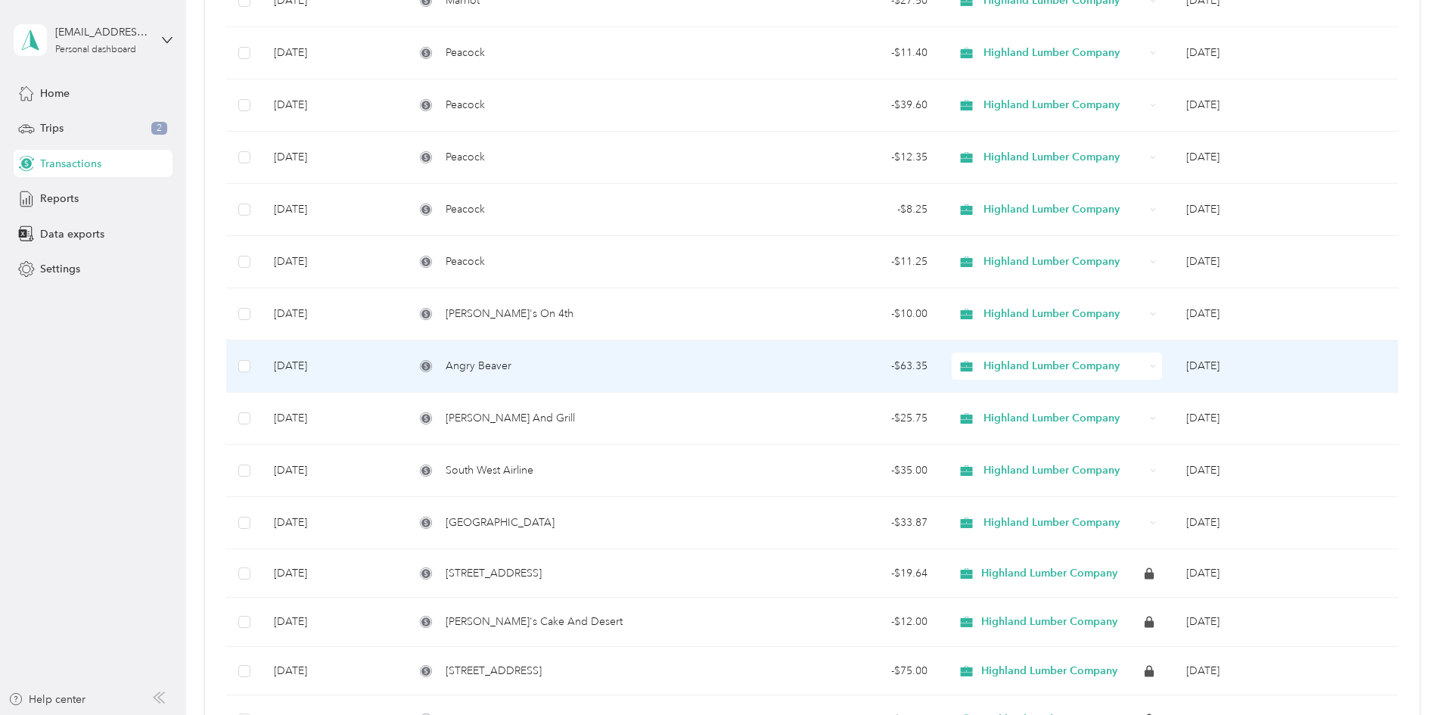
click at [1174, 361] on td "[DATE]" at bounding box center [1286, 366] width 224 height 52
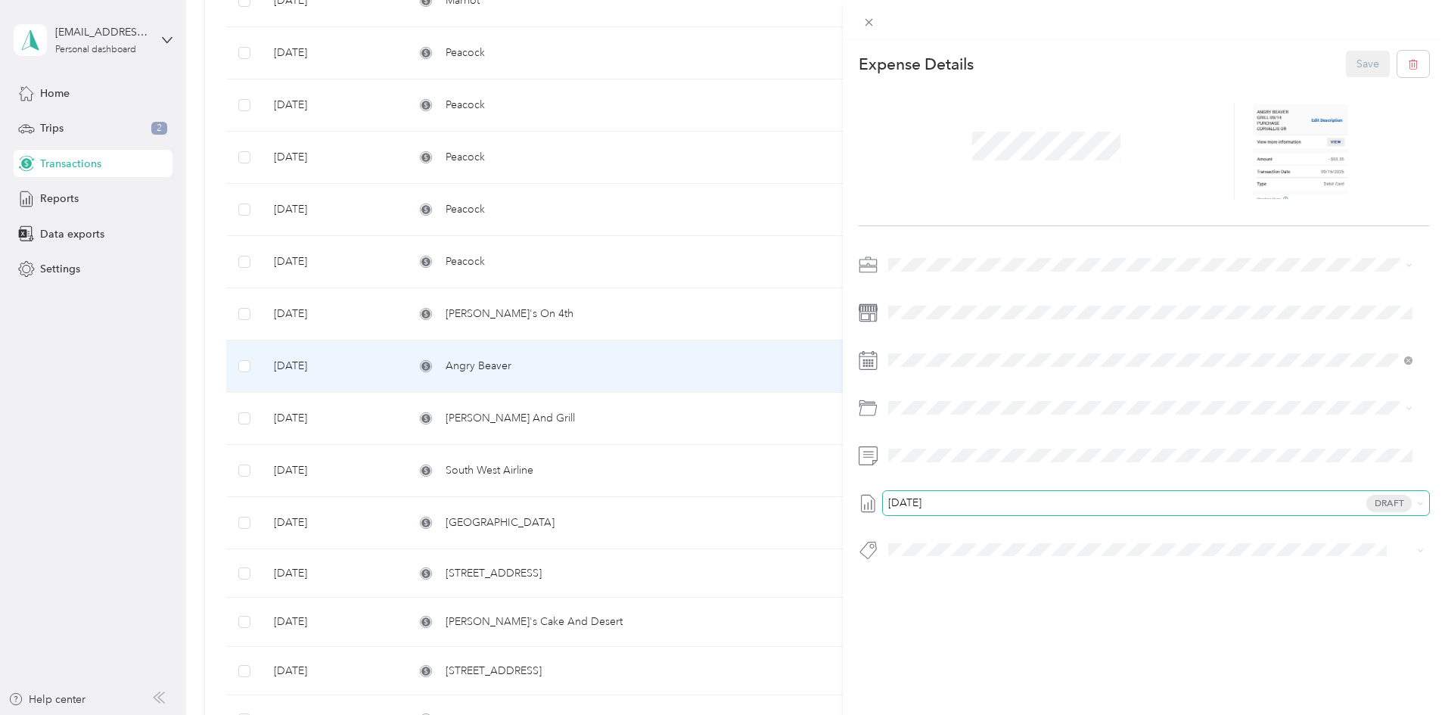
click at [912, 494] on div "[DATE] Draft" at bounding box center [1156, 503] width 546 height 24
click at [919, 574] on span "[DATE]" at bounding box center [904, 578] width 33 height 16
click at [1366, 72] on button "Save" at bounding box center [1368, 64] width 44 height 26
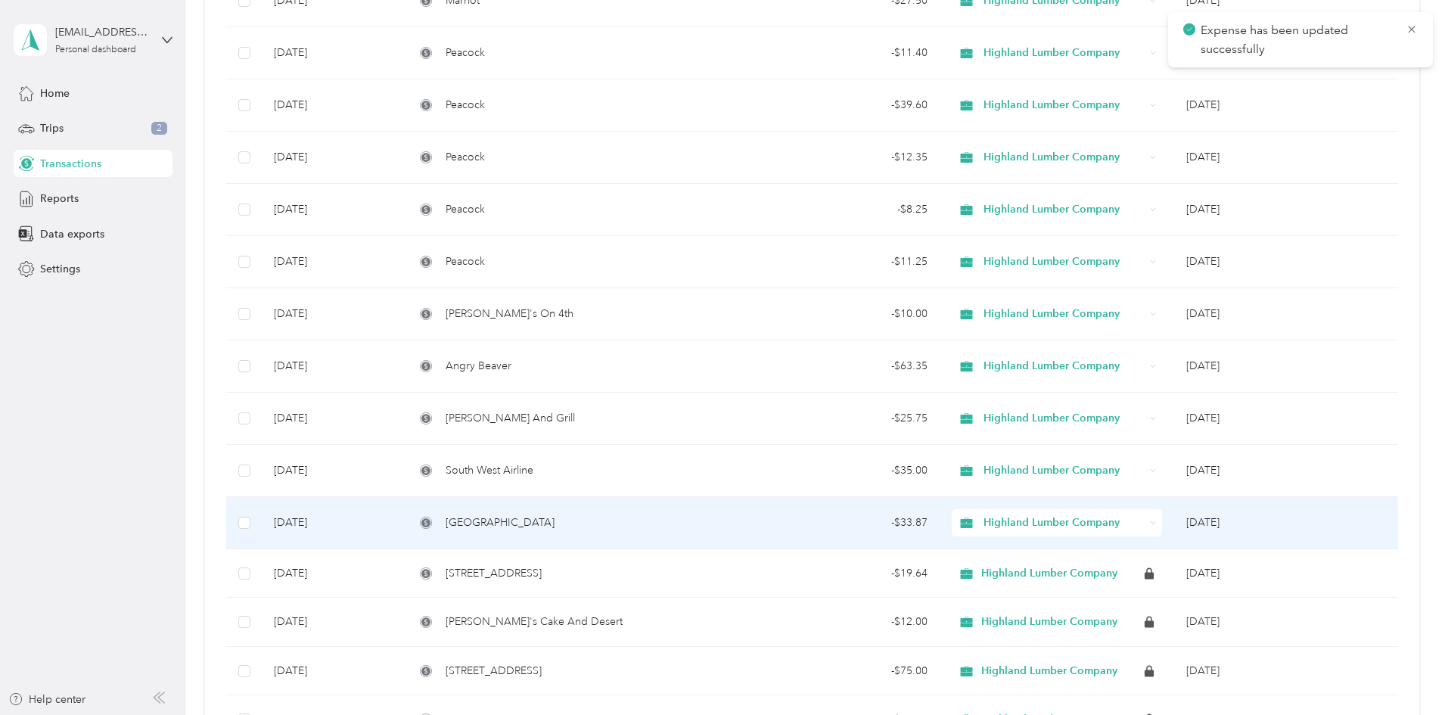
click at [1174, 523] on td "[DATE]" at bounding box center [1286, 523] width 224 height 52
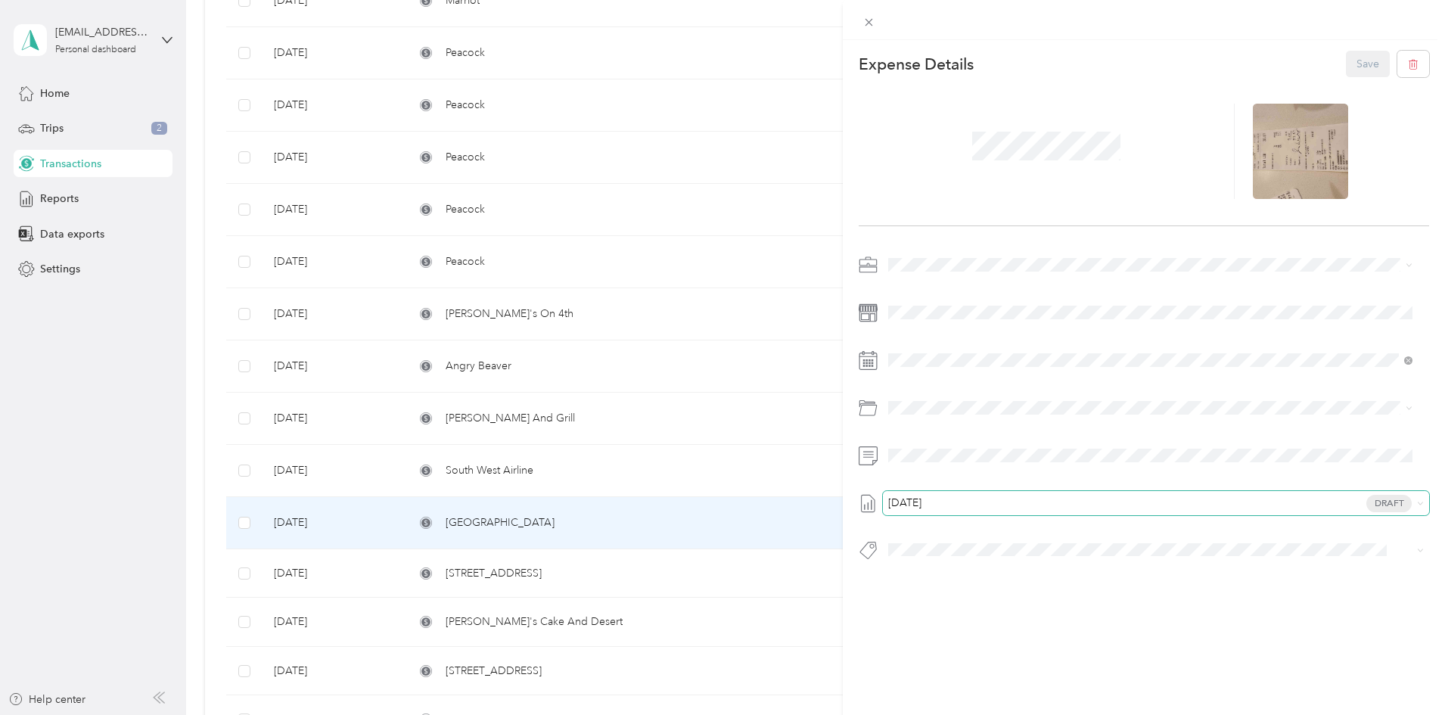
click at [921, 502] on span "[DATE]" at bounding box center [904, 503] width 33 height 11
click at [908, 498] on span "[DATE]" at bounding box center [904, 503] width 33 height 11
click at [921, 570] on span "[DATE]" at bounding box center [904, 578] width 33 height 16
click at [1358, 65] on button "Save" at bounding box center [1368, 64] width 44 height 26
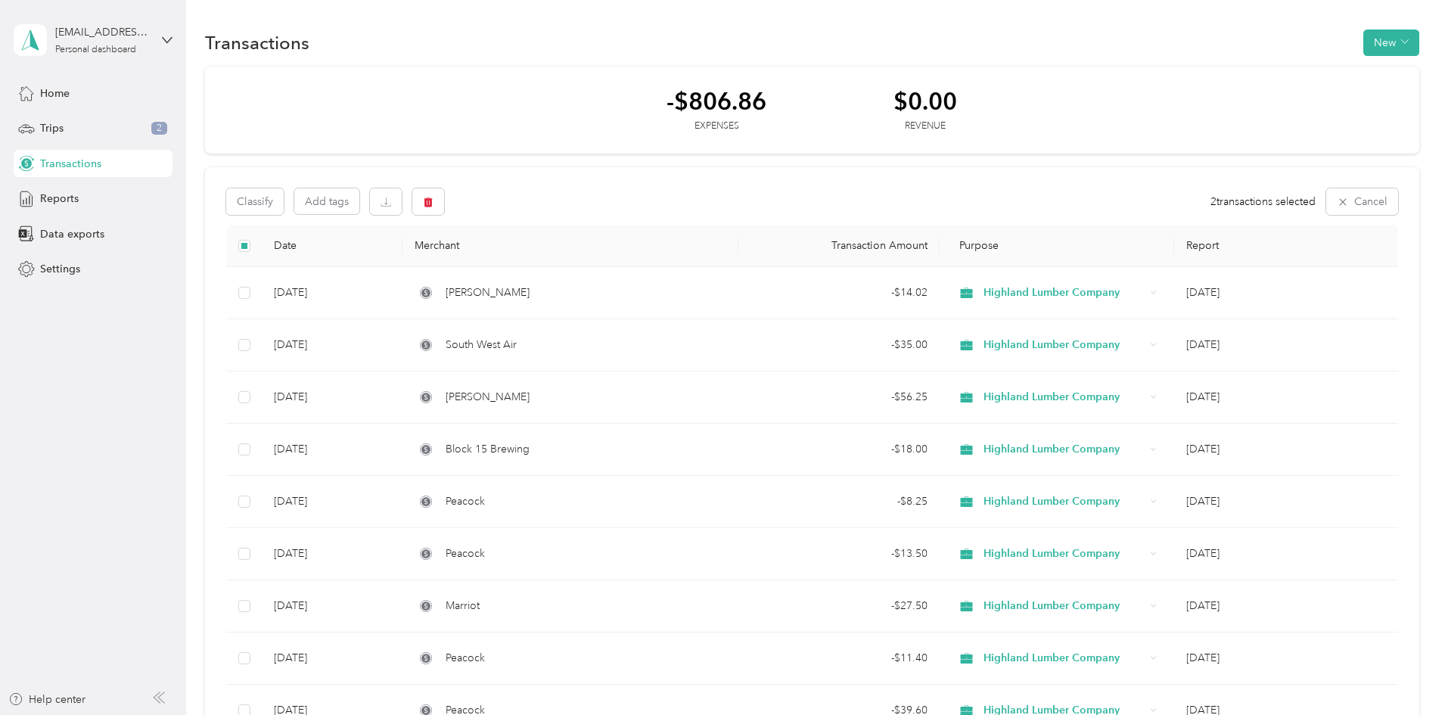
click at [107, 167] on div "Transactions" at bounding box center [93, 163] width 159 height 27
click at [88, 204] on div "Reports" at bounding box center [93, 198] width 159 height 27
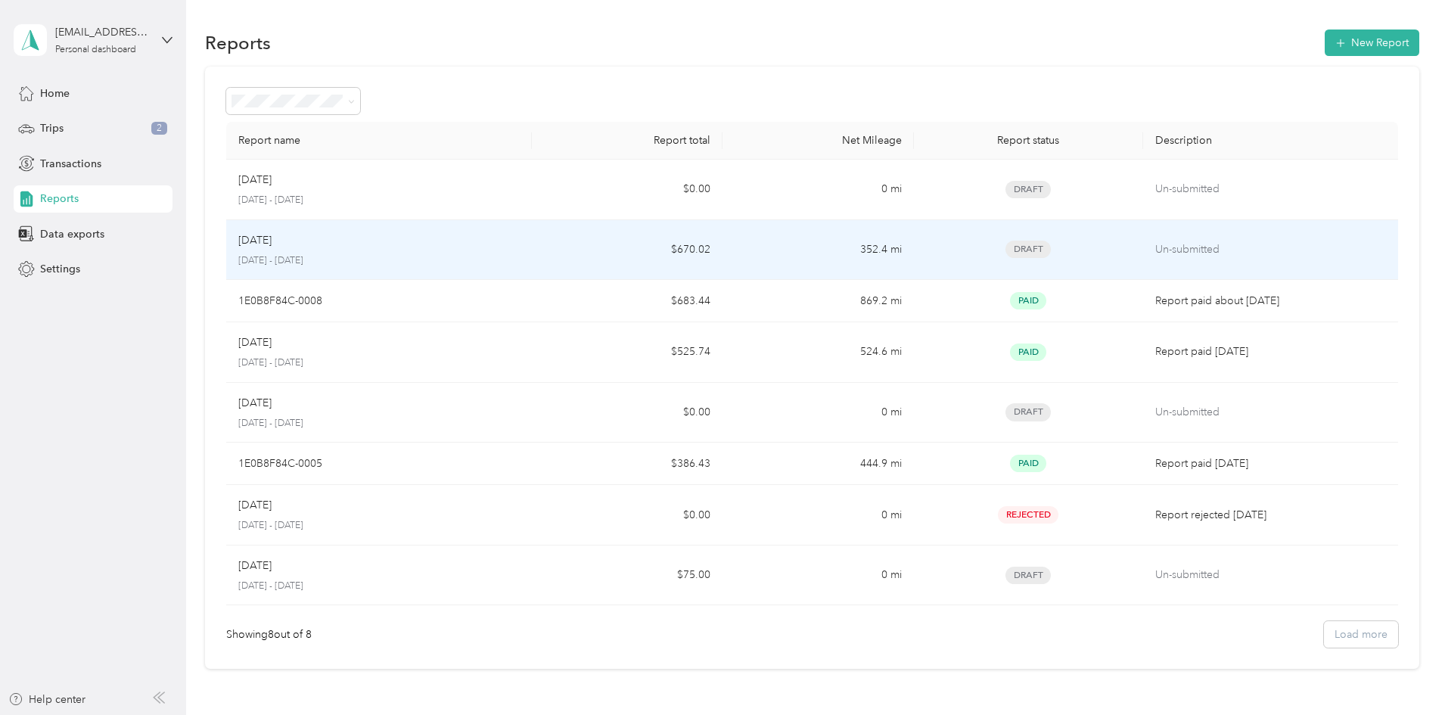
click at [438, 243] on div "[DATE]" at bounding box center [378, 240] width 281 height 17
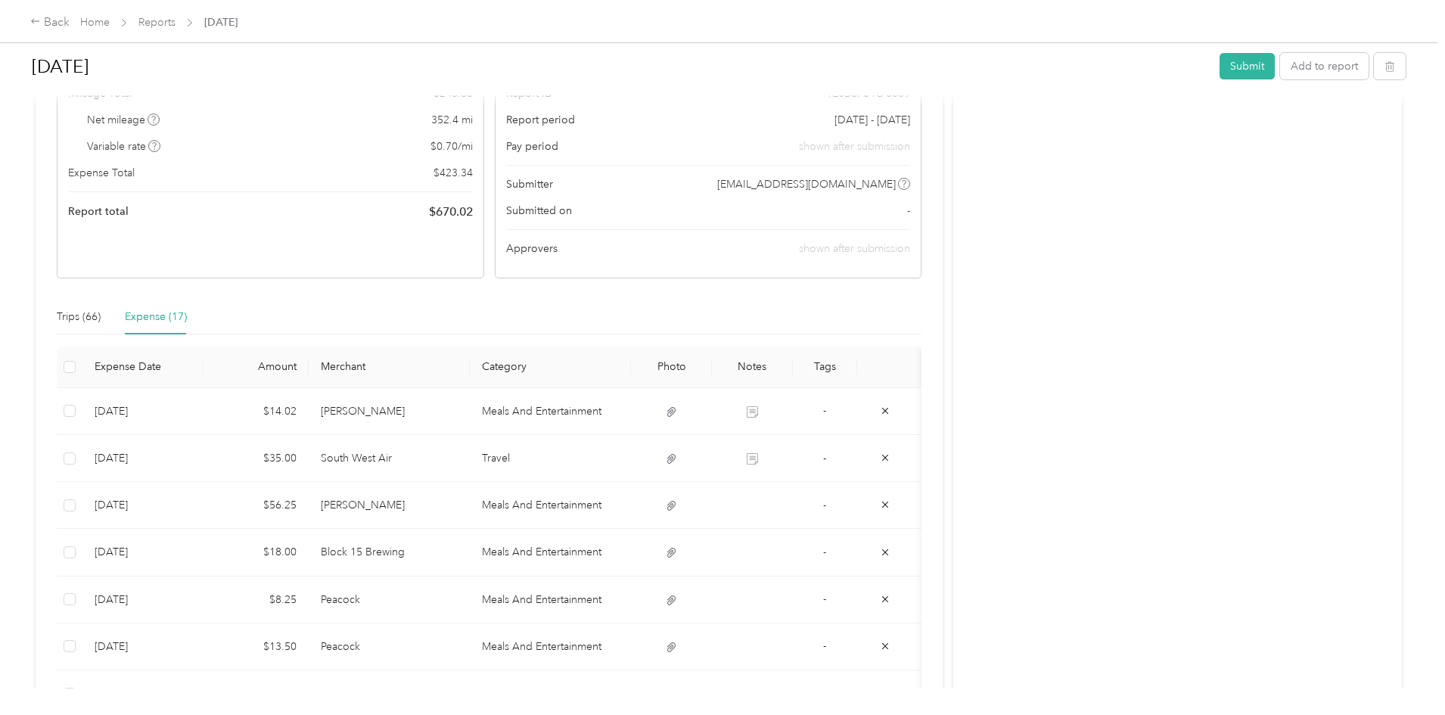
scroll to position [151, 0]
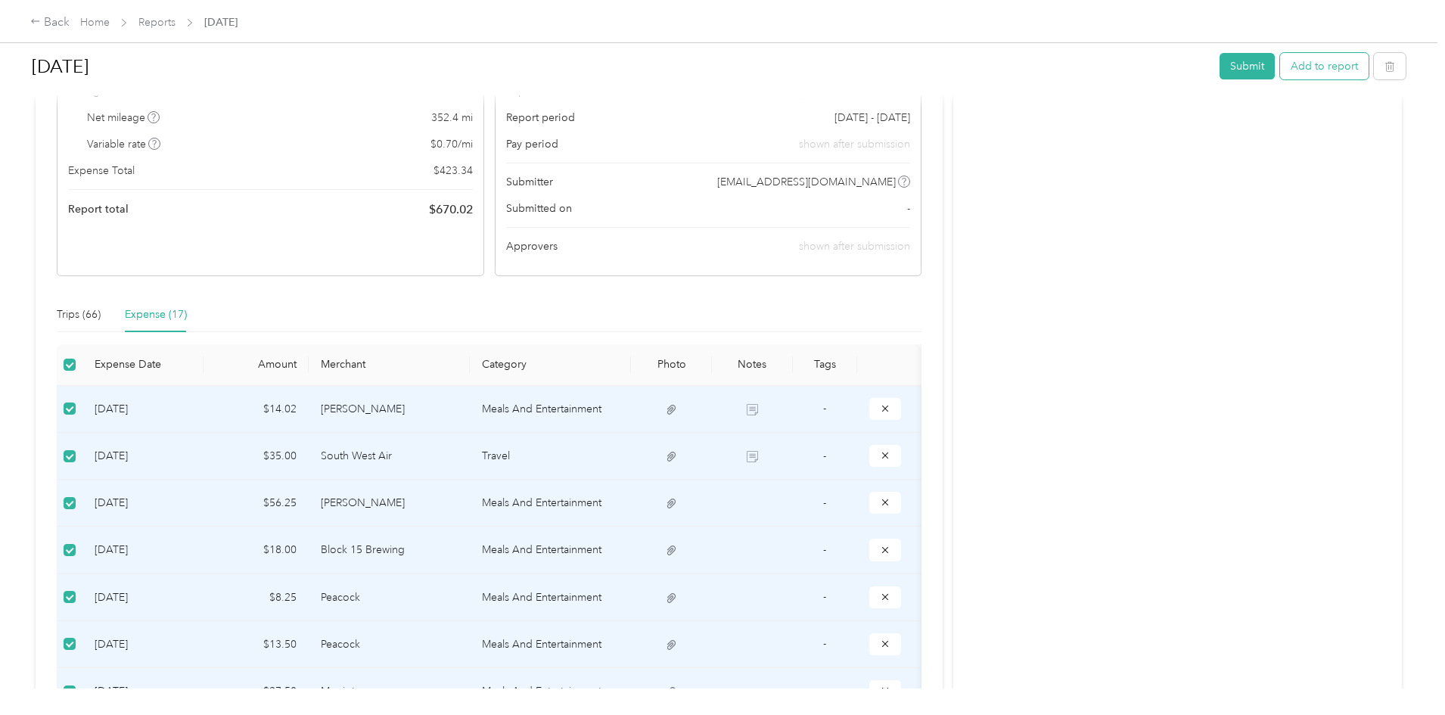
click at [1280, 70] on button "Add to report" at bounding box center [1324, 66] width 88 height 26
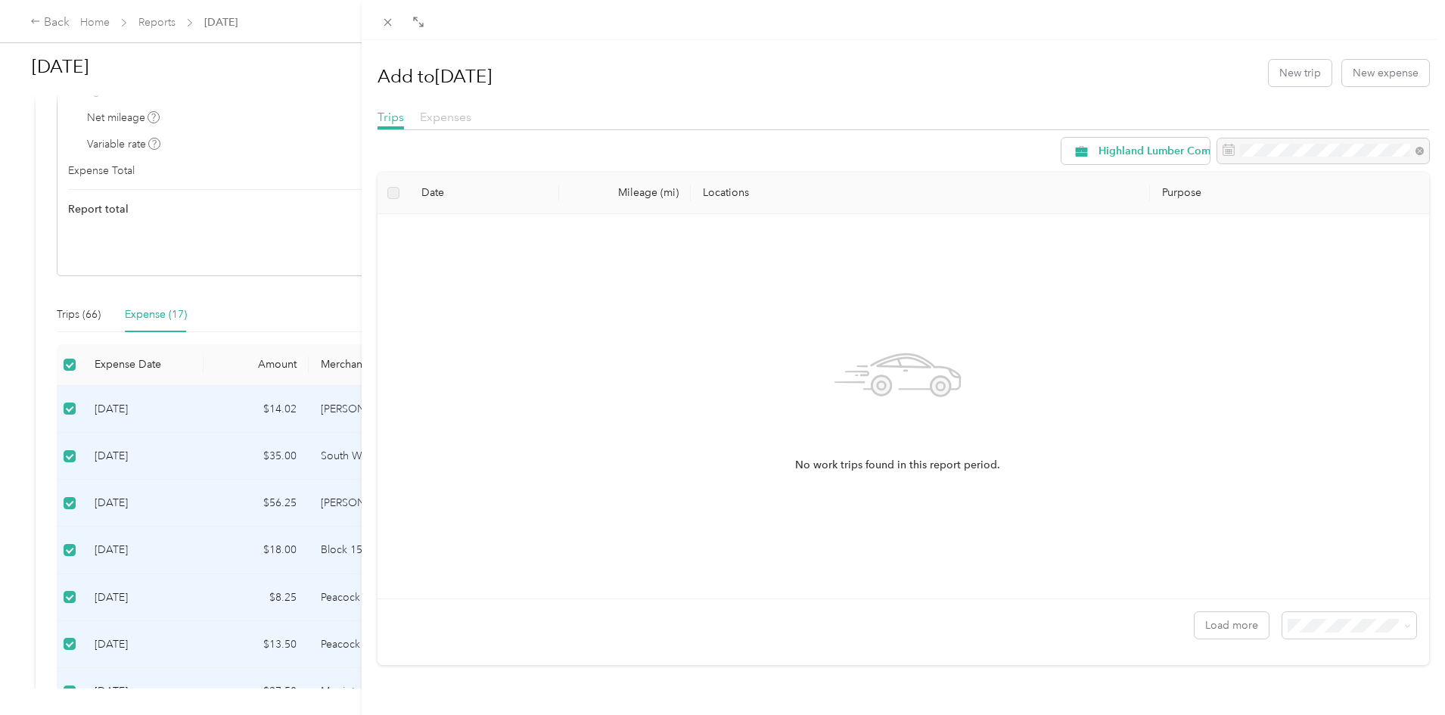
click at [451, 113] on span "Expenses" at bounding box center [445, 117] width 51 height 14
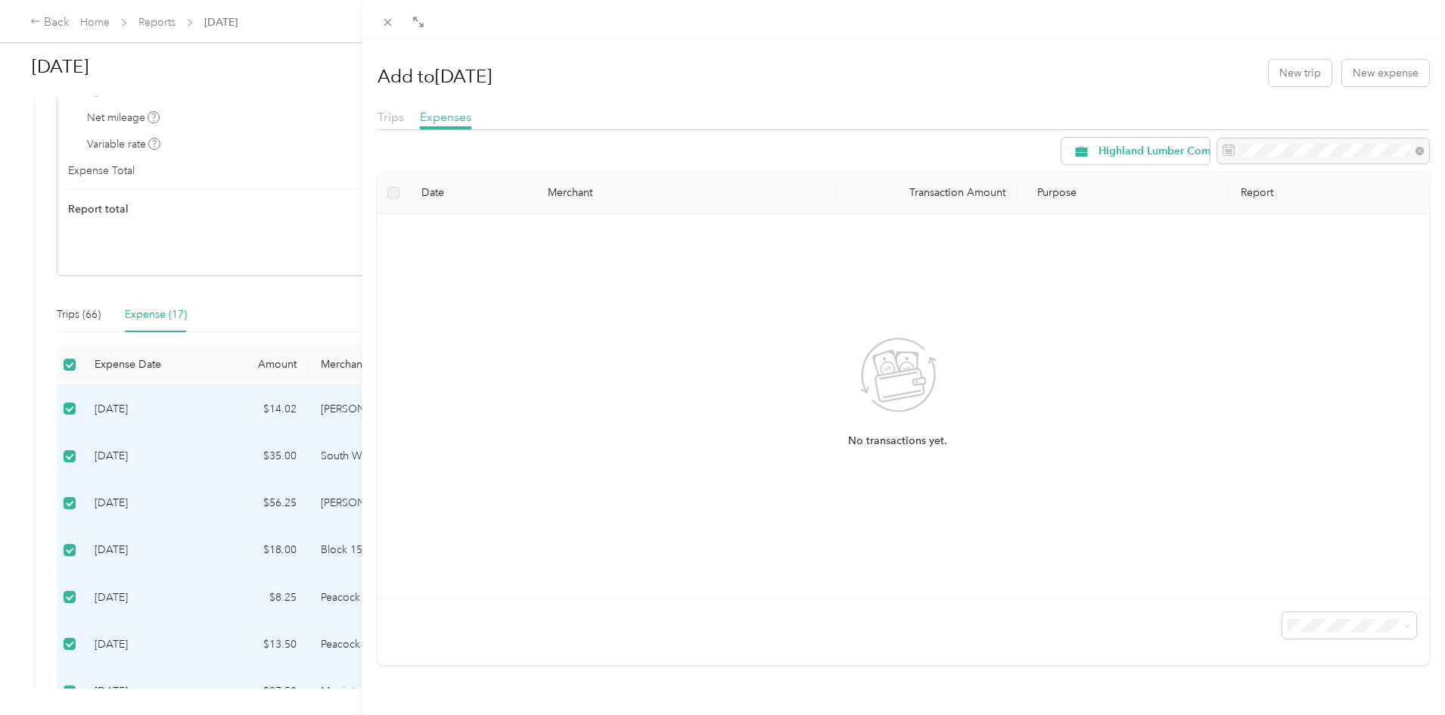
click at [316, 302] on div "Add to [DATE] New trip New expense Trips Expenses Highland Lumber Company Date …" at bounding box center [722, 357] width 1445 height 715
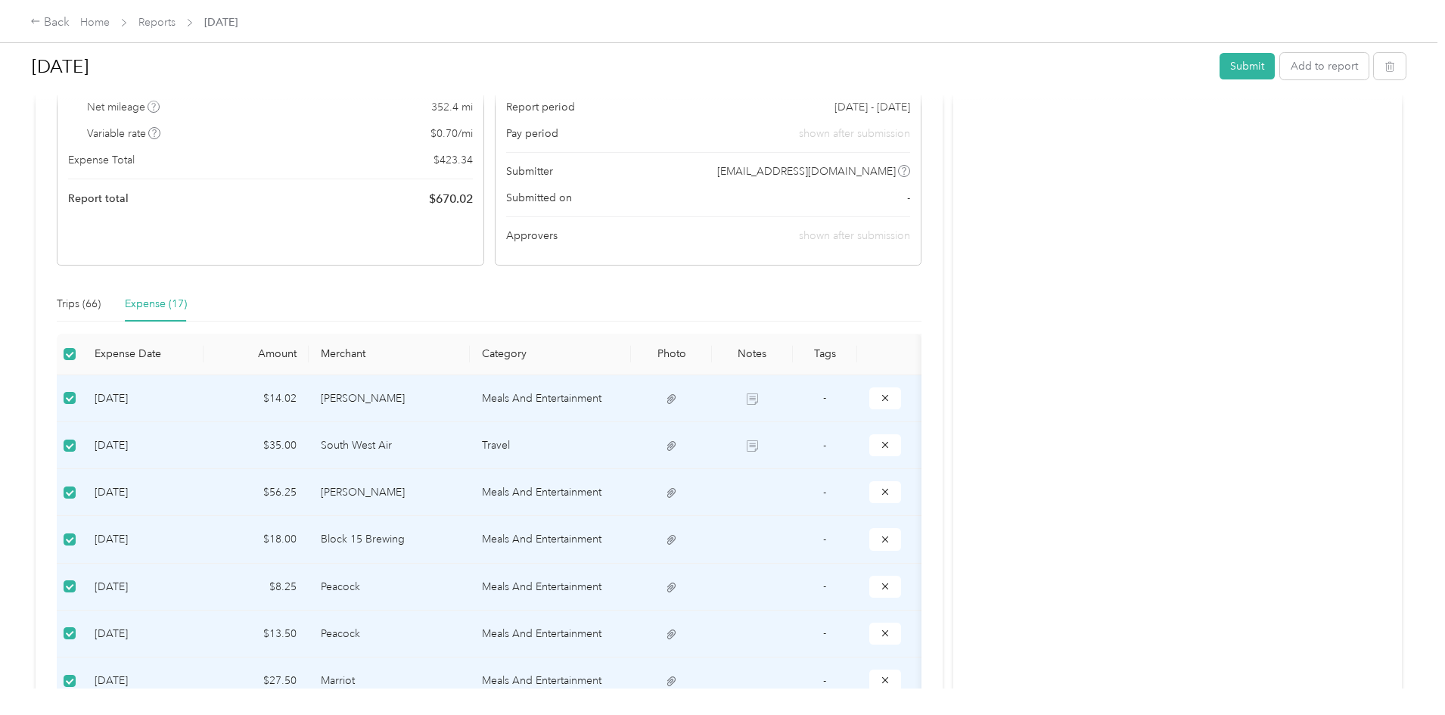
scroll to position [151, 0]
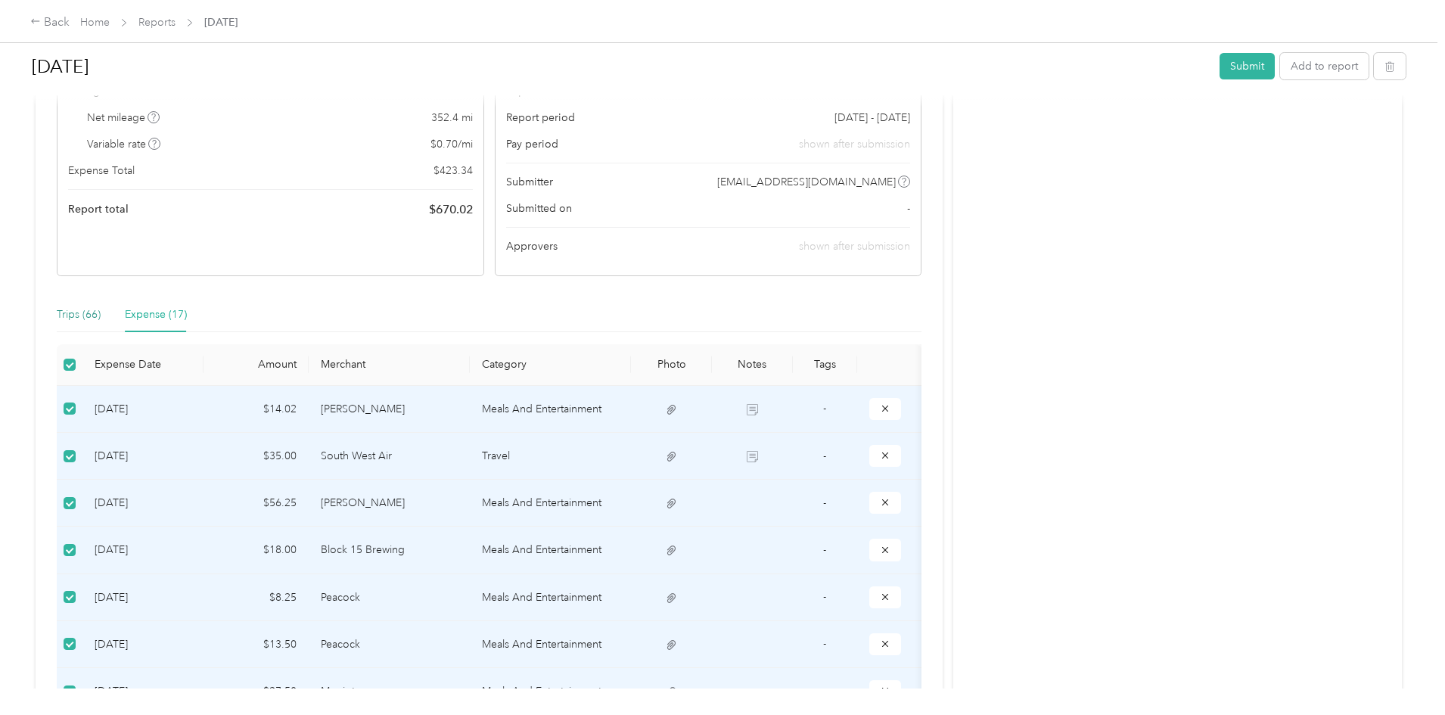
click at [101, 311] on div "Trips (66)" at bounding box center [79, 314] width 44 height 17
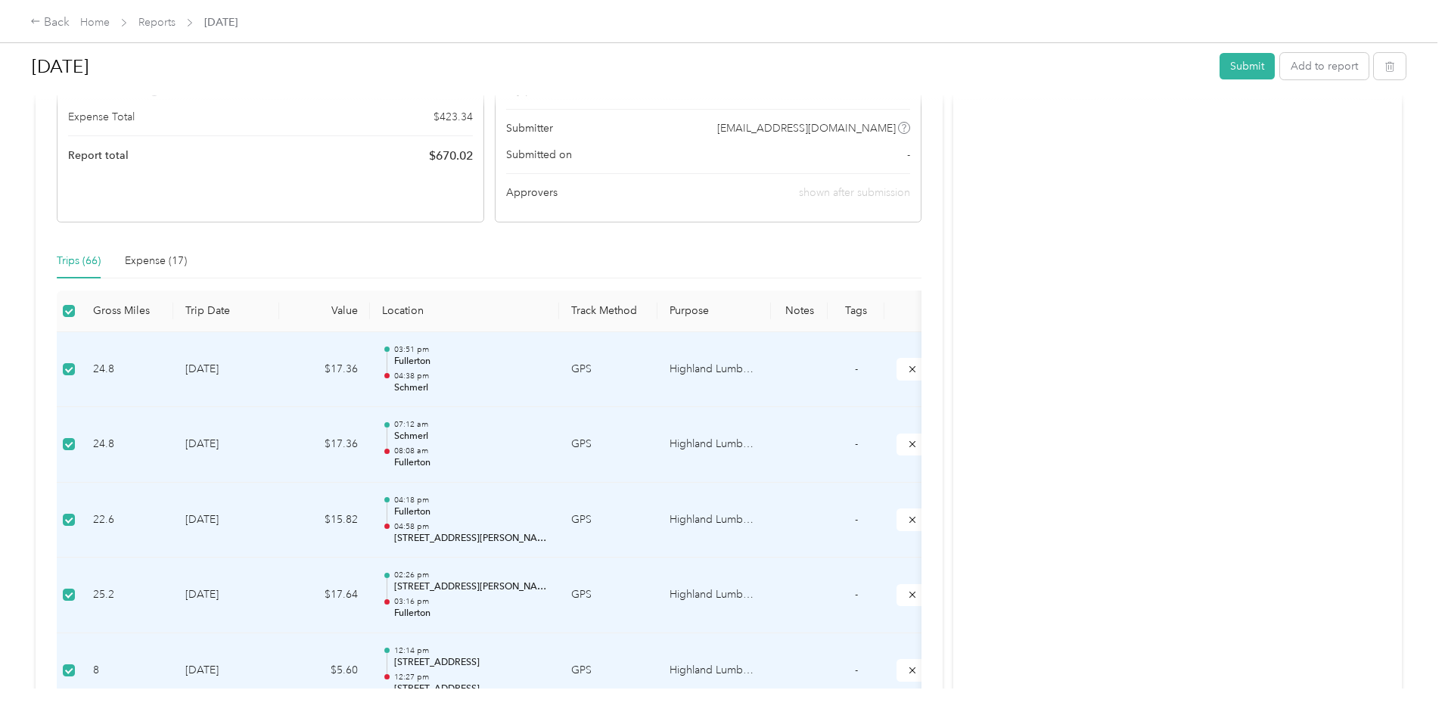
scroll to position [227, 0]
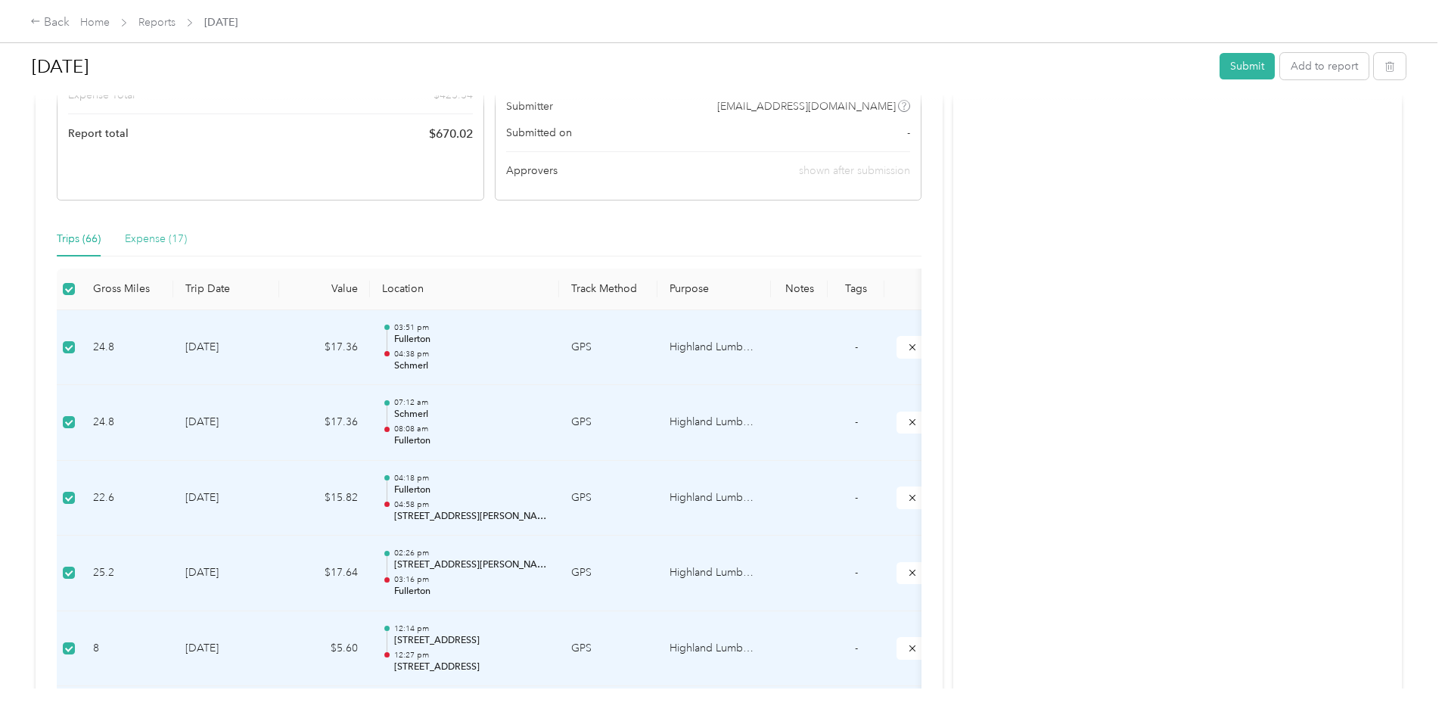
click at [187, 228] on div "Expense (17)" at bounding box center [156, 239] width 62 height 35
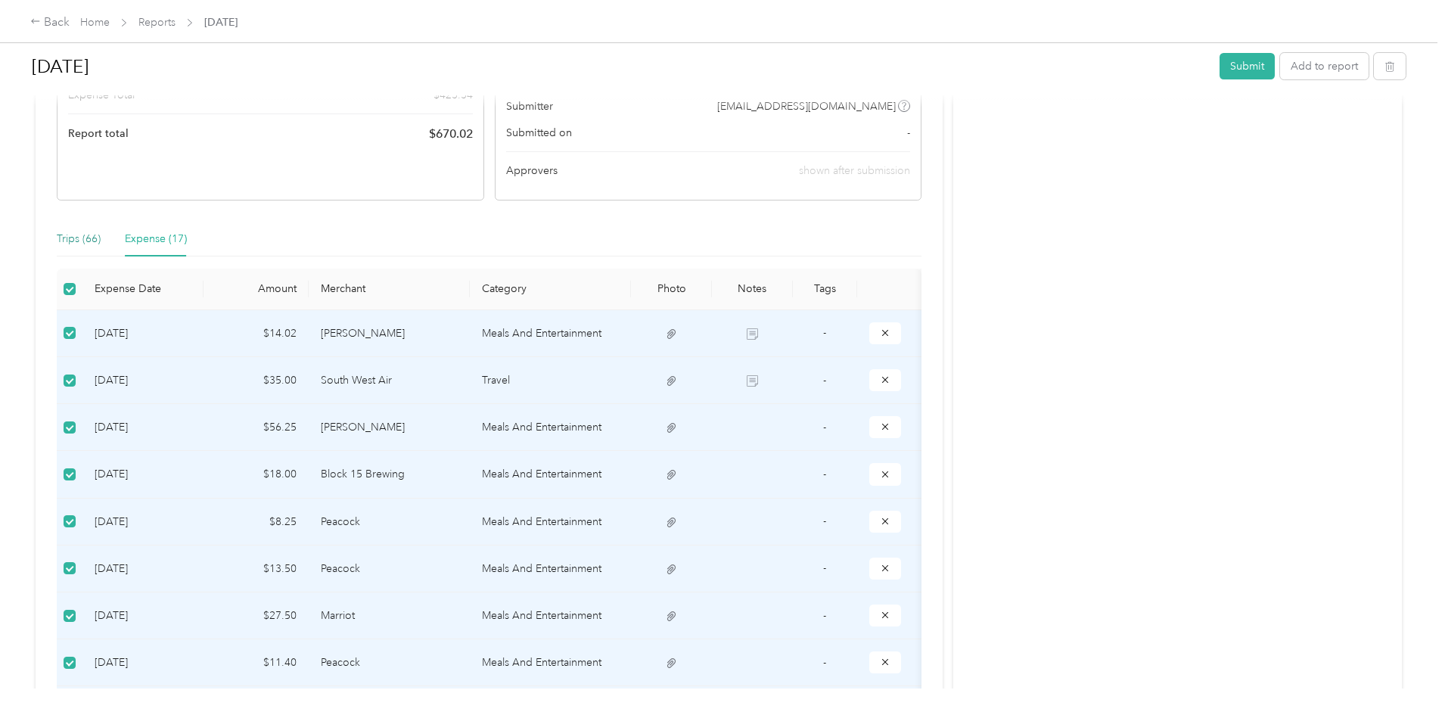
click at [101, 237] on div "Trips (66)" at bounding box center [79, 239] width 44 height 17
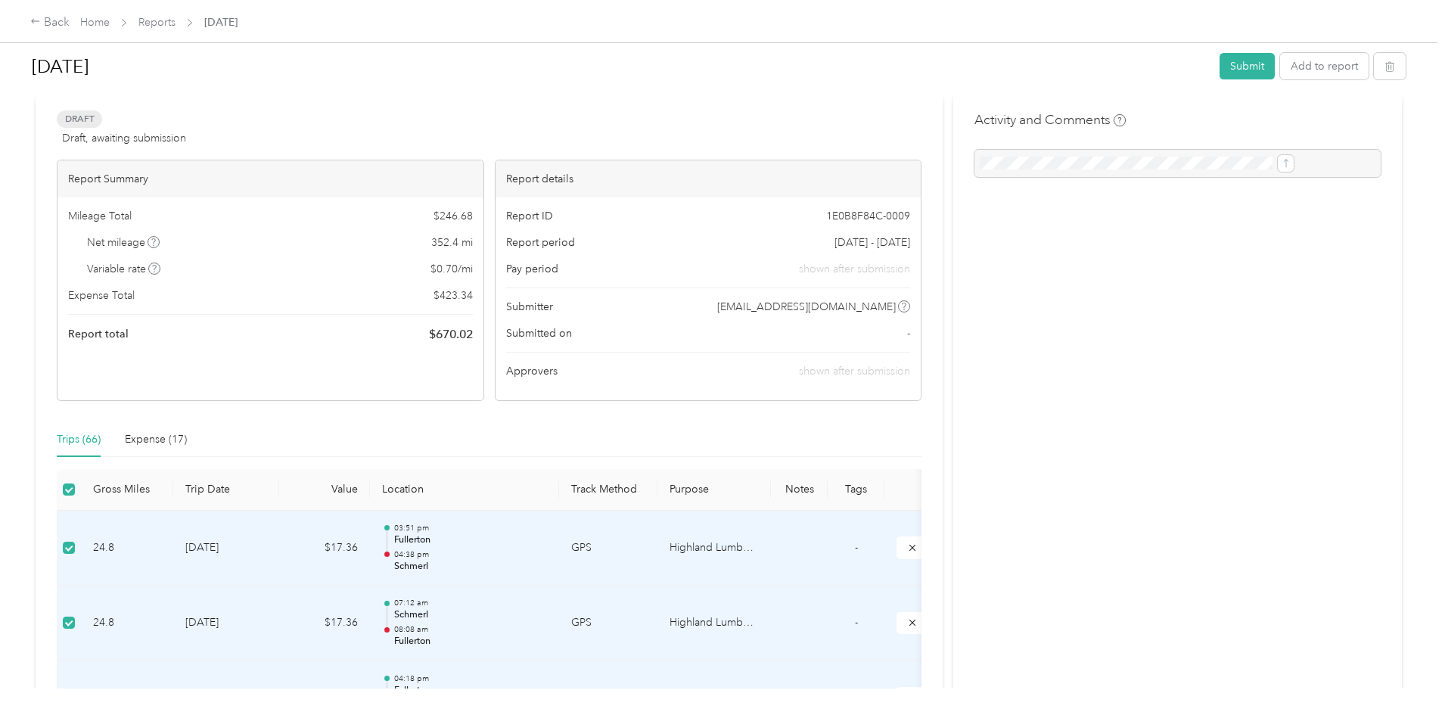
scroll to position [0, 0]
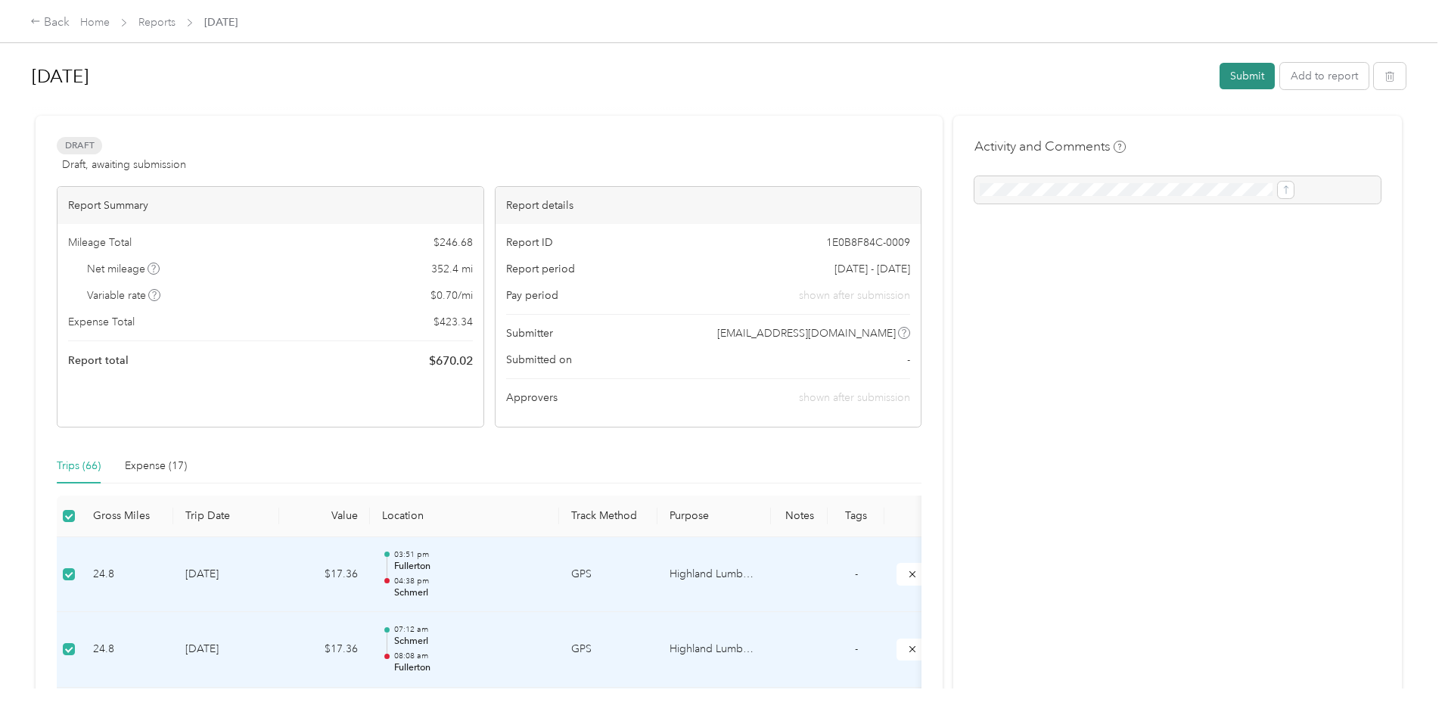
click at [1219, 86] on button "Submit" at bounding box center [1246, 76] width 55 height 26
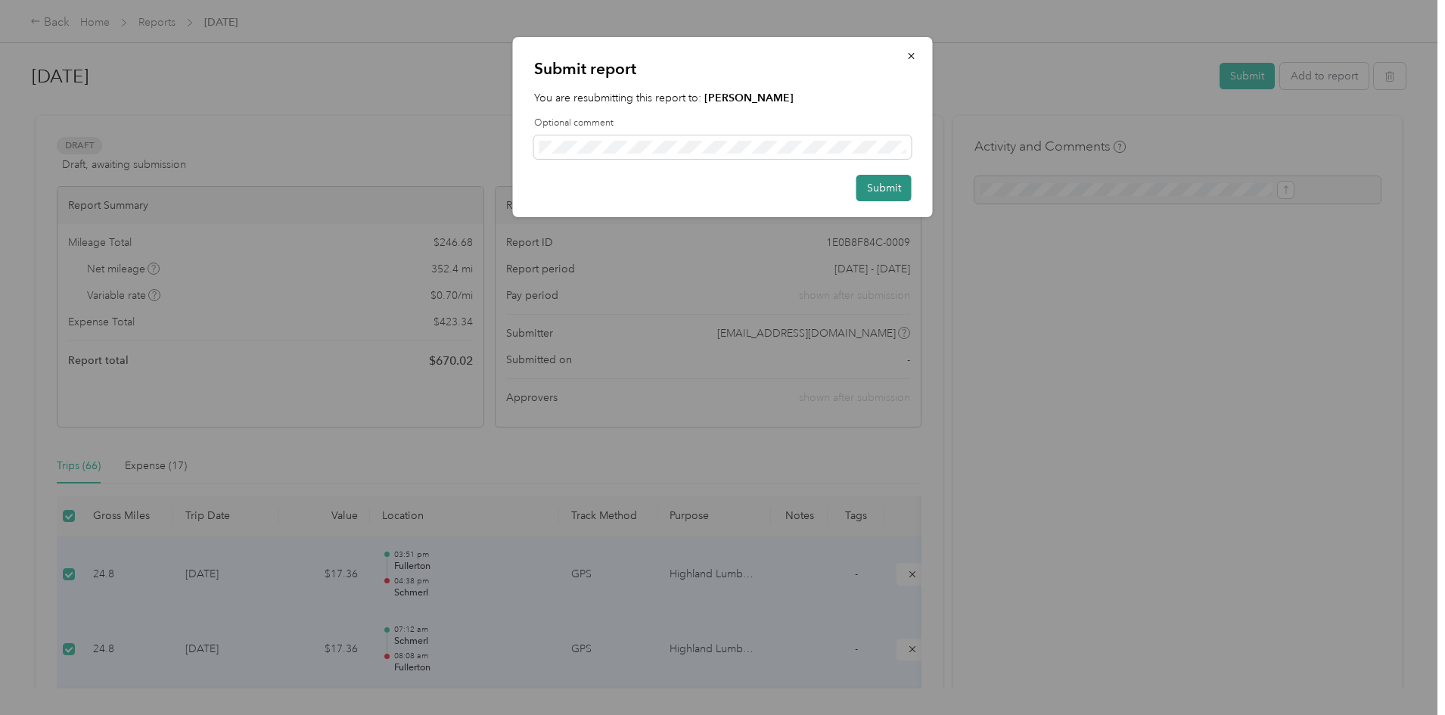
click at [870, 179] on button "Submit" at bounding box center [883, 188] width 55 height 26
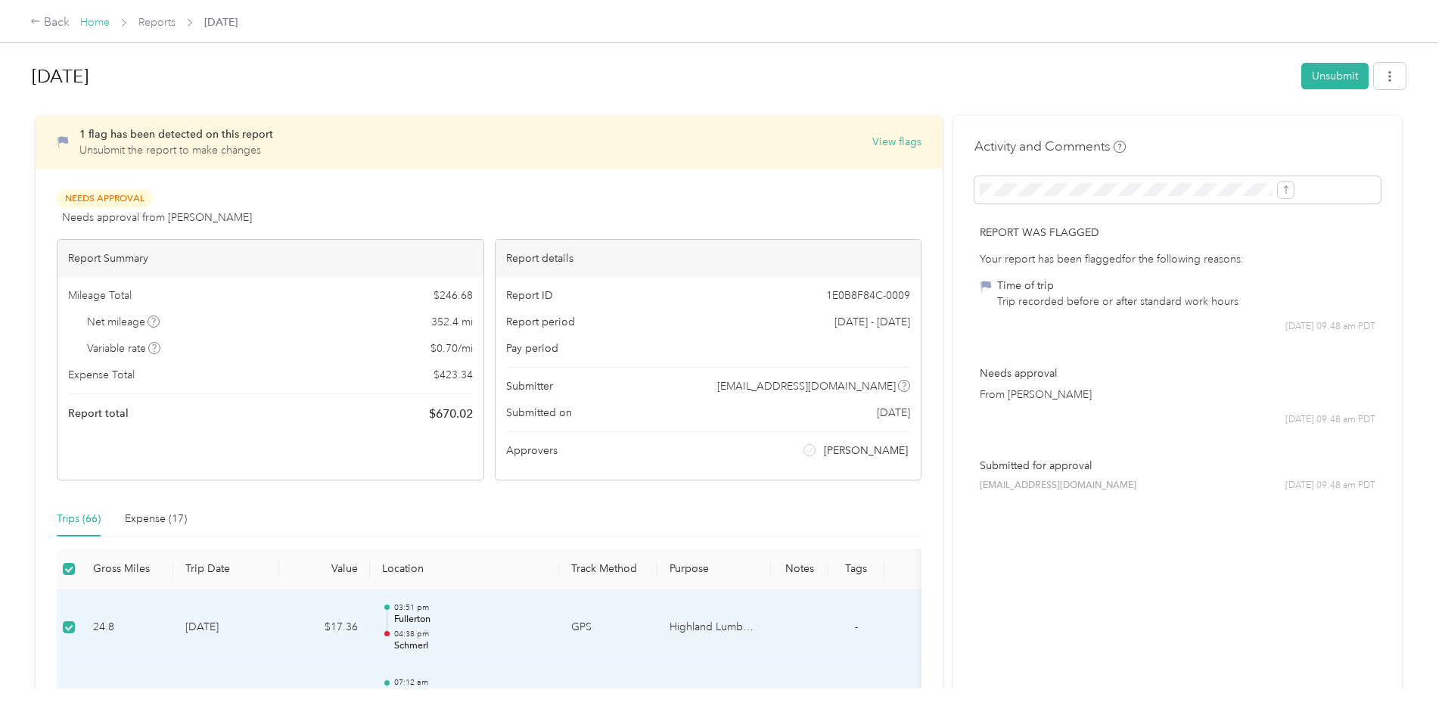
click at [110, 20] on link "Home" at bounding box center [94, 22] width 29 height 13
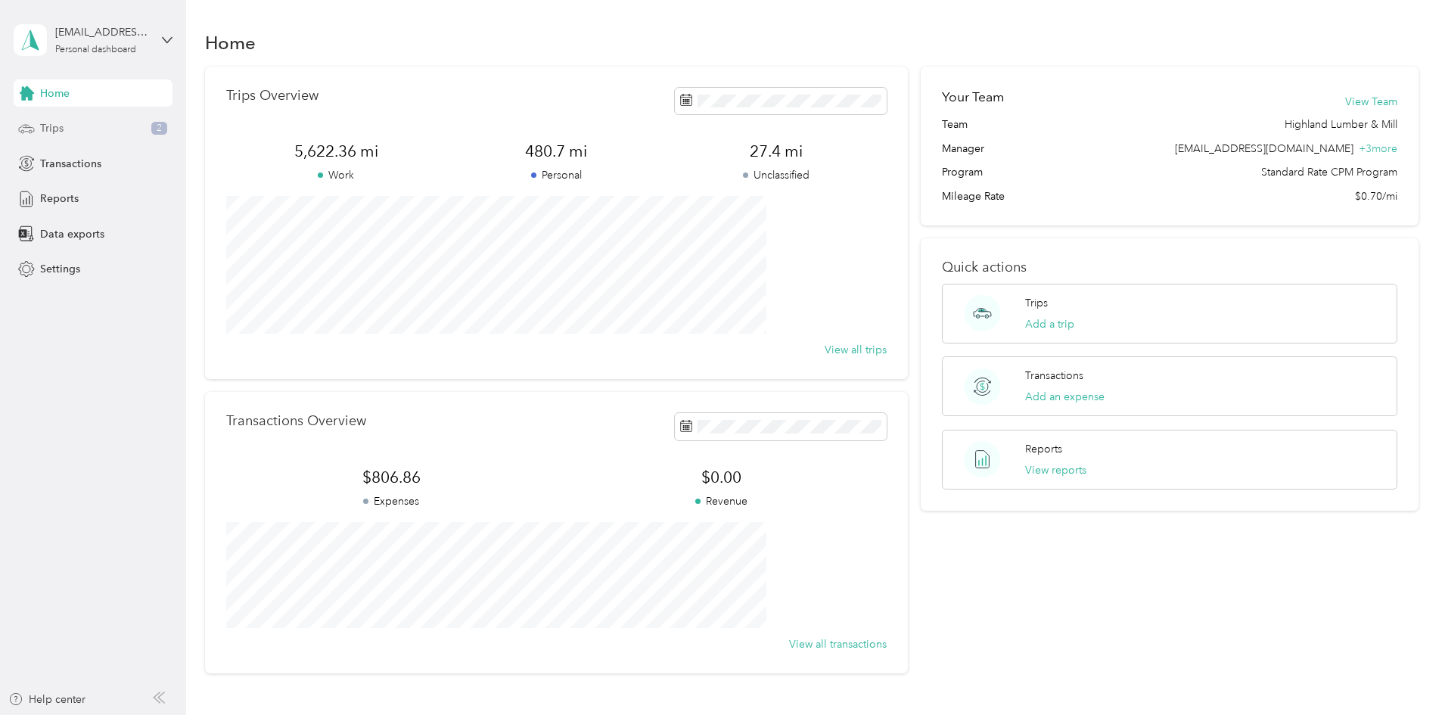
click at [55, 125] on span "Trips" at bounding box center [51, 128] width 23 height 16
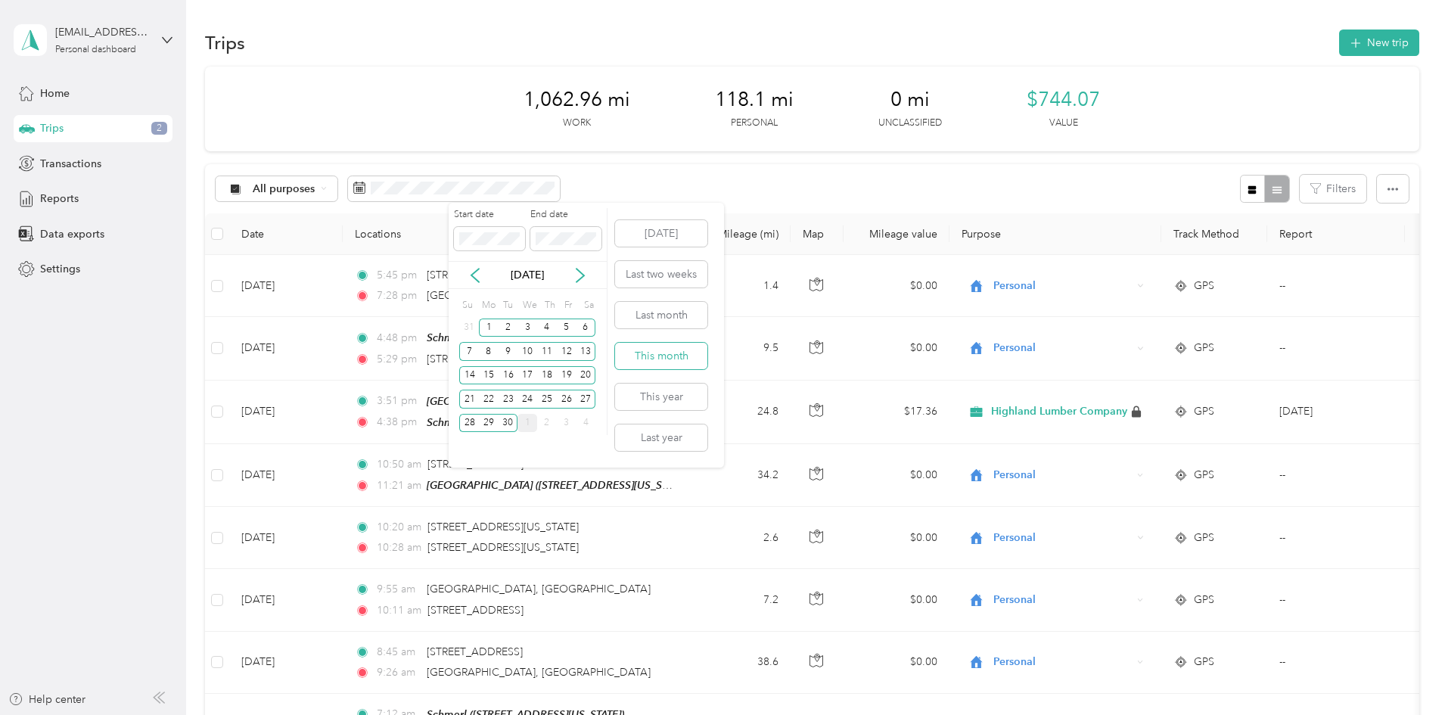
click at [684, 355] on button "This month" at bounding box center [661, 356] width 92 height 26
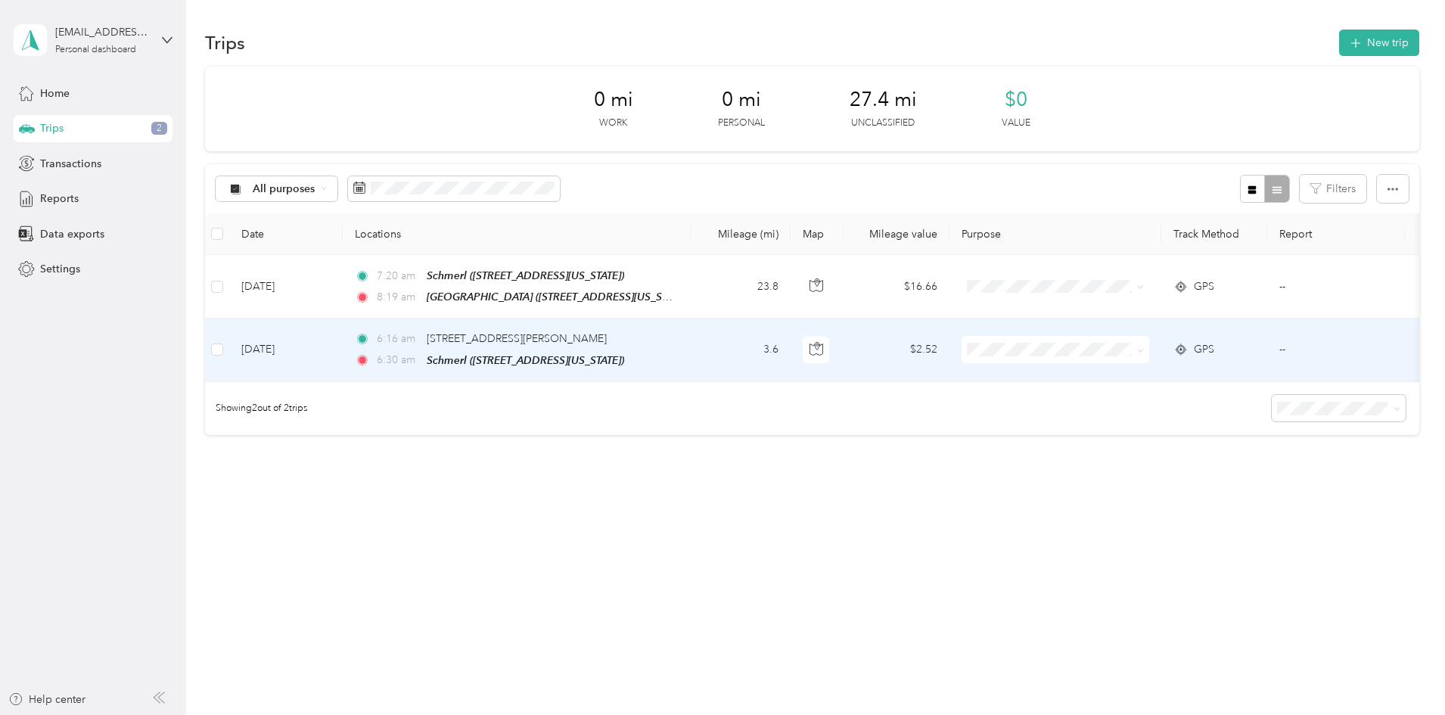
click at [1144, 351] on icon at bounding box center [1140, 350] width 7 height 7
click at [1136, 399] on span "Personal" at bounding box center [1170, 398] width 140 height 16
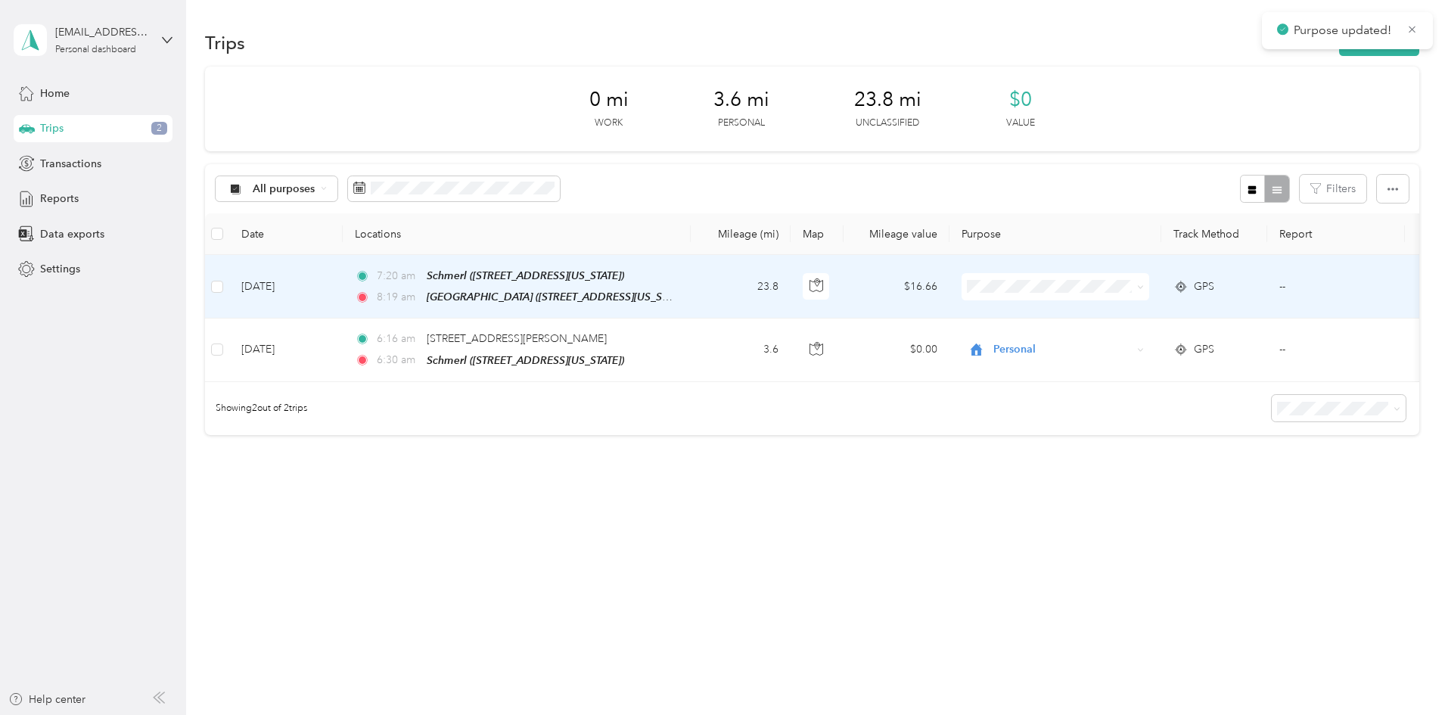
click at [1144, 284] on icon at bounding box center [1140, 287] width 7 height 7
click at [1185, 305] on li "Highland Lumber Company" at bounding box center [1157, 314] width 188 height 26
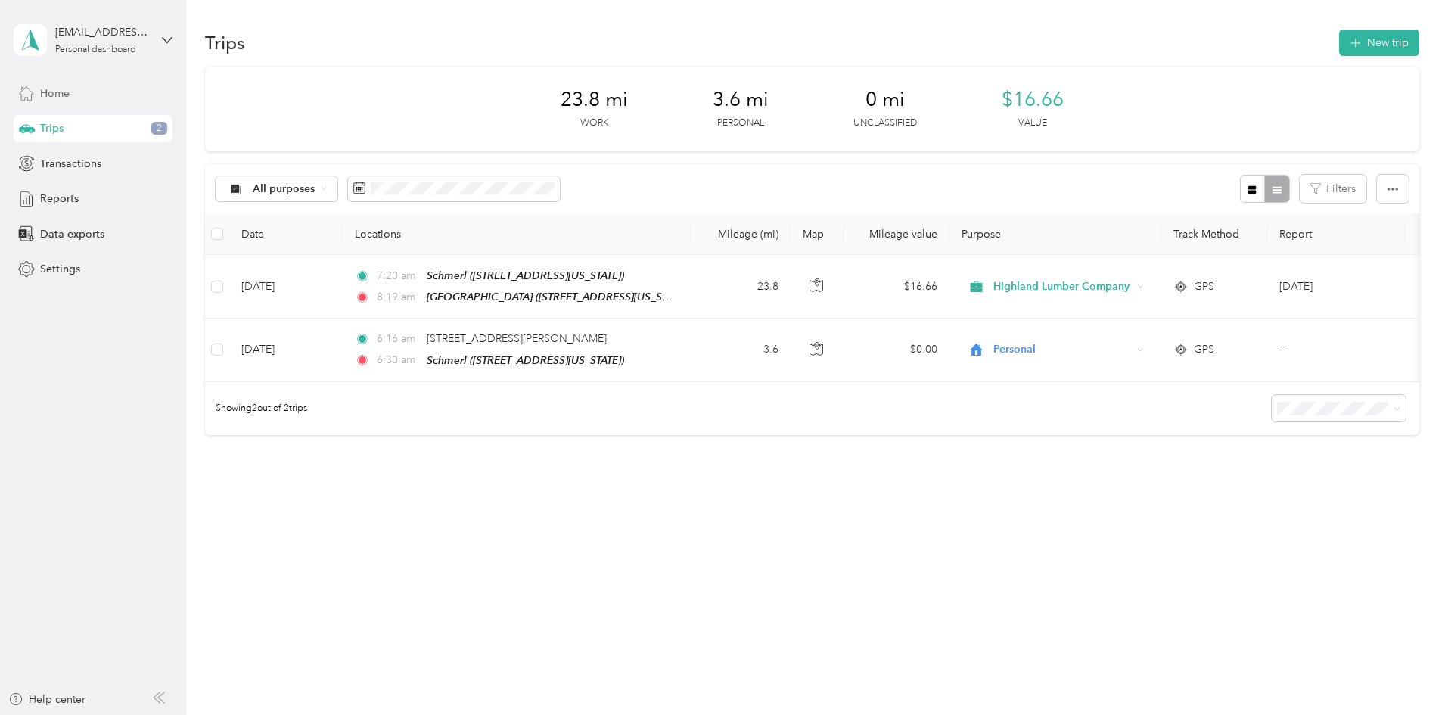
click at [62, 92] on span "Home" at bounding box center [54, 93] width 29 height 16
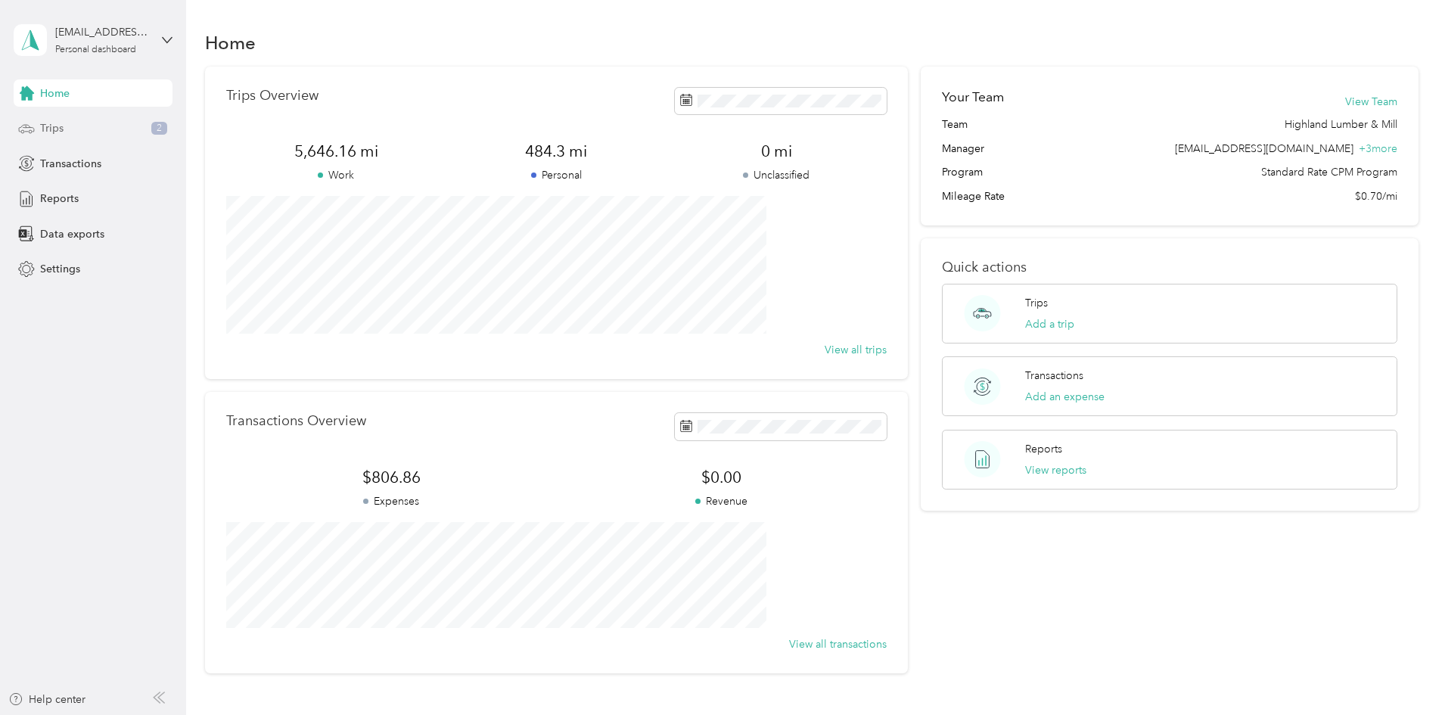
click at [60, 131] on span "Trips" at bounding box center [51, 128] width 23 height 16
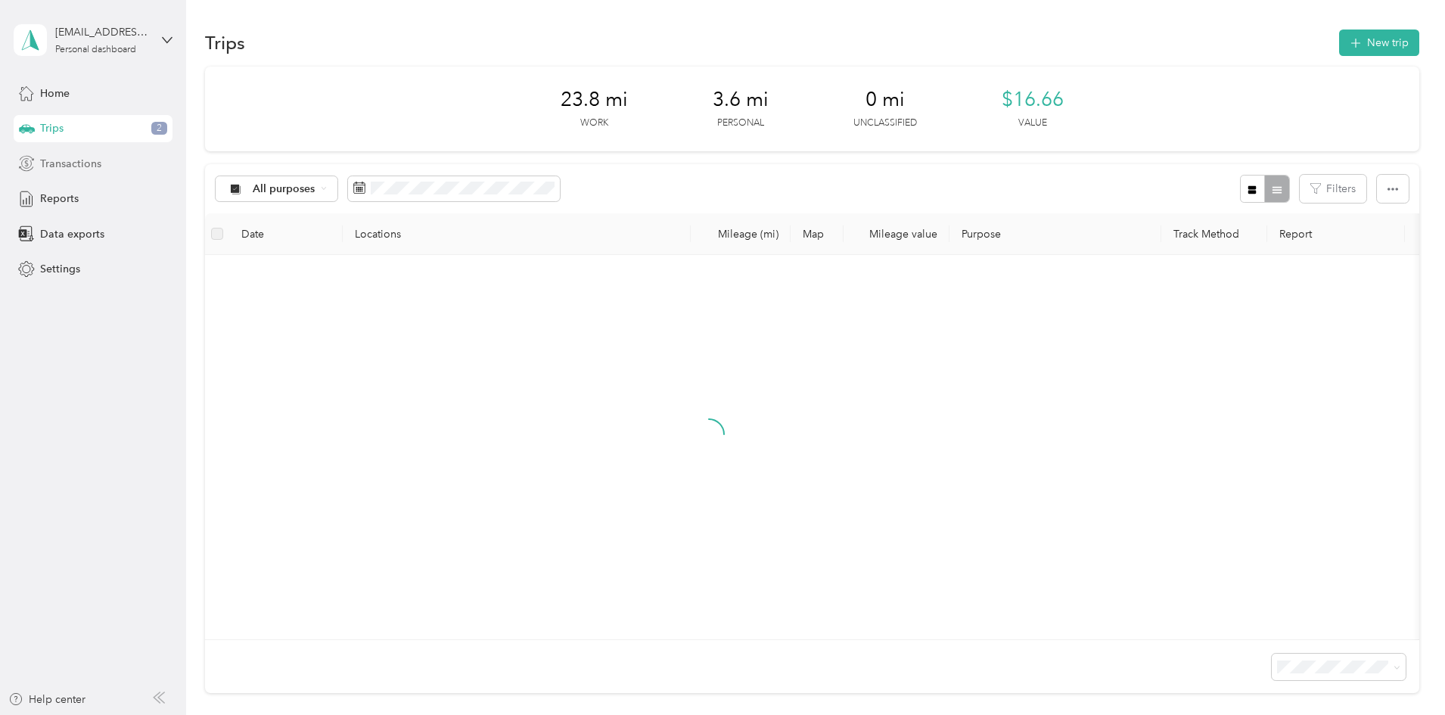
click at [61, 157] on span "Transactions" at bounding box center [70, 164] width 61 height 16
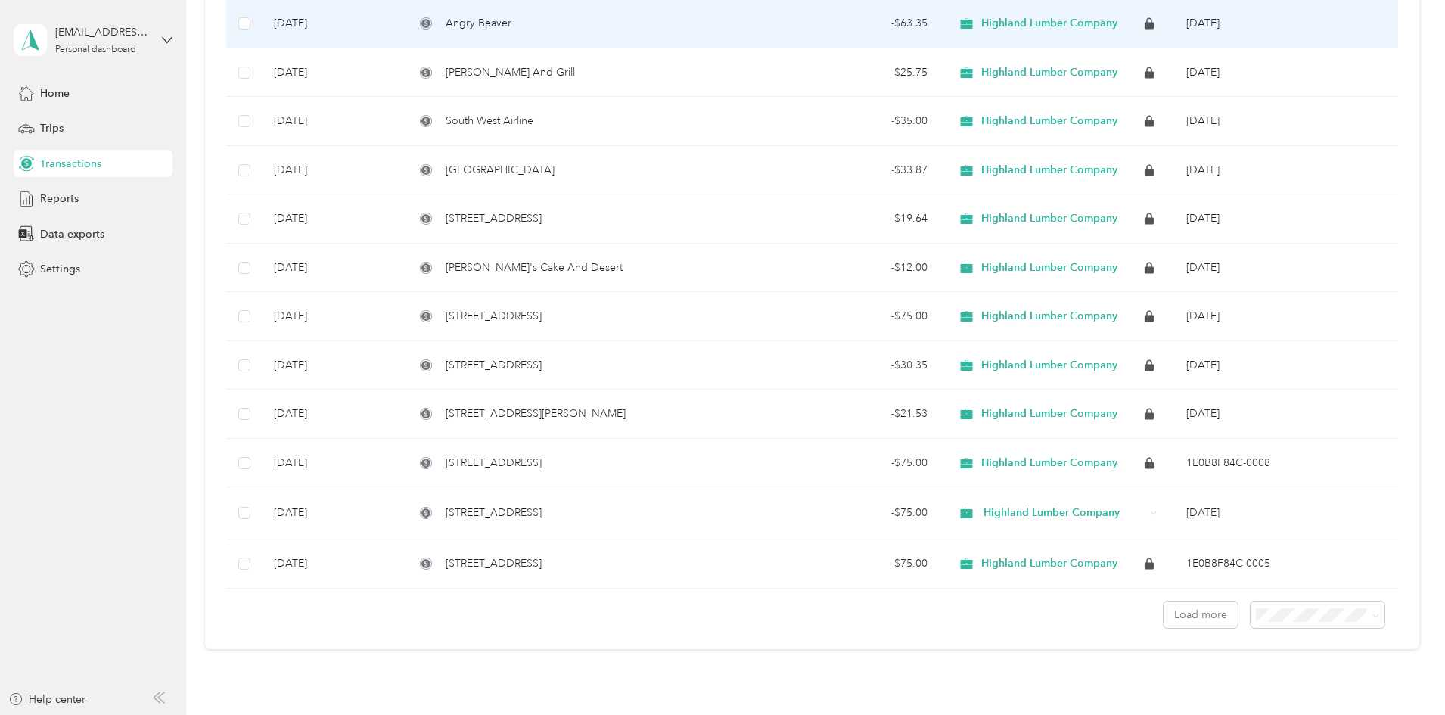
scroll to position [908, 0]
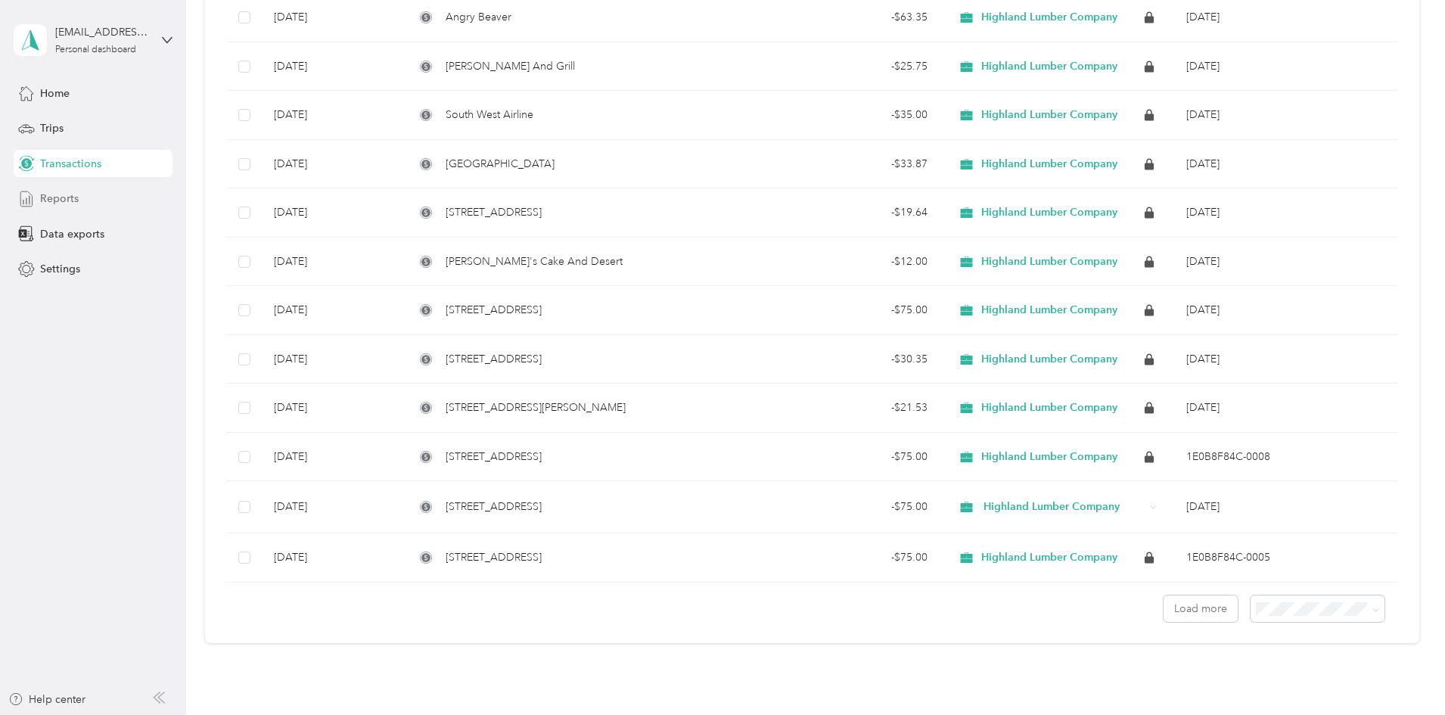
click at [75, 209] on div "Reports" at bounding box center [93, 198] width 159 height 27
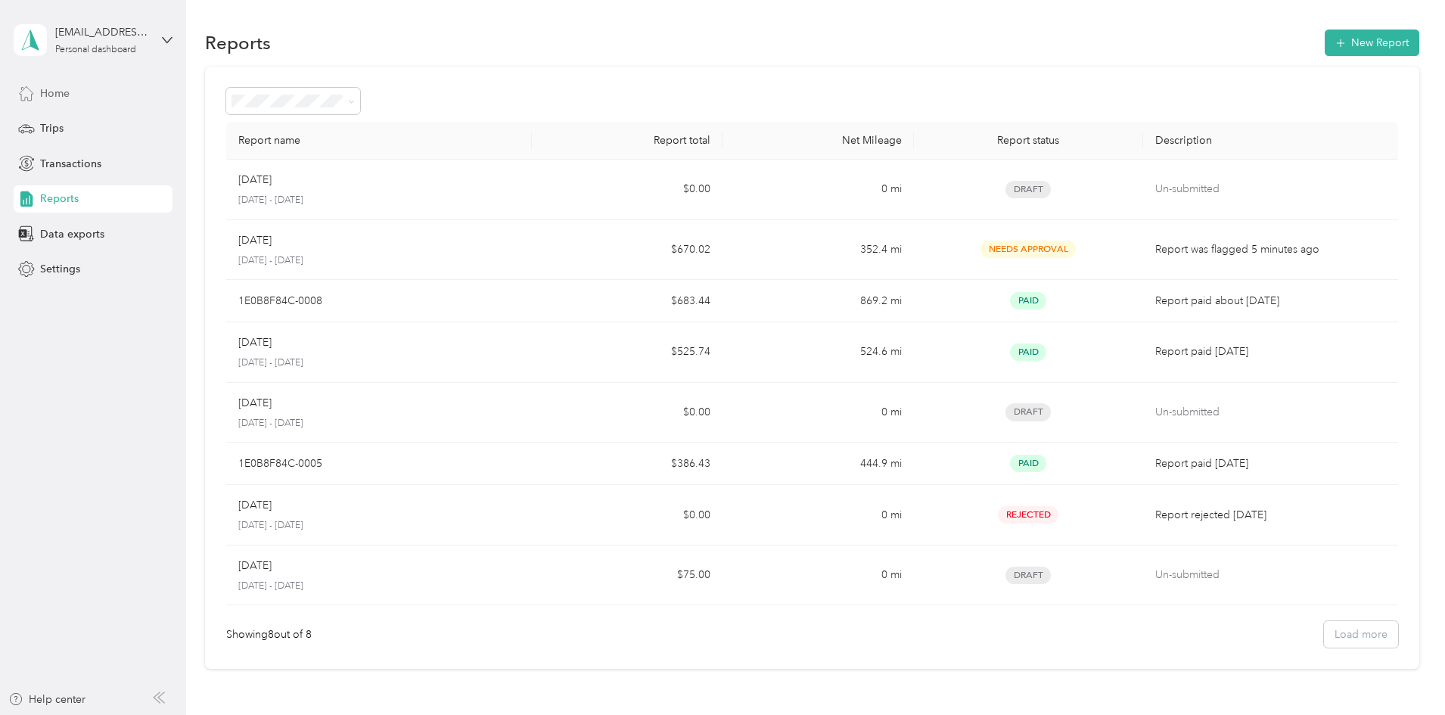
click at [52, 92] on span "Home" at bounding box center [54, 93] width 29 height 16
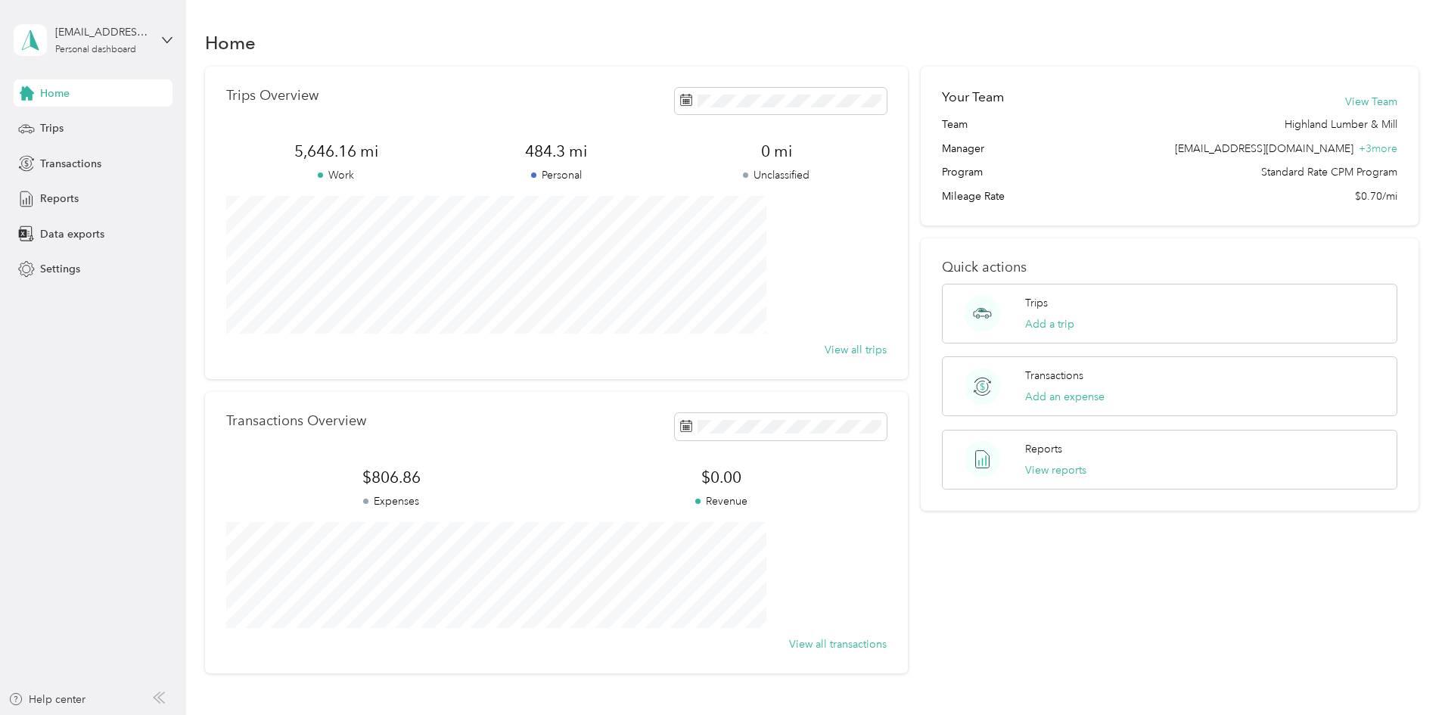
click at [1367, 122] on div "Trips Overview 5,646.16 mi Work 484.3 mi Personal 0 mi Unclassified View all tr…" at bounding box center [812, 370] width 1214 height 607
